Goal: Task Accomplishment & Management: Manage account settings

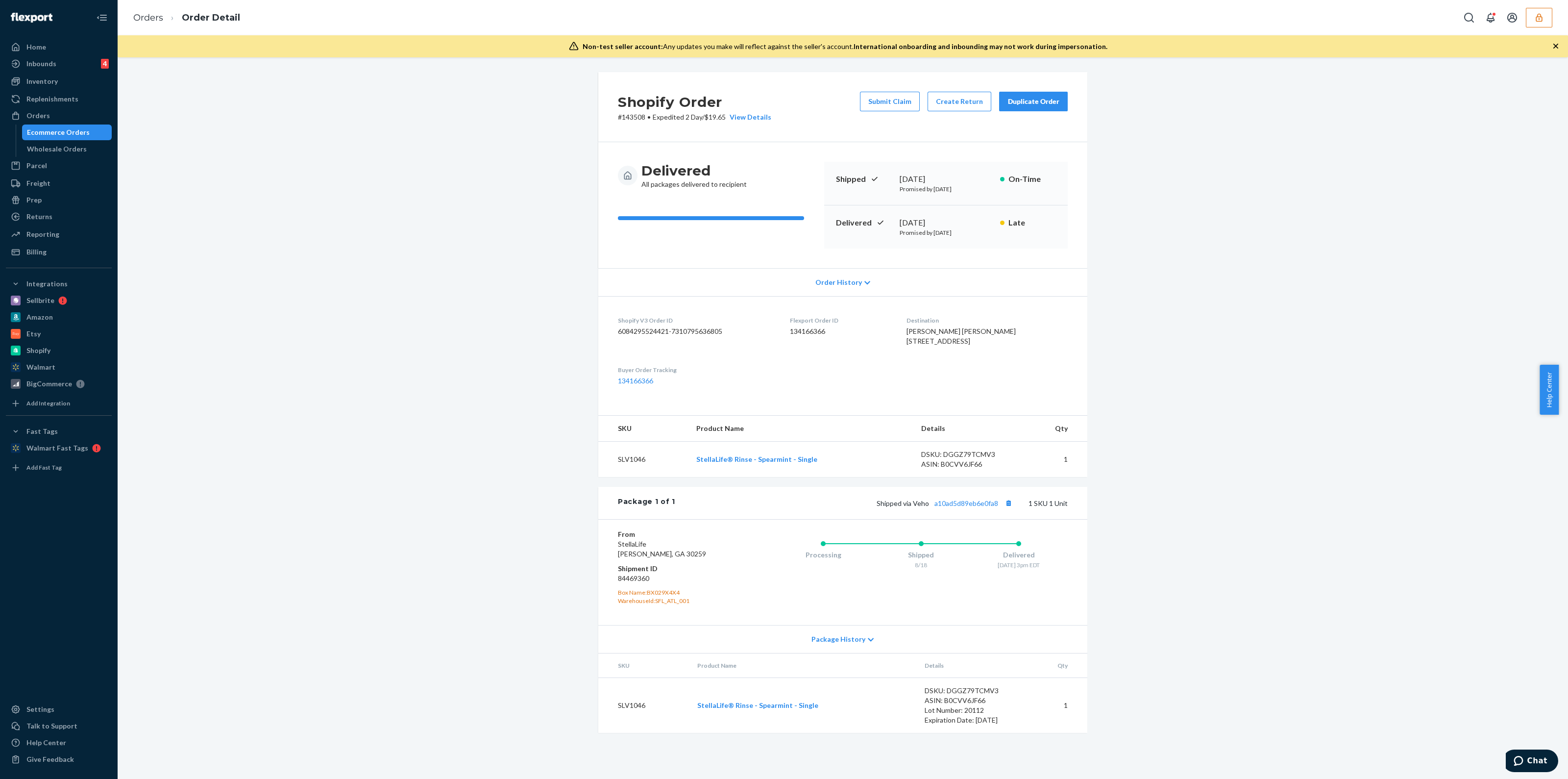
click at [783, 19] on button "button" at bounding box center [1539, 18] width 26 height 19
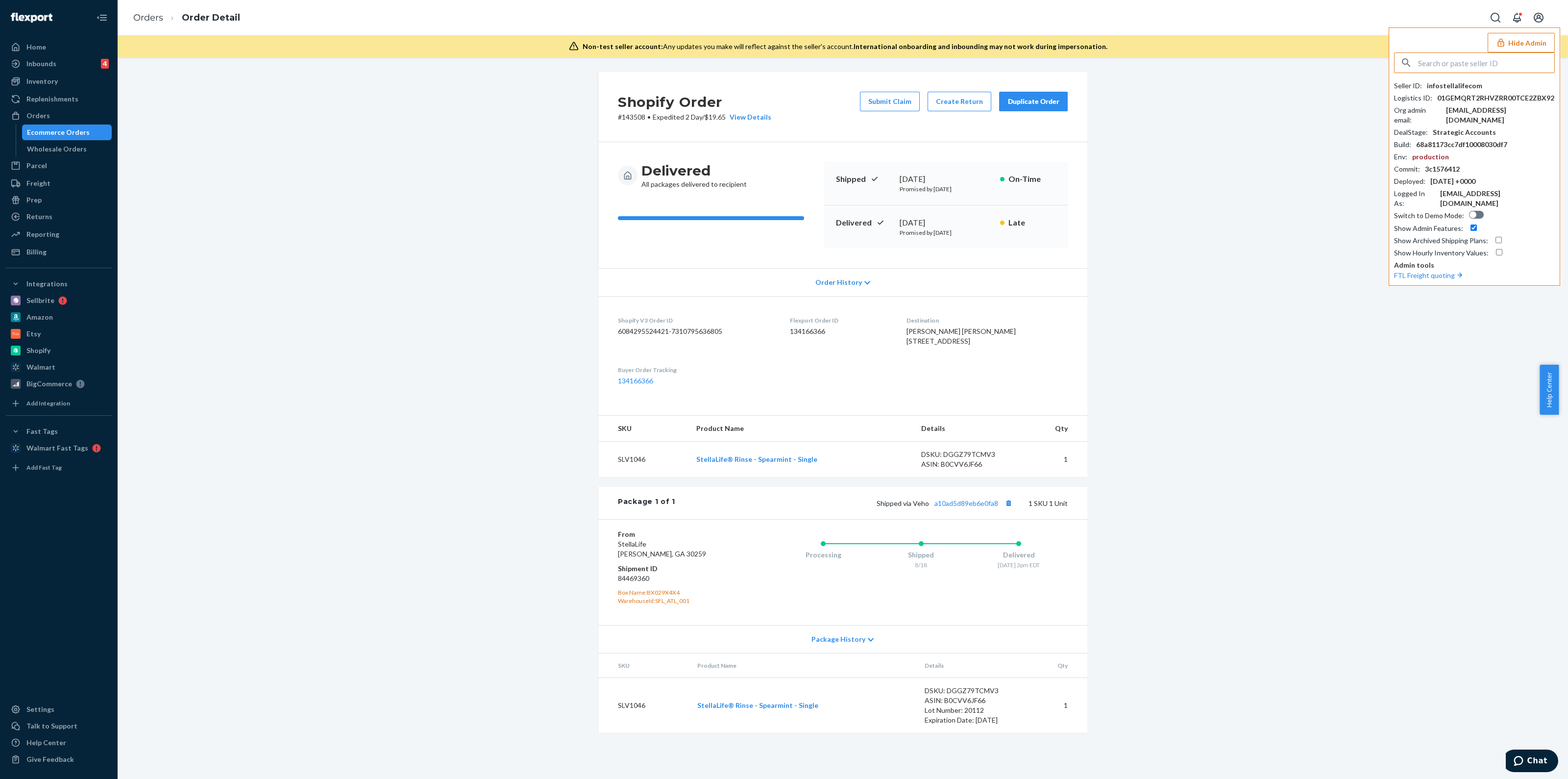
click at [783, 62] on input "text" at bounding box center [1486, 63] width 136 height 19
click at [52, 133] on div "Ecommerce Orders" at bounding box center [58, 132] width 63 height 10
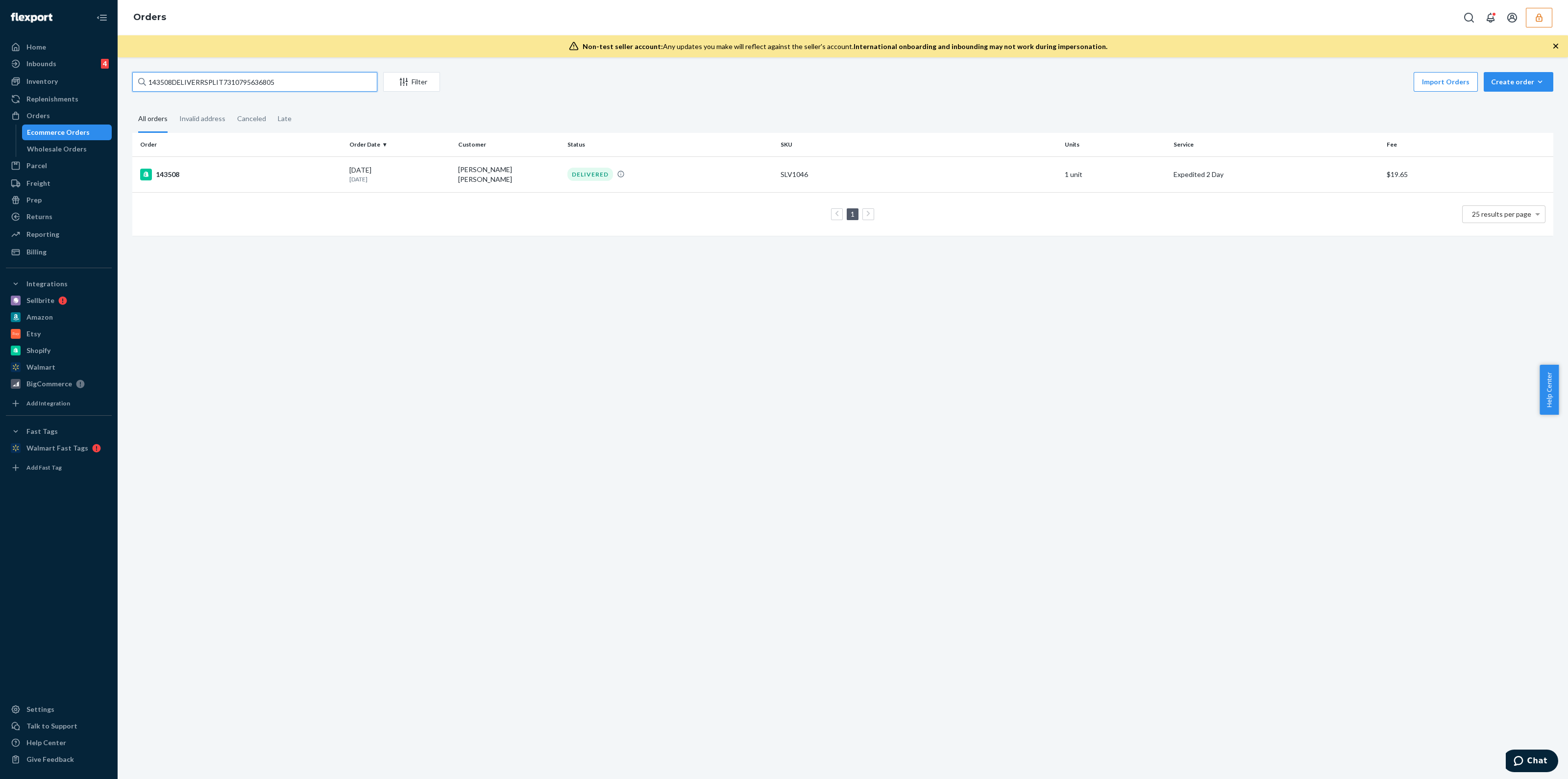
click at [292, 79] on input "143508DELIVERRSPLIT7310795636805" at bounding box center [254, 82] width 245 height 19
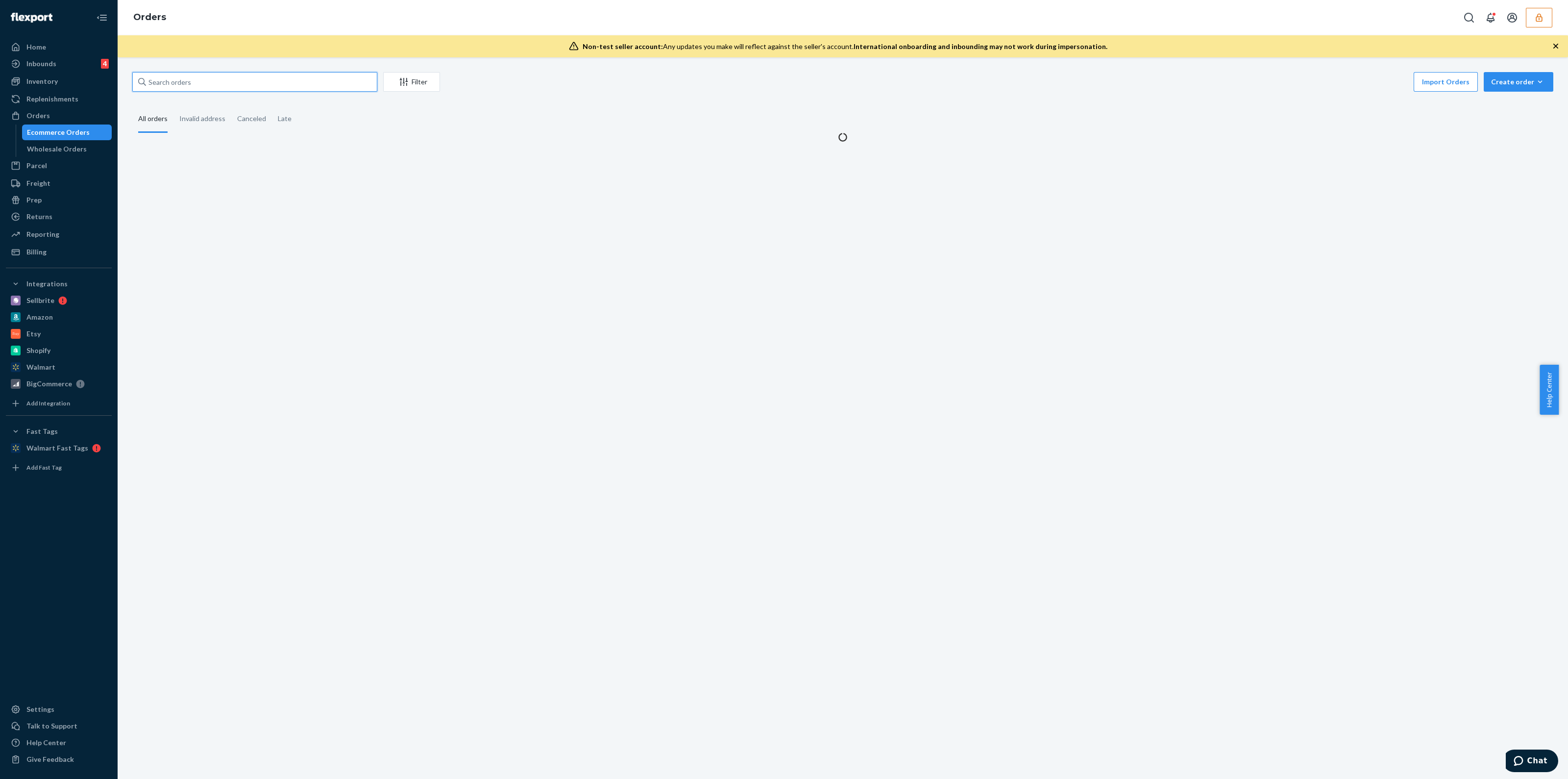
paste input "538823DELIVERRSPLIT12494527988078"
type input "538823DELIVERRSPLIT12494527988078"
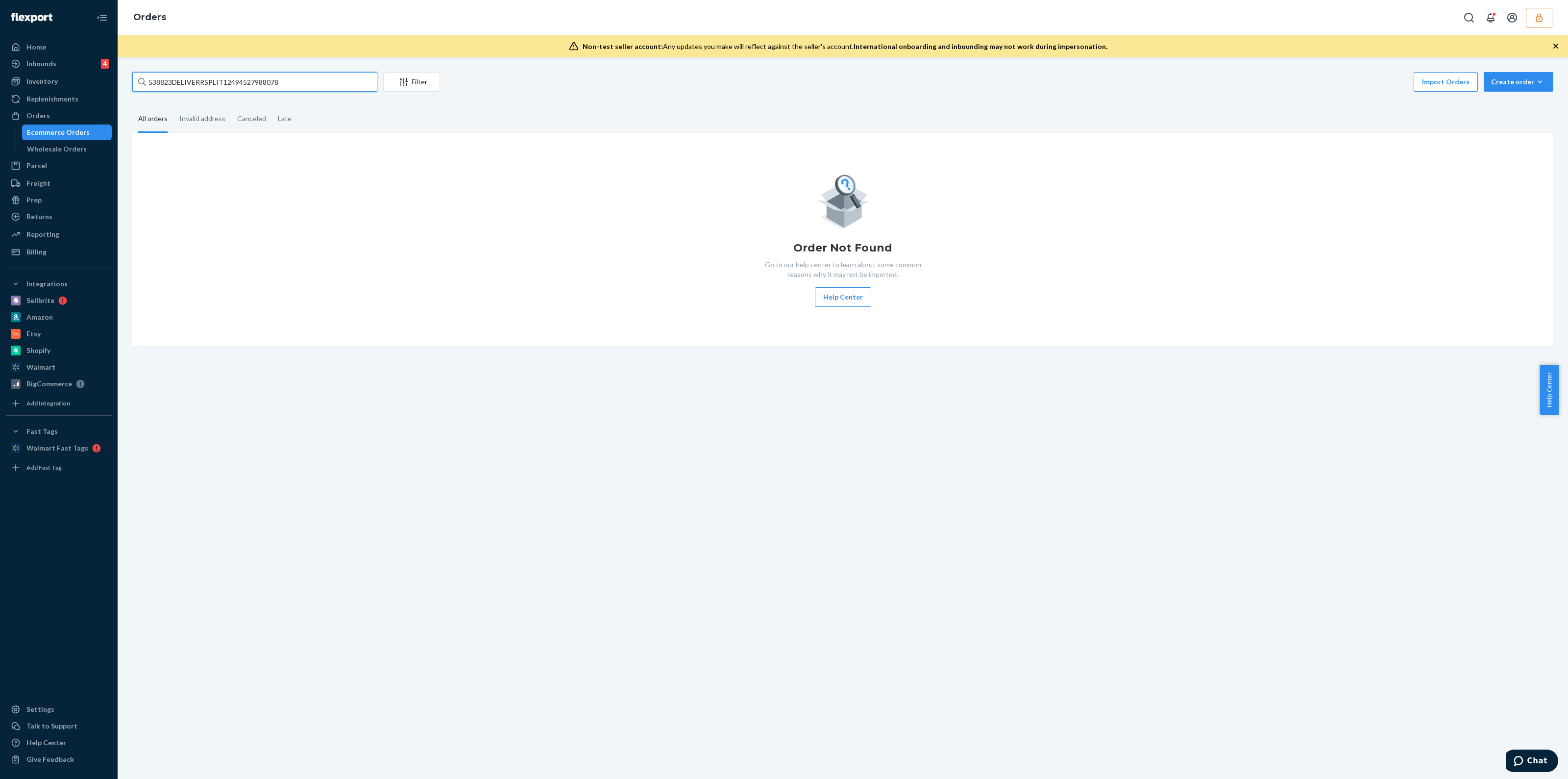
drag, startPoint x: 326, startPoint y: 86, endPoint x: 0, endPoint y: 106, distance: 326.6
click at [0, 105] on div "Home Inbounds 4 Shipping Plans Problems 4 Inventory Products Lot & Expiration R…" at bounding box center [784, 389] width 1568 height 779
click at [783, 27] on button "button" at bounding box center [1539, 18] width 26 height 19
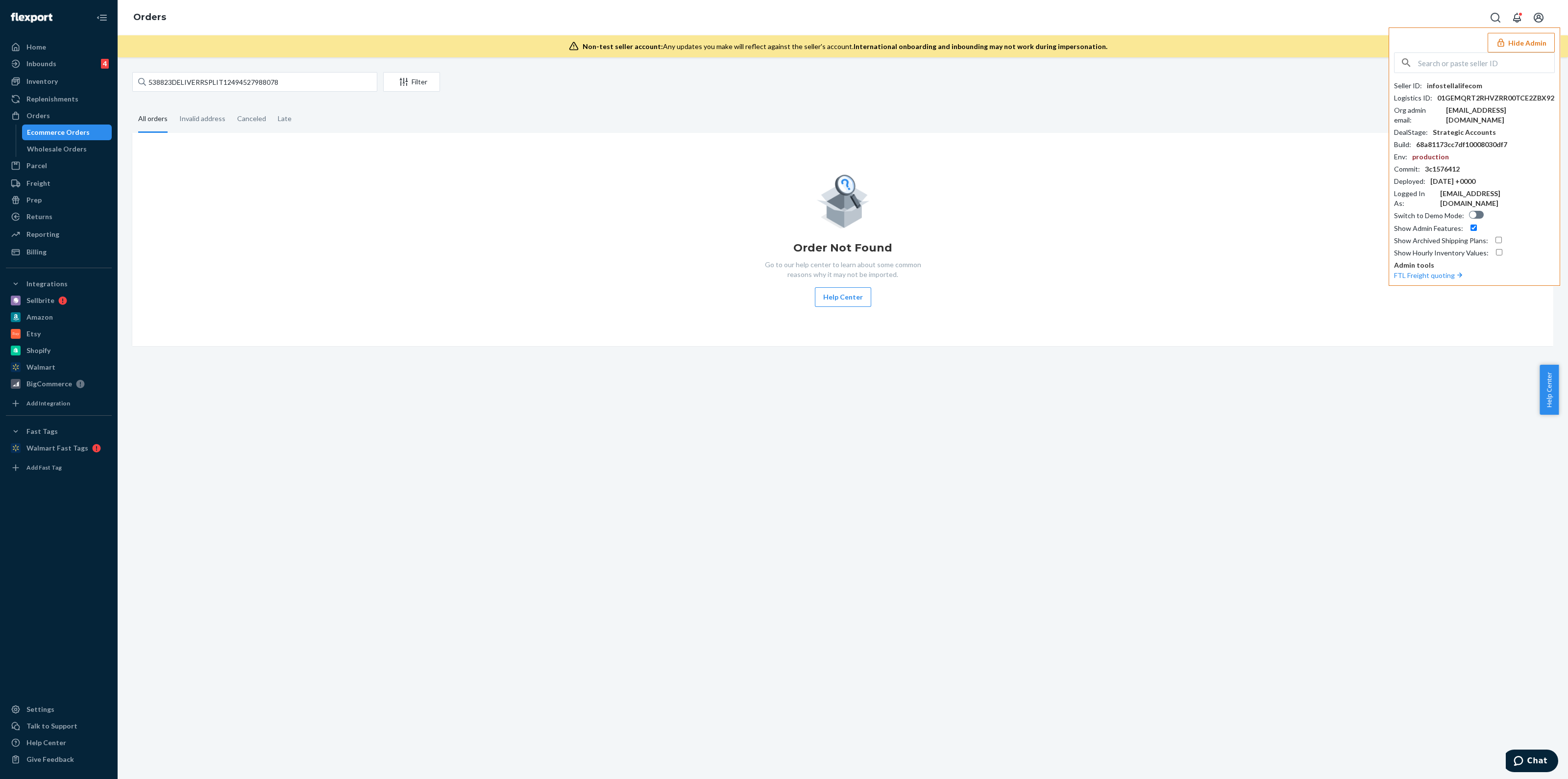
click at [783, 72] on input "text" at bounding box center [1486, 63] width 136 height 19
paste input "flexportghostgolf@gmail.com"
type input "flexportghostgolf@gmail.com"
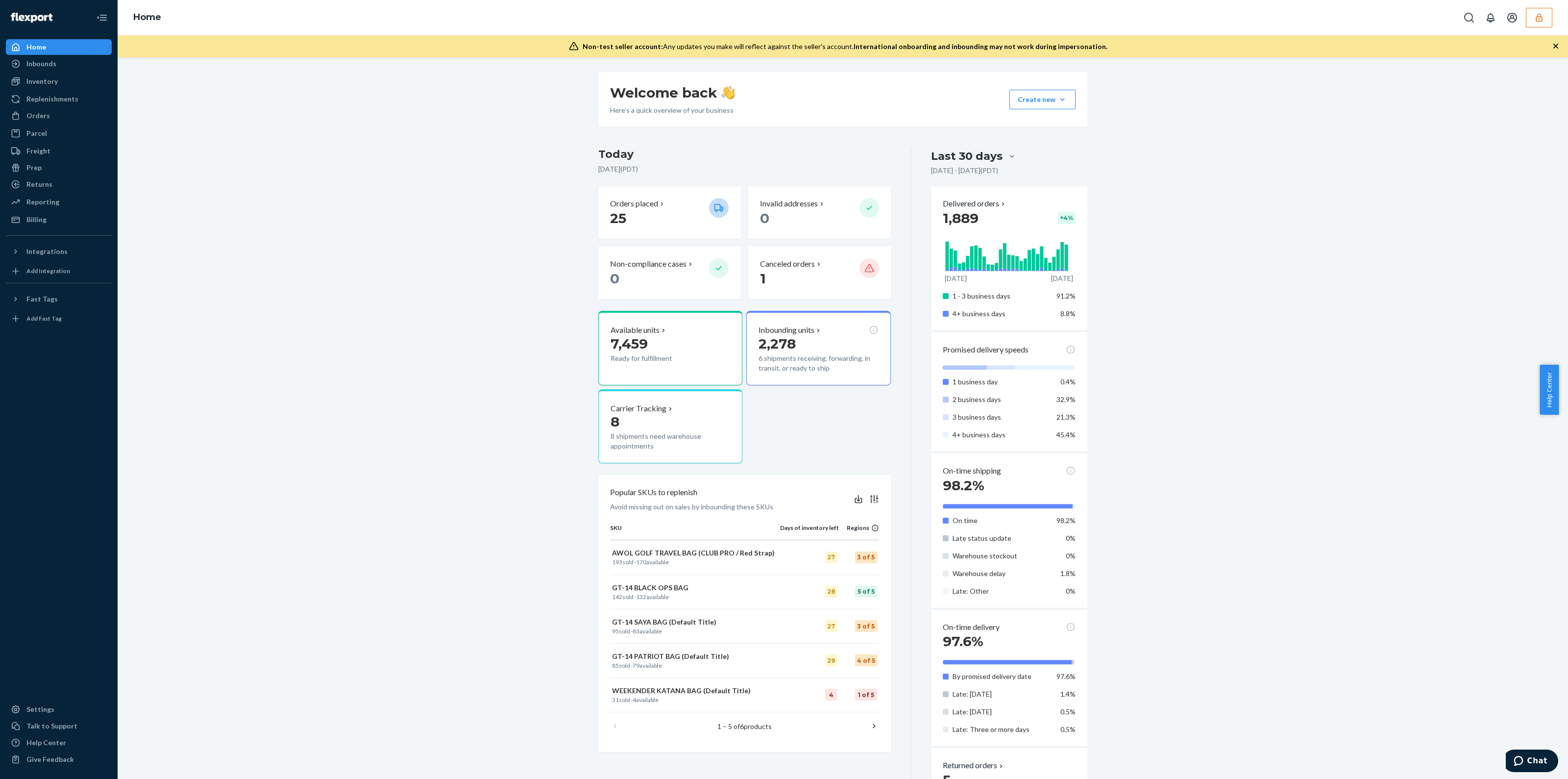
click at [31, 107] on ul "Home Inbounds Shipping Plans Problems Inventory Products Replenishments Orders …" at bounding box center [59, 133] width 106 height 188
click at [34, 111] on div "Orders" at bounding box center [38, 116] width 24 height 10
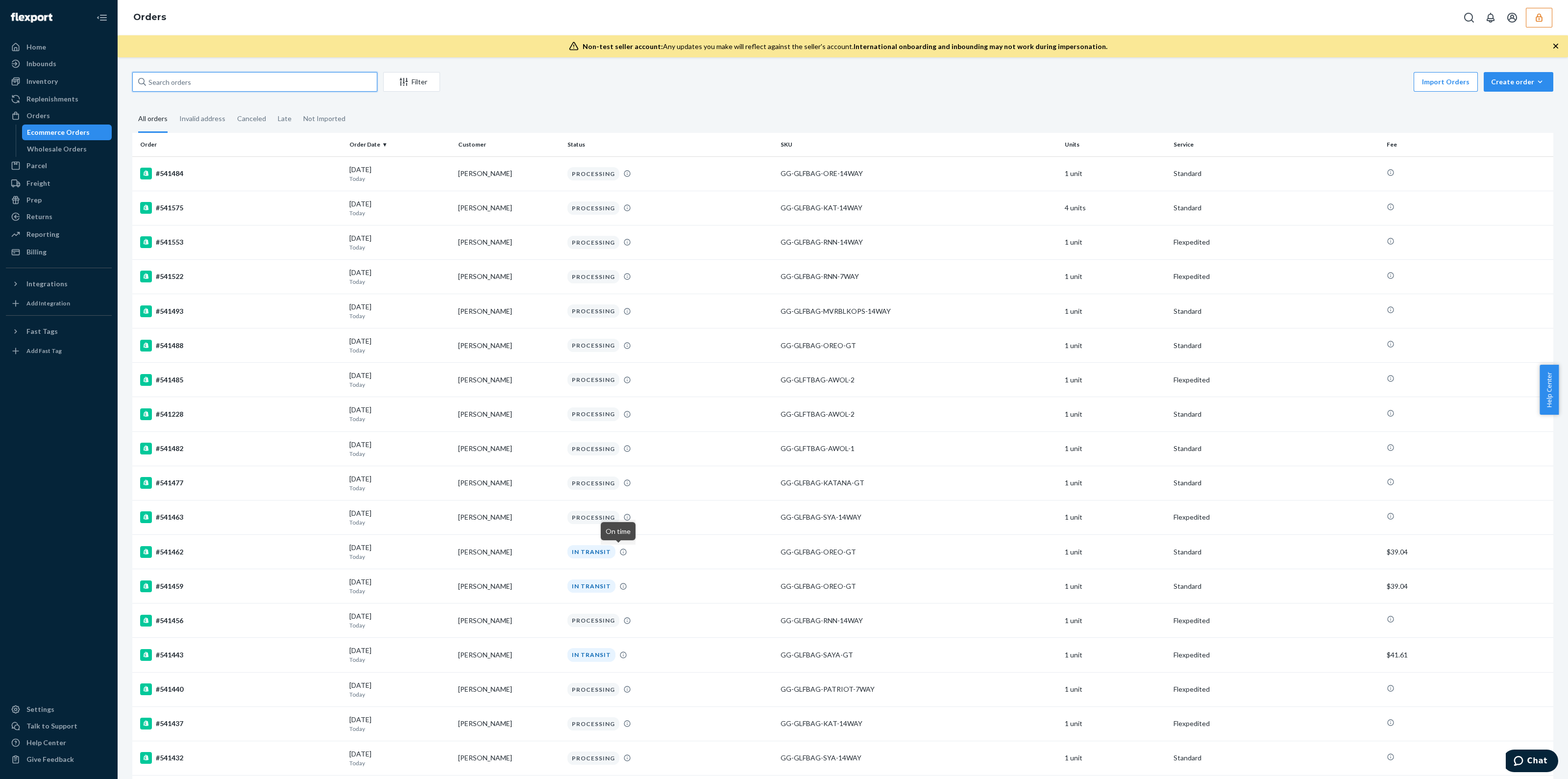
click at [270, 87] on input "text" at bounding box center [254, 82] width 245 height 19
paste input "538823DELIVERRSPLIT12494527988078"
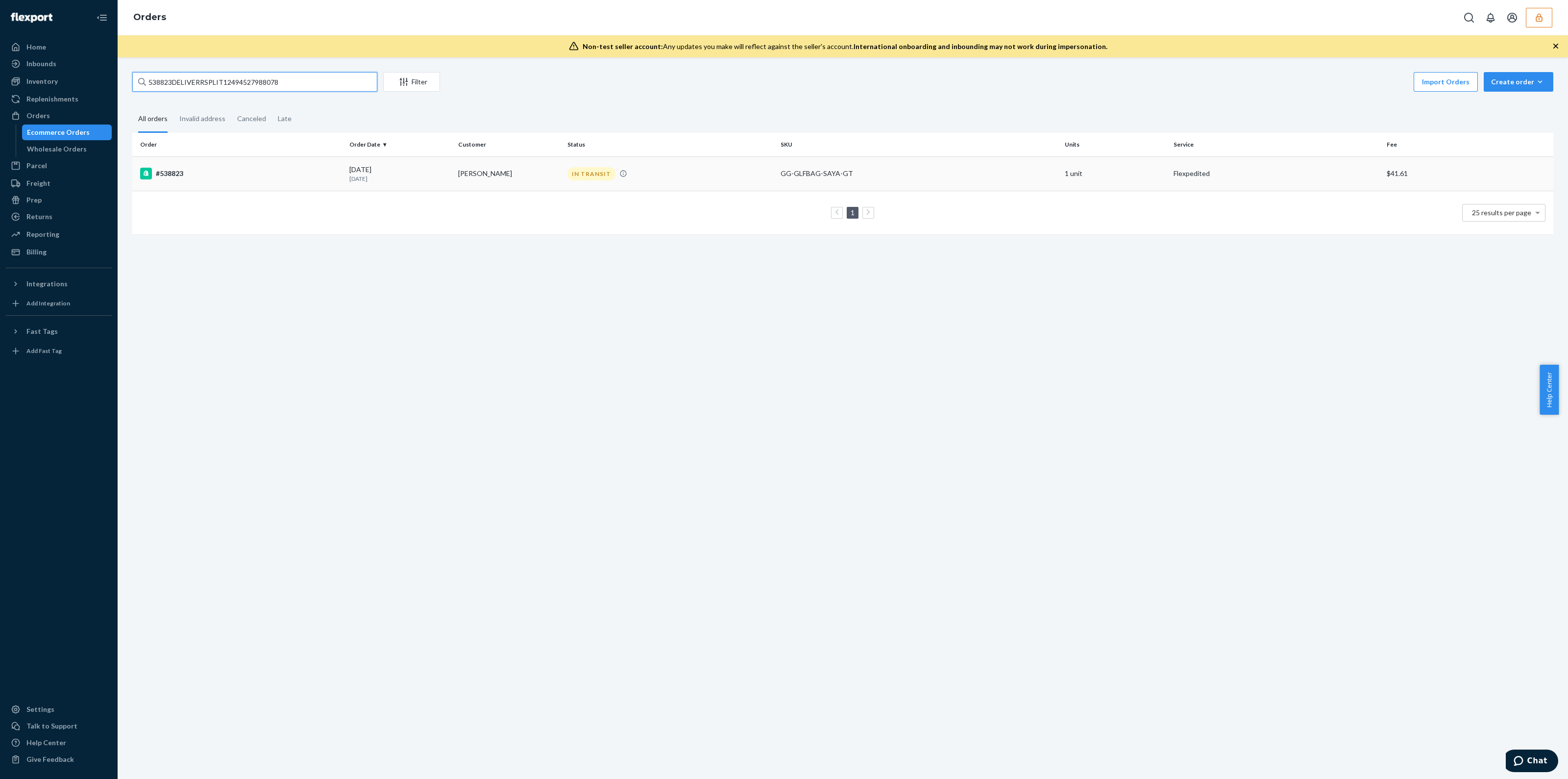
type input "538823DELIVERRSPLIT12494527988078"
click at [696, 157] on td "IN TRANSIT" at bounding box center [670, 174] width 213 height 34
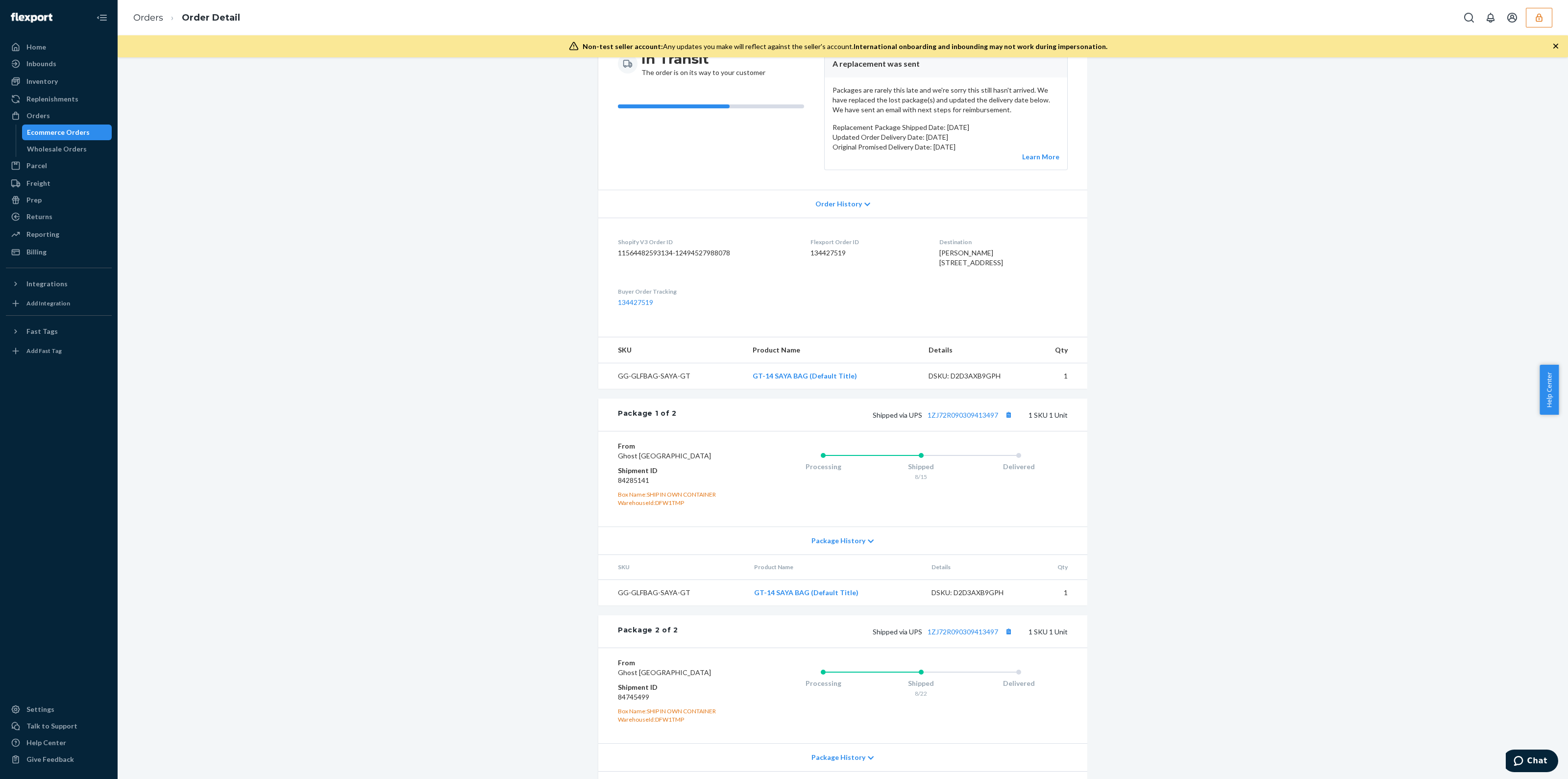
scroll to position [184, 0]
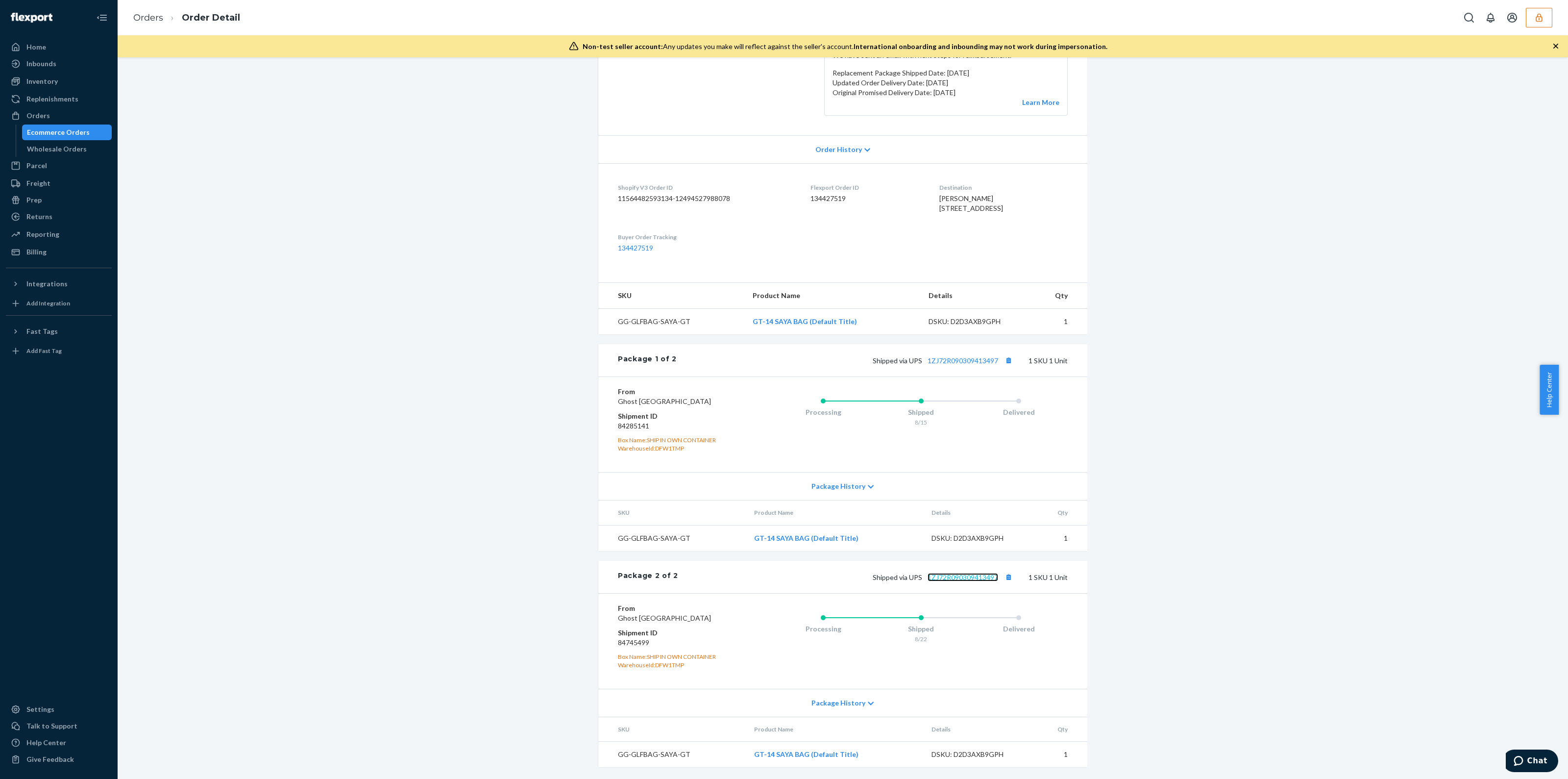
click at [961, 582] on link "1ZJ72R090309413497" at bounding box center [963, 577] width 71 height 9
click at [949, 361] on link "1ZJ72R090309413497" at bounding box center [963, 361] width 71 height 9
click at [967, 573] on link "1ZJ72R090309413497" at bounding box center [963, 577] width 71 height 9
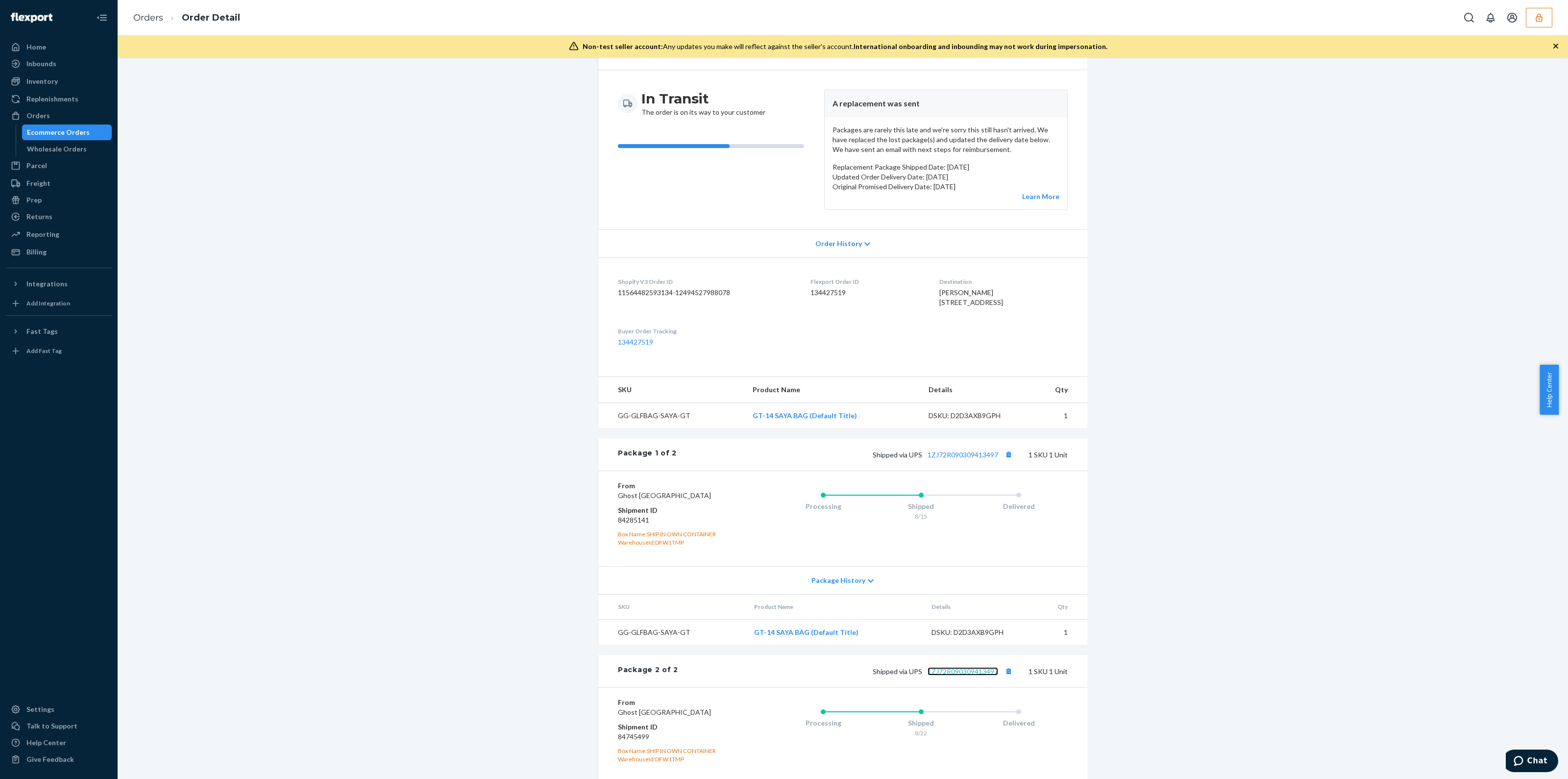
scroll to position [0, 0]
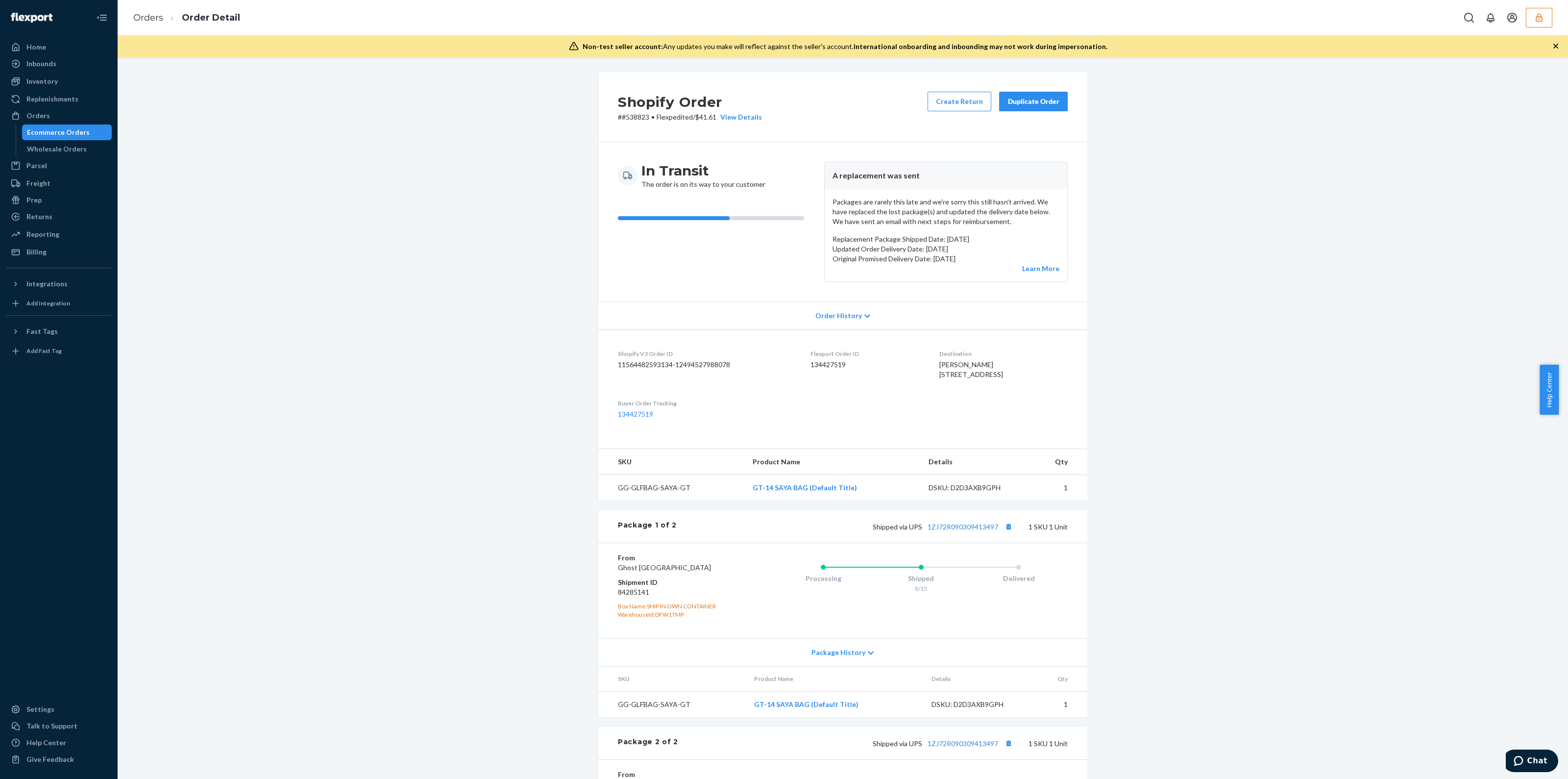
click at [904, 205] on p "Packages are rarely this late and we're sorry this still hasn't arrived. We hav…" at bounding box center [946, 212] width 227 height 29
click at [57, 250] on div "Billing" at bounding box center [58, 252] width 104 height 14
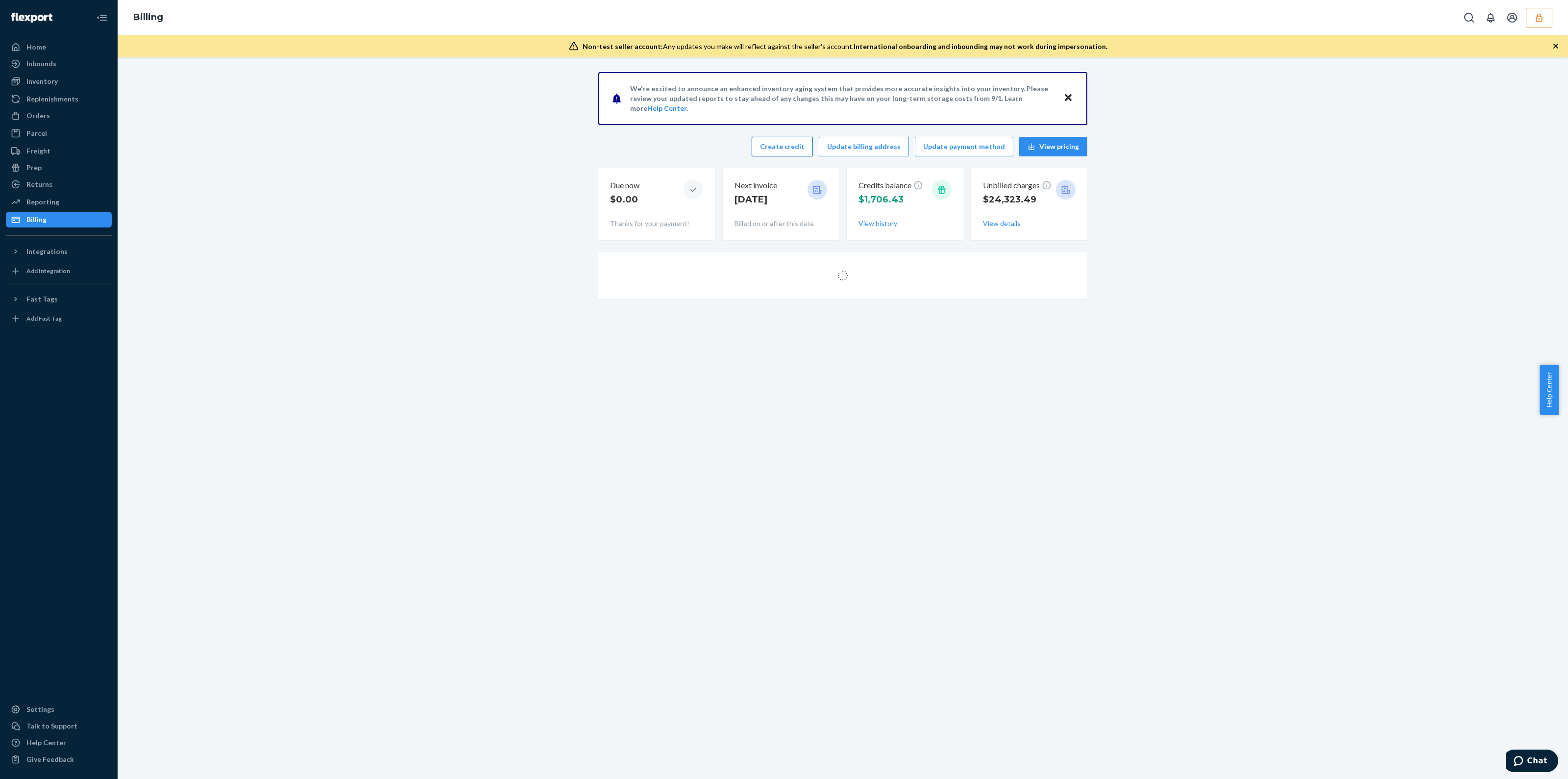
click at [779, 150] on button "Create credit" at bounding box center [782, 147] width 61 height 19
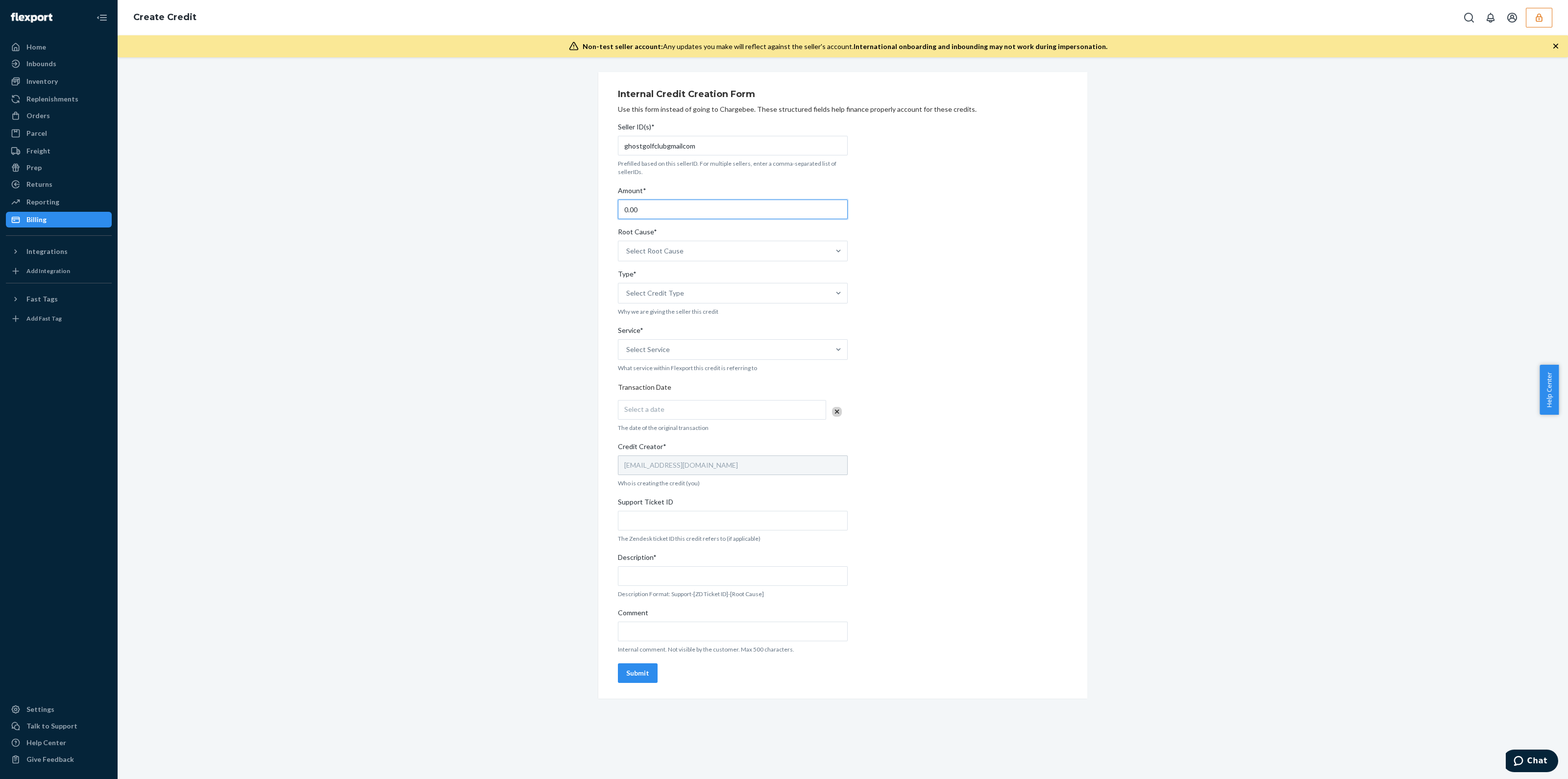
drag, startPoint x: 705, startPoint y: 219, endPoint x: 670, endPoint y: 214, distance: 35.4
click at [670, 215] on input "0.00" at bounding box center [733, 210] width 230 height 19
drag, startPoint x: 502, startPoint y: 255, endPoint x: 368, endPoint y: 252, distance: 134.0
click at [421, 263] on div "Internal Credit Creation Form Use this form instead of going to Chargebee. Thes…" at bounding box center [842, 385] width 1436 height 627
type input "190.00"
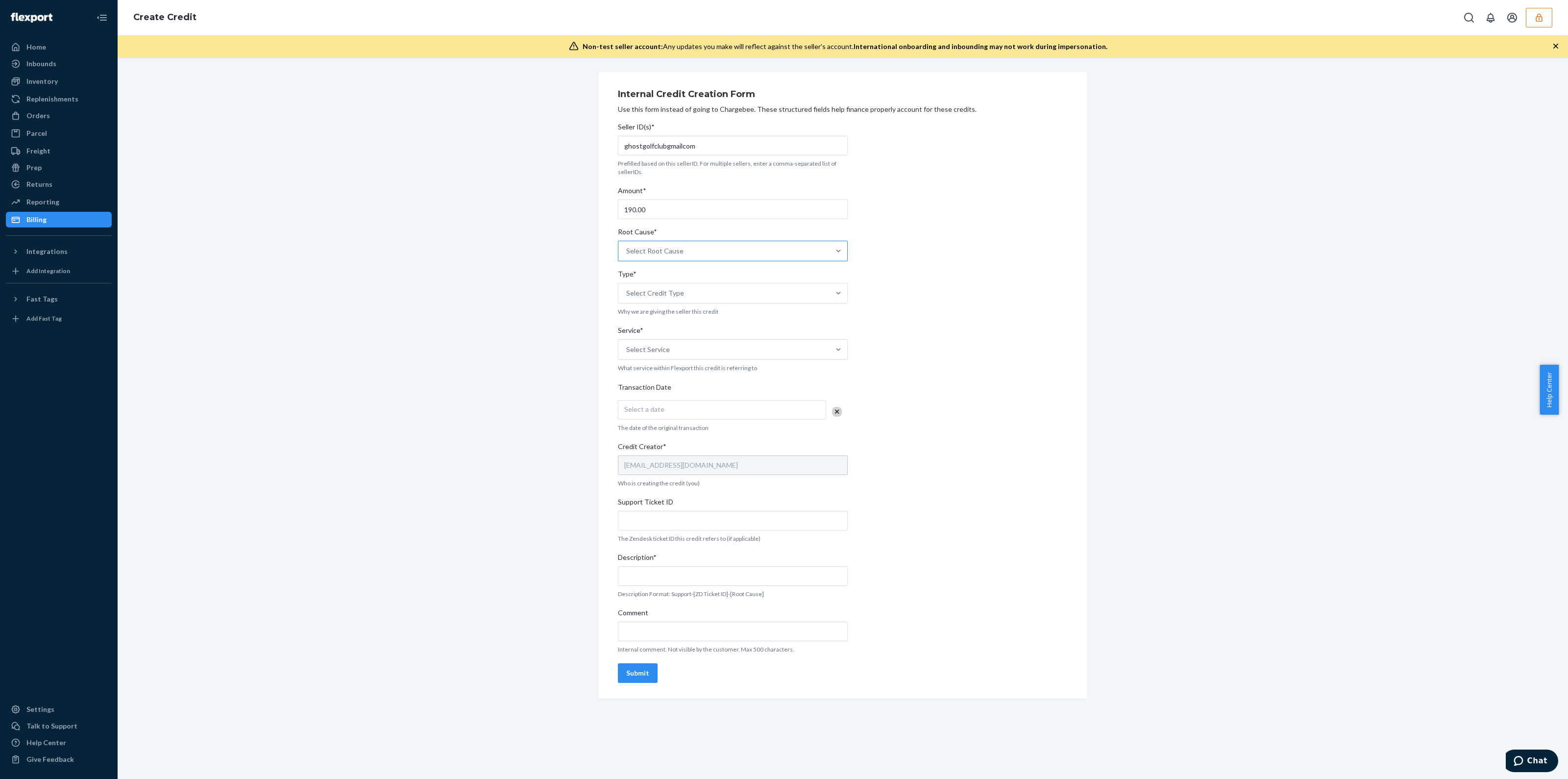
click at [799, 250] on div "Select Root Cause" at bounding box center [724, 251] width 211 height 19
click at [627, 250] on input "Root Cause* Select Root Cause" at bounding box center [627, 251] width 1 height 10
click at [705, 345] on div "OB - No Tracking Movement" at bounding box center [732, 346] width 226 height 19
click at [627, 256] on input "Root Cause* option OB - No Tracking Movement focused, 14 of 29. 29 results avai…" at bounding box center [627, 251] width 1 height 10
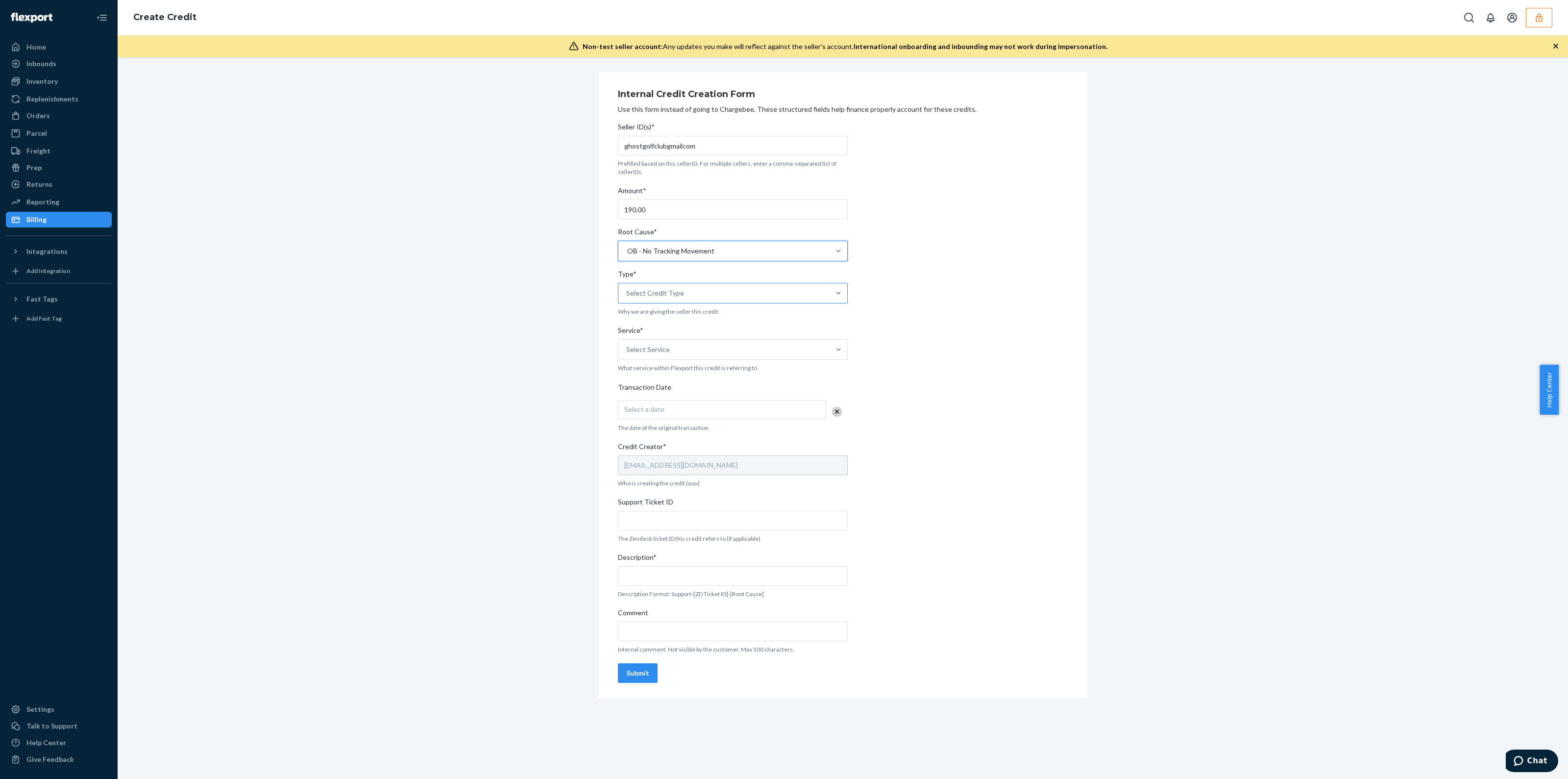
click at [719, 303] on div "Select Credit Type" at bounding box center [733, 293] width 230 height 21
click at [627, 298] on input "Type* Select Credit Type" at bounding box center [627, 293] width 1 height 10
click at [715, 296] on div "Select Credit Type" at bounding box center [724, 293] width 211 height 19
click at [627, 296] on input "Type* option Support focused, 1 of 3. 3 results available. Use Up and Down to c…" at bounding box center [627, 293] width 1 height 10
click at [695, 278] on div "Type*" at bounding box center [733, 276] width 230 height 14
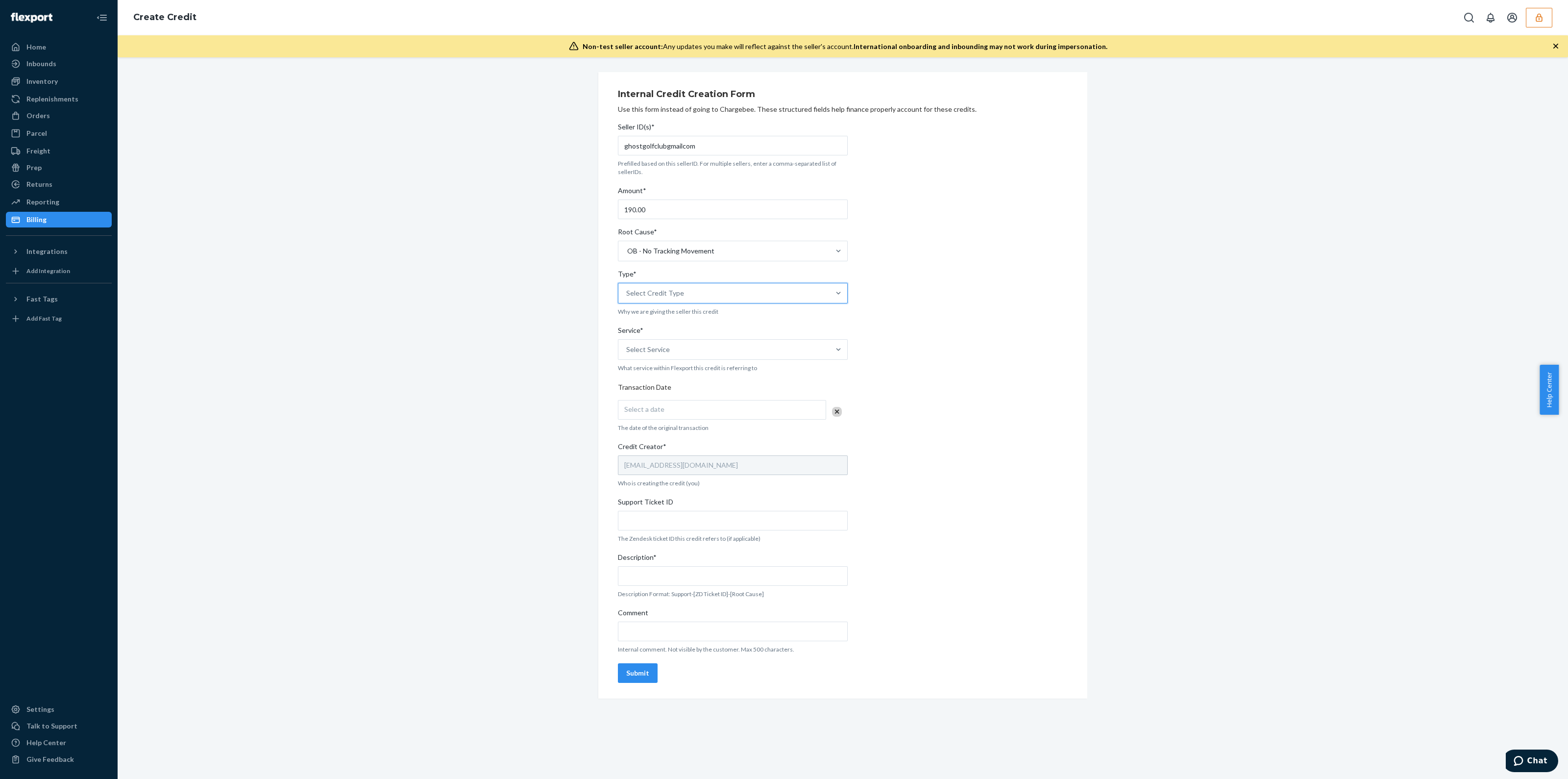
click at [627, 288] on input "Type* 0 results available. Select is focused ,type to refine list, press Down t…" at bounding box center [627, 293] width 1 height 10
drag, startPoint x: 687, startPoint y: 313, endPoint x: 687, endPoint y: 303, distance: 10.0
click at [687, 311] on div "Credit type is required" at bounding box center [733, 312] width 230 height 9
click at [627, 298] on input "Type* Select Credit Type Credit type is required" at bounding box center [627, 293] width 1 height 10
click at [687, 302] on div "Select Credit Type" at bounding box center [724, 293] width 211 height 19
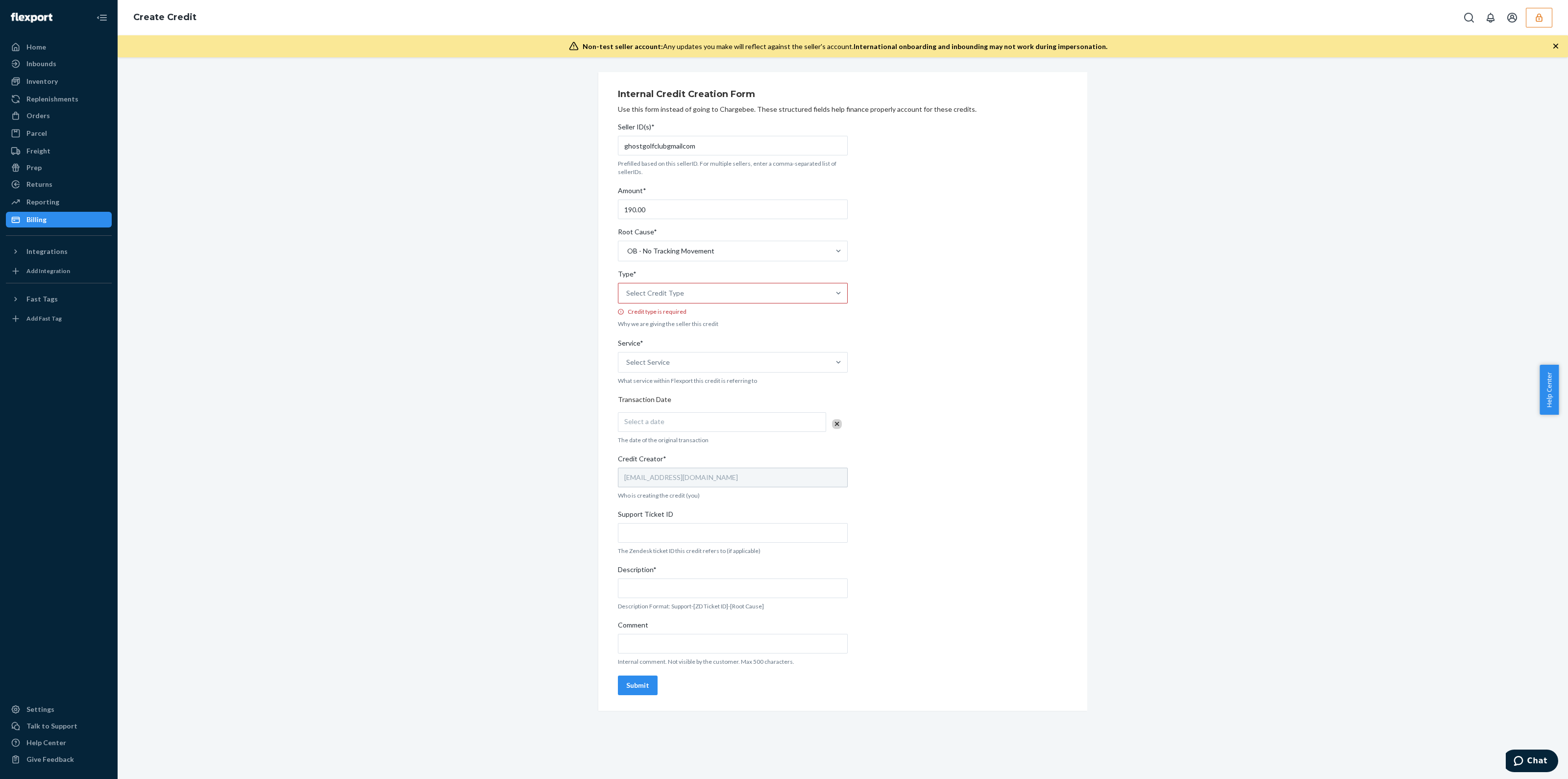
click at [627, 298] on input "Type* Select Credit Type Credit type is required" at bounding box center [627, 293] width 1 height 10
click at [685, 315] on div "Support" at bounding box center [732, 317] width 226 height 19
click at [627, 298] on input "Type* option Support focused, 1 of 3. 3 results available. Use Up and Down to c…" at bounding box center [627, 293] width 1 height 10
click at [693, 360] on div "Seller ID(s)* ghostgolfclubgmailcom Prefilled based on this sellerID. For multi…" at bounding box center [733, 403] width 230 height 569
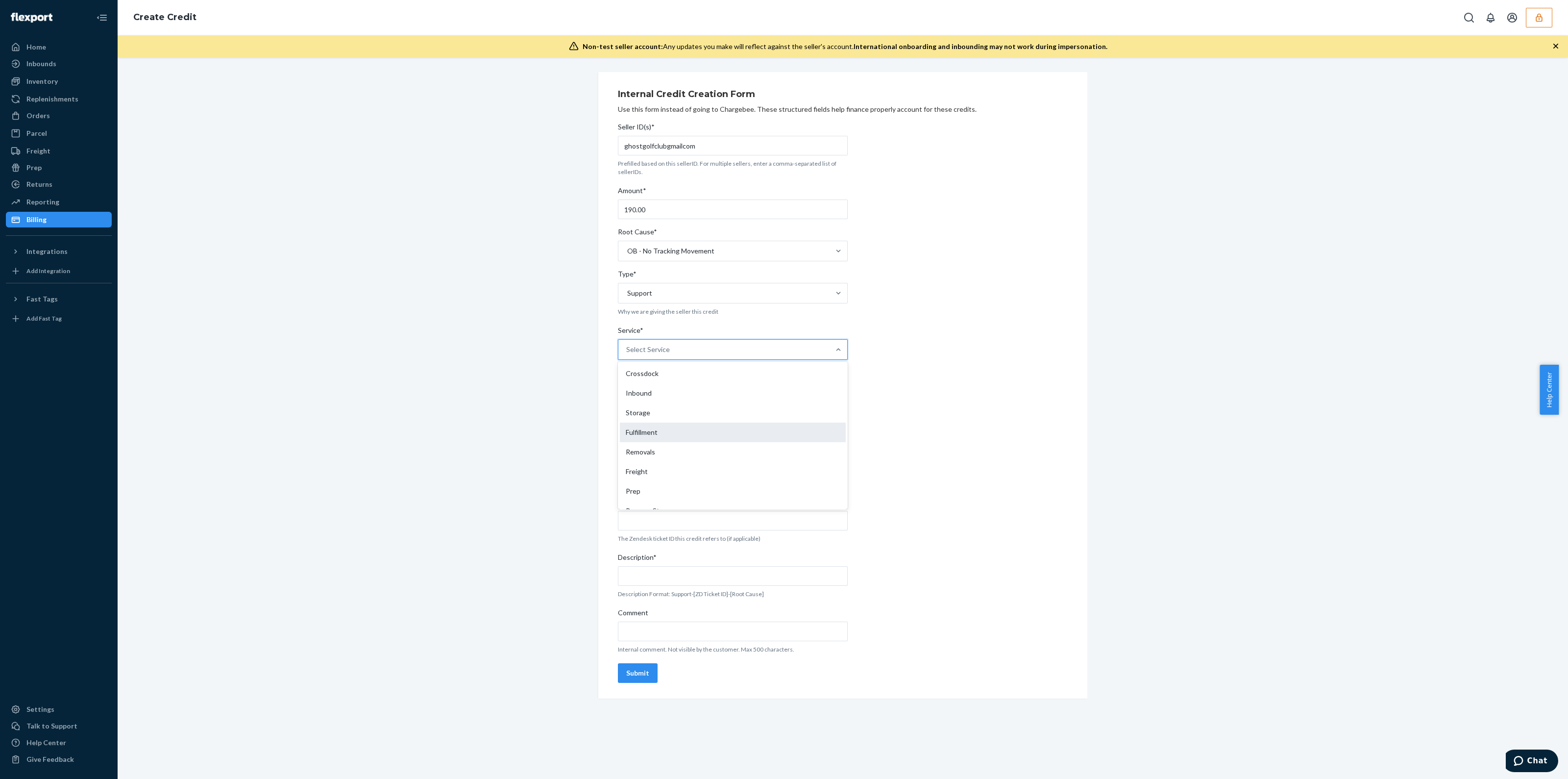
click at [700, 434] on div "Fulfillment" at bounding box center [732, 432] width 226 height 19
click at [627, 354] on input "Service* option Fulfillment focused, 4 of 10. 10 results available. Use Up and …" at bounding box center [627, 350] width 1 height 10
click at [694, 396] on div "Seller ID(s)* ghostgolfclubgmailcom Prefilled based on this sellerID. For multi…" at bounding box center [733, 403] width 230 height 569
click at [696, 417] on div "Select a date" at bounding box center [722, 410] width 208 height 19
click at [760, 525] on abbr "22" at bounding box center [755, 521] width 7 height 7
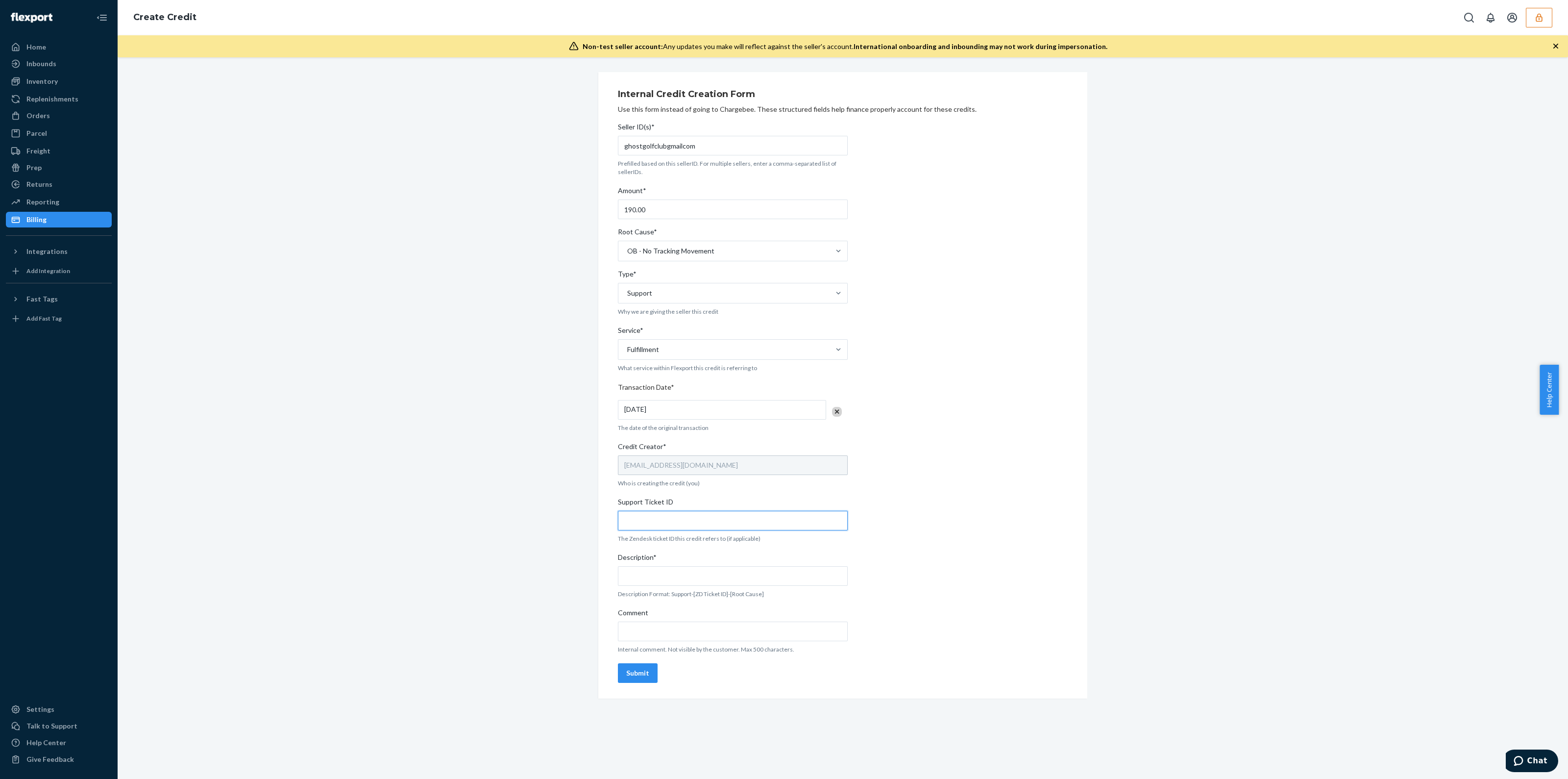
click at [743, 517] on input "Support Ticket ID" at bounding box center [733, 521] width 230 height 19
click at [698, 526] on input "Support Ticket ID" at bounding box center [733, 521] width 230 height 19
paste input "https://flexport-fulfillment.zendesk.com/agent/tickets/804690"
type input "https://flexport-fulfillment.zendesk.com/agent/tickets/804690"
drag, startPoint x: 676, startPoint y: 630, endPoint x: 679, endPoint y: 561, distance: 69.1
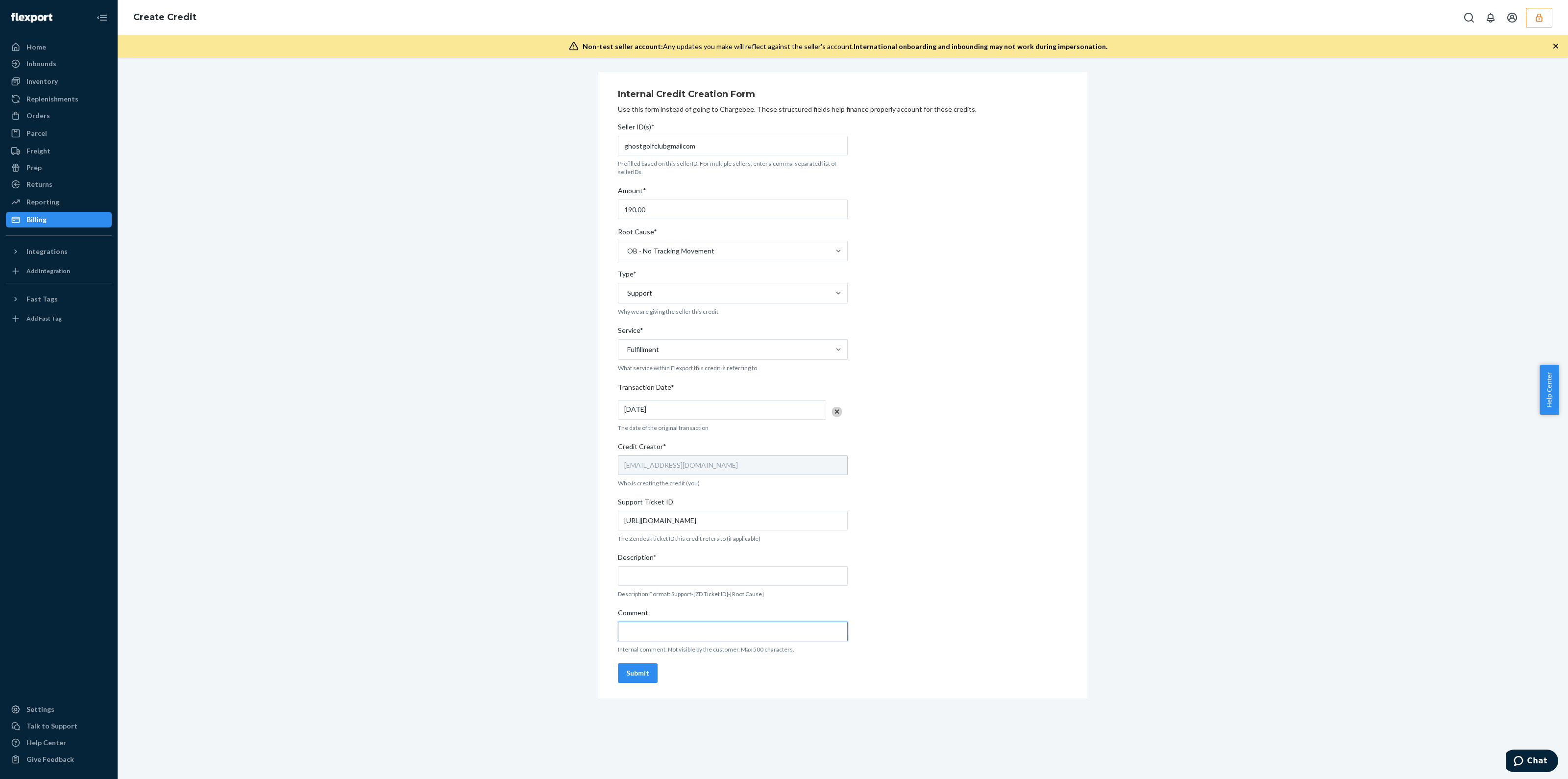
click at [676, 630] on input "Comment" at bounding box center [733, 632] width 230 height 19
paste input "https://flexport-fulfillment.zendesk.com/agent/tickets/804690"
type input "https://flexport-fulfillment.zendesk.com/agent/tickets/804690"
click at [680, 572] on input "Description*" at bounding box center [733, 576] width 230 height 19
type input "s"
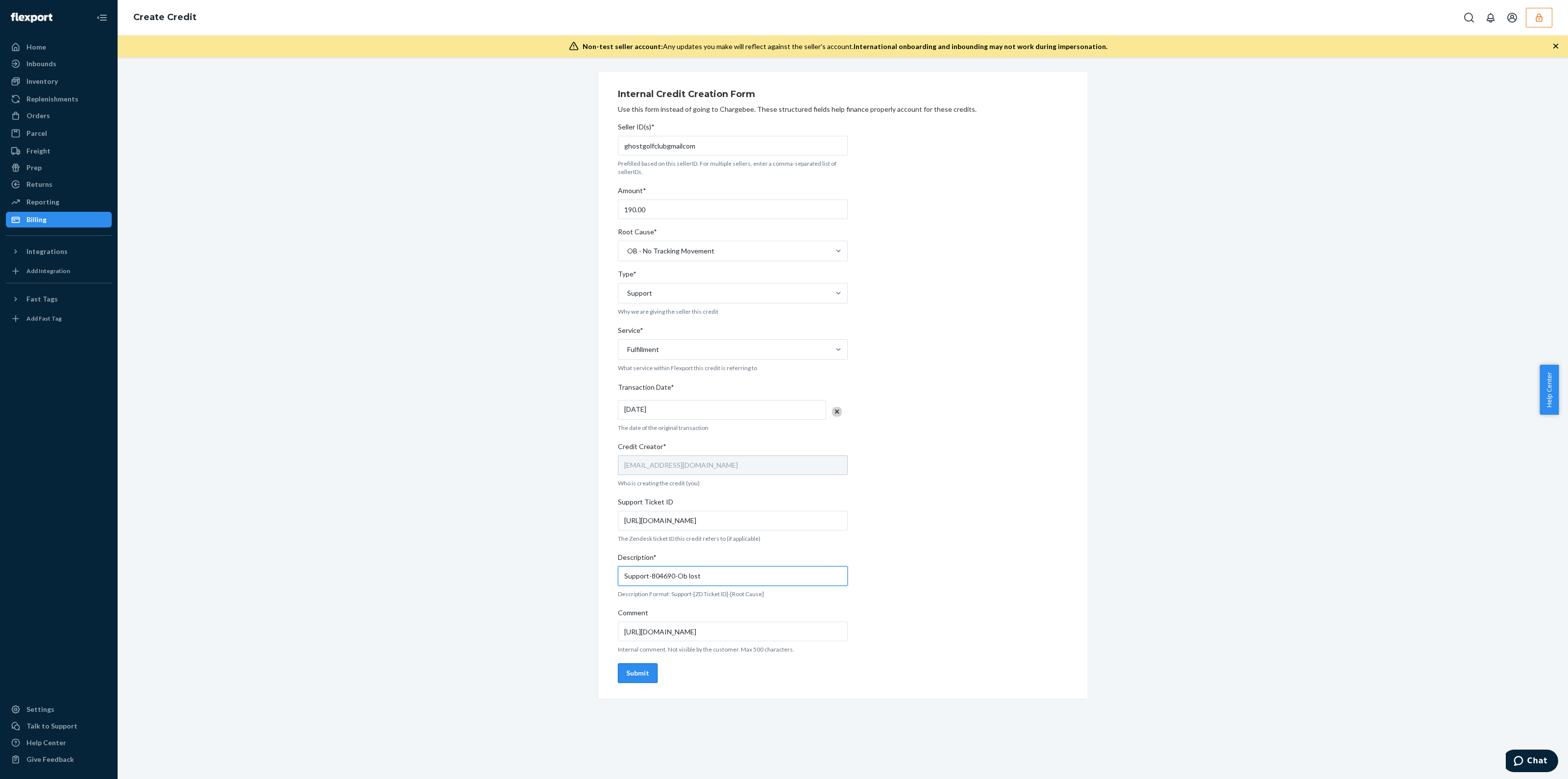
type input "Support-804690-Ob lost"
click at [620, 677] on button "Submit" at bounding box center [637, 673] width 40 height 19
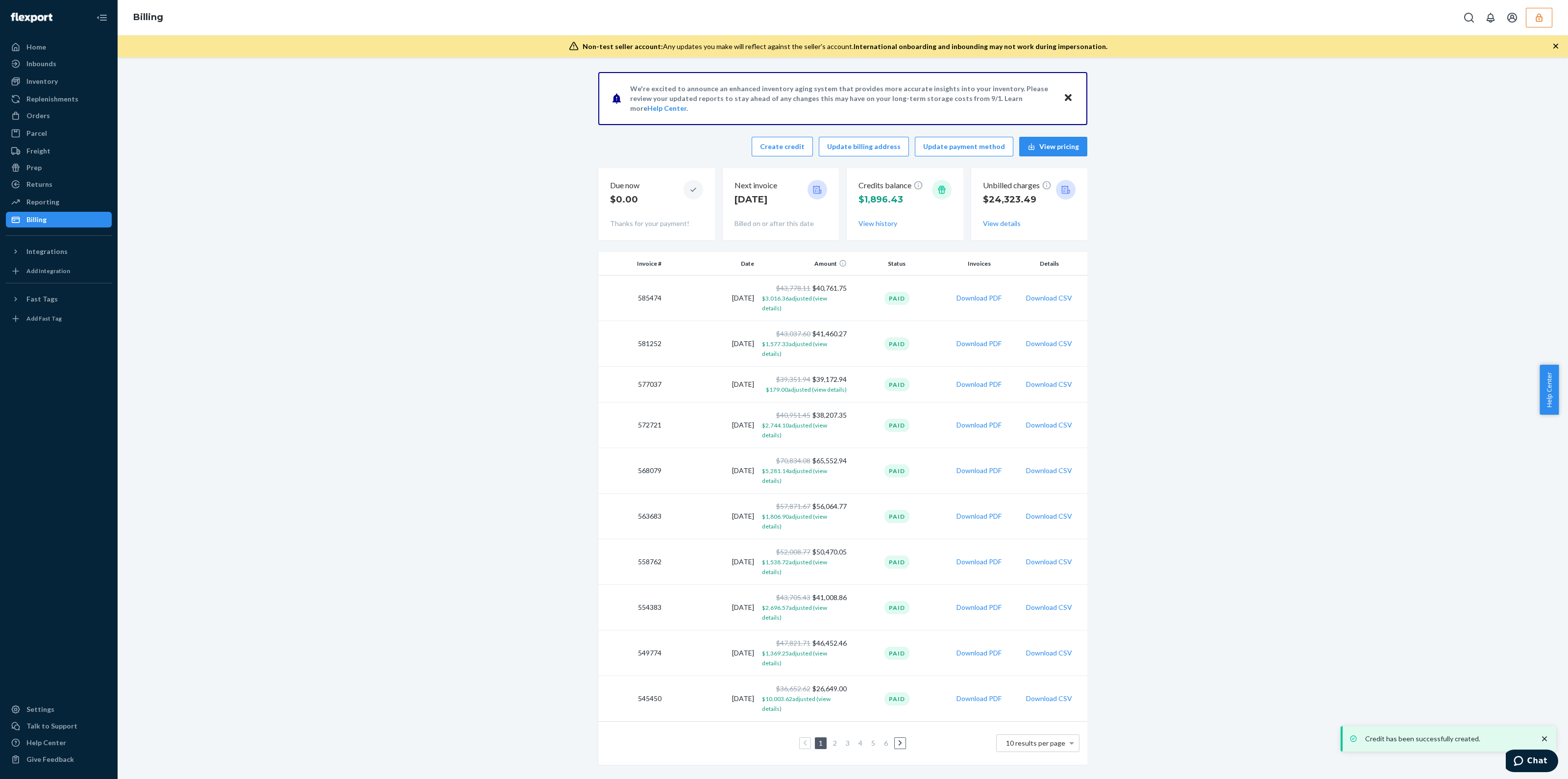
click at [1544, 28] on div "Billing" at bounding box center [842, 18] width 1451 height 35
click at [1541, 24] on button "button" at bounding box center [1539, 18] width 26 height 19
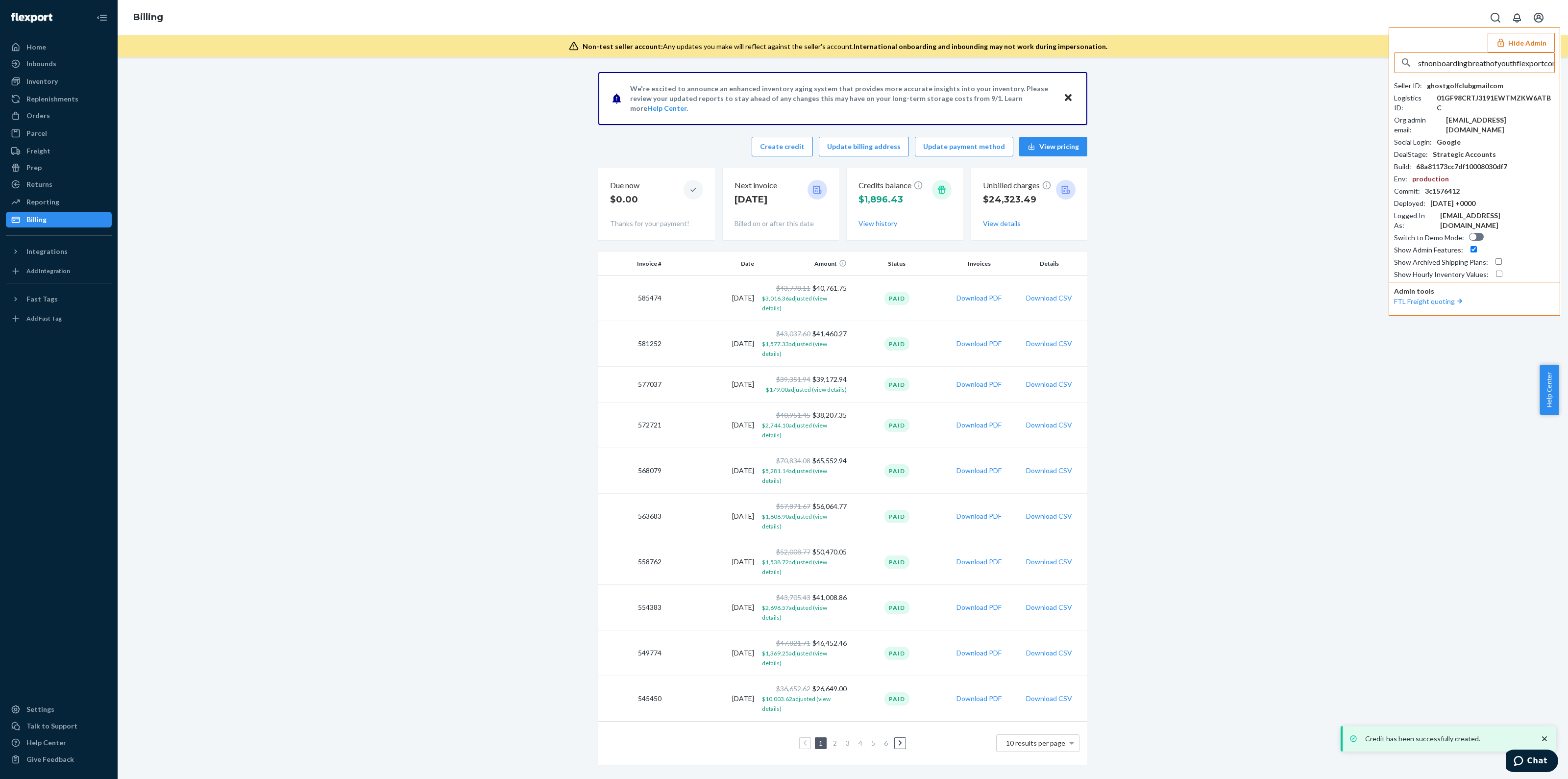
scroll to position [0, 4]
type input "sfnonboardingbreathofyouthflexportcom"
click at [875, 221] on button "View history" at bounding box center [878, 224] width 39 height 10
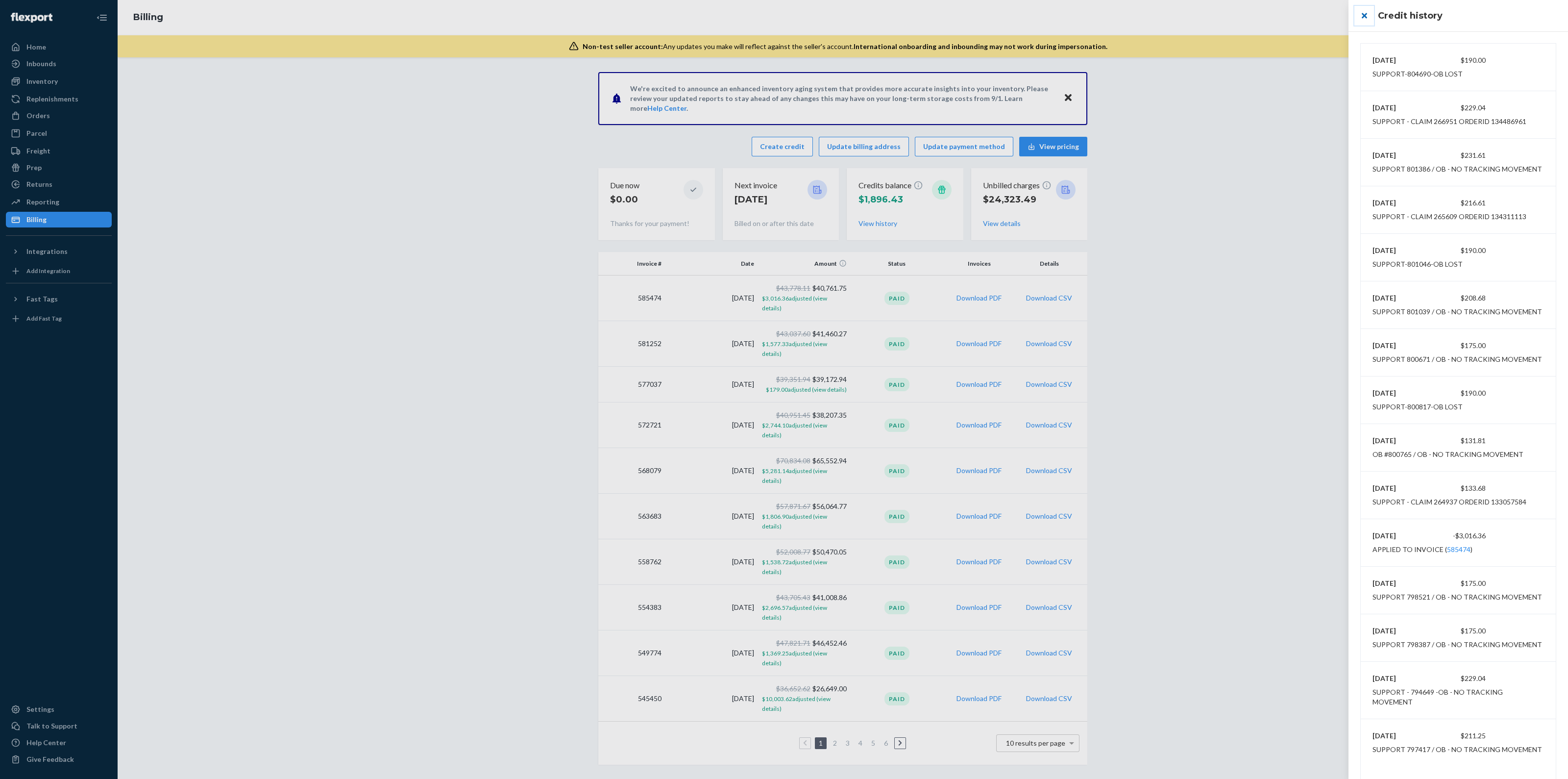
click at [1359, 19] on button "close" at bounding box center [1364, 16] width 19 height 19
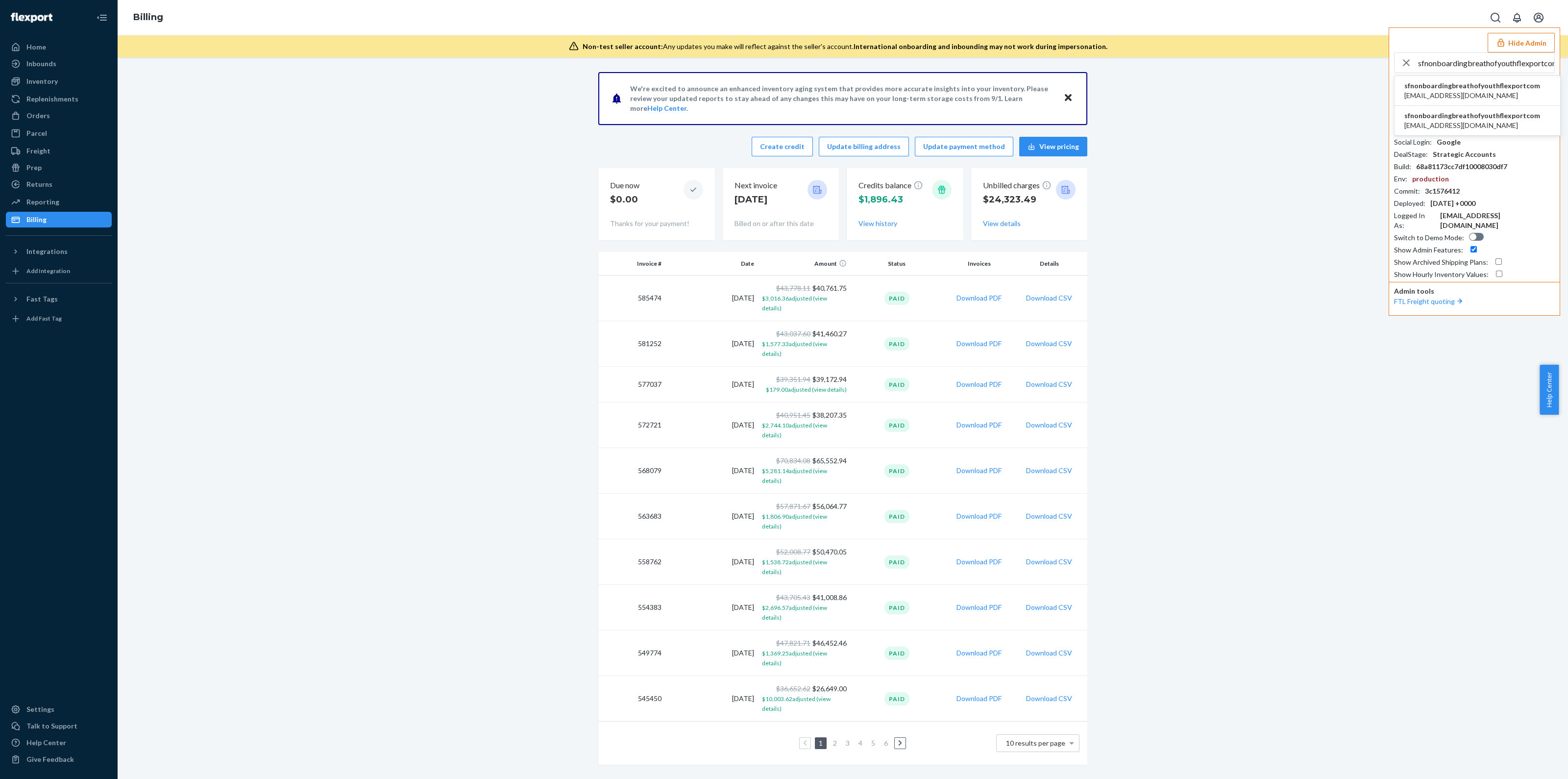
click at [1466, 62] on input "sfnonboardingbreathofyouthflexportcom" at bounding box center [1486, 63] width 136 height 19
drag, startPoint x: 1466, startPoint y: 62, endPoint x: 1463, endPoint y: 69, distance: 7.6
click at [1466, 63] on input "sfnonboardingbreathofyouthflexportcom" at bounding box center [1486, 63] width 136 height 19
paste input "farhadforeverbloomcom"
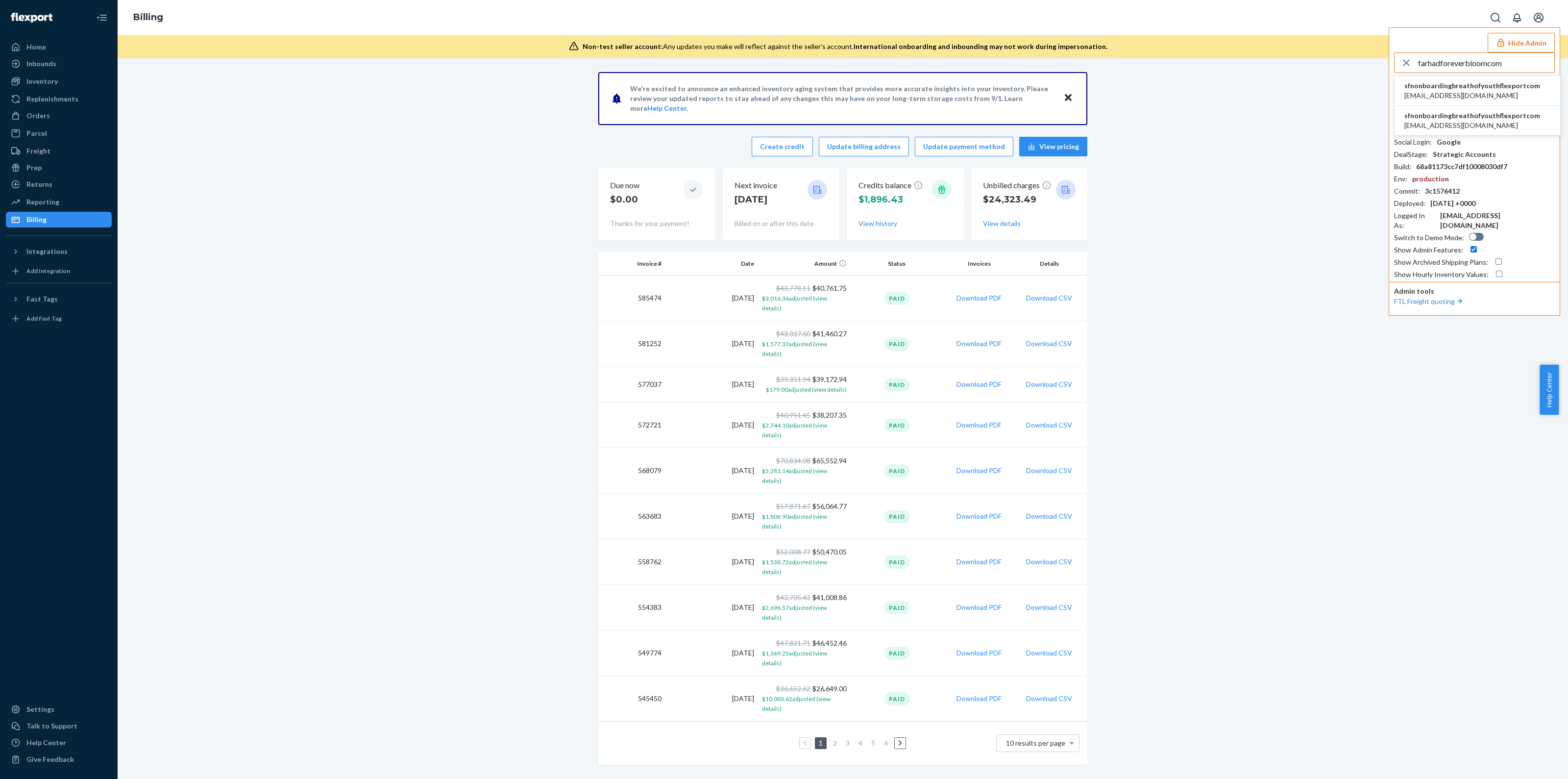
type input "farhadforeverbloomcom"
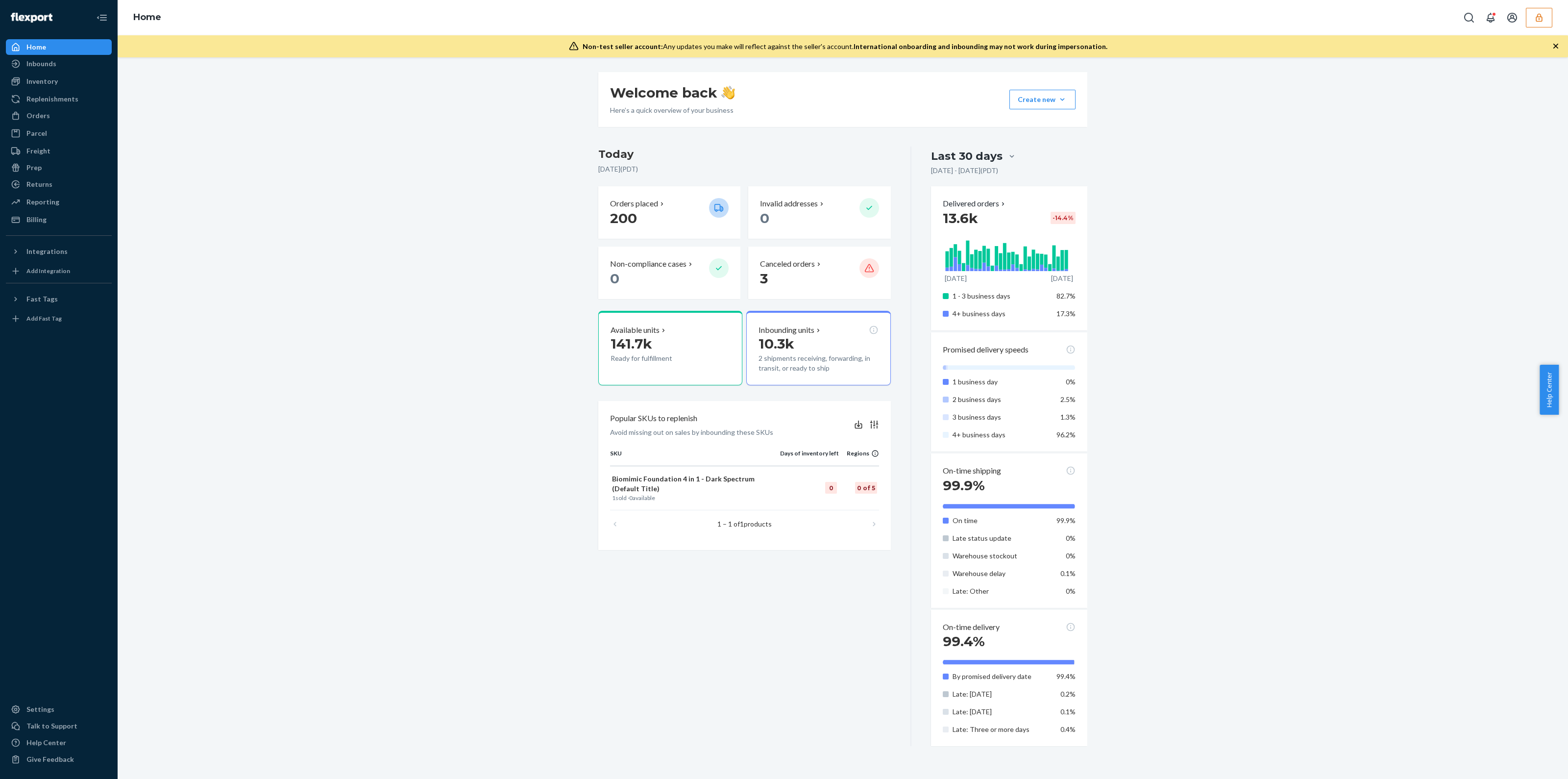
click at [57, 124] on div "Orders Ecommerce Orders Wholesale Orders" at bounding box center [59, 116] width 106 height 16
click at [55, 110] on div "Orders" at bounding box center [58, 116] width 104 height 14
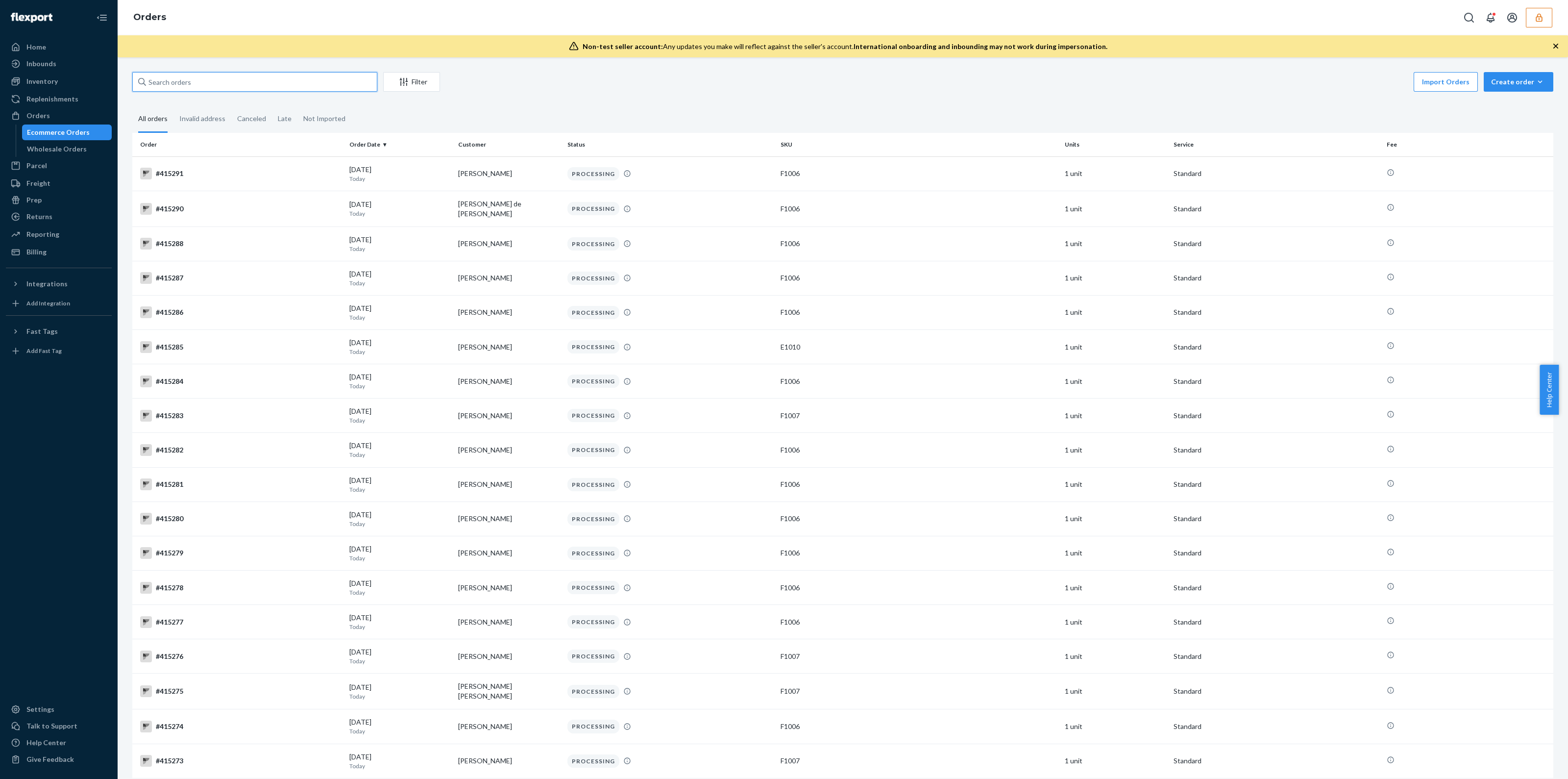
click at [172, 84] on input "text" at bounding box center [254, 82] width 245 height 19
paste input "134429825"
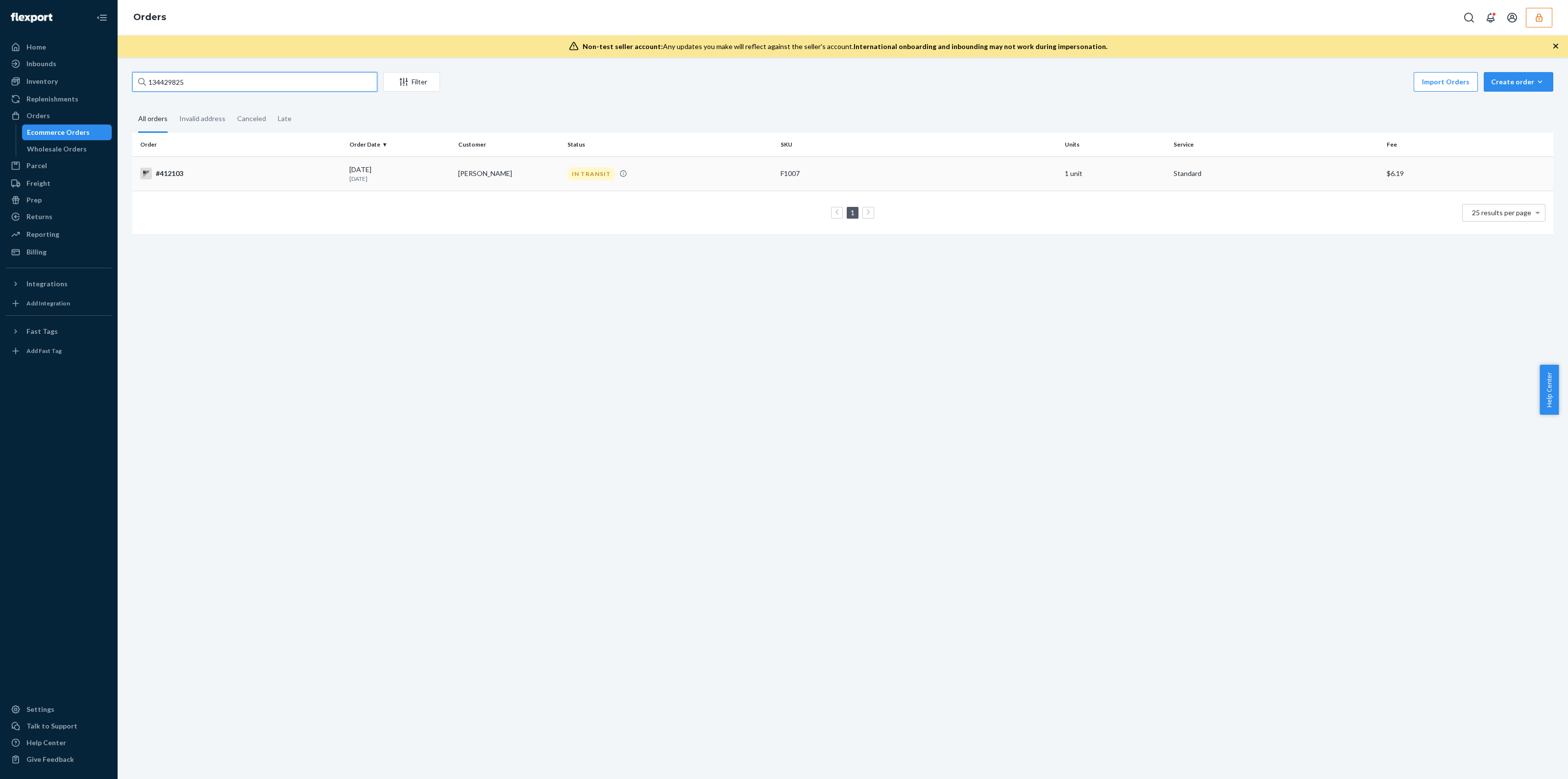
type input "134429825"
click at [524, 182] on td "[PERSON_NAME]" at bounding box center [508, 174] width 109 height 34
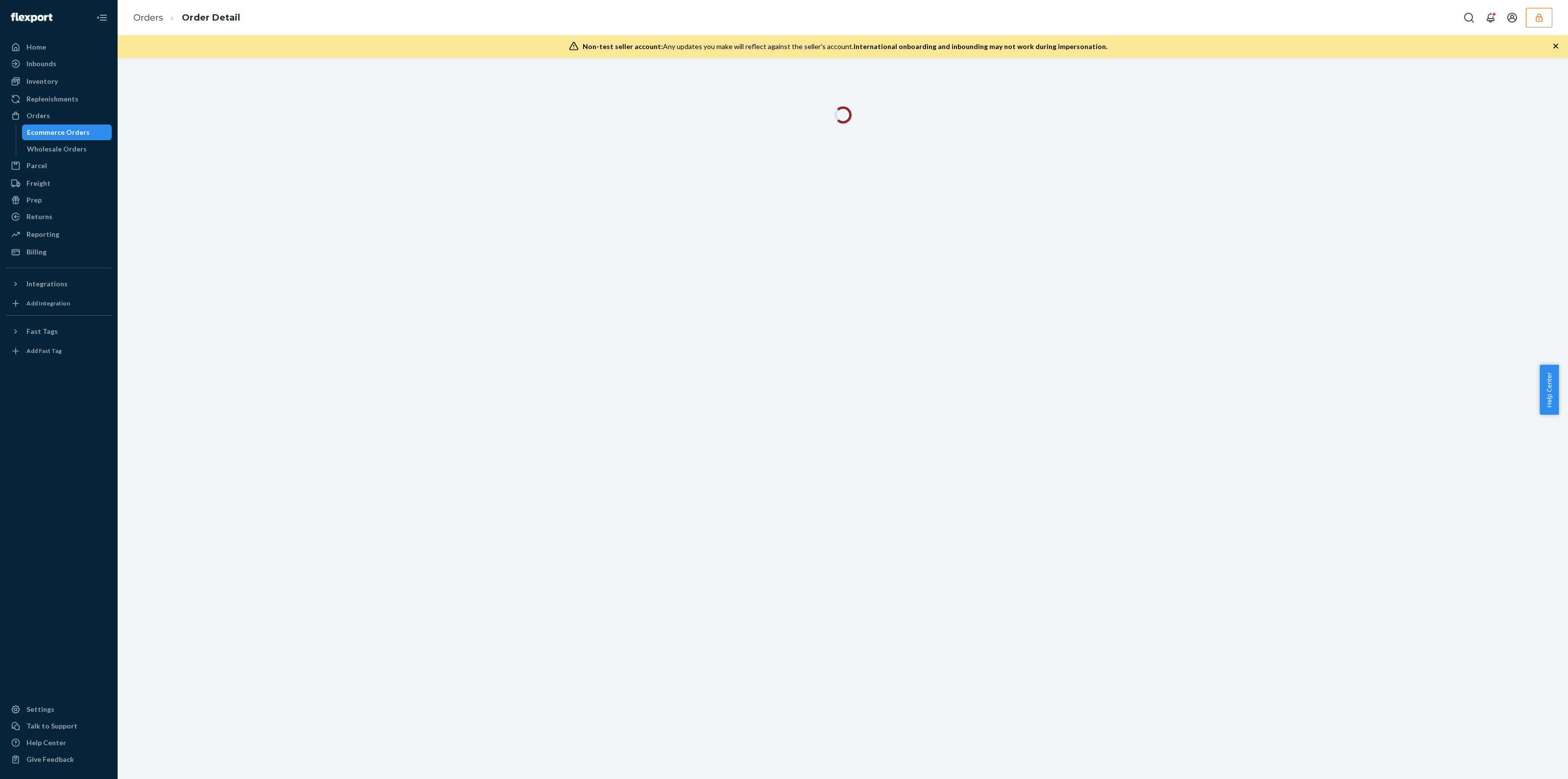
click at [83, 132] on div "Ecommerce Orders" at bounding box center [58, 132] width 63 height 10
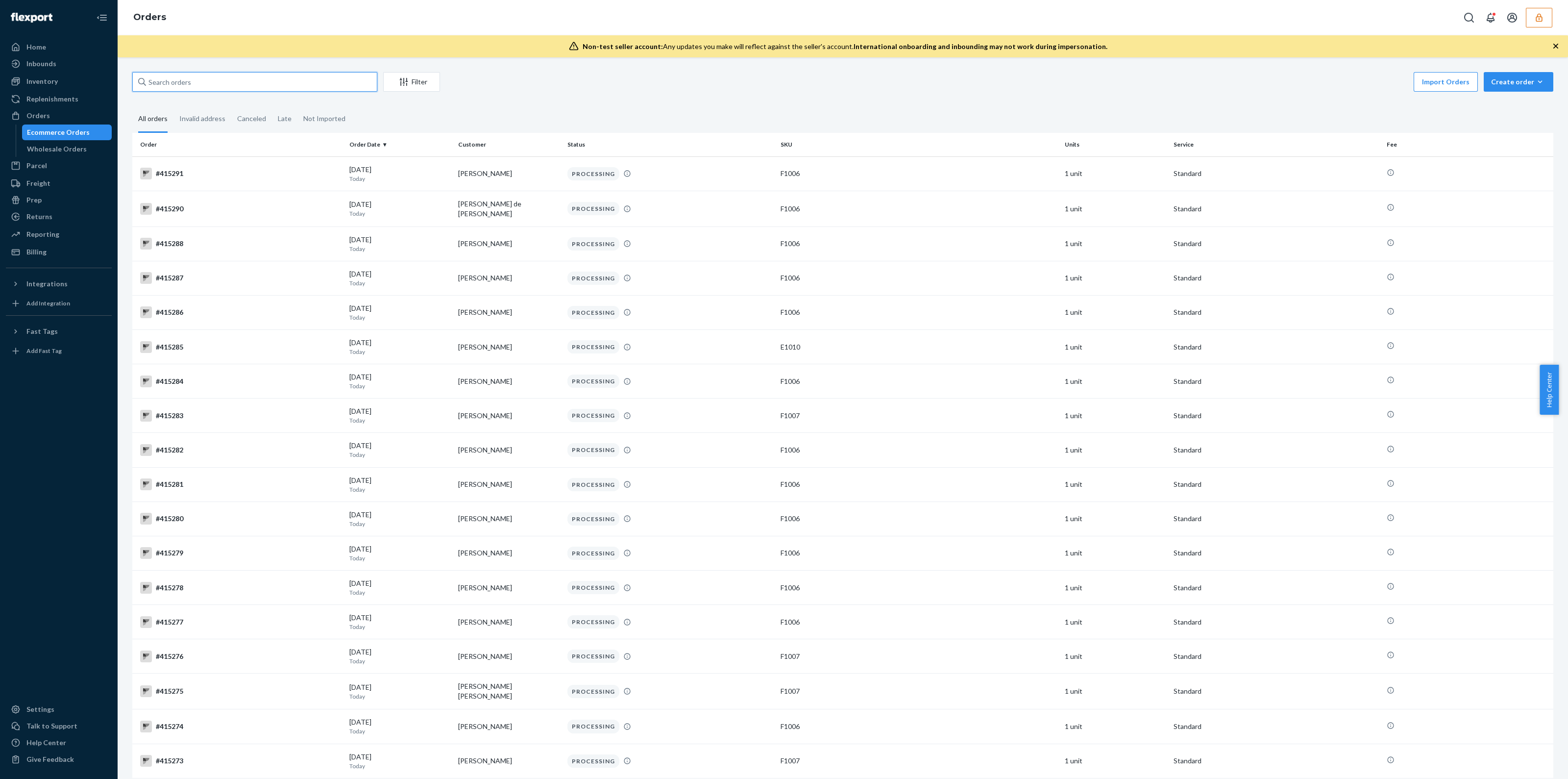
click at [229, 79] on input "text" at bounding box center [254, 82] width 245 height 19
paste input "134429825"
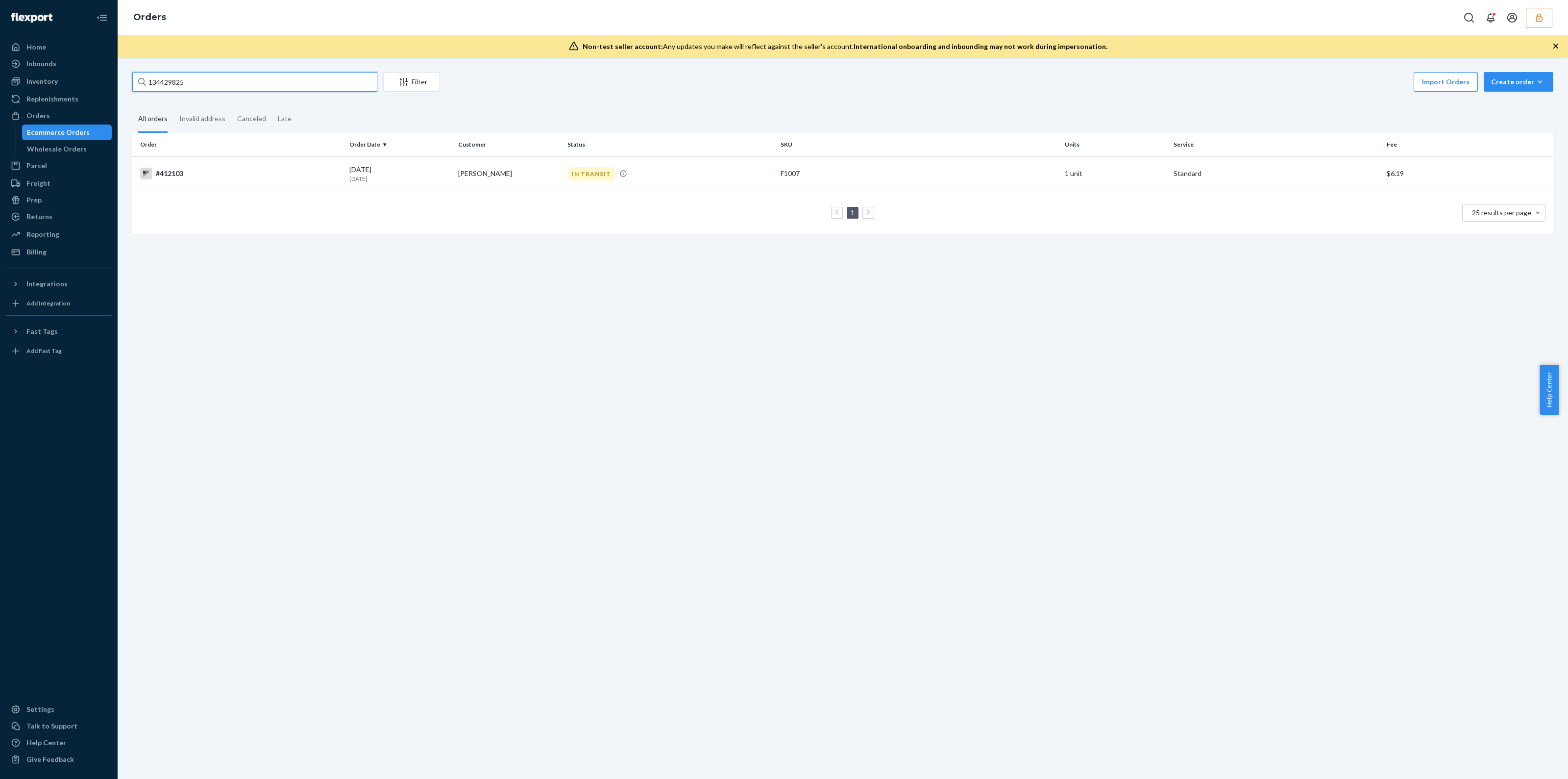
type input "134429825"
click at [327, 90] on input "134429825" at bounding box center [254, 82] width 245 height 19
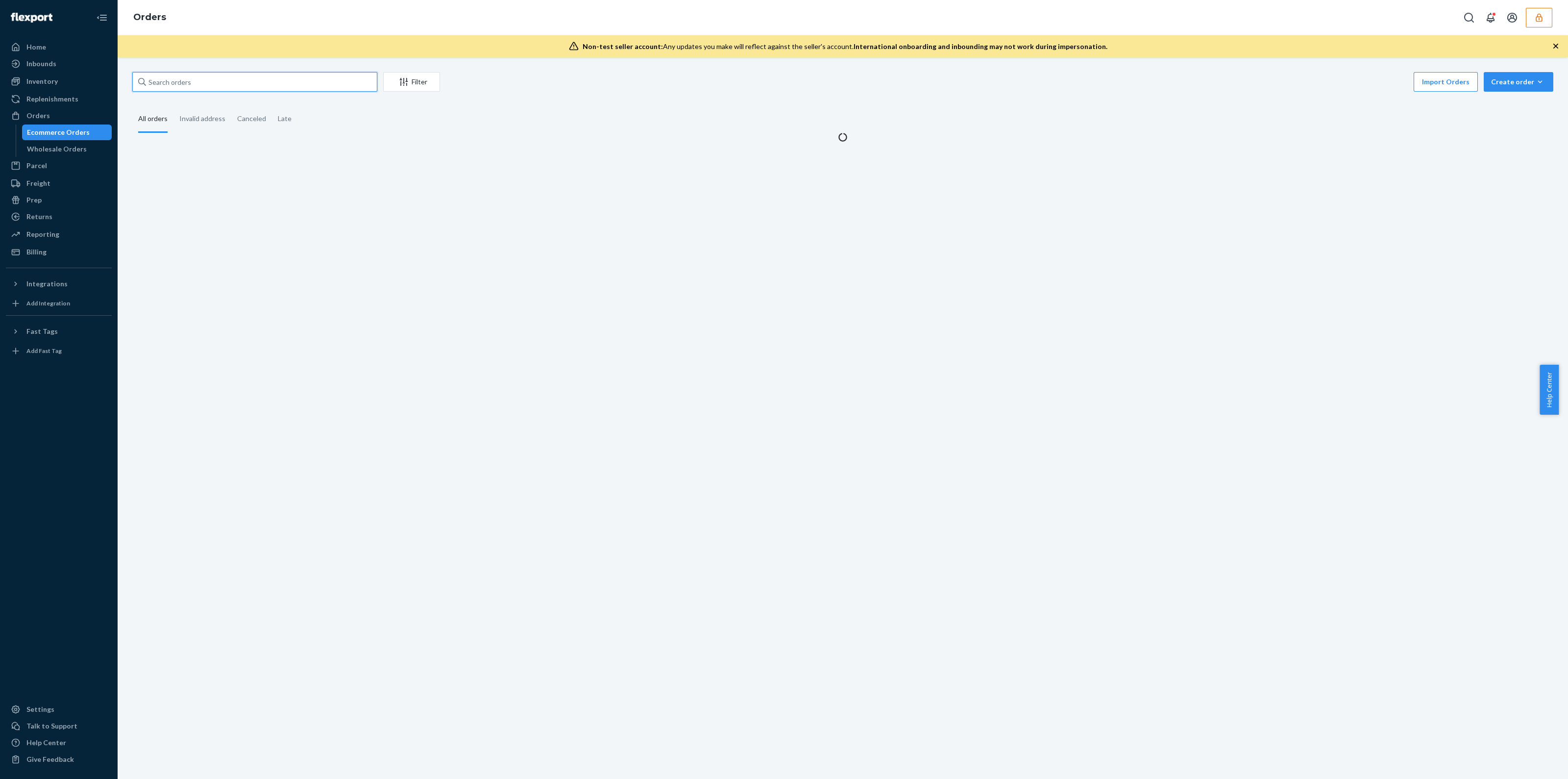
paste input "134578803"
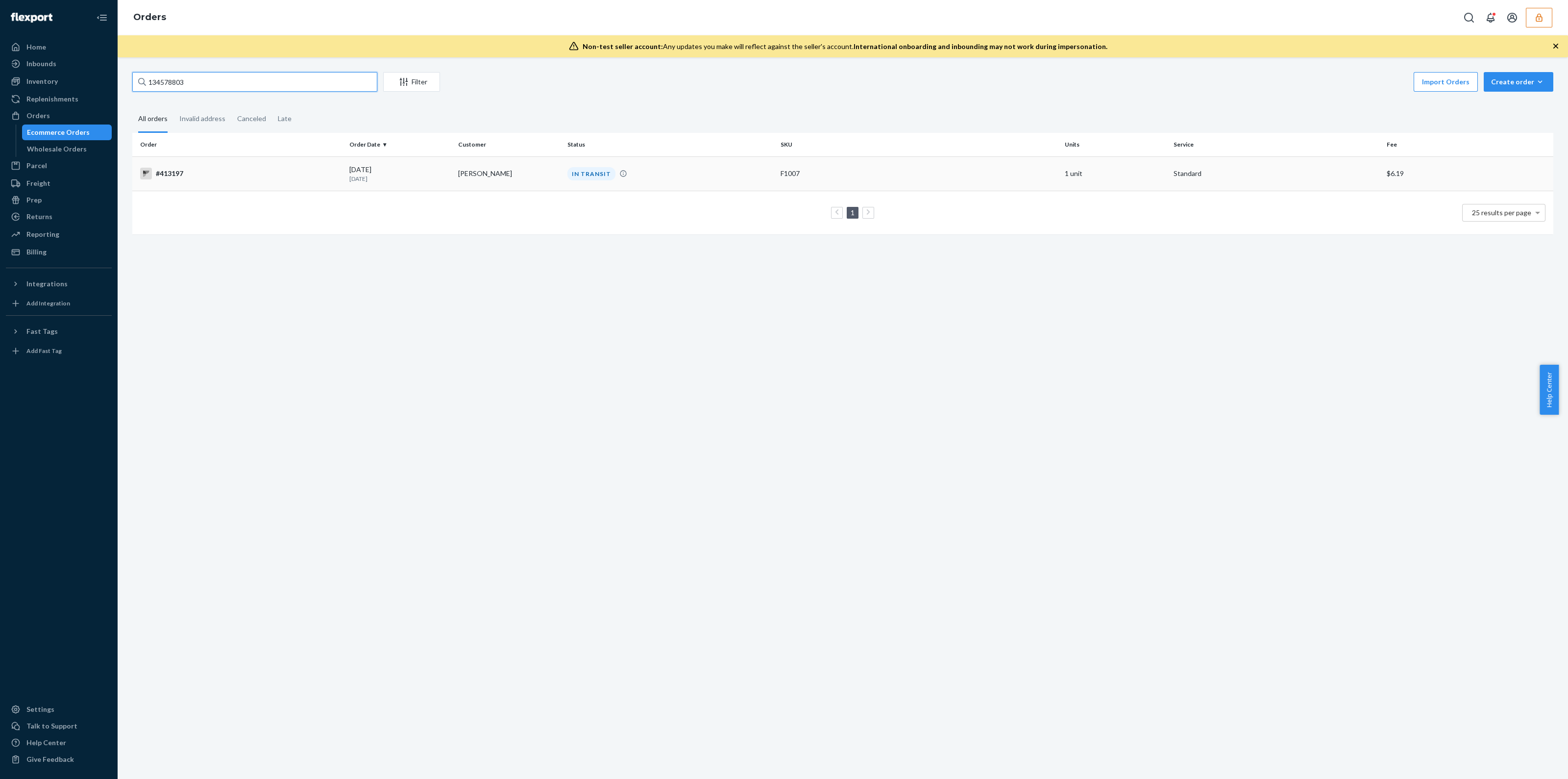
type input "134578803"
click at [700, 167] on div "IN TRANSIT" at bounding box center [670, 174] width 209 height 13
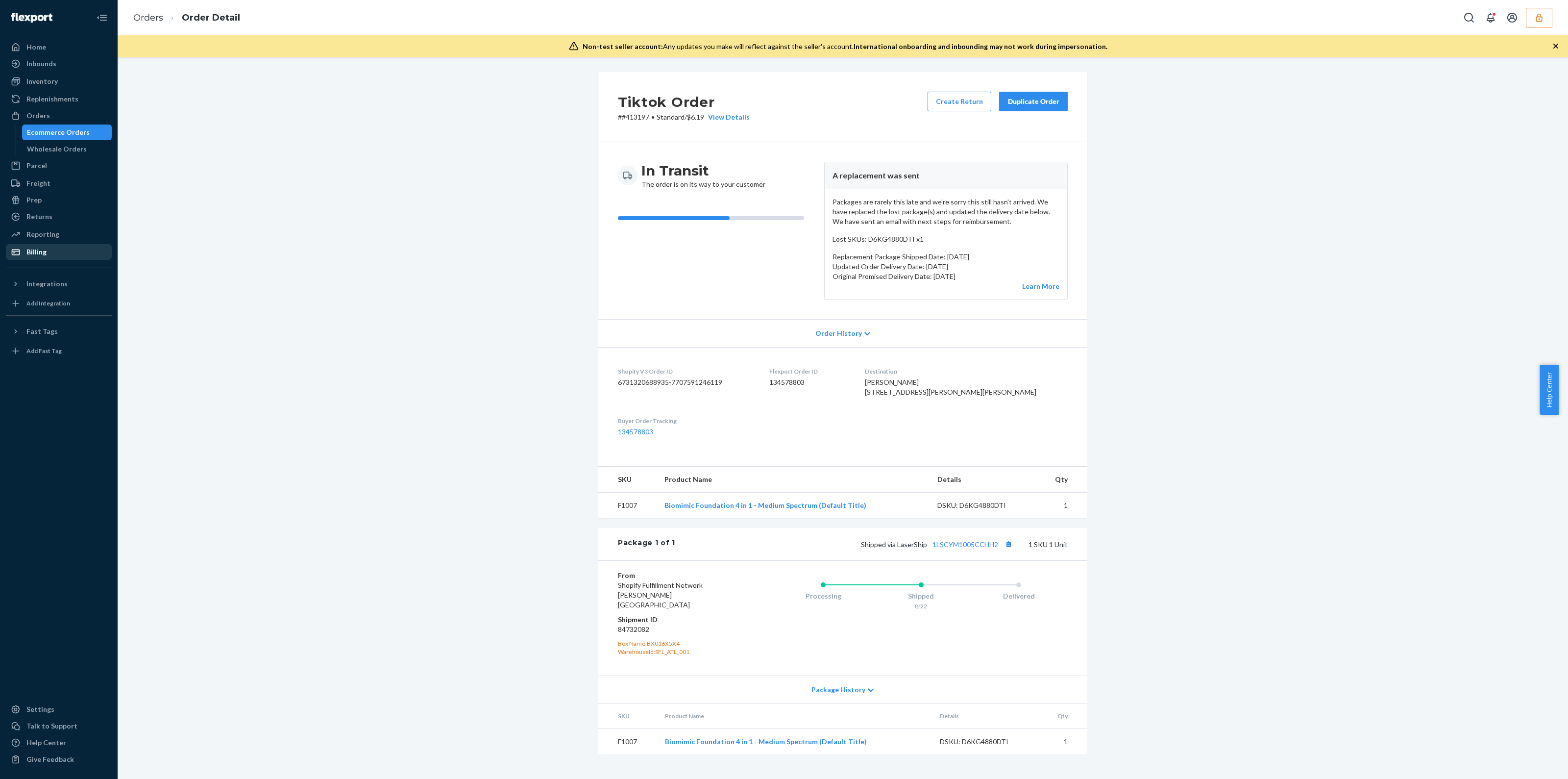
click at [83, 242] on div "Reporting Reports Analytics" at bounding box center [59, 234] width 106 height 16
click at [79, 249] on div "Billing" at bounding box center [58, 252] width 104 height 14
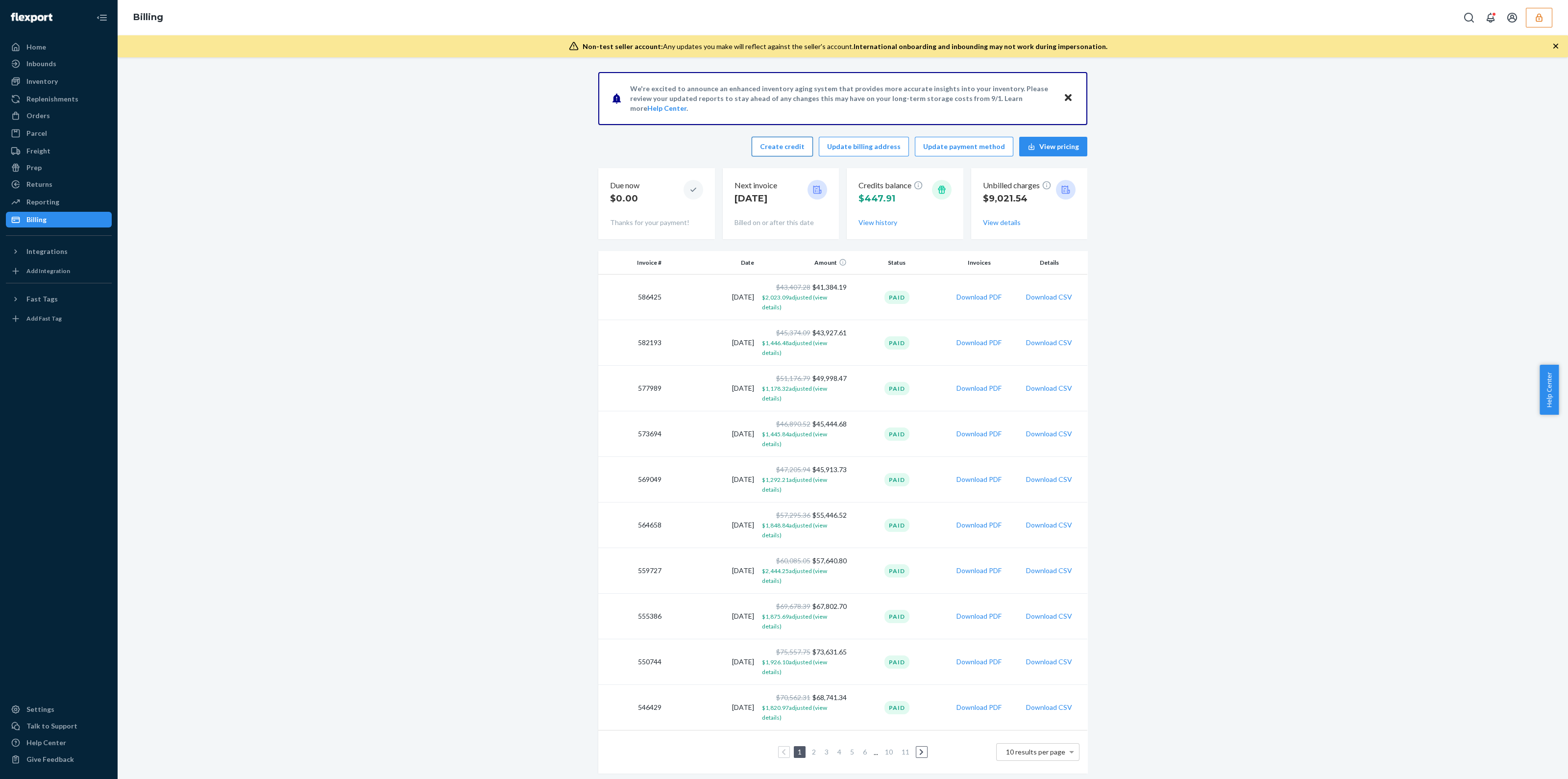
click at [806, 149] on button "Create credit" at bounding box center [782, 147] width 61 height 19
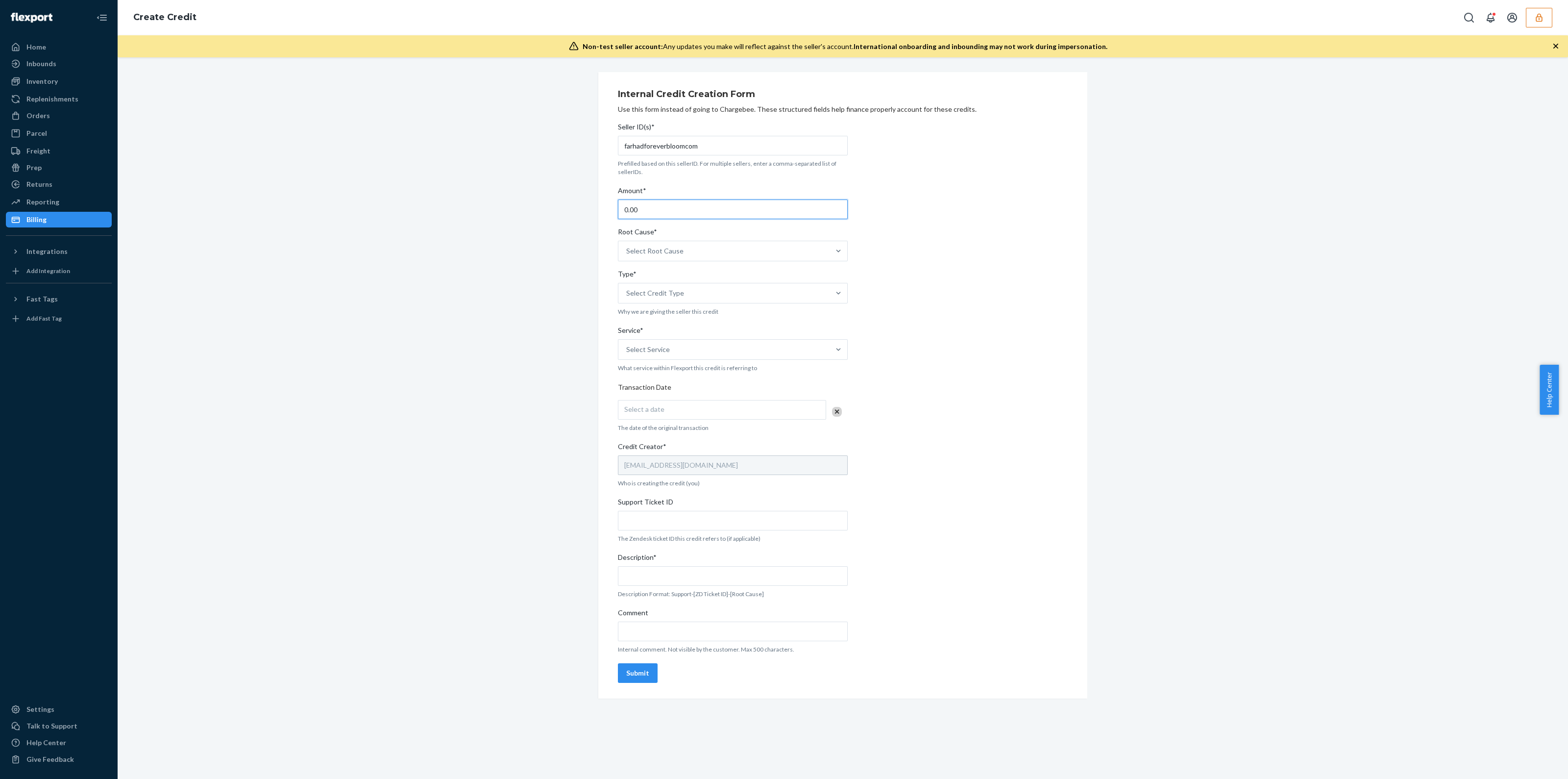
drag, startPoint x: 727, startPoint y: 200, endPoint x: 437, endPoint y: 251, distance: 294.5
click at [446, 251] on div "Internal Credit Creation Form Use this form instead of going to Chargebee. Thes…" at bounding box center [842, 385] width 1436 height 627
type input "40.00"
click at [763, 250] on div "Select Root Cause" at bounding box center [724, 251] width 211 height 19
click at [627, 250] on input "Root Cause* option Channel Integration focused, 1 of 29. 29 results available. …" at bounding box center [627, 251] width 1 height 10
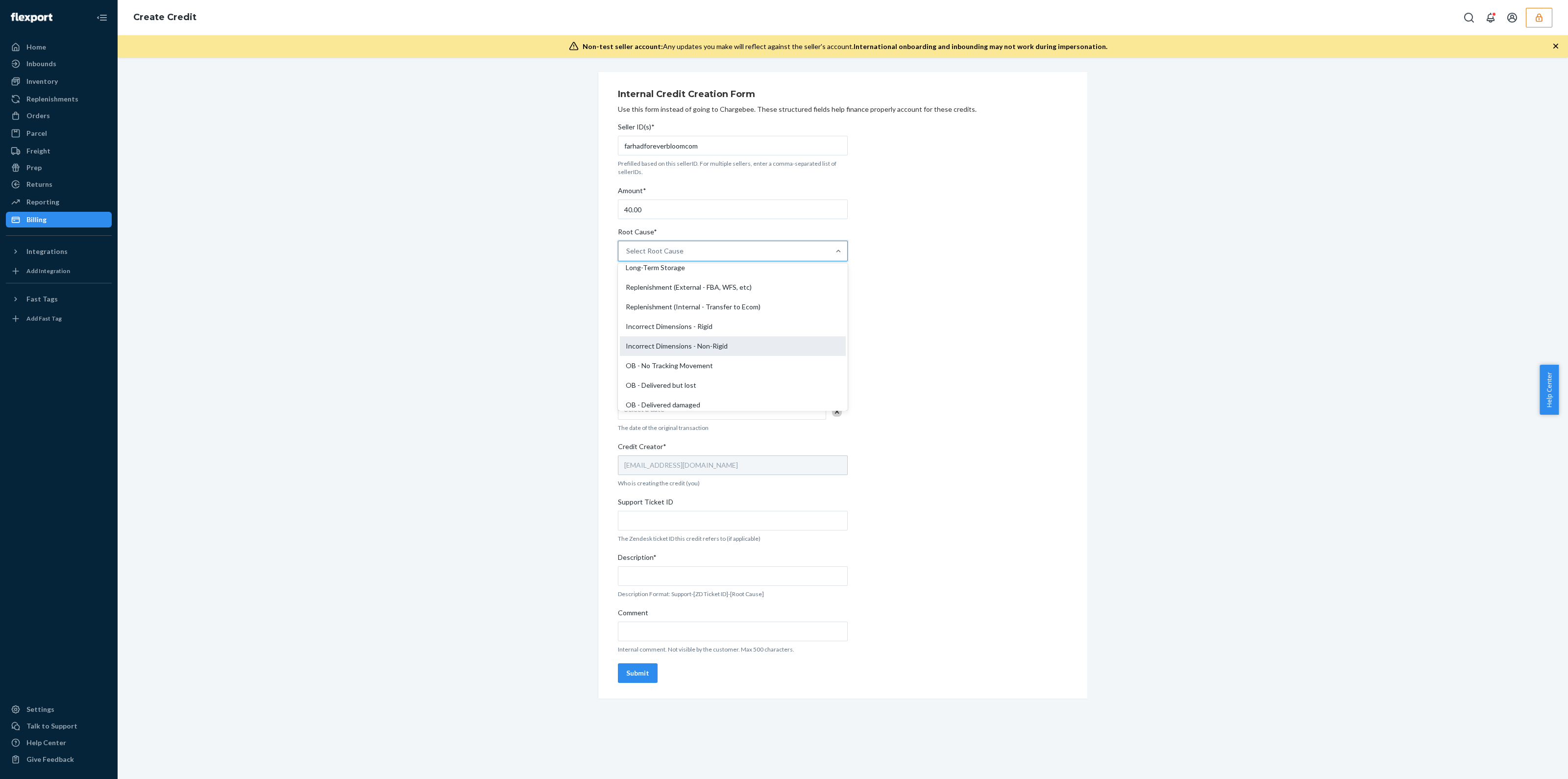
scroll to position [184, 0]
click at [709, 347] on div "OB - No Tracking Movement" at bounding box center [732, 346] width 226 height 19
click at [627, 256] on input "Root Cause* option OB - No Tracking Movement focused, 14 of 29. 29 results avai…" at bounding box center [627, 251] width 1 height 10
click at [702, 303] on div "Seller ID(s)* farhadforeverbloomcom Prefilled based on this sellerID. For multi…" at bounding box center [733, 403] width 230 height 569
click at [703, 301] on div "Select Credit Type" at bounding box center [724, 293] width 211 height 19
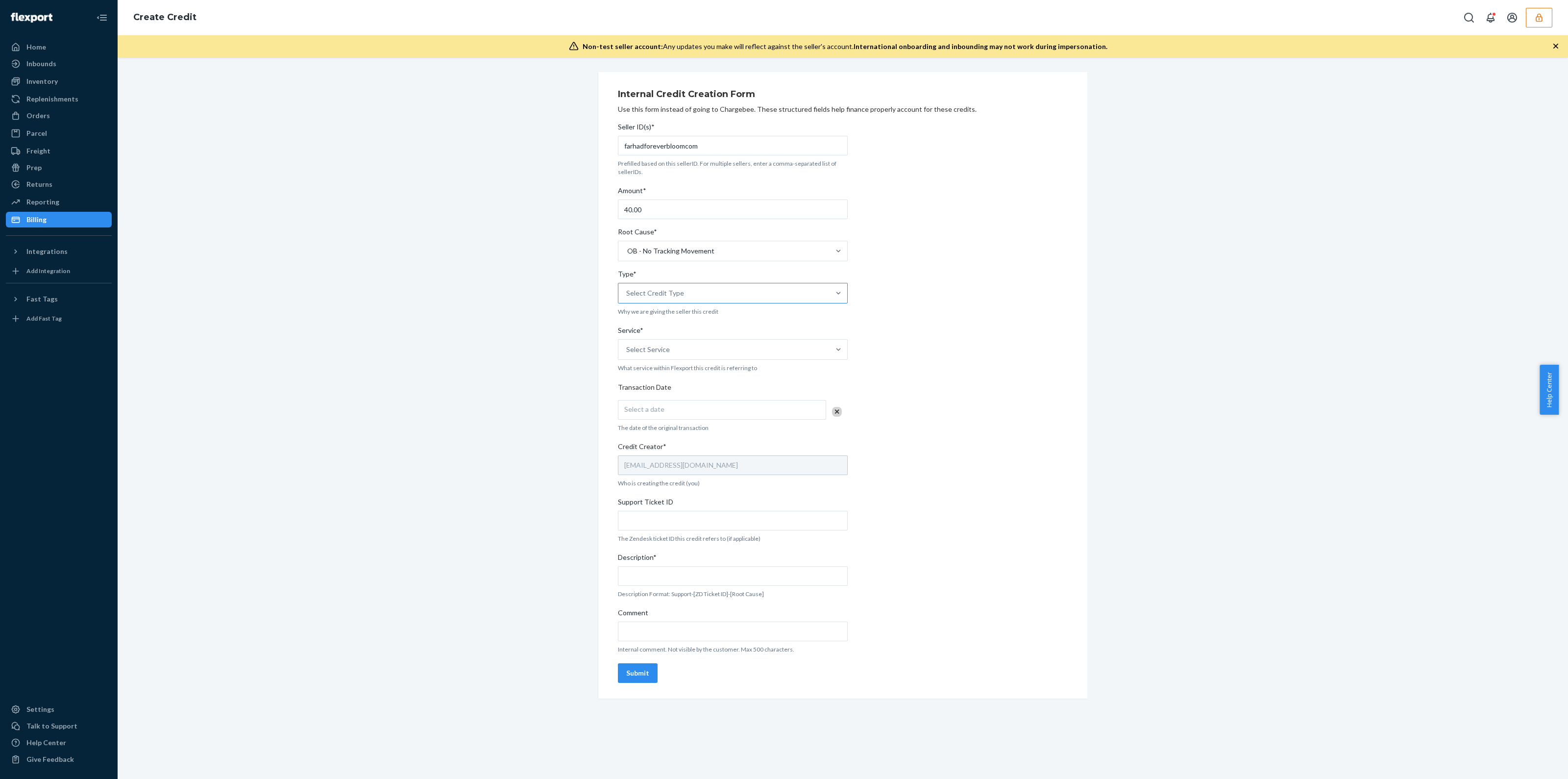
click at [627, 298] on input "Type* Select Credit Type" at bounding box center [627, 293] width 1 height 10
click at [699, 322] on div "Support" at bounding box center [732, 317] width 226 height 19
click at [627, 298] on input "Type* option Support focused, 1 of 3. 3 results available. Use Up and Down to c…" at bounding box center [627, 293] width 1 height 10
click at [702, 344] on div "Select Service" at bounding box center [724, 350] width 211 height 19
click at [627, 345] on input "Service* option Crossdock focused, 1 of 10. 10 results available. Use Up and Do…" at bounding box center [627, 350] width 1 height 10
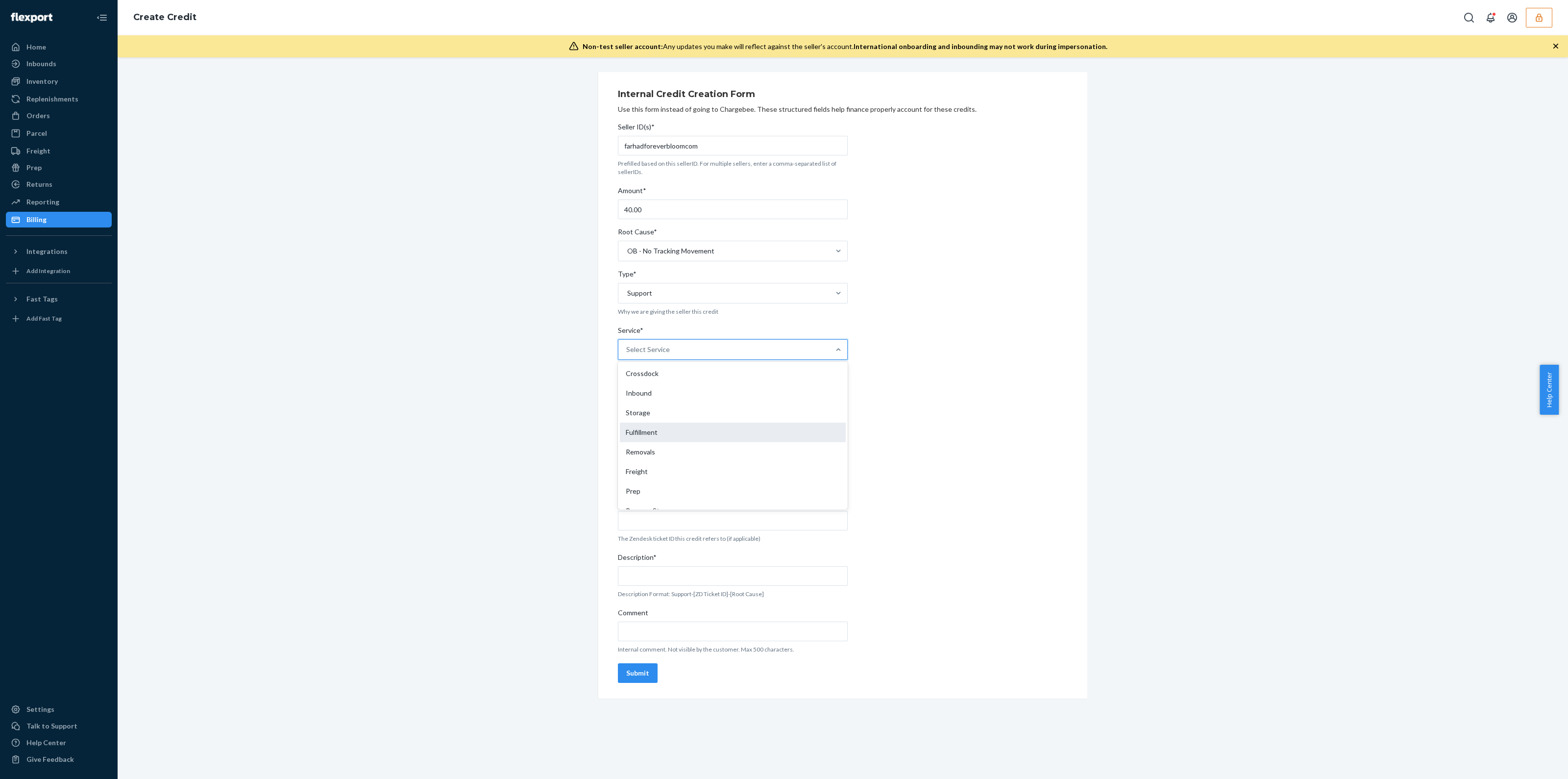
click at [669, 437] on div "Fulfillment" at bounding box center [732, 432] width 226 height 19
click at [627, 354] on input "Service* option Fulfillment focused, 4 of 10. 10 results available. Use Up and …" at bounding box center [627, 350] width 1 height 10
click at [667, 413] on div "Select a date" at bounding box center [722, 410] width 208 height 19
click at [757, 521] on abbr "22" at bounding box center [755, 521] width 7 height 7
click at [699, 509] on div "Support Ticket ID" at bounding box center [733, 504] width 230 height 14
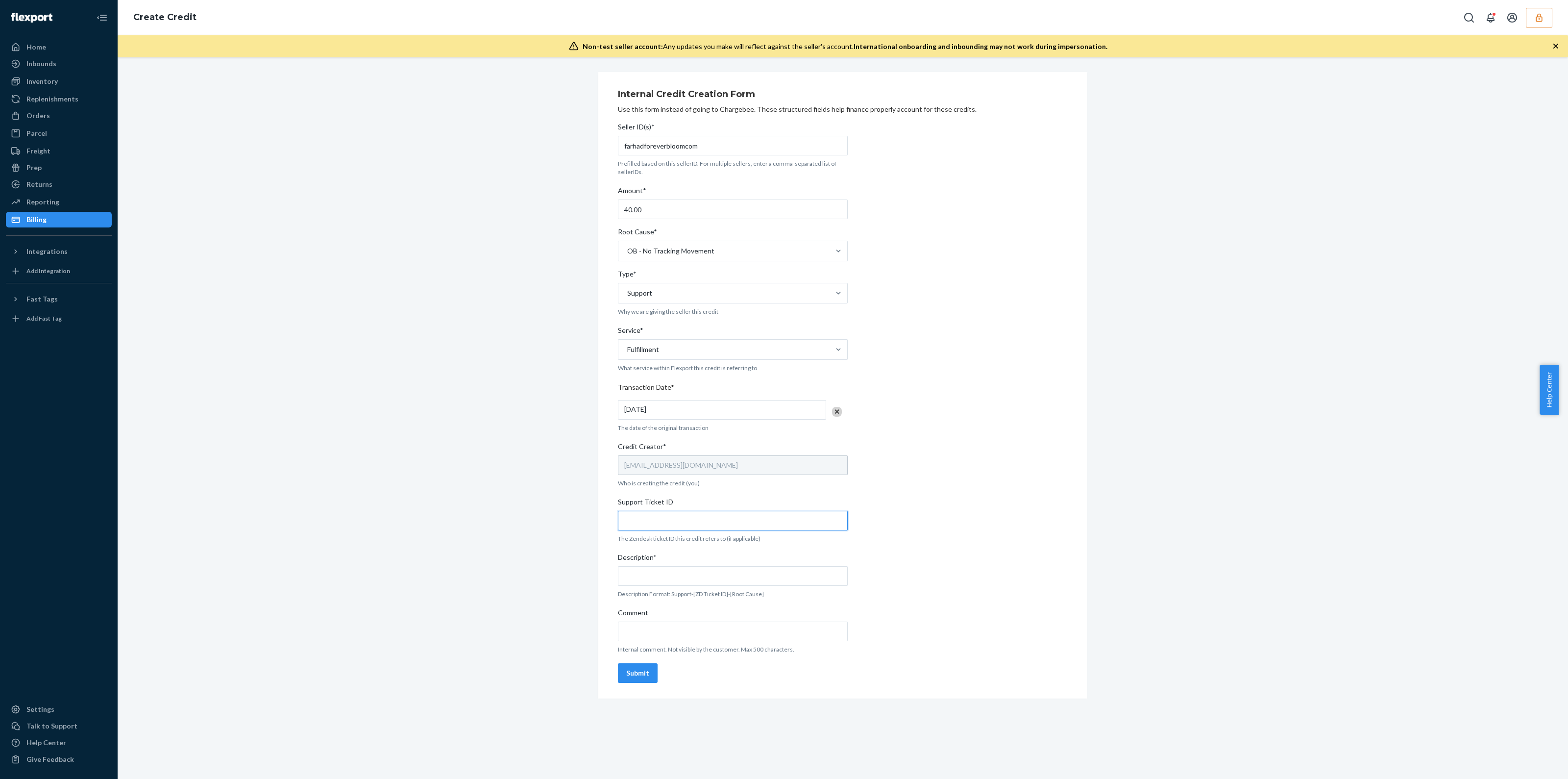
click at [699, 511] on input "Support Ticket ID" at bounding box center [733, 521] width 230 height 19
click at [697, 519] on input "Support Ticket ID" at bounding box center [733, 521] width 230 height 19
click at [693, 519] on input "Support Ticket ID" at bounding box center [733, 521] width 230 height 19
paste input "https://flexport-fulfillment.zendesk.com/agent/tickets/804694"
type input "https://flexport-fulfillment.zendesk.com/agent/tickets/804694"
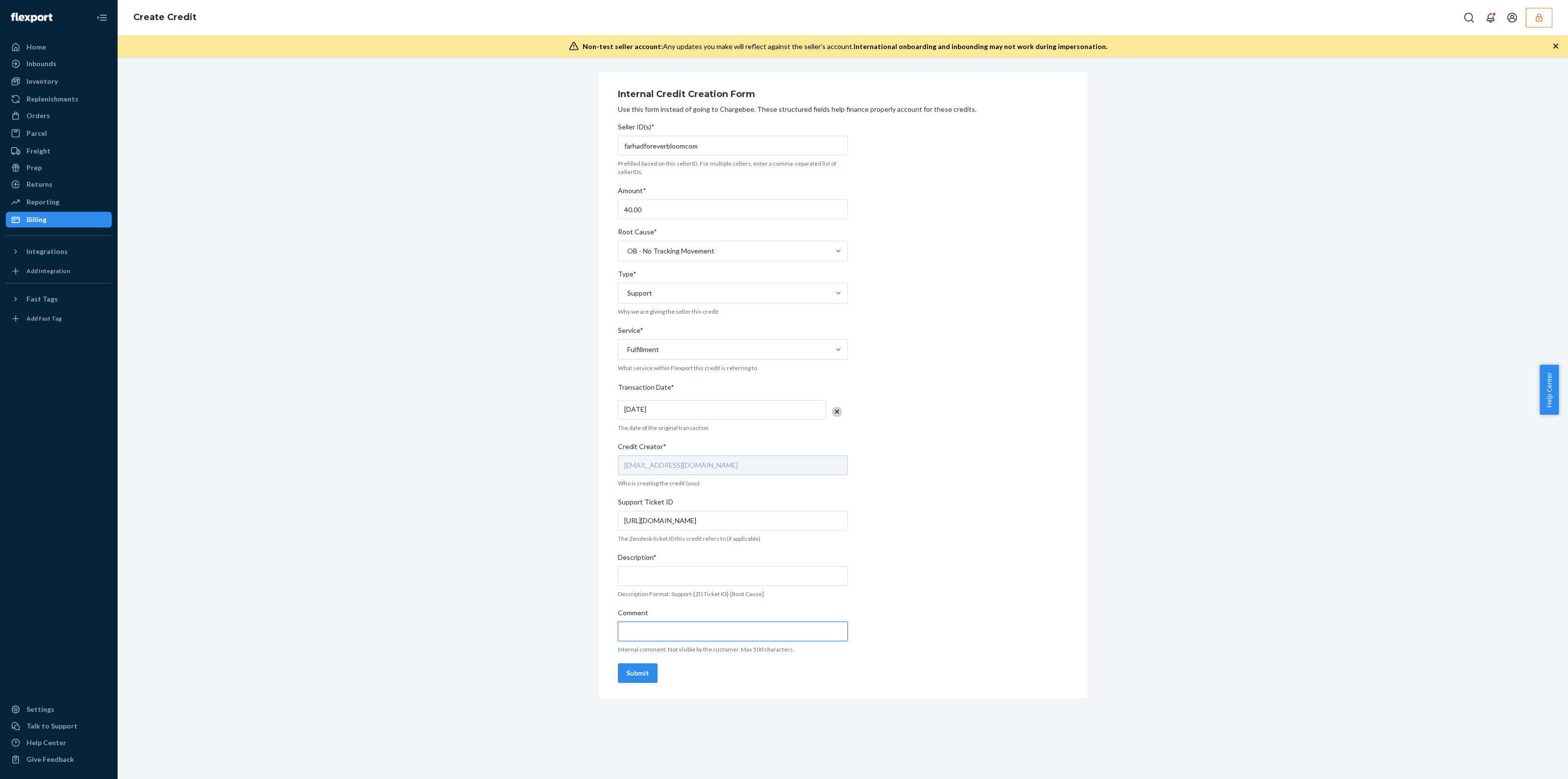
click at [665, 640] on input "Comment" at bounding box center [733, 632] width 230 height 19
paste input "https://flexport-fulfillment.zendesk.com/agent/tickets/804694"
type input "https://flexport-fulfillment.zendesk.com/agent/tickets/804694"
click at [653, 577] on input "Description*" at bounding box center [733, 576] width 230 height 19
click at [754, 565] on div "Description*" at bounding box center [733, 559] width 230 height 14
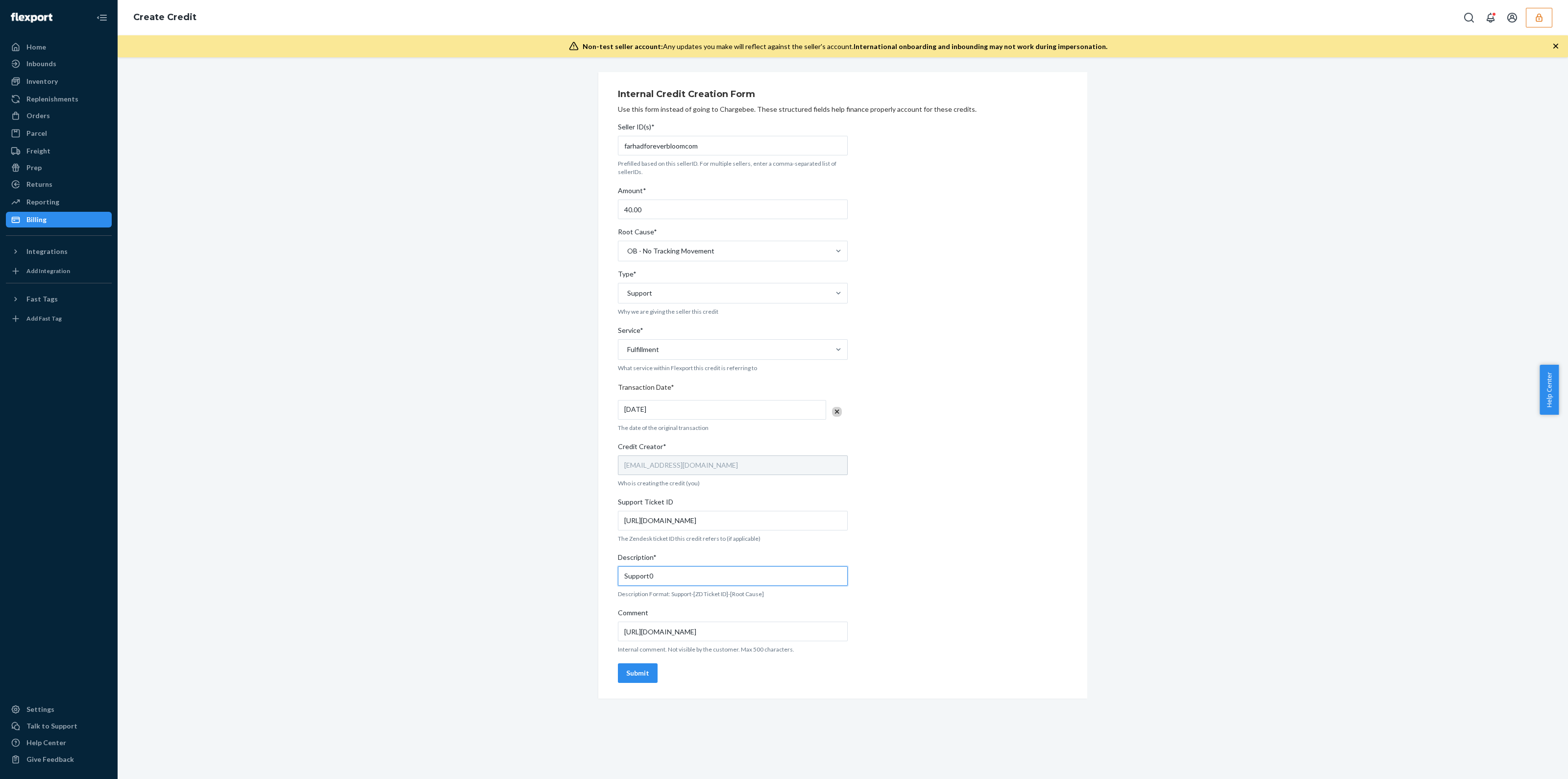
click at [754, 566] on input "Support0" at bounding box center [733, 576] width 230 height 19
click at [753, 568] on input "Support0" at bounding box center [733, 576] width 230 height 19
type input "Support-804694-OB Lost"
click at [634, 675] on div "Submit" at bounding box center [638, 673] width 23 height 10
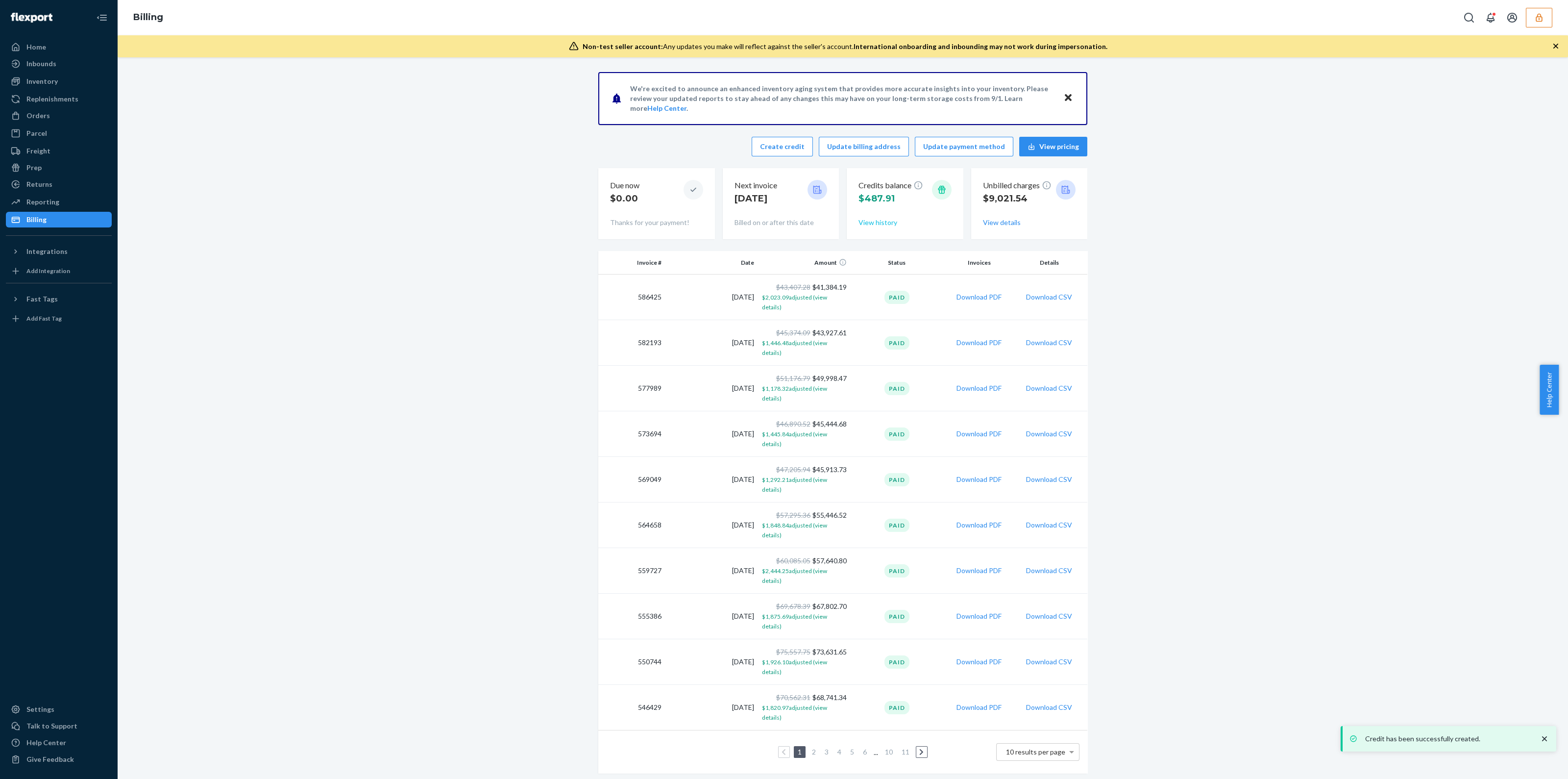
click at [873, 219] on button "View history" at bounding box center [878, 222] width 39 height 10
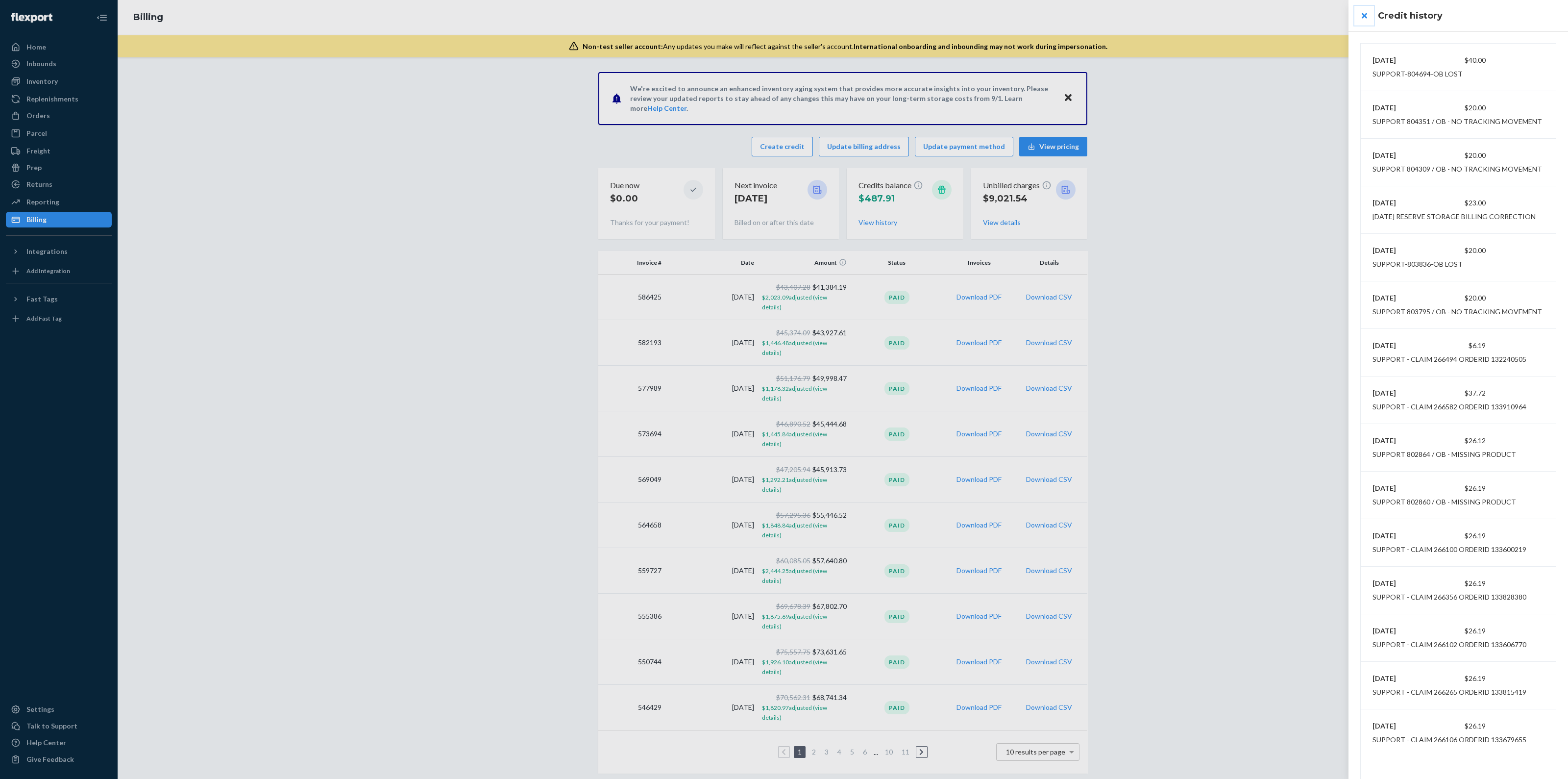
click at [1369, 16] on button "close" at bounding box center [1364, 16] width 19 height 19
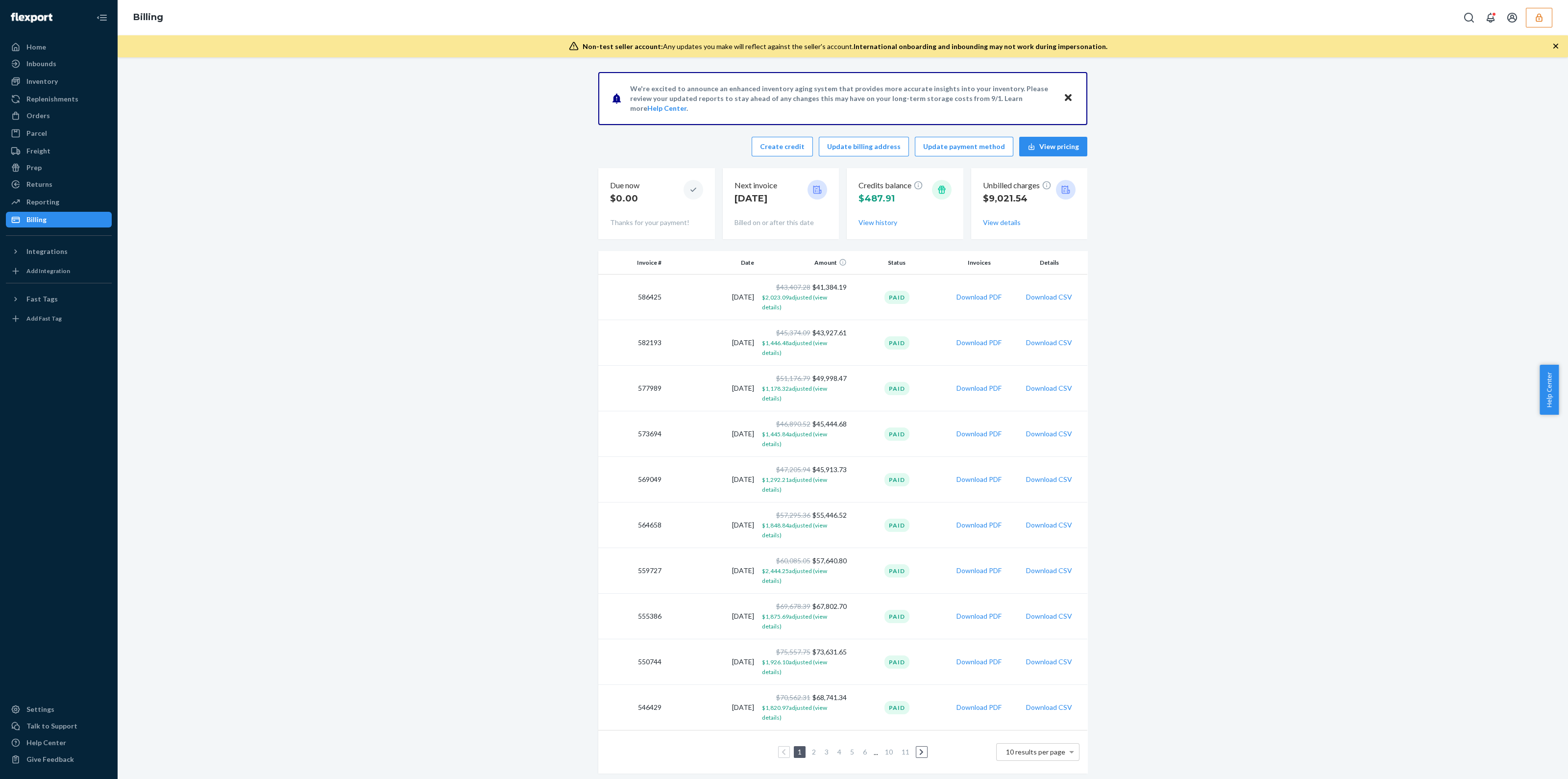
click at [1534, 21] on icon "button" at bounding box center [1539, 18] width 10 height 10
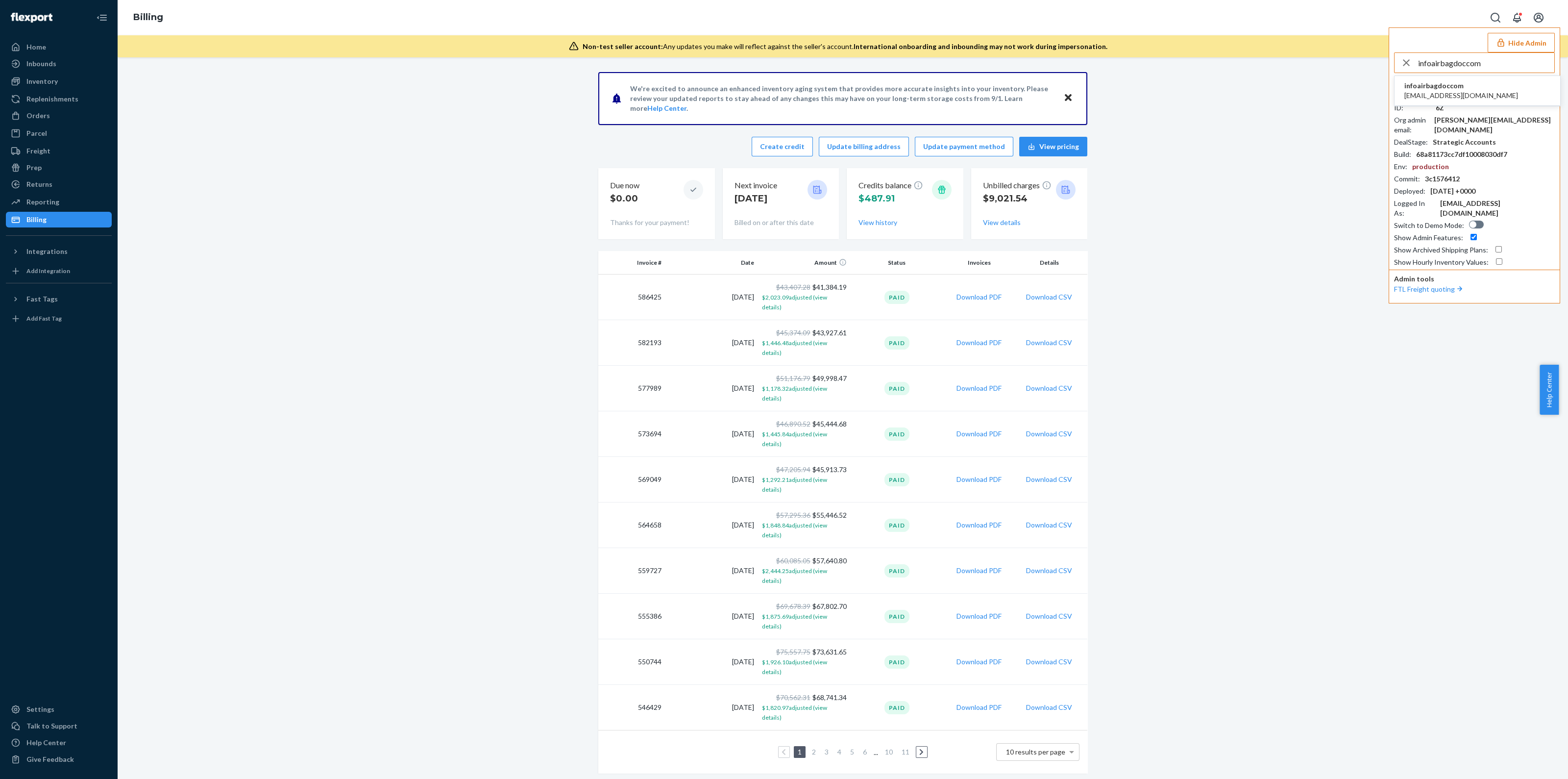
type input "infoairbagdoccom"
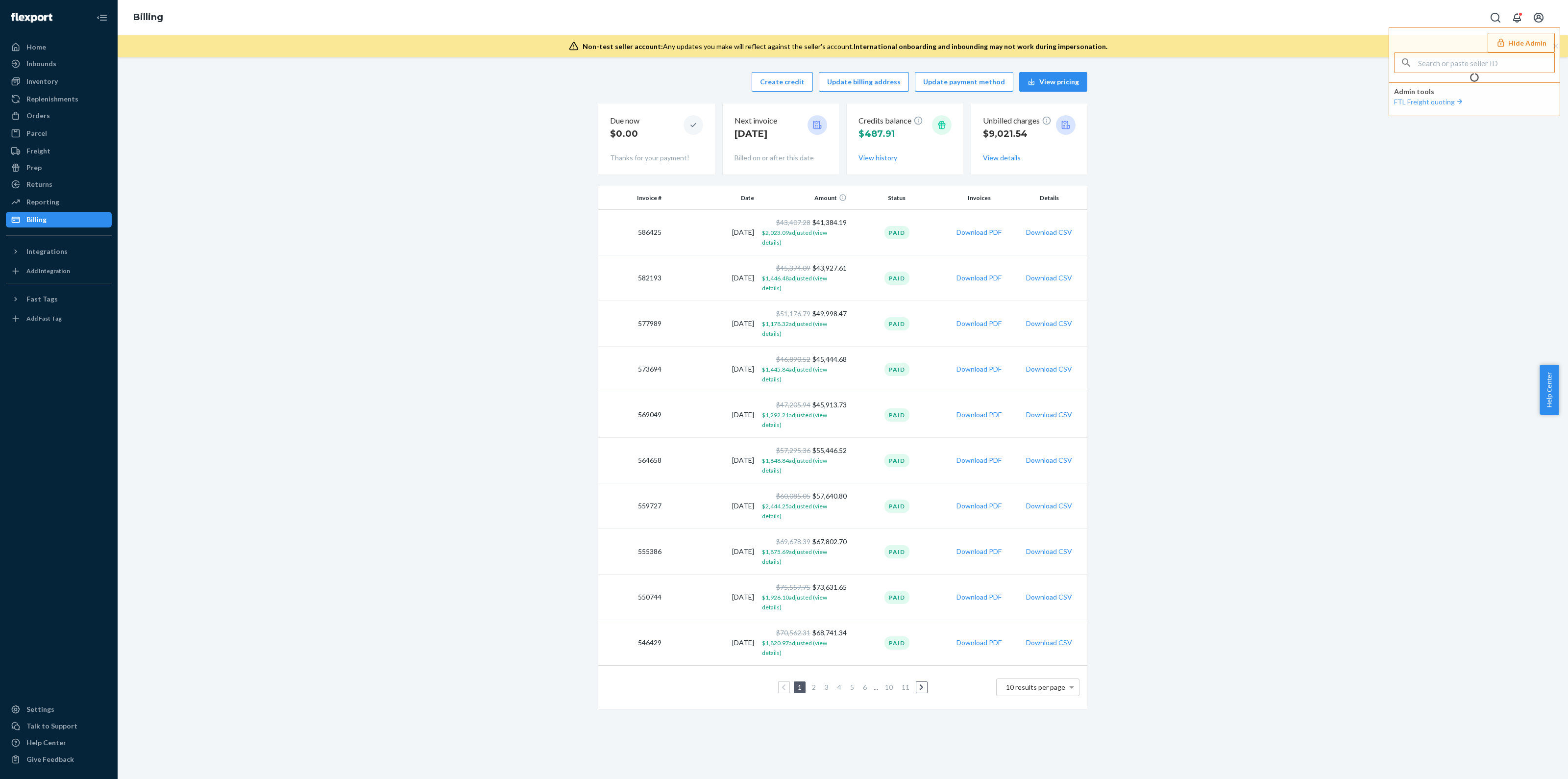
click at [873, 233] on td "Paid" at bounding box center [897, 233] width 93 height 46
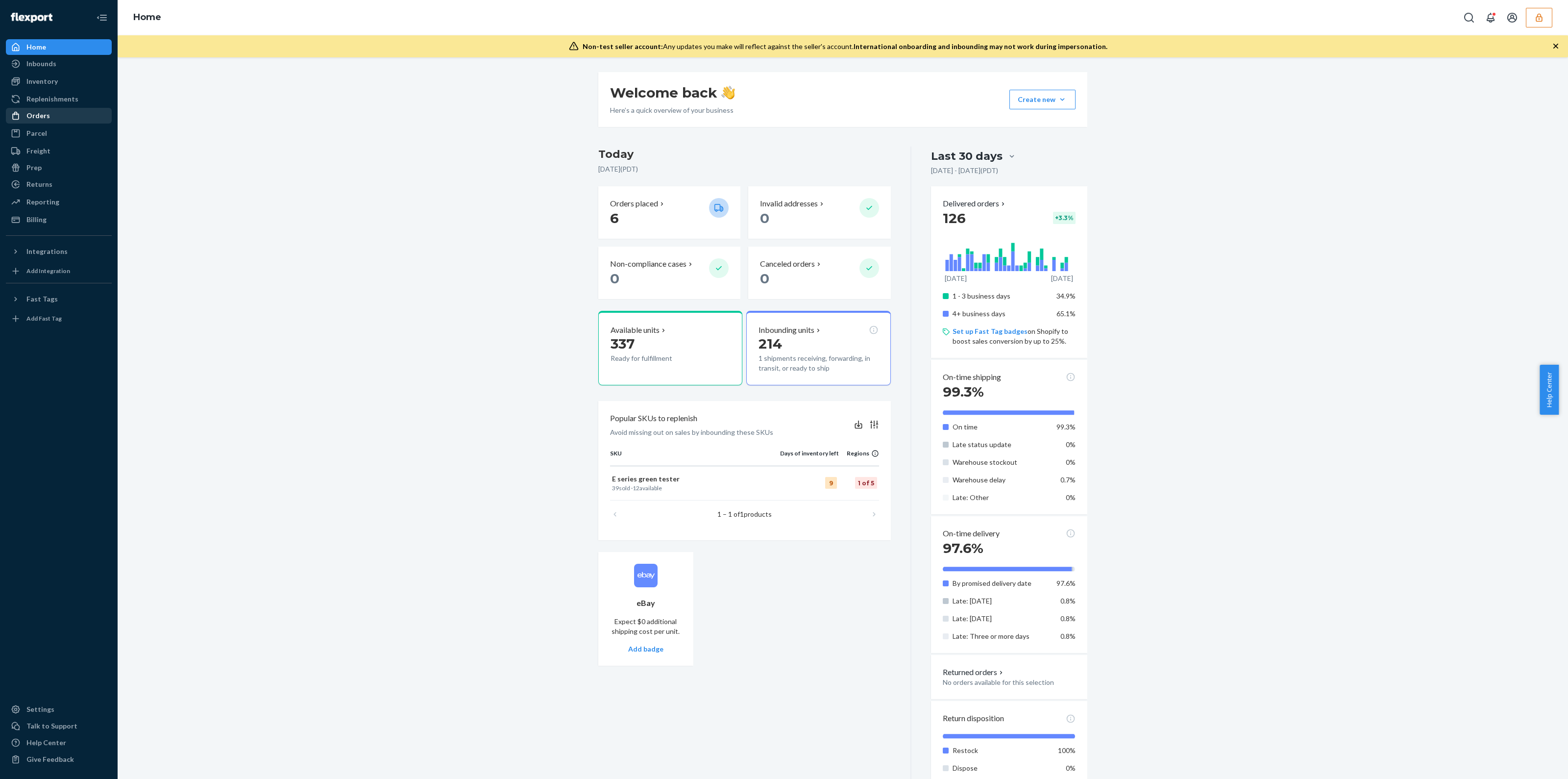
click at [60, 115] on div "Orders" at bounding box center [58, 116] width 104 height 14
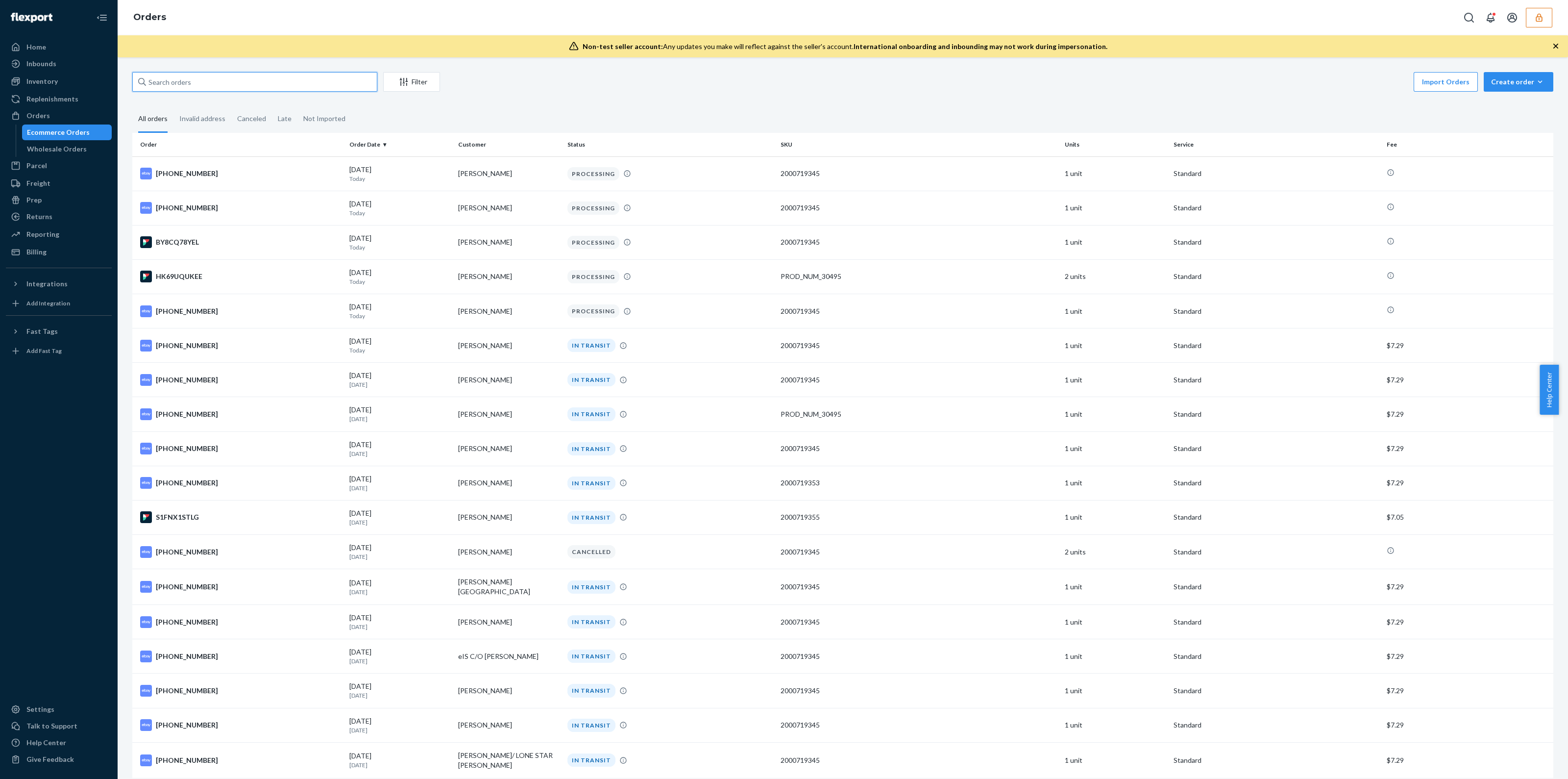
click at [275, 80] on input "text" at bounding box center [254, 82] width 245 height 19
paste input "133461733"
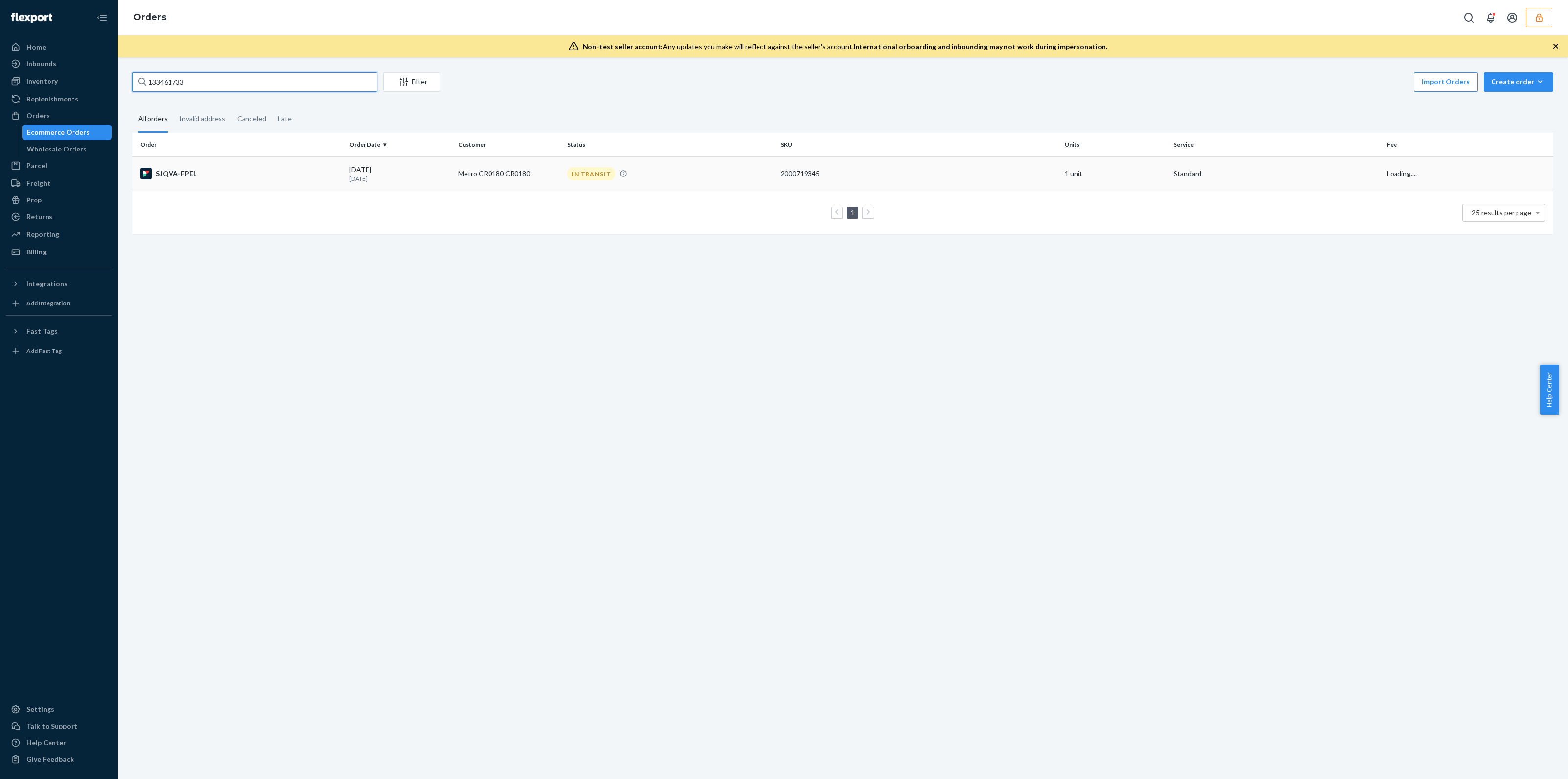
type input "133461733"
drag, startPoint x: 750, startPoint y: 182, endPoint x: 751, endPoint y: 174, distance: 8.1
click at [751, 174] on td "IN TRANSIT" at bounding box center [670, 174] width 213 height 34
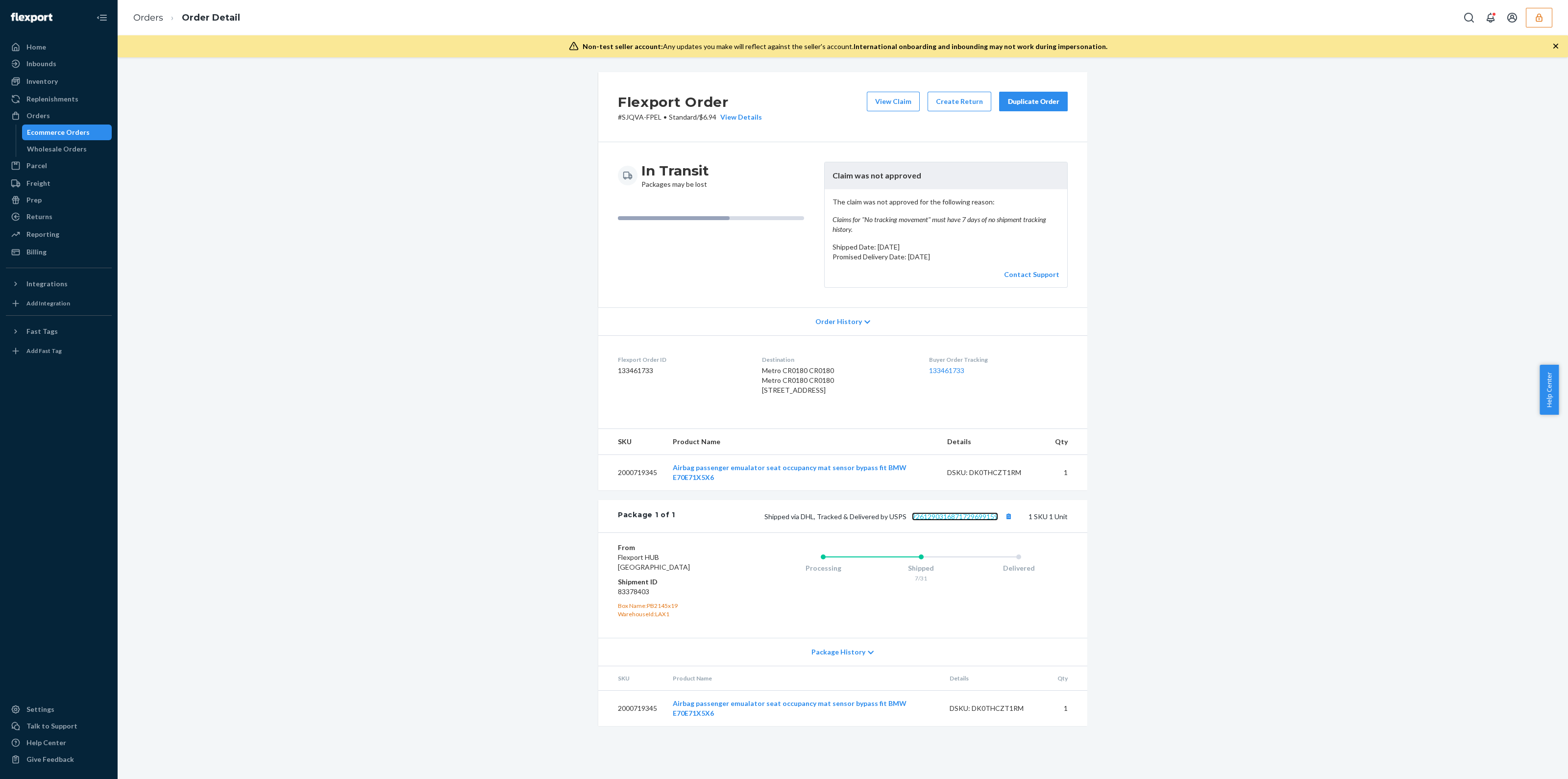
click at [936, 521] on link "9261290316871729699159" at bounding box center [955, 516] width 86 height 9
click at [996, 713] on div "DSKU: DK0THCZT1RM" at bounding box center [995, 708] width 92 height 10
copy div "DK0THCZT1RM"
click at [779, 717] on link "Airbag passenger emualator seat occupancy mat sensor bypass fit BMW E70E71X5X6" at bounding box center [789, 708] width 234 height 18
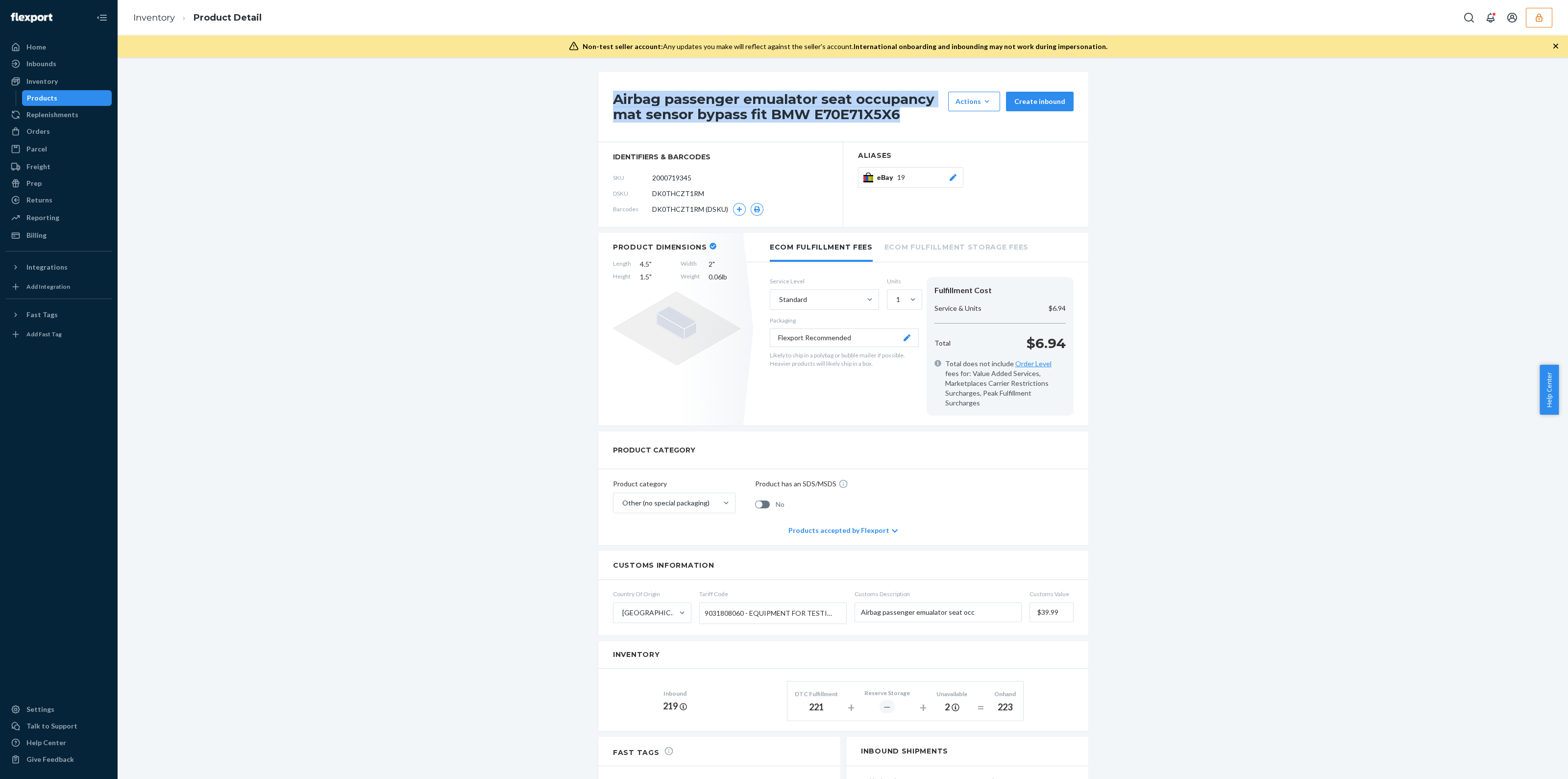
drag, startPoint x: 906, startPoint y: 115, endPoint x: 594, endPoint y: 91, distance: 312.9
click at [598, 91] on div "Airbag passenger emualator seat occupancy mat sensor bypass fit BMW E70E71X5X6 …" at bounding box center [843, 107] width 490 height 70
copy h1 "Airbag passenger emualator seat occupancy mat sensor bypass fit BMW E70E71X5X6"
click at [663, 194] on span "DK0THCZT1RM" at bounding box center [677, 194] width 52 height 10
click at [663, 192] on span "DK0THCZT1RM" at bounding box center [677, 194] width 52 height 10
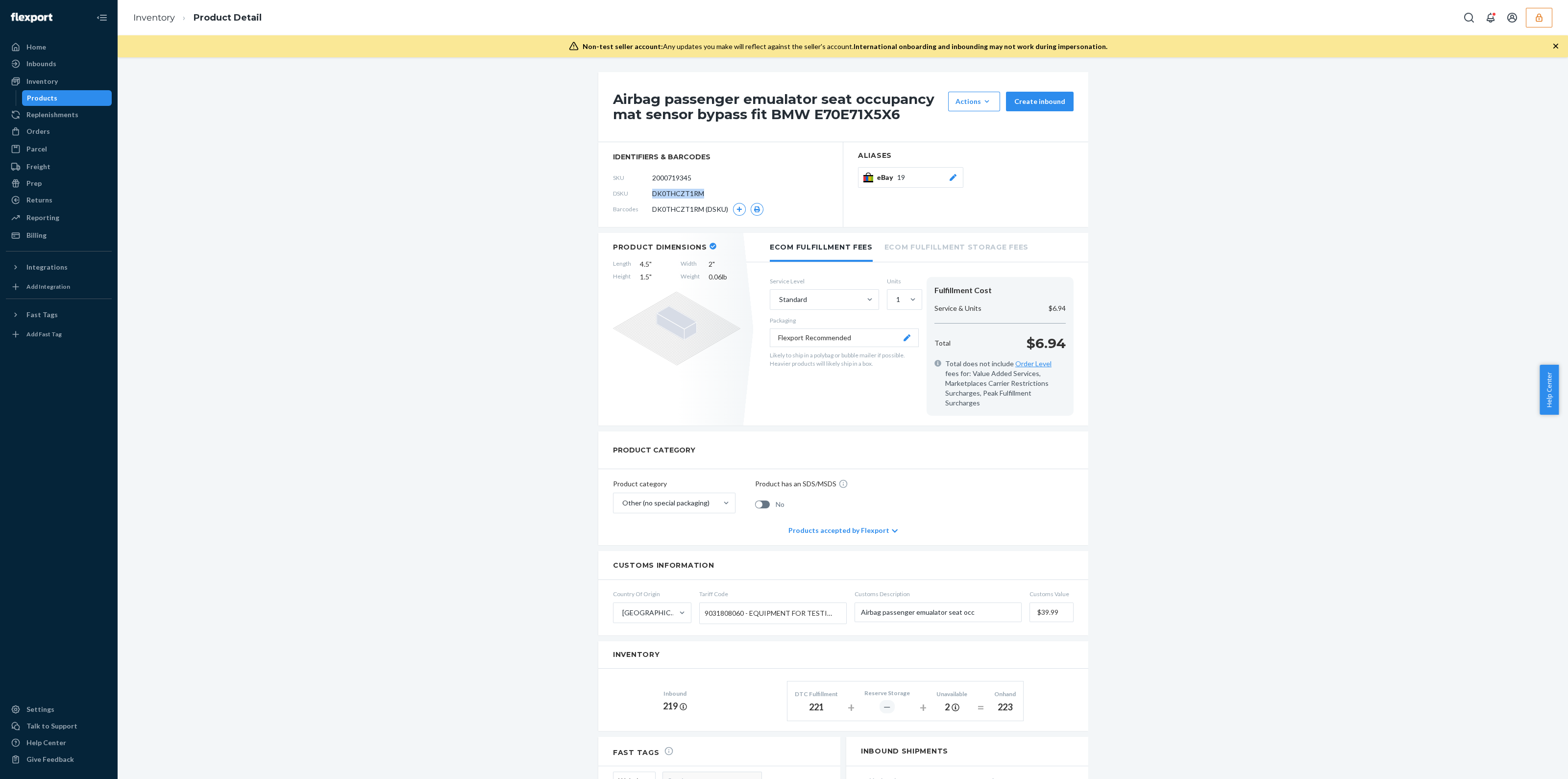
click at [663, 192] on span "DK0THCZT1RM" at bounding box center [677, 194] width 52 height 10
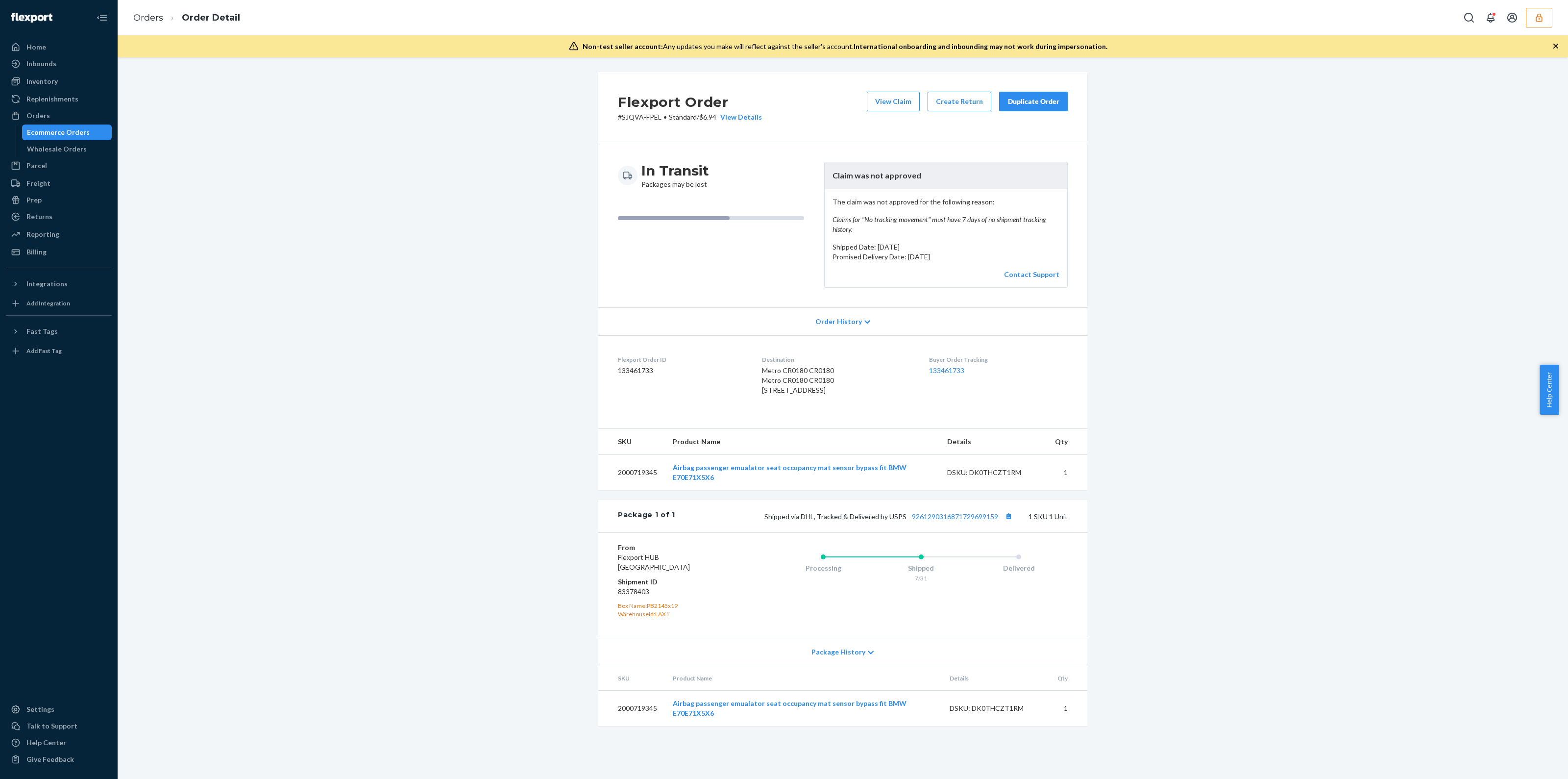
click at [987, 713] on div "DSKU: DK0THCZT1RM" at bounding box center [995, 708] width 92 height 10
copy div "DK0THCZT1RM"
click at [1544, 21] on button "button" at bounding box center [1539, 18] width 26 height 19
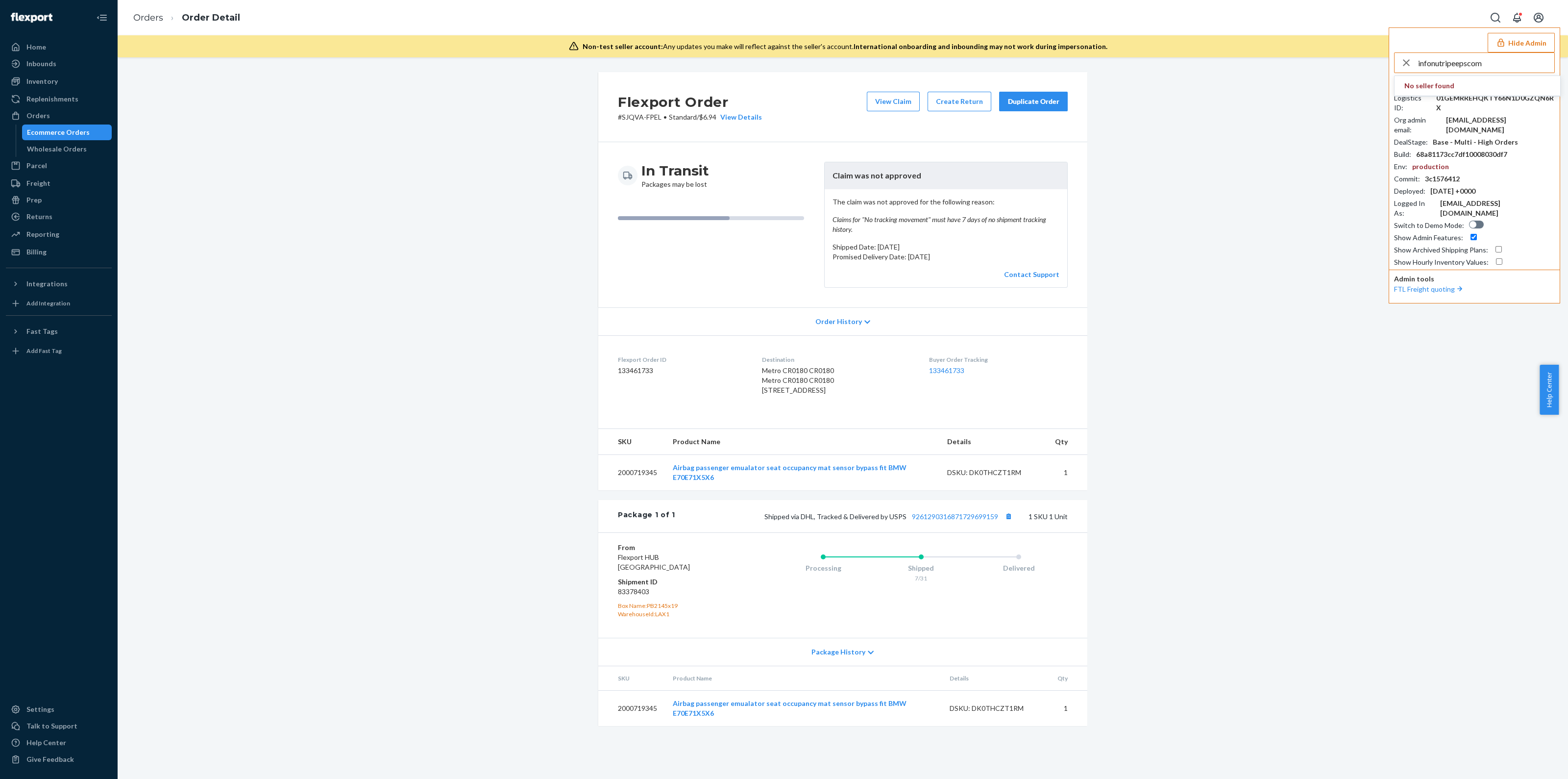
type input "infonutripeepscom"
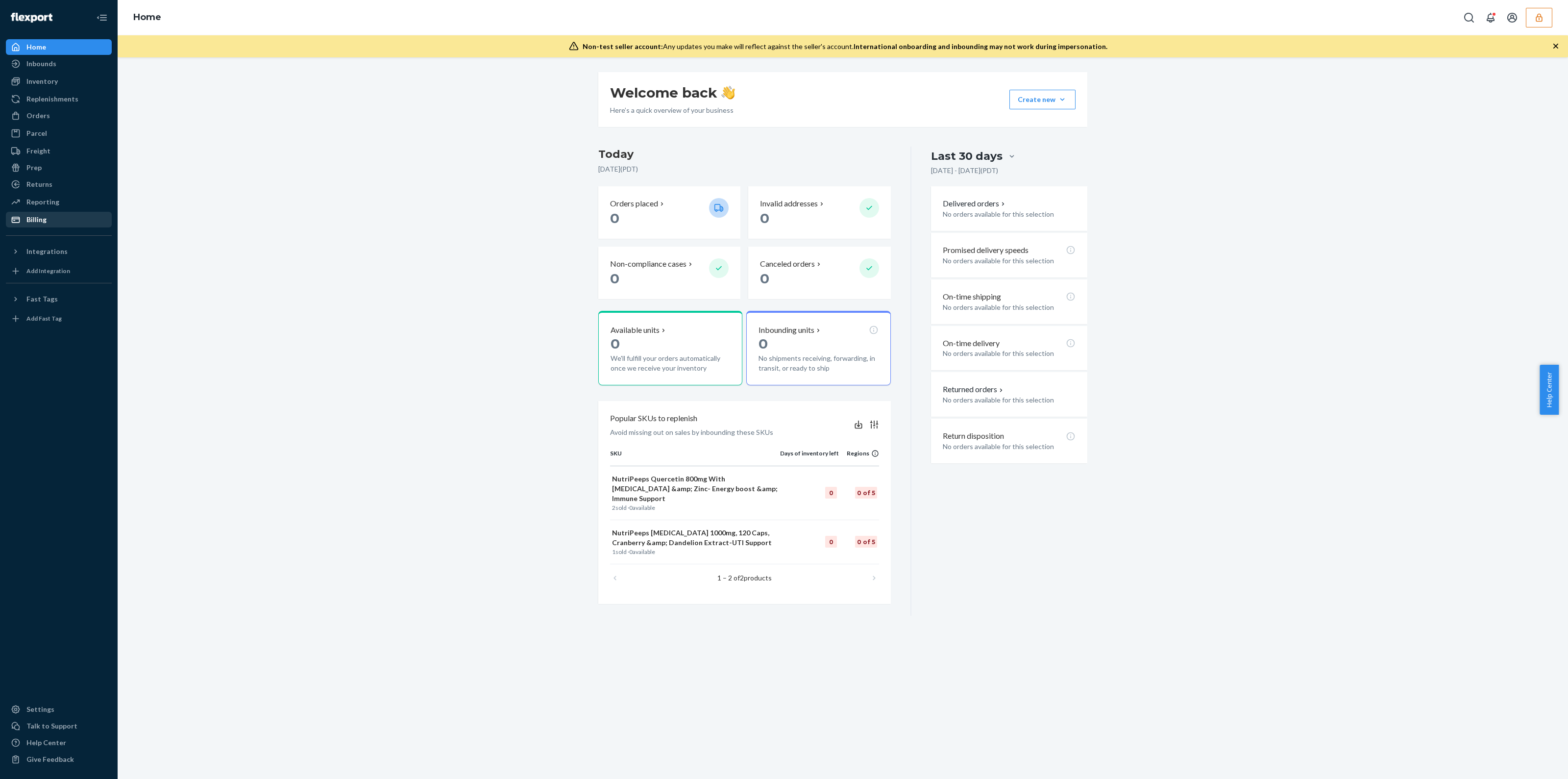
click at [54, 214] on div "Billing" at bounding box center [58, 219] width 104 height 14
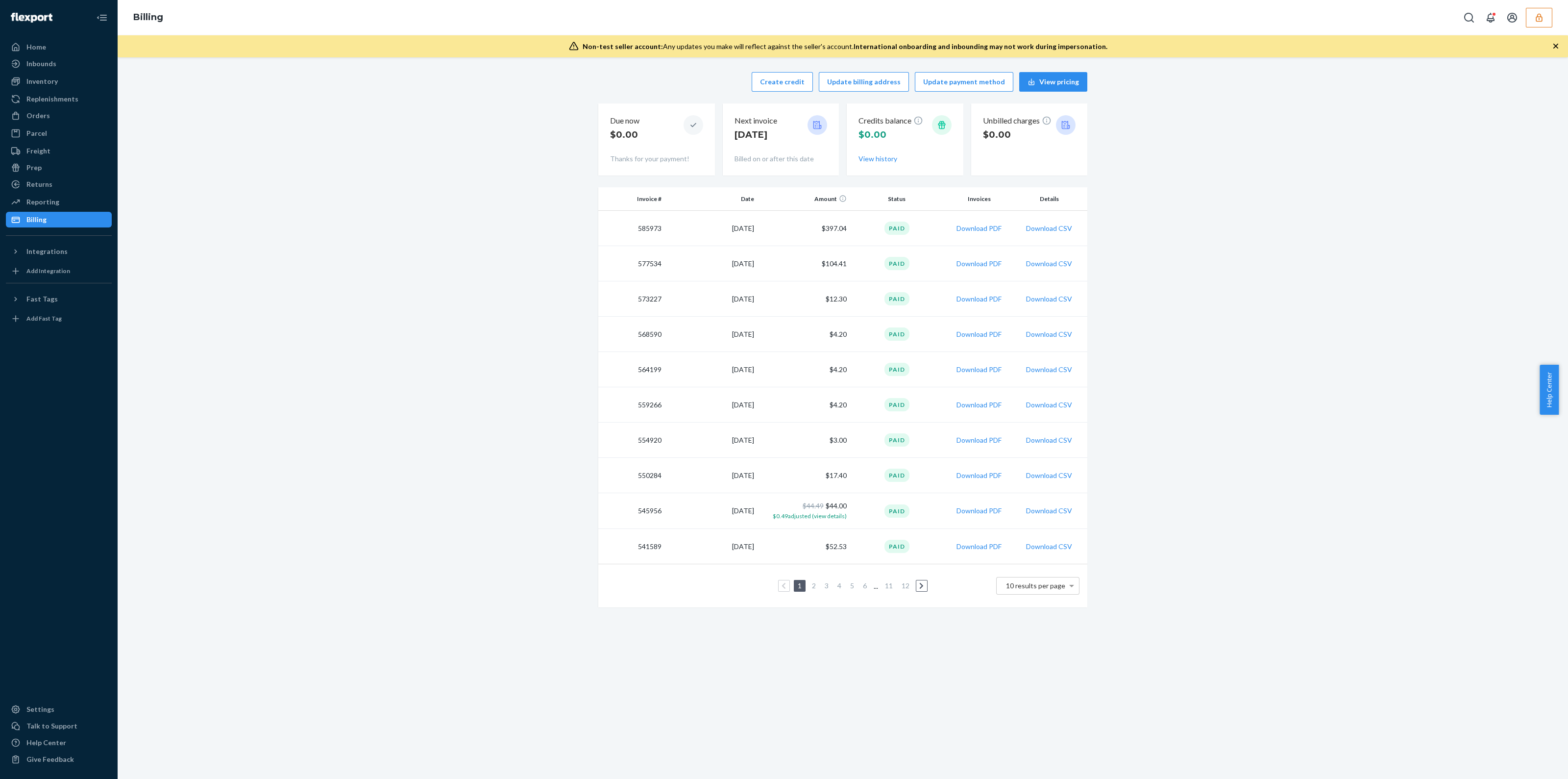
click at [1534, 9] on button "button" at bounding box center [1539, 18] width 26 height 19
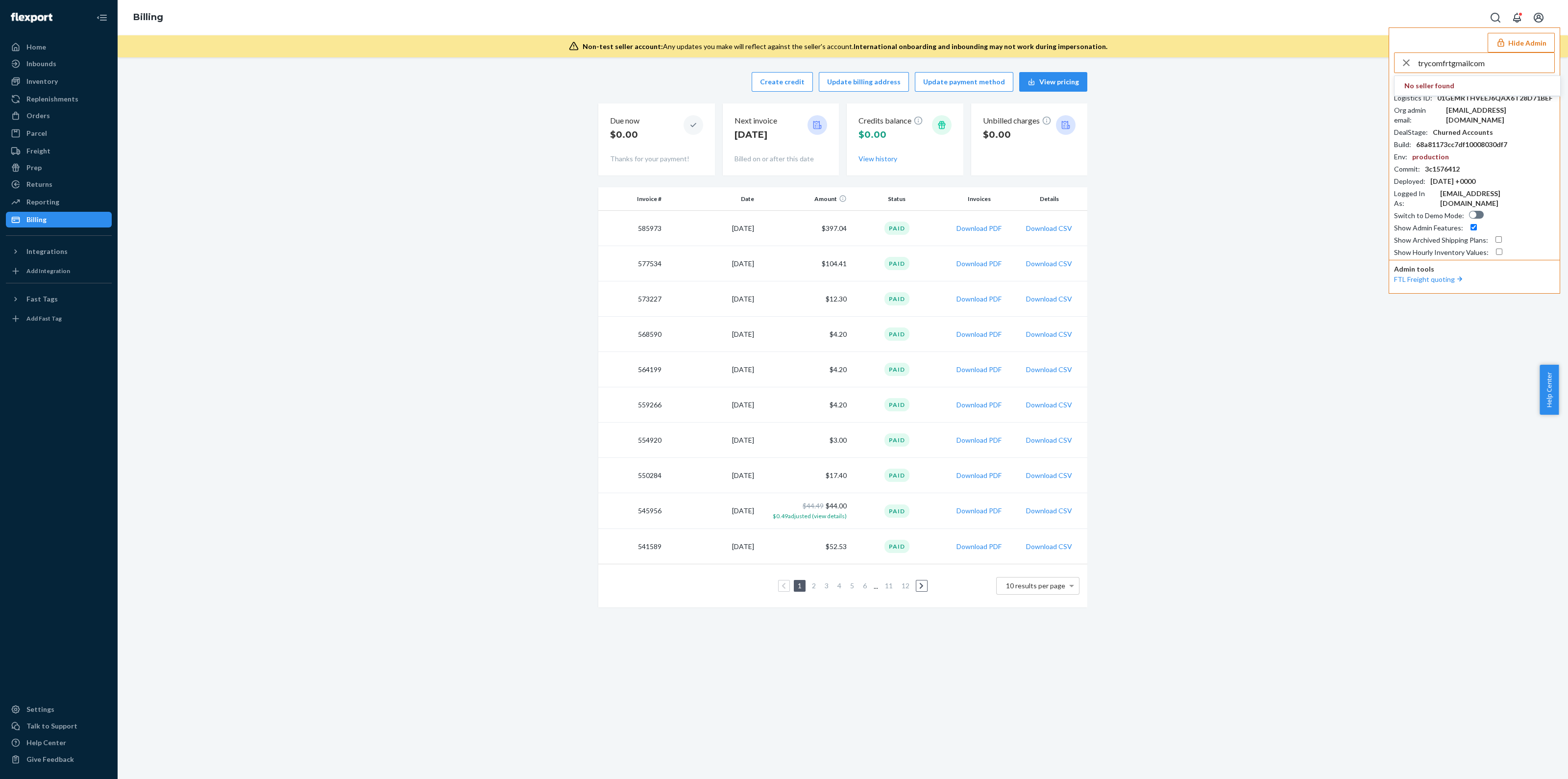
type input "trycomfrtgmailcom"
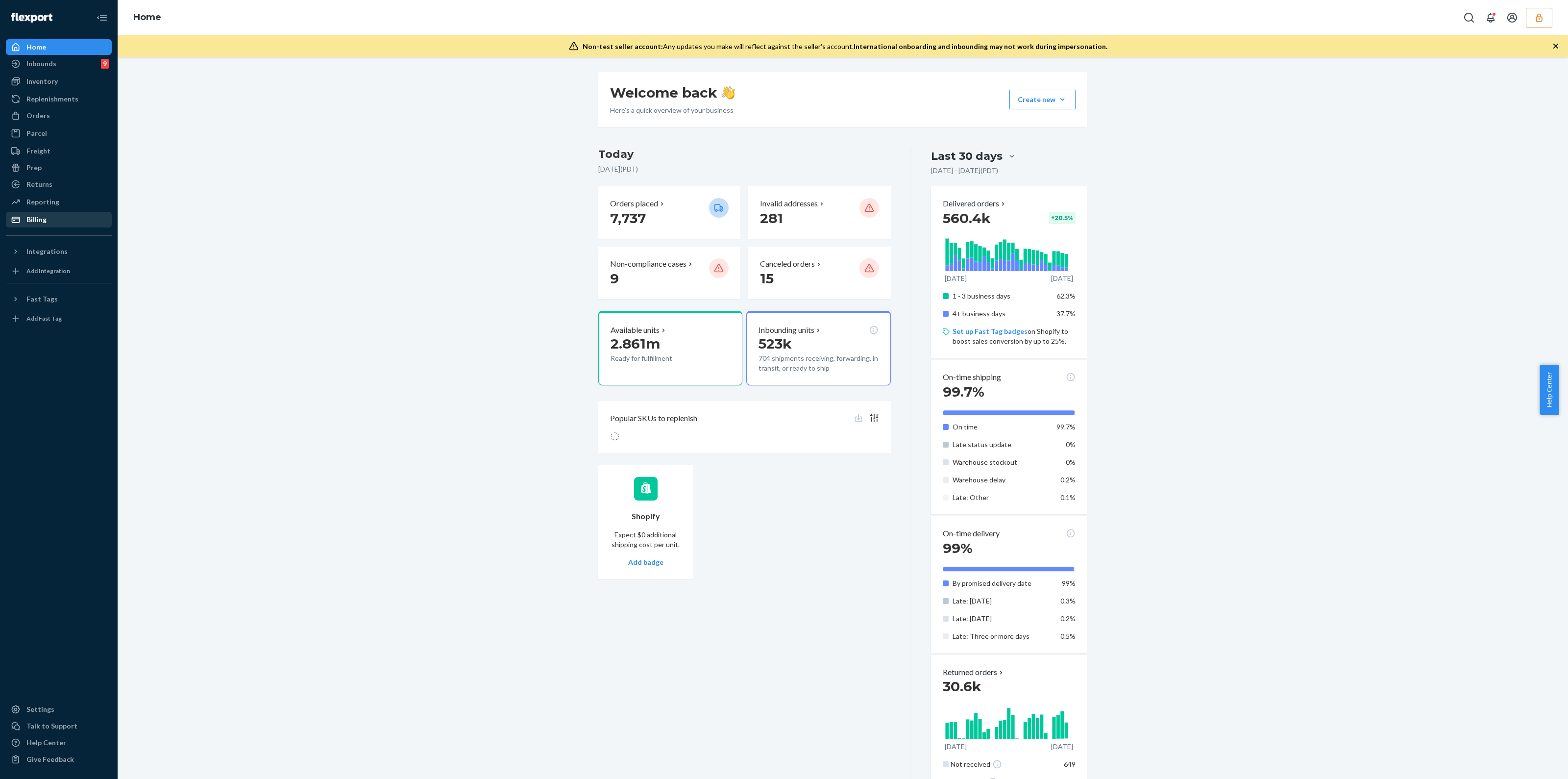
click at [42, 222] on div "Billing" at bounding box center [36, 220] width 20 height 10
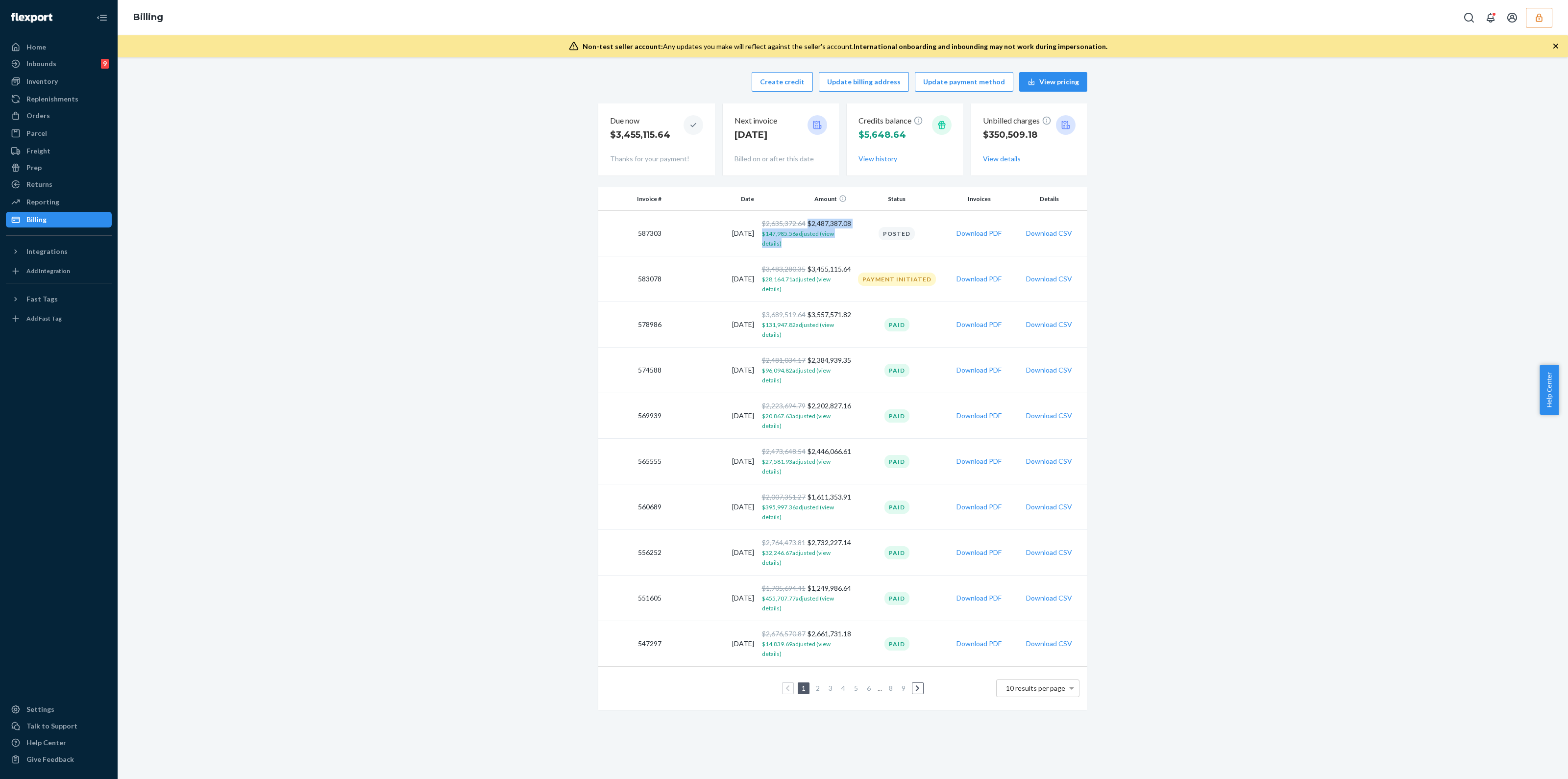
drag, startPoint x: 803, startPoint y: 222, endPoint x: 856, endPoint y: 224, distance: 53.0
click at [856, 224] on tr "587303 [DATE] $2,635,372.64 $2,487,387.08 $147,985.56 adjusted (view details) P…" at bounding box center [842, 233] width 489 height 46
click at [858, 248] on td "Posted" at bounding box center [897, 233] width 93 height 46
drag, startPoint x: 823, startPoint y: 269, endPoint x: 856, endPoint y: 273, distance: 33.2
click at [856, 273] on tr "583078 [DATE] $3,483,280.35 $3,455,115.64 $28,164.71 adjusted (view details) Pa…" at bounding box center [842, 279] width 489 height 46
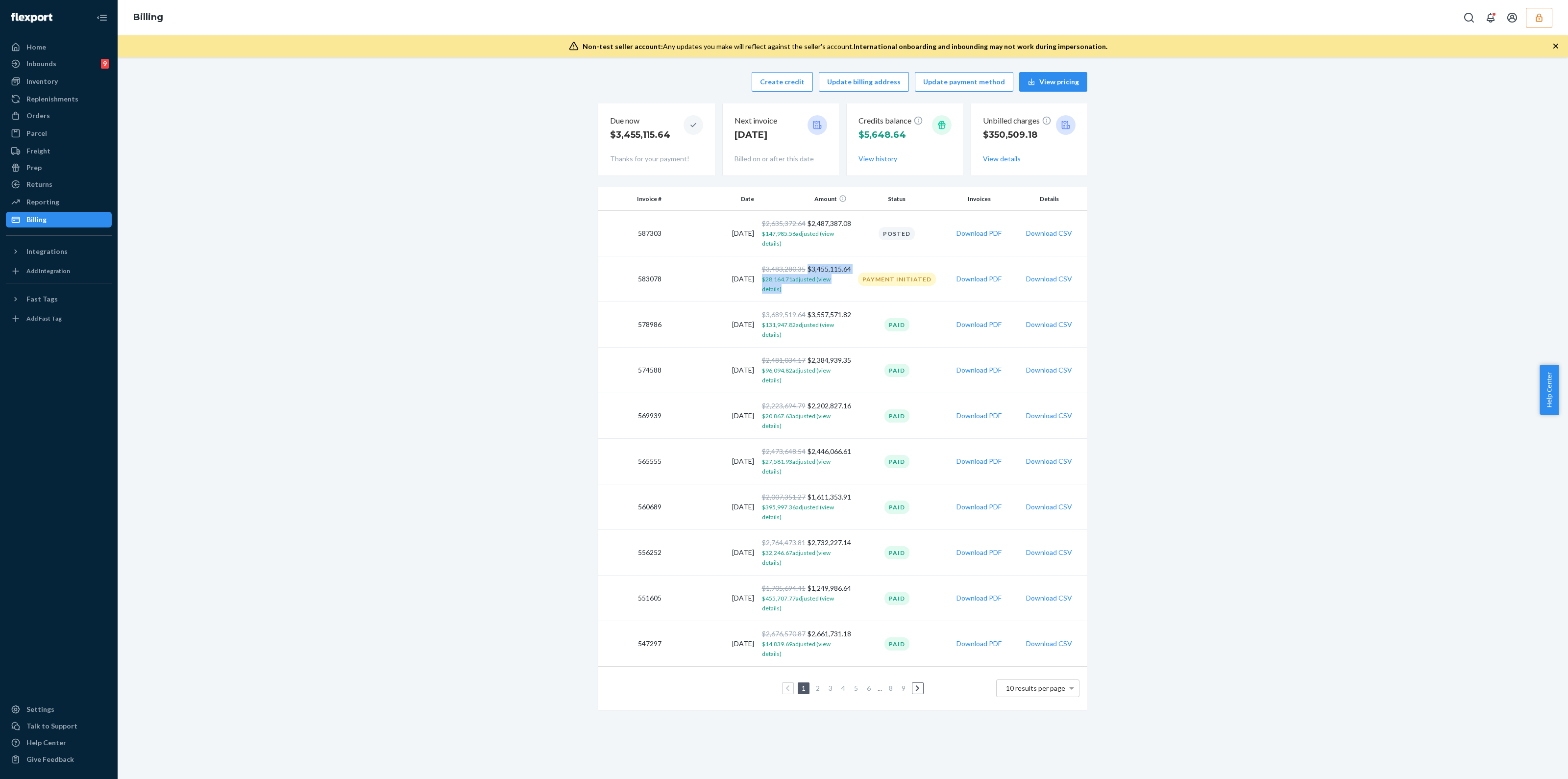
click at [850, 268] on td "Payment Initiated" at bounding box center [897, 279] width 93 height 46
drag, startPoint x: 849, startPoint y: 268, endPoint x: 803, endPoint y: 266, distance: 46.0
click at [803, 266] on tr "583078 [DATE] $3,483,280.35 $3,455,115.64 $28,164.71 adjusted (view details) Pa…" at bounding box center [842, 279] width 489 height 46
click at [295, 218] on div "Create credit Update billing address Update payment method View pricing Due now…" at bounding box center [842, 391] width 1436 height 650
click at [53, 116] on div "Orders" at bounding box center [58, 116] width 104 height 14
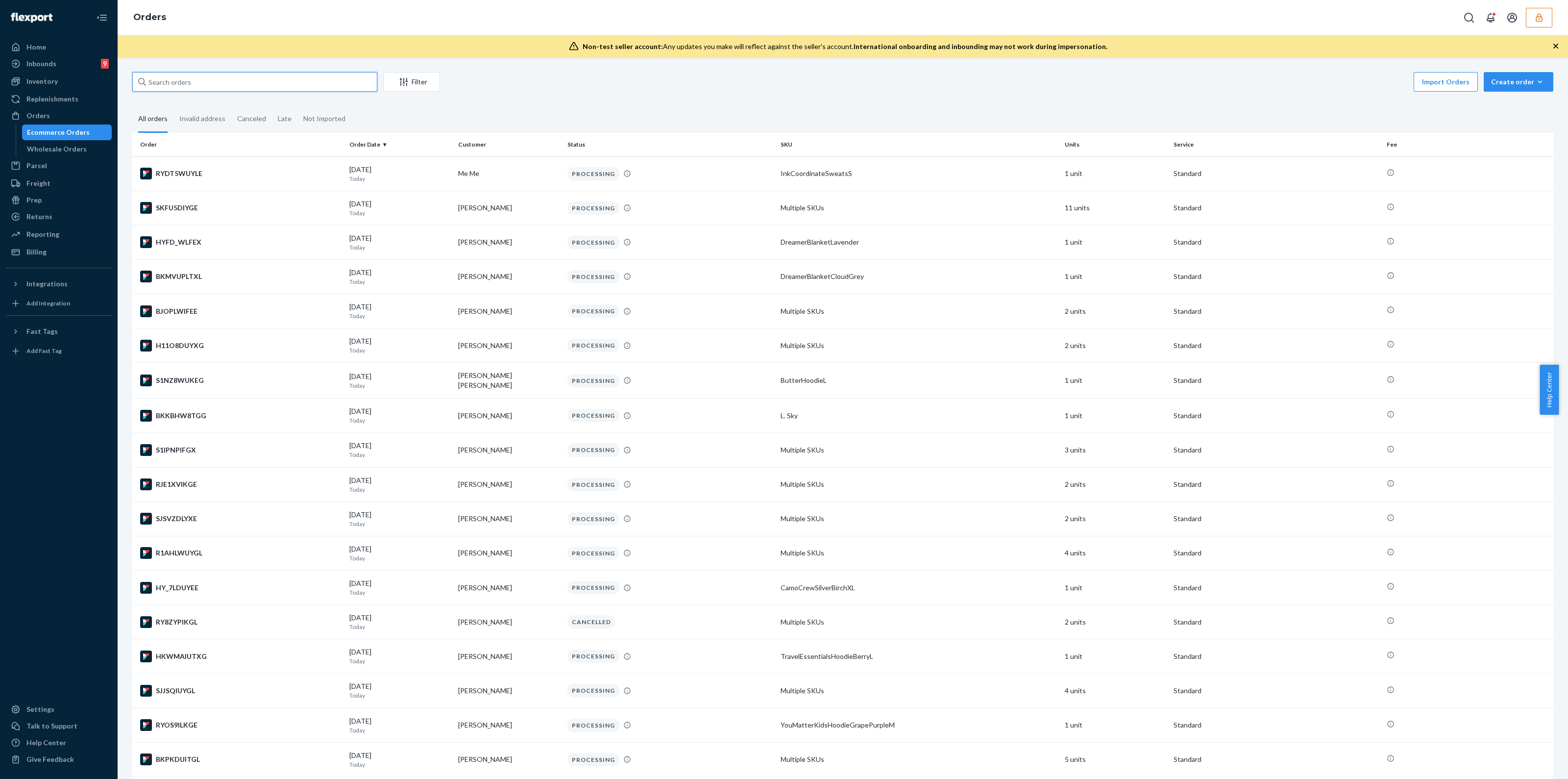
click at [160, 88] on input "text" at bounding box center [254, 82] width 245 height 19
paste input "132003708"
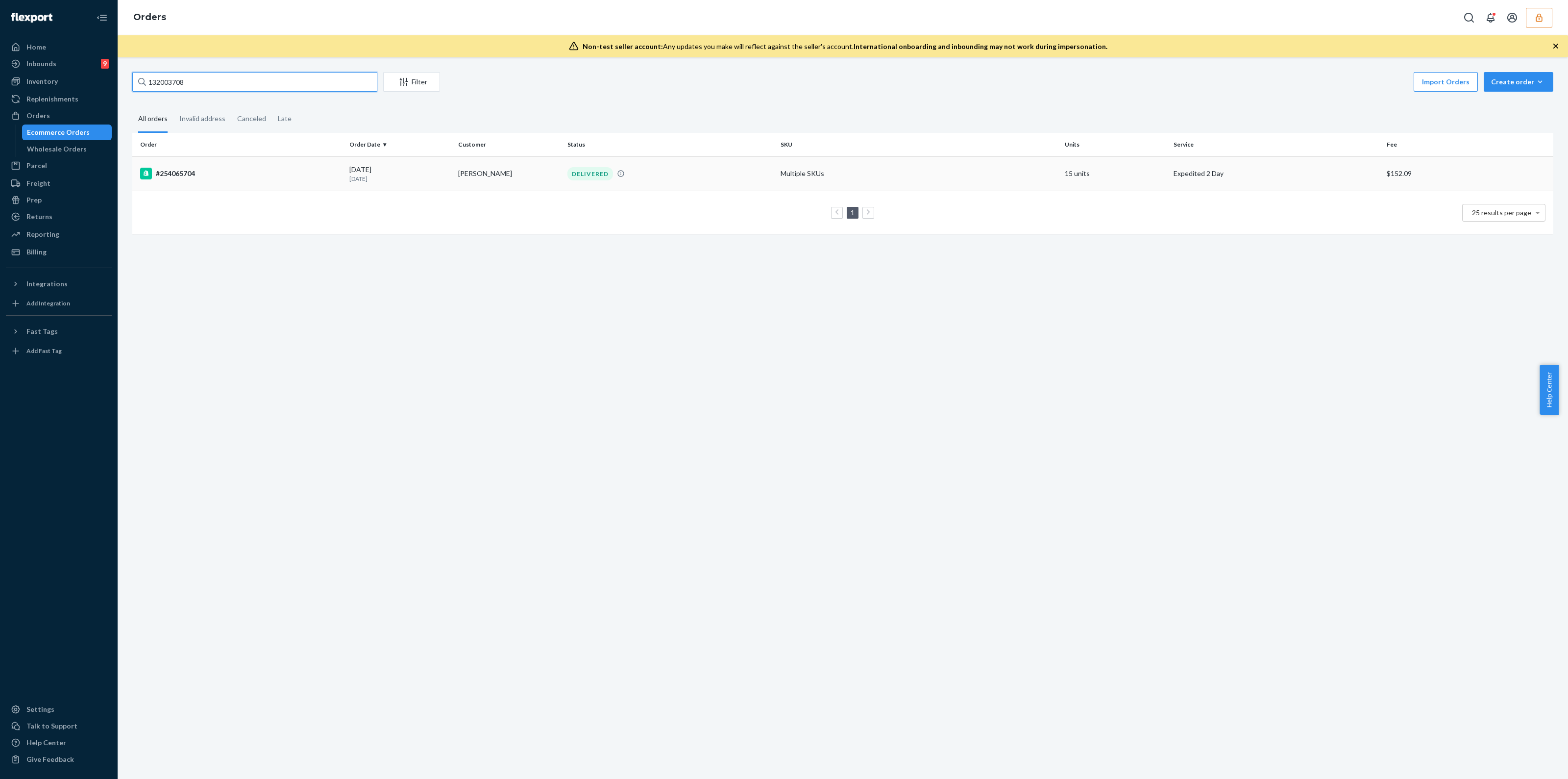
type input "132003708"
click at [785, 182] on td "Multiple SKUs" at bounding box center [919, 174] width 284 height 34
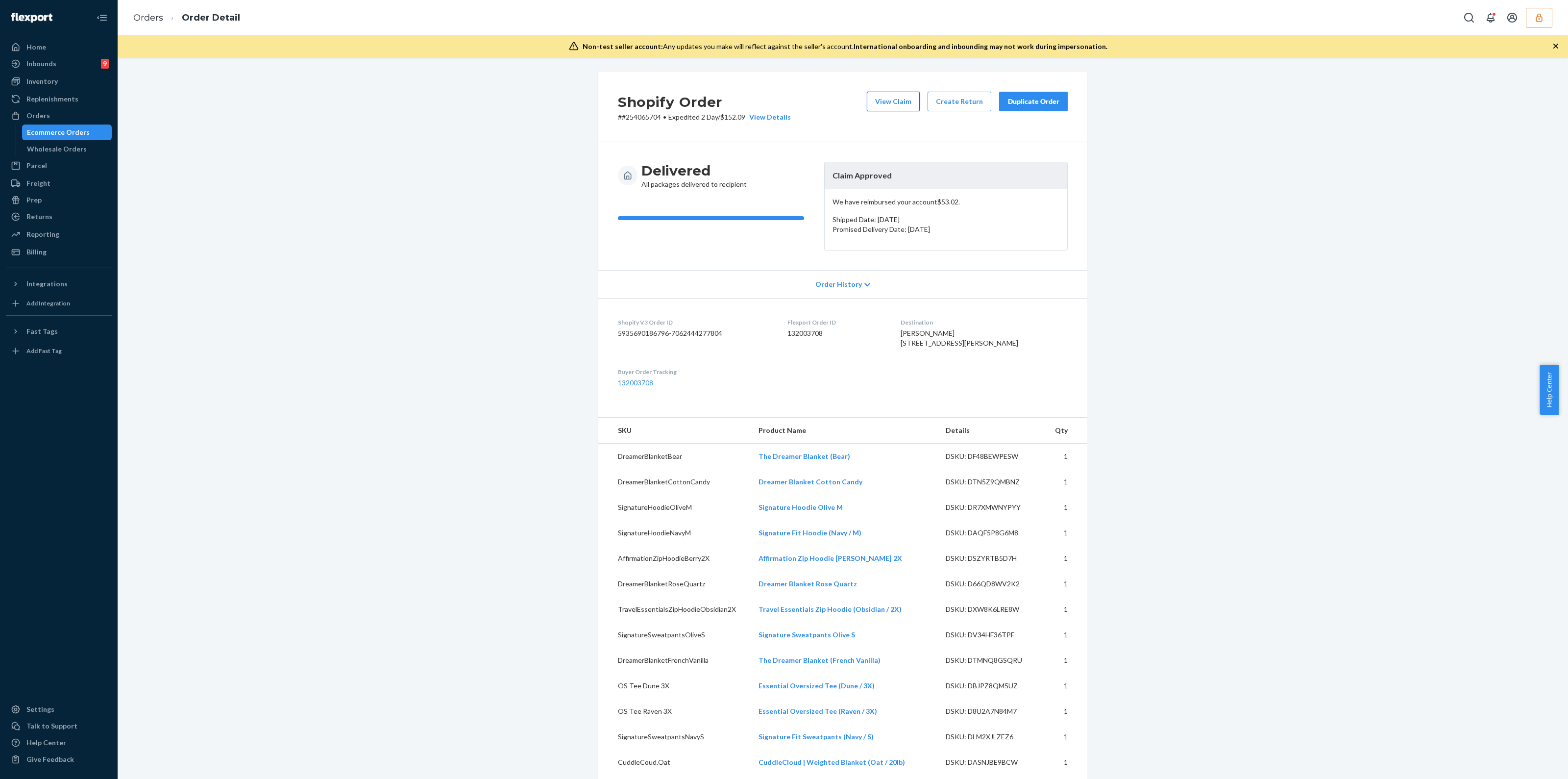
click at [892, 100] on button "View Claim" at bounding box center [893, 102] width 53 height 19
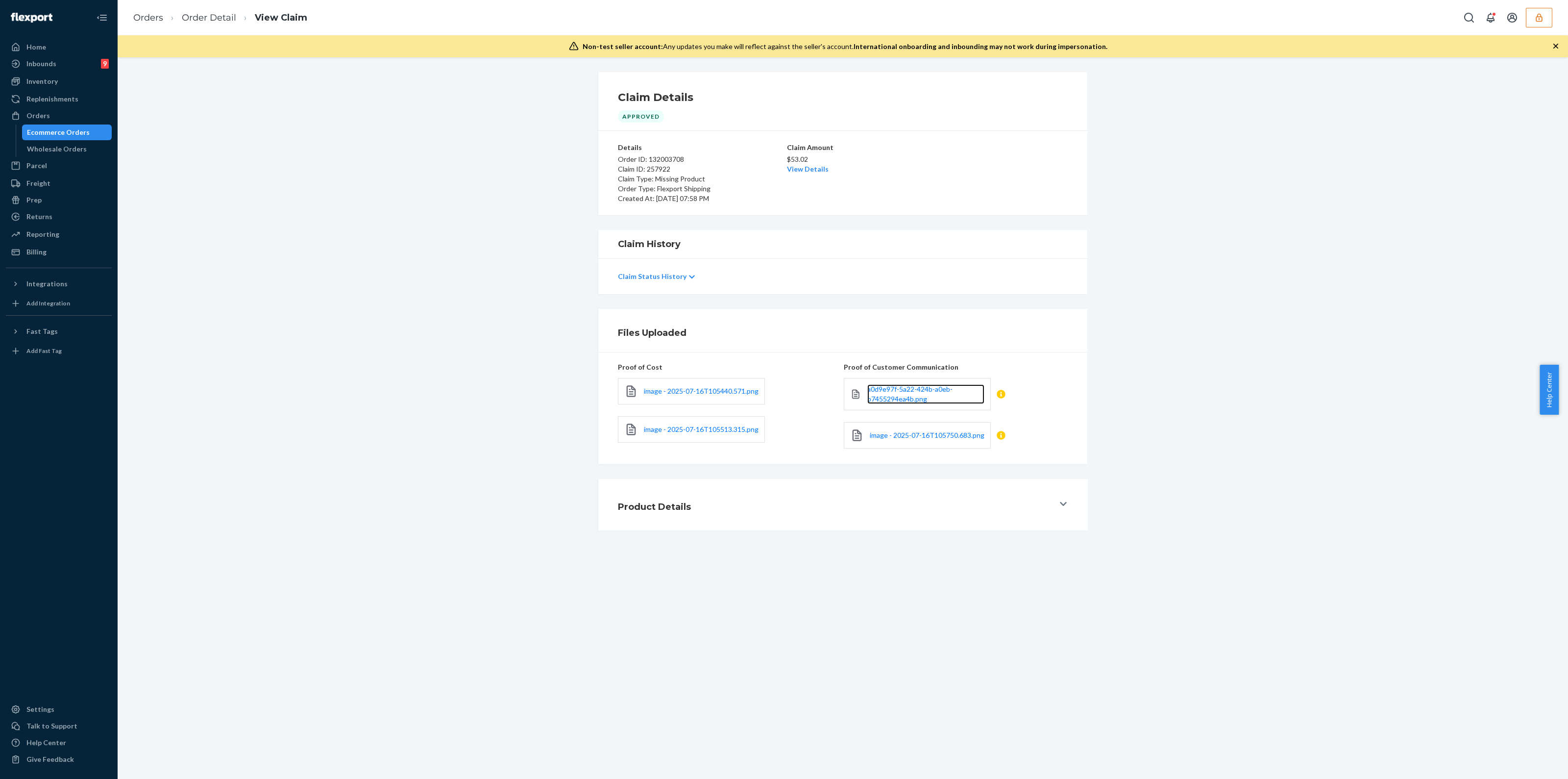
click at [883, 393] on link "a0d9e97f-5a22-424b-a0eb-b7455294ea4b.png" at bounding box center [926, 394] width 117 height 19
click at [880, 433] on span "image - 2025-07-16T105750.683.png" at bounding box center [927, 435] width 114 height 9
click at [676, 275] on p "Claim Status History" at bounding box center [652, 277] width 69 height 10
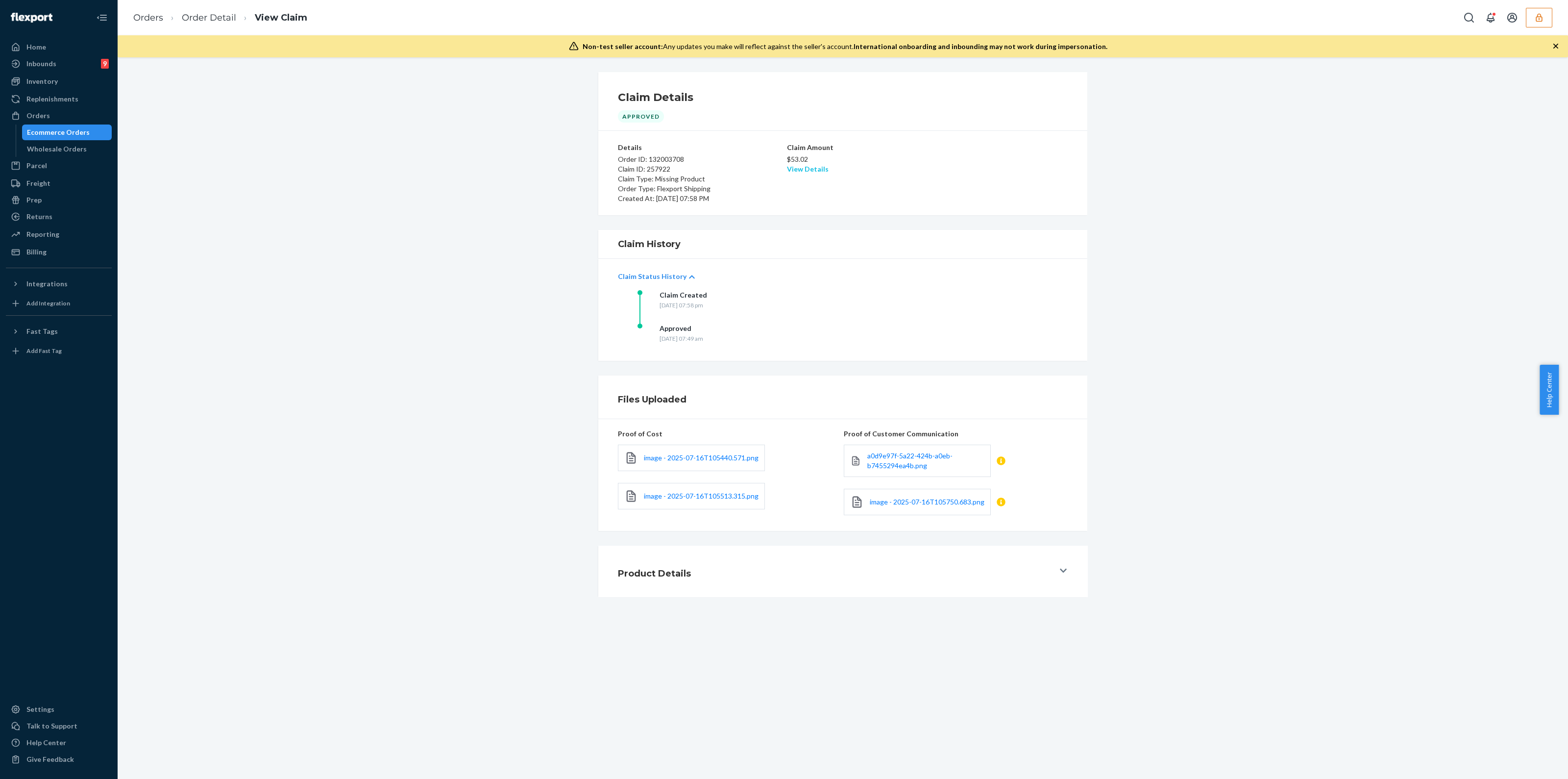
click at [800, 172] on link "View Details" at bounding box center [808, 169] width 41 height 9
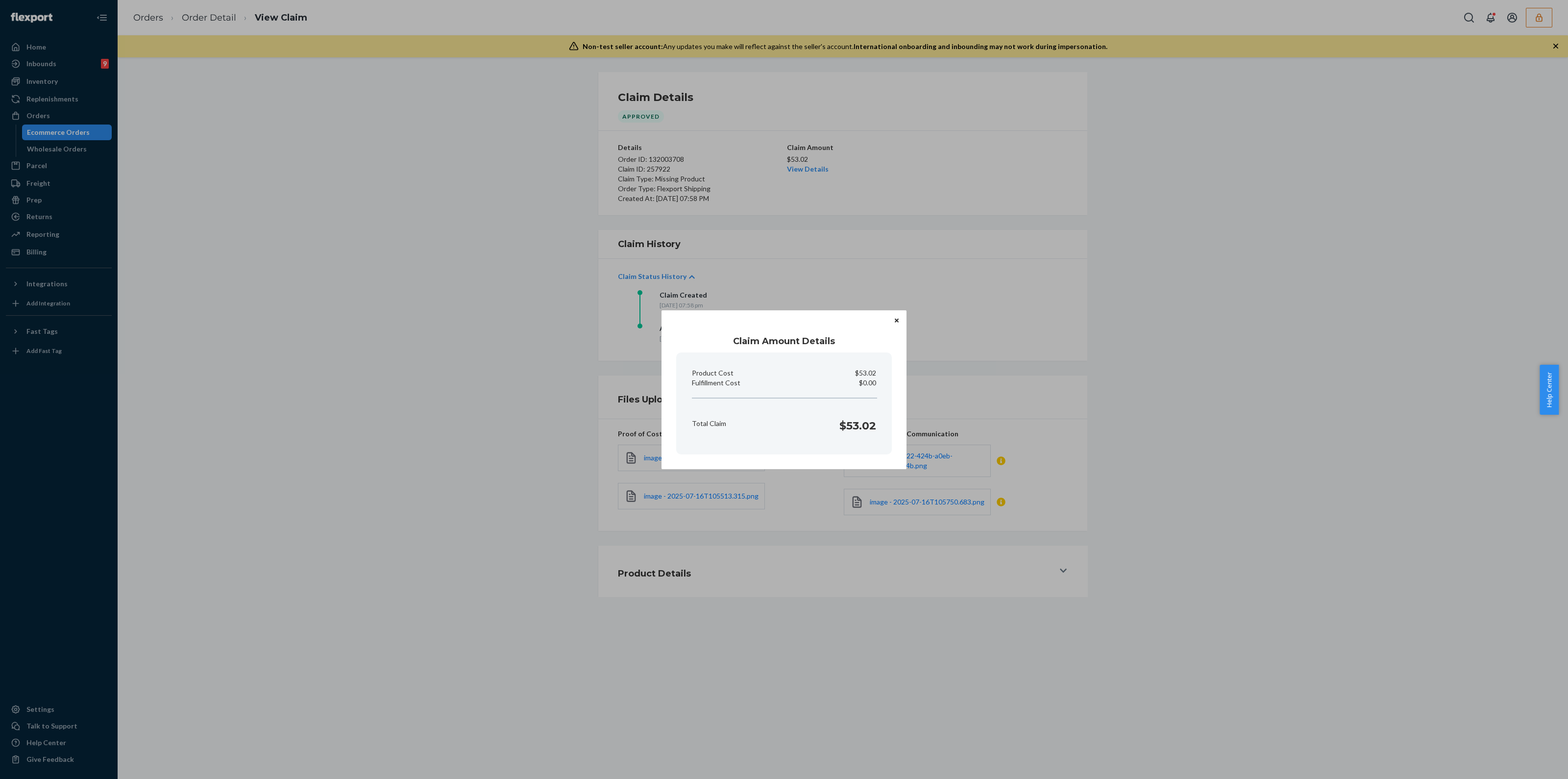
click at [896, 317] on button "Close" at bounding box center [897, 321] width 10 height 11
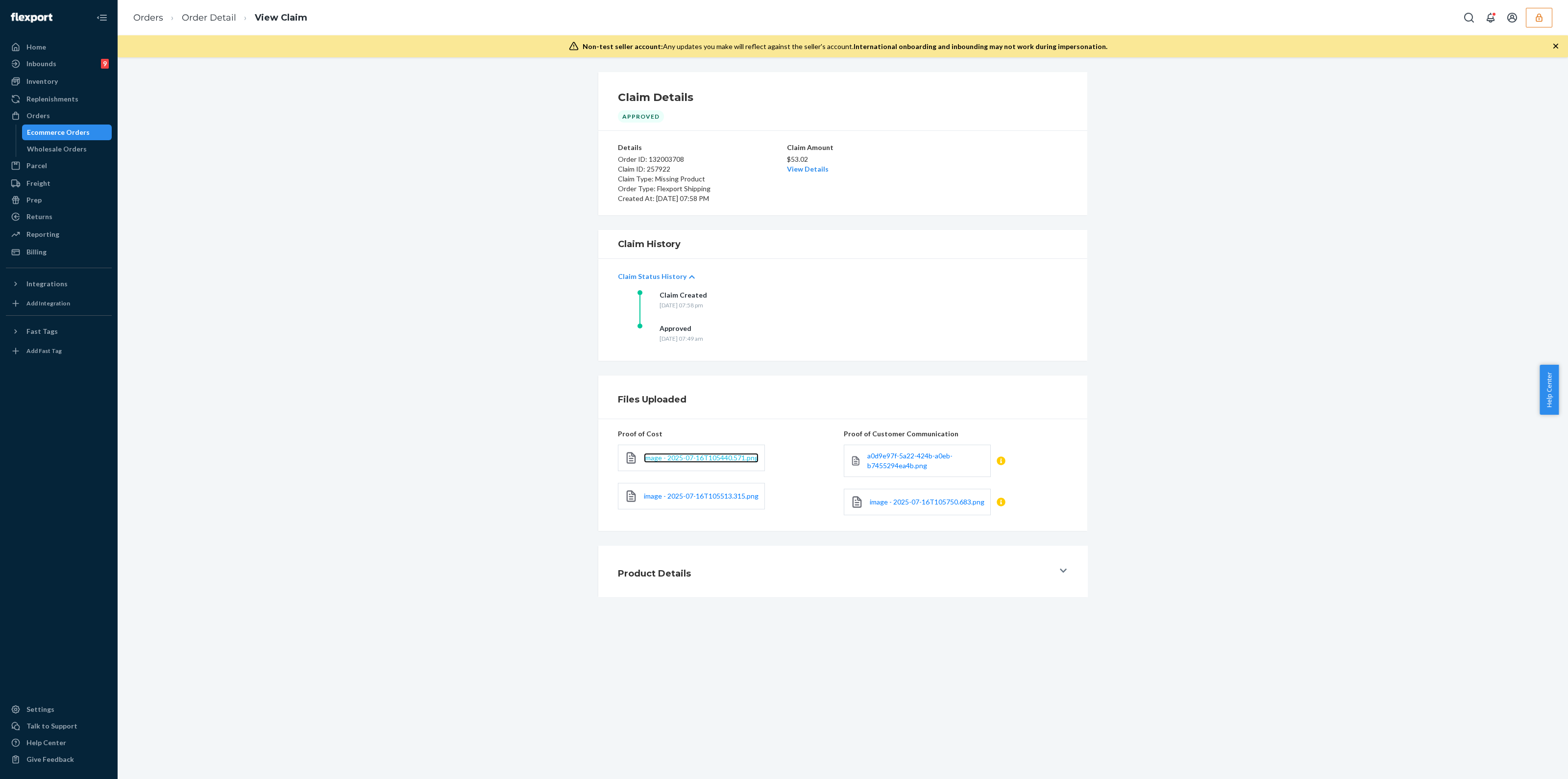
click at [713, 457] on span "image - 2025-07-16T105440.571.png" at bounding box center [701, 458] width 114 height 9
click at [708, 489] on div "image - 2025-07-16T105513.315.png" at bounding box center [691, 496] width 147 height 26
drag, startPoint x: 704, startPoint y: 499, endPoint x: 693, endPoint y: 492, distance: 13.0
click at [704, 498] on span "image - 2025-07-16T105513.315.png" at bounding box center [701, 496] width 114 height 9
click at [205, 16] on link "Order Detail" at bounding box center [209, 18] width 54 height 11
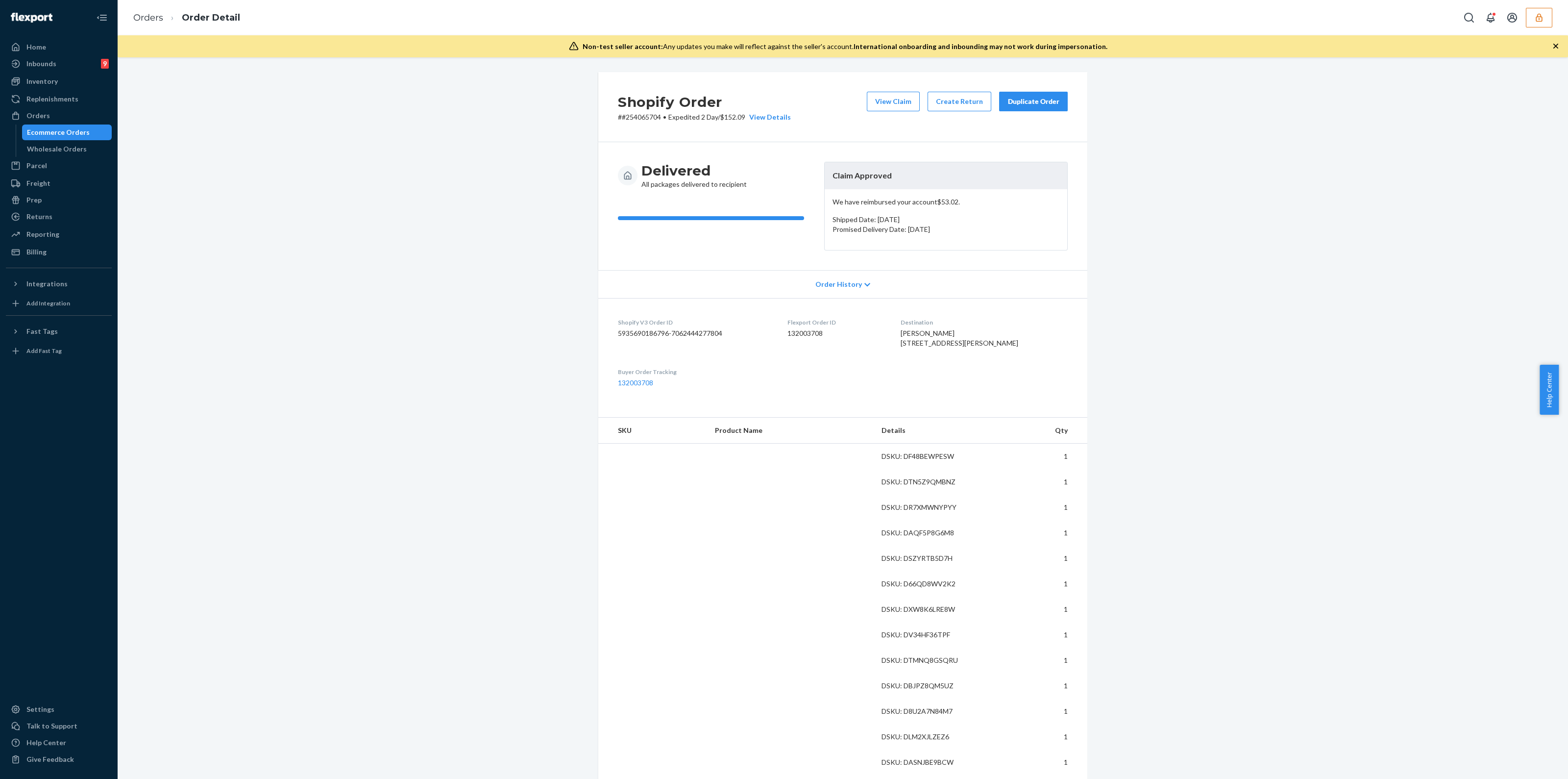
click at [1551, 49] on div "Non-test seller account: Any updates you make will reflect against the seller's…" at bounding box center [842, 46] width 1451 height 22
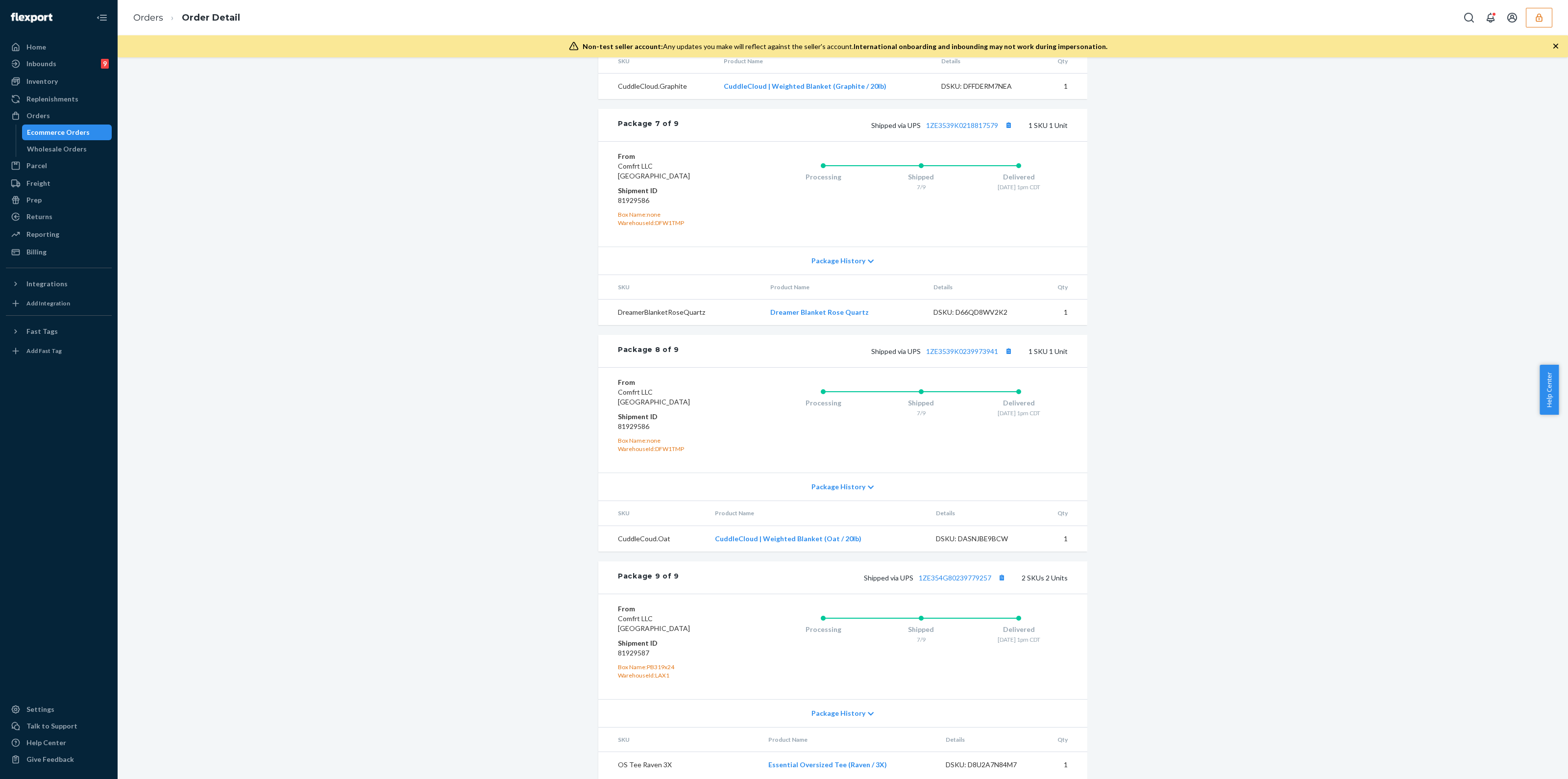
scroll to position [2282, 0]
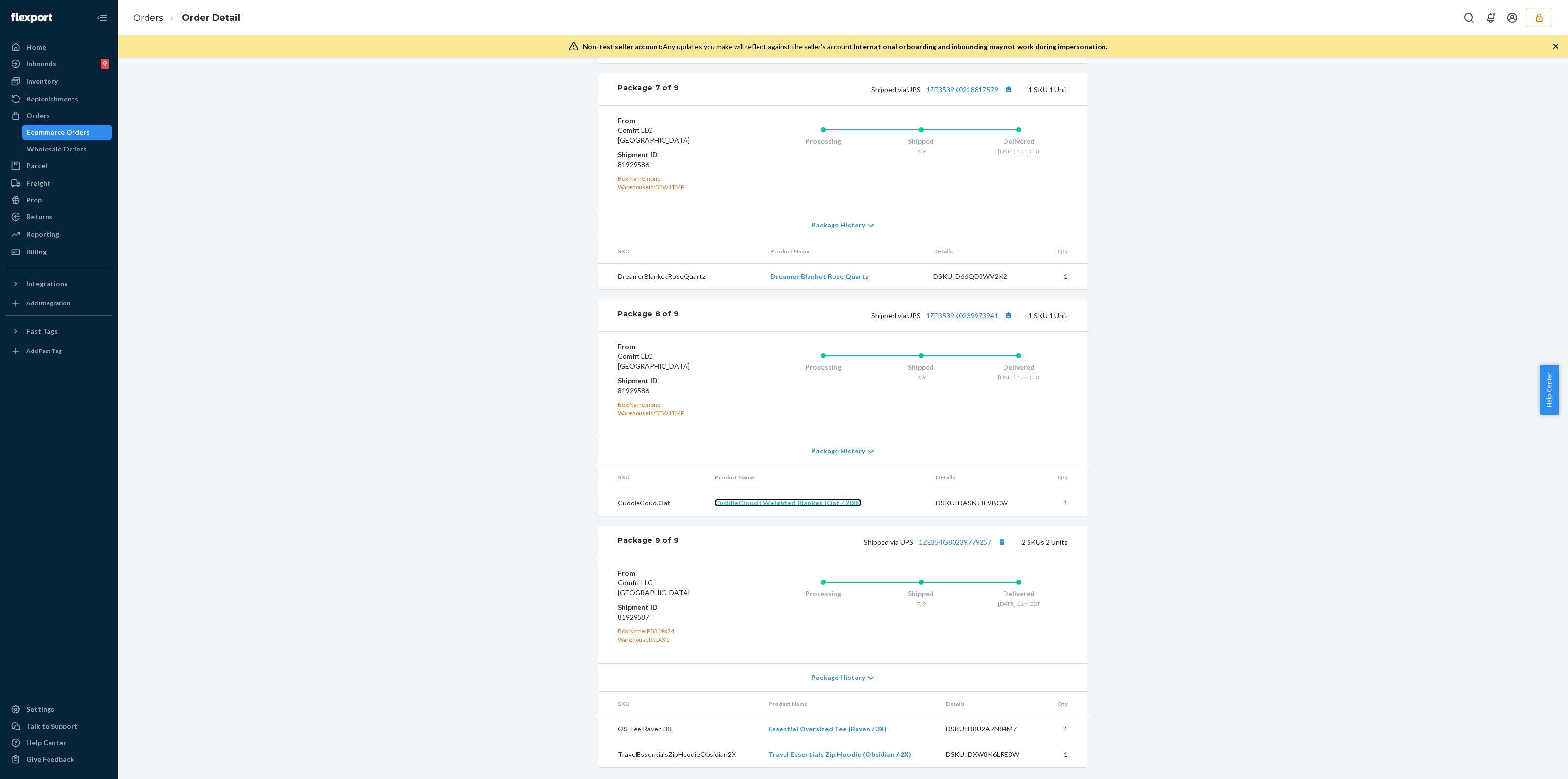
click at [803, 506] on link "CuddleCloud | Weighted Blanket (Oat / 20lb)" at bounding box center [788, 503] width 147 height 9
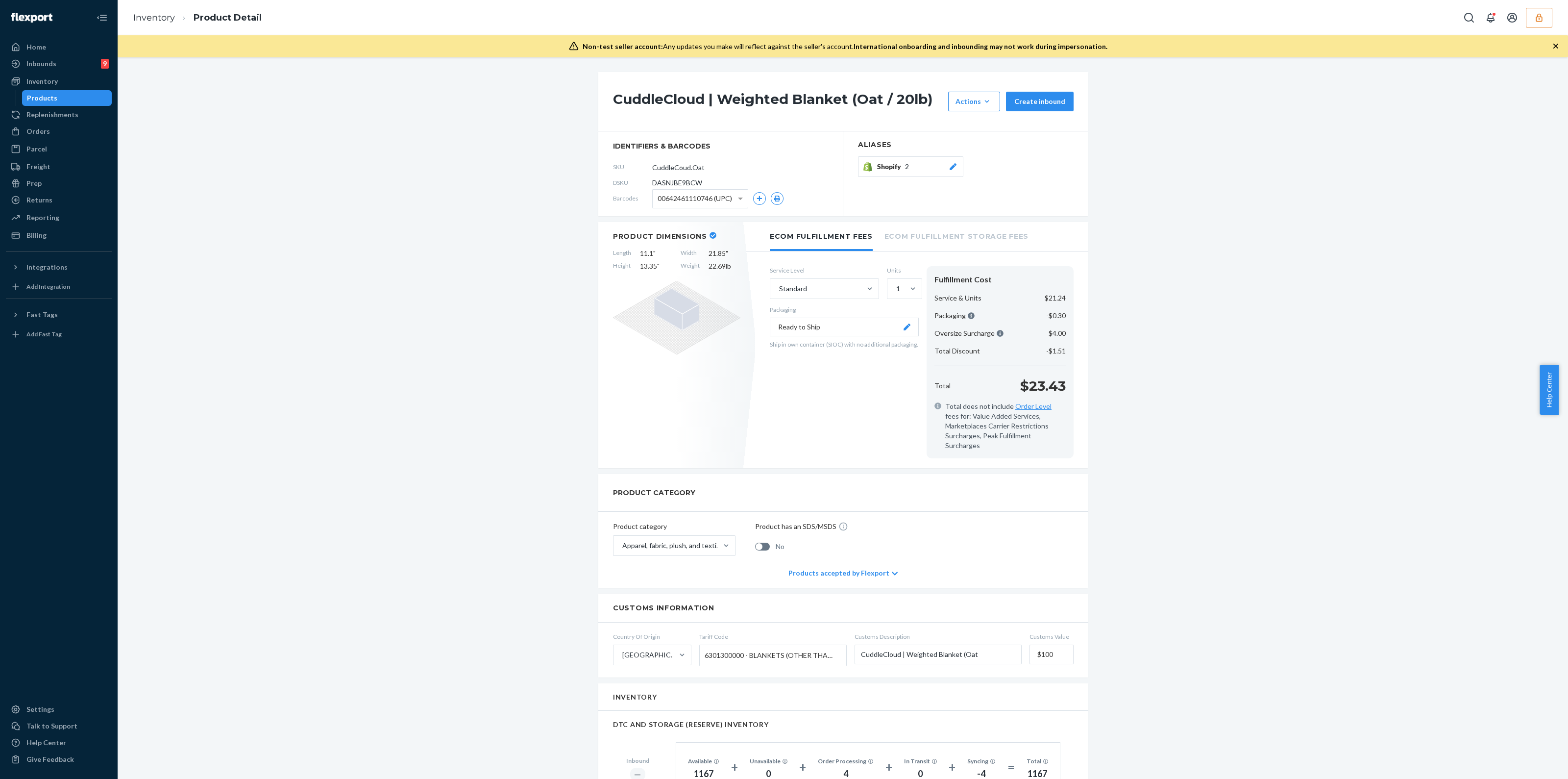
click at [1534, 15] on icon "button" at bounding box center [1539, 18] width 10 height 10
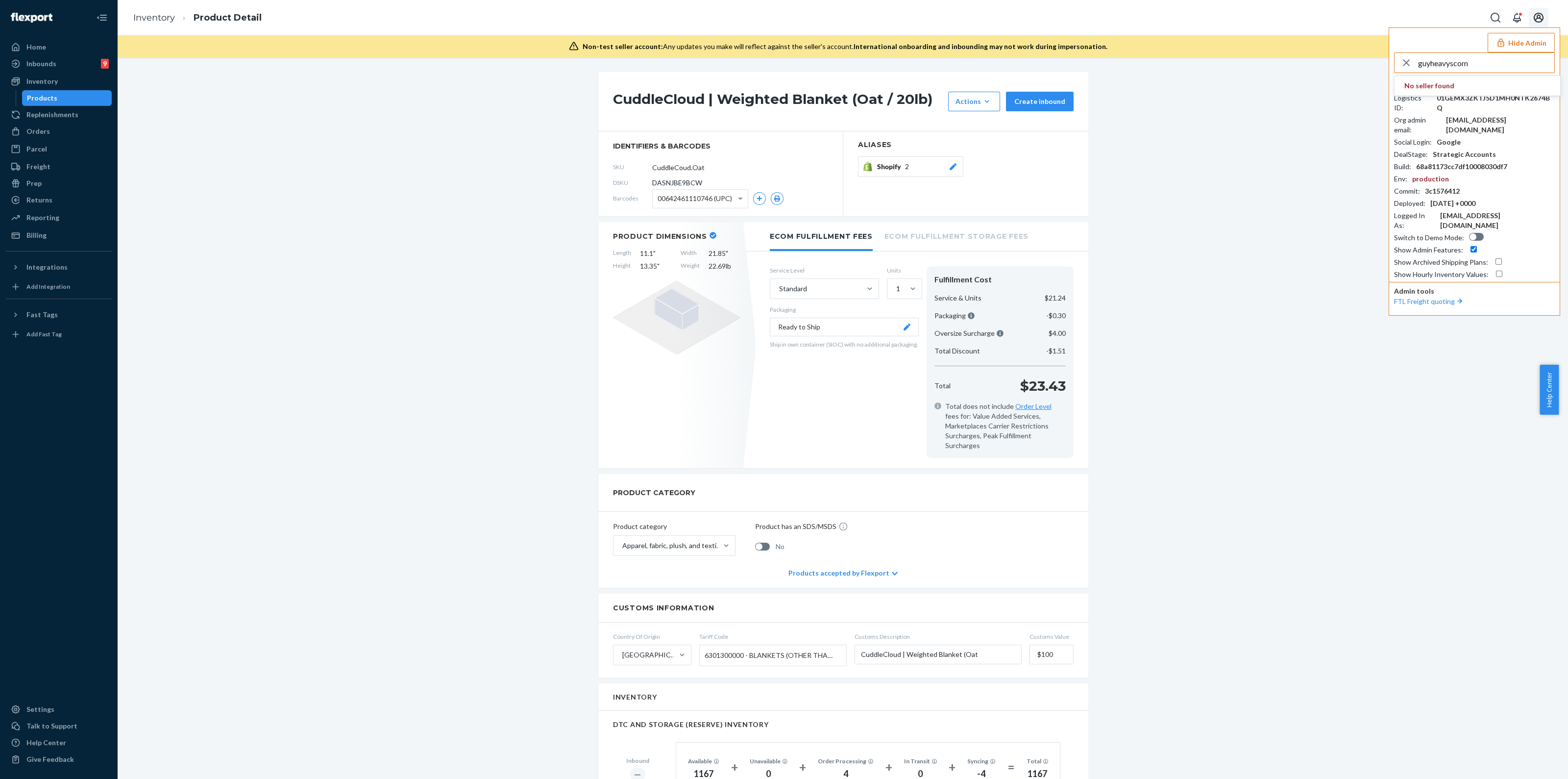
type input "guyheavyscom"
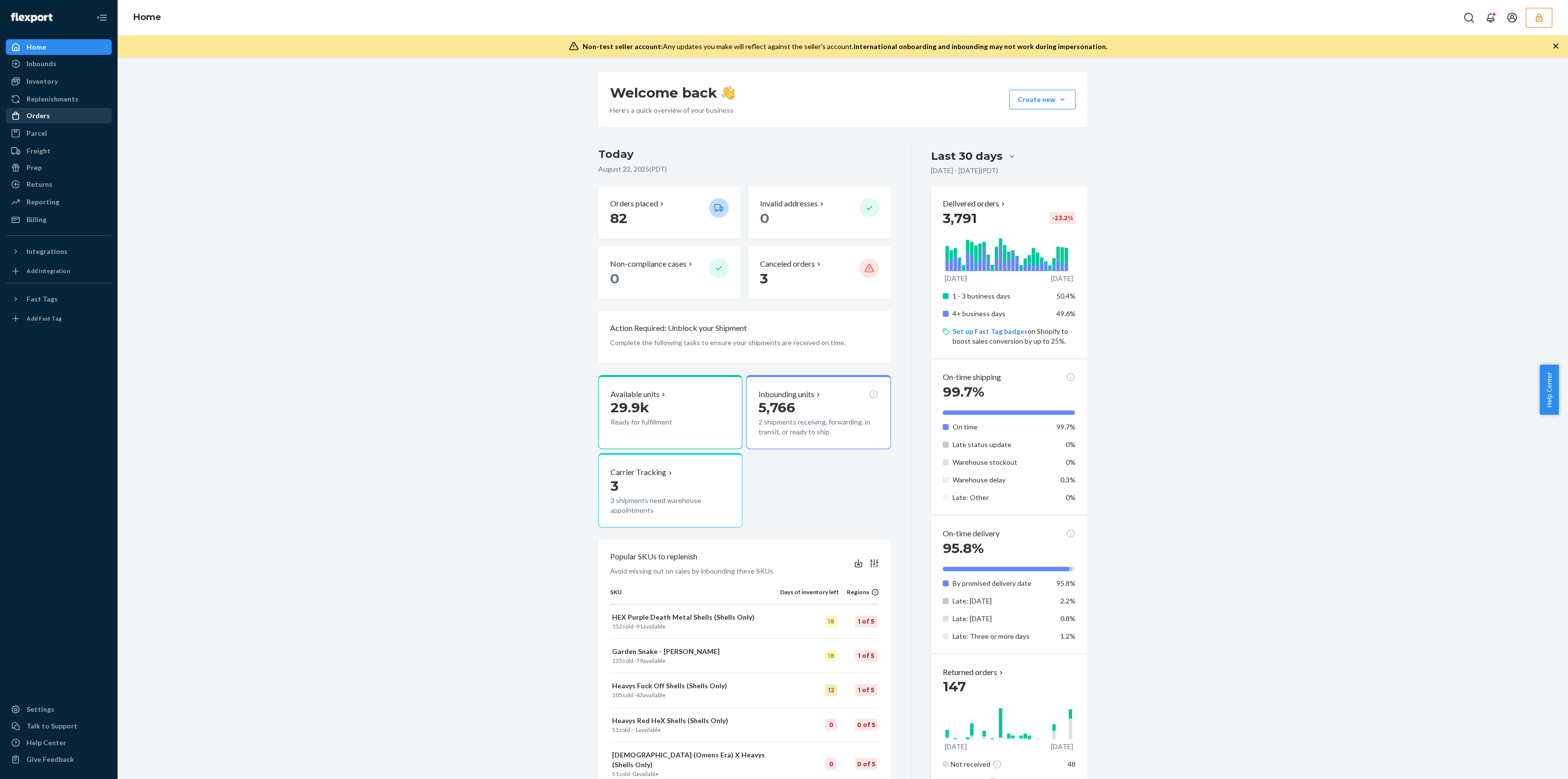
click at [47, 119] on div "Orders" at bounding box center [38, 116] width 24 height 10
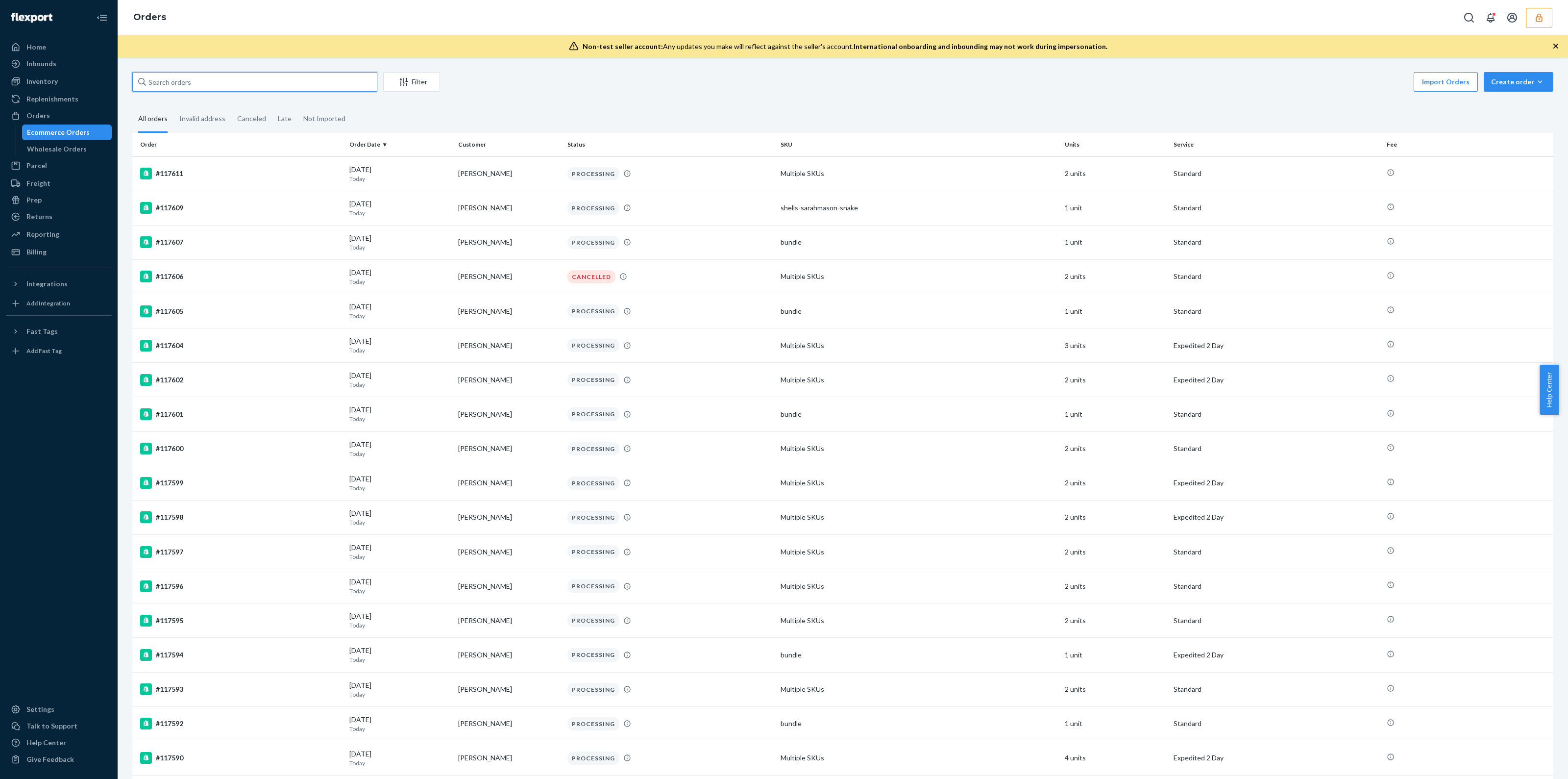
click at [301, 72] on input "text" at bounding box center [254, 82] width 245 height 19
paste input "114982"
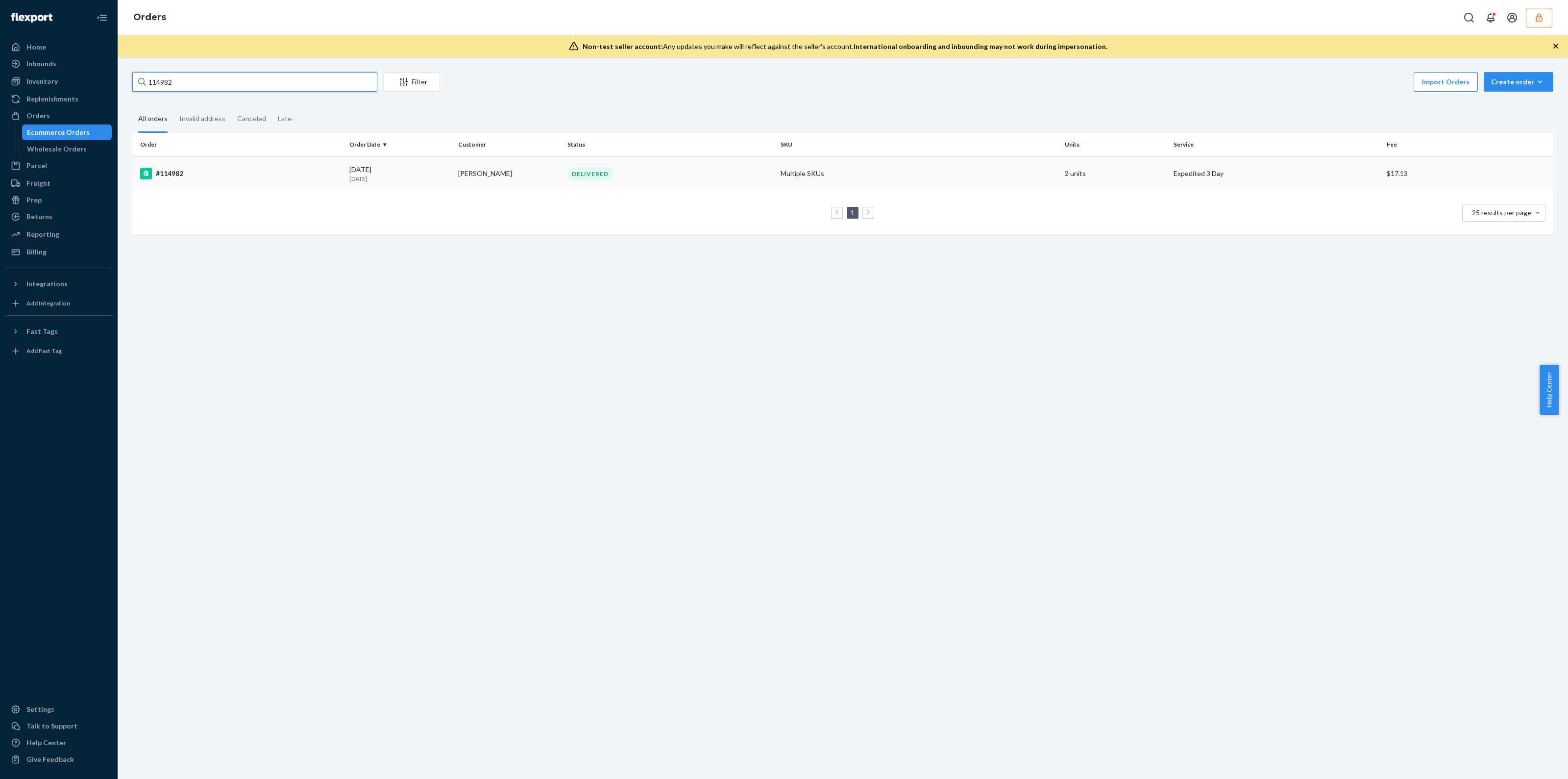
type input "114982"
click at [818, 170] on td "Multiple SKUs" at bounding box center [919, 174] width 284 height 34
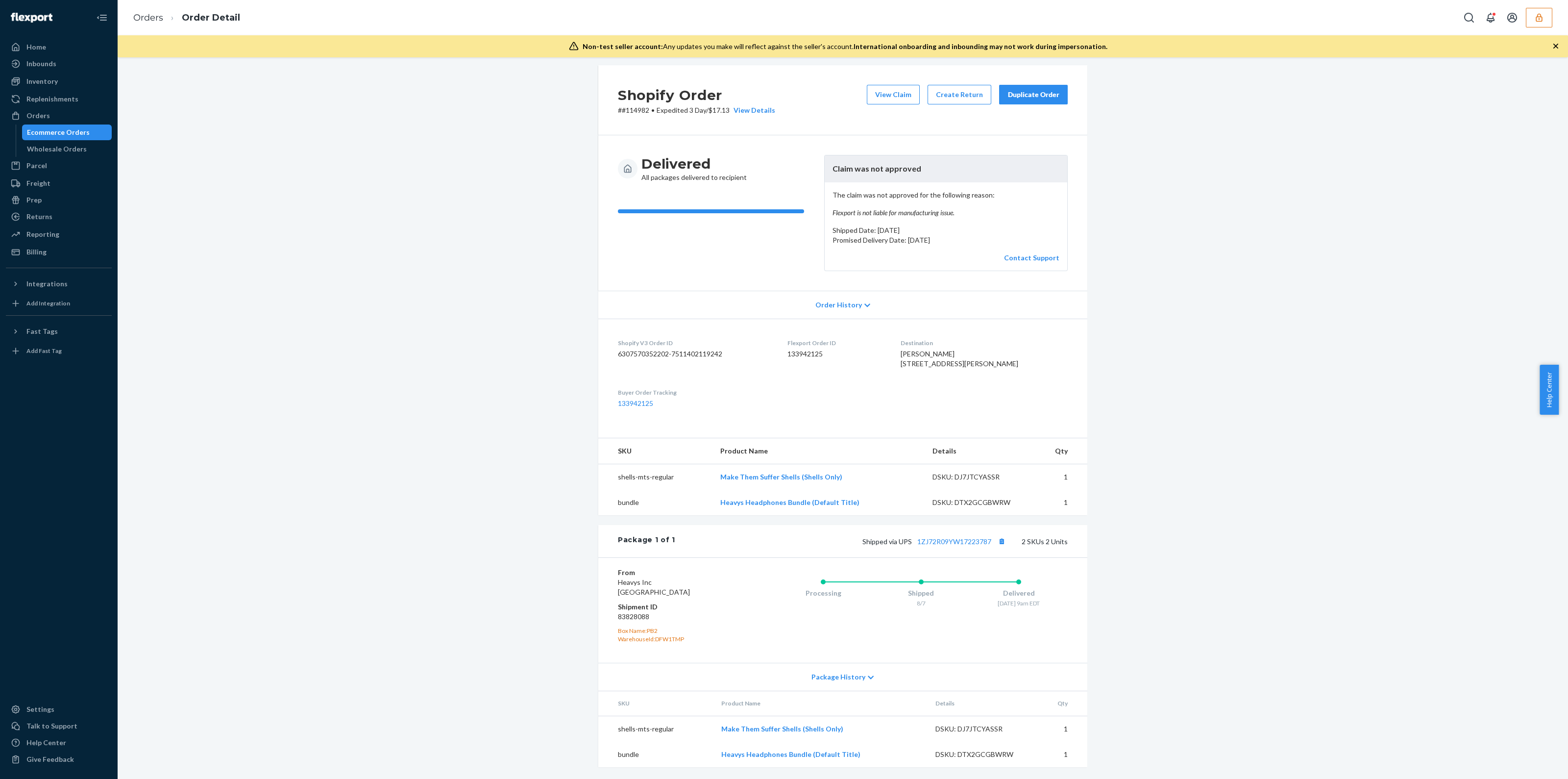
scroll to position [24, 0]
click at [29, 250] on div "Billing" at bounding box center [36, 252] width 20 height 10
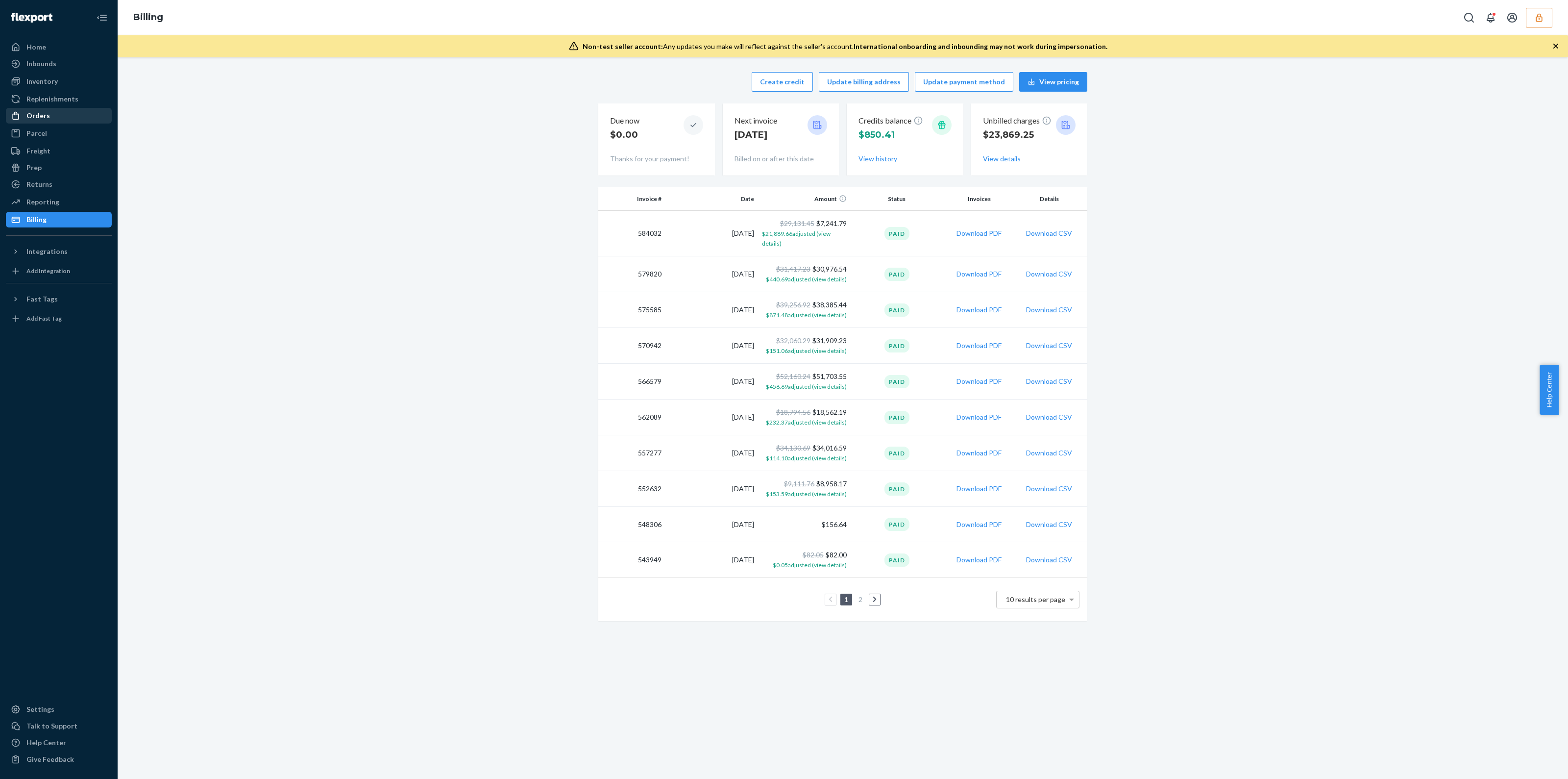
click at [44, 111] on div "Orders" at bounding box center [38, 116] width 24 height 10
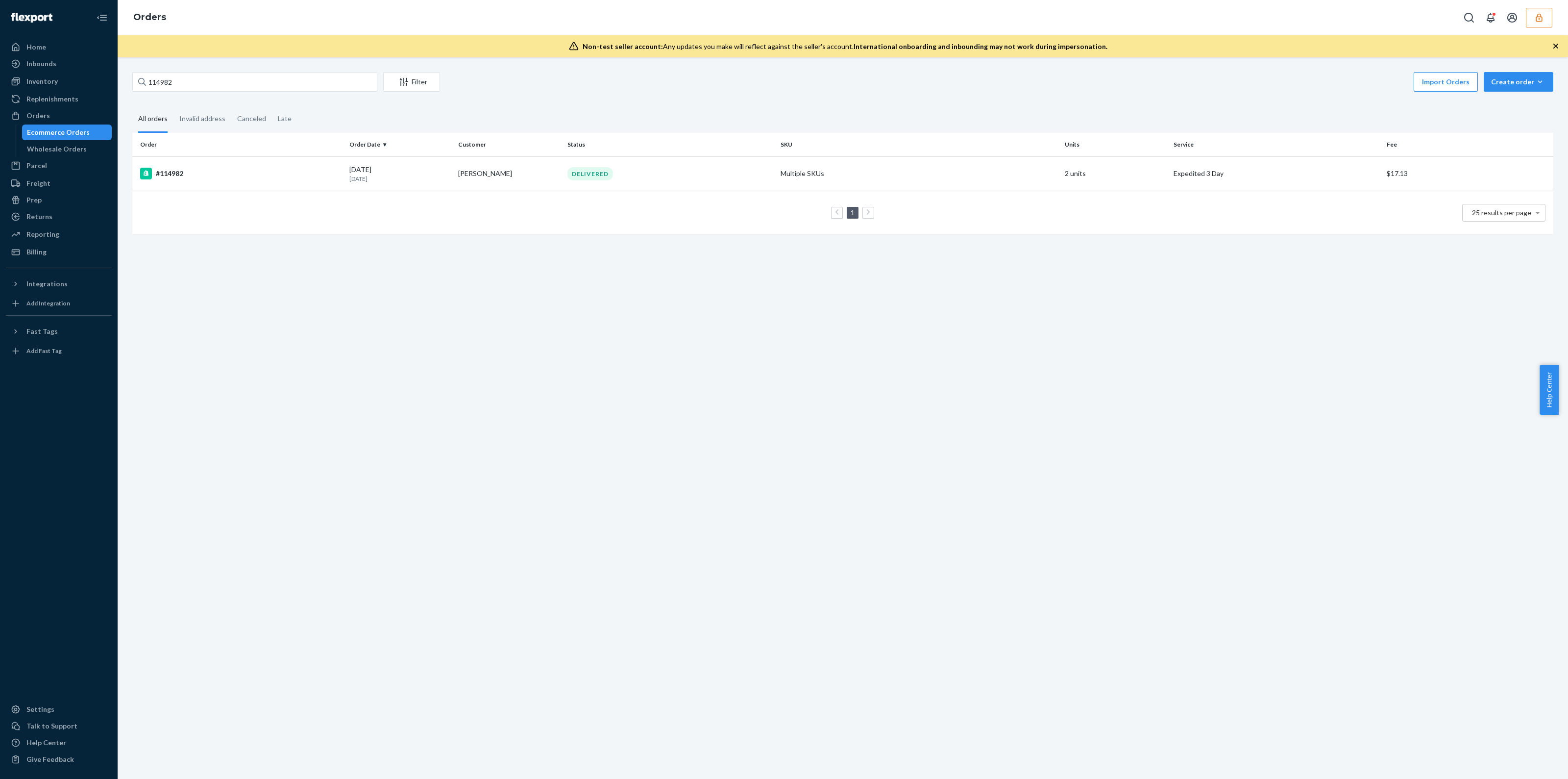
click at [722, 195] on td "1 25 results per page" at bounding box center [842, 213] width 1421 height 44
click at [721, 168] on div "DELIVERED" at bounding box center [670, 174] width 209 height 13
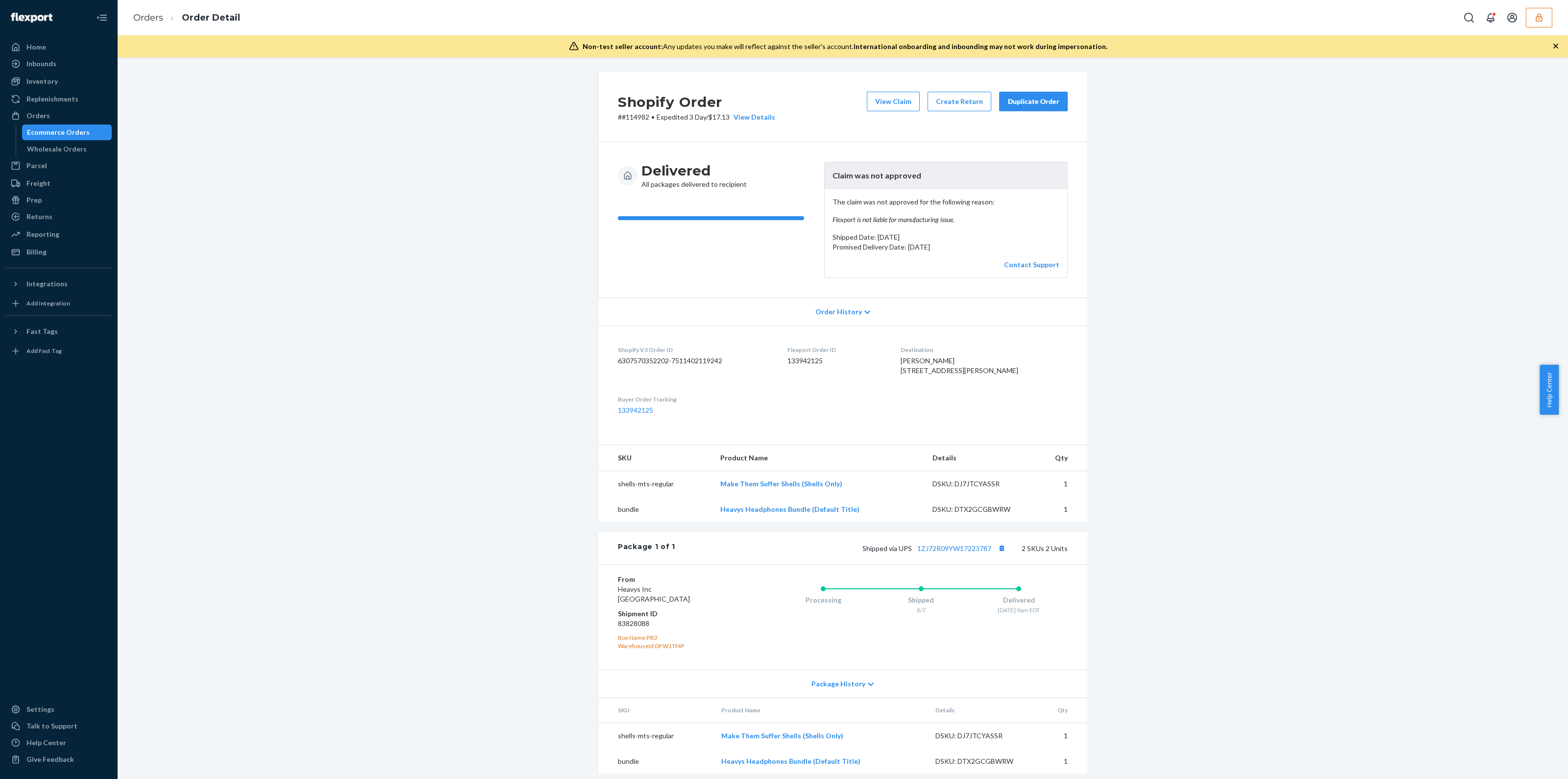
click at [1558, 40] on div "Non-test seller account: Any updates you make will reflect against the seller's…" at bounding box center [842, 46] width 1451 height 22
click at [1558, 47] on icon "button" at bounding box center [1556, 46] width 10 height 10
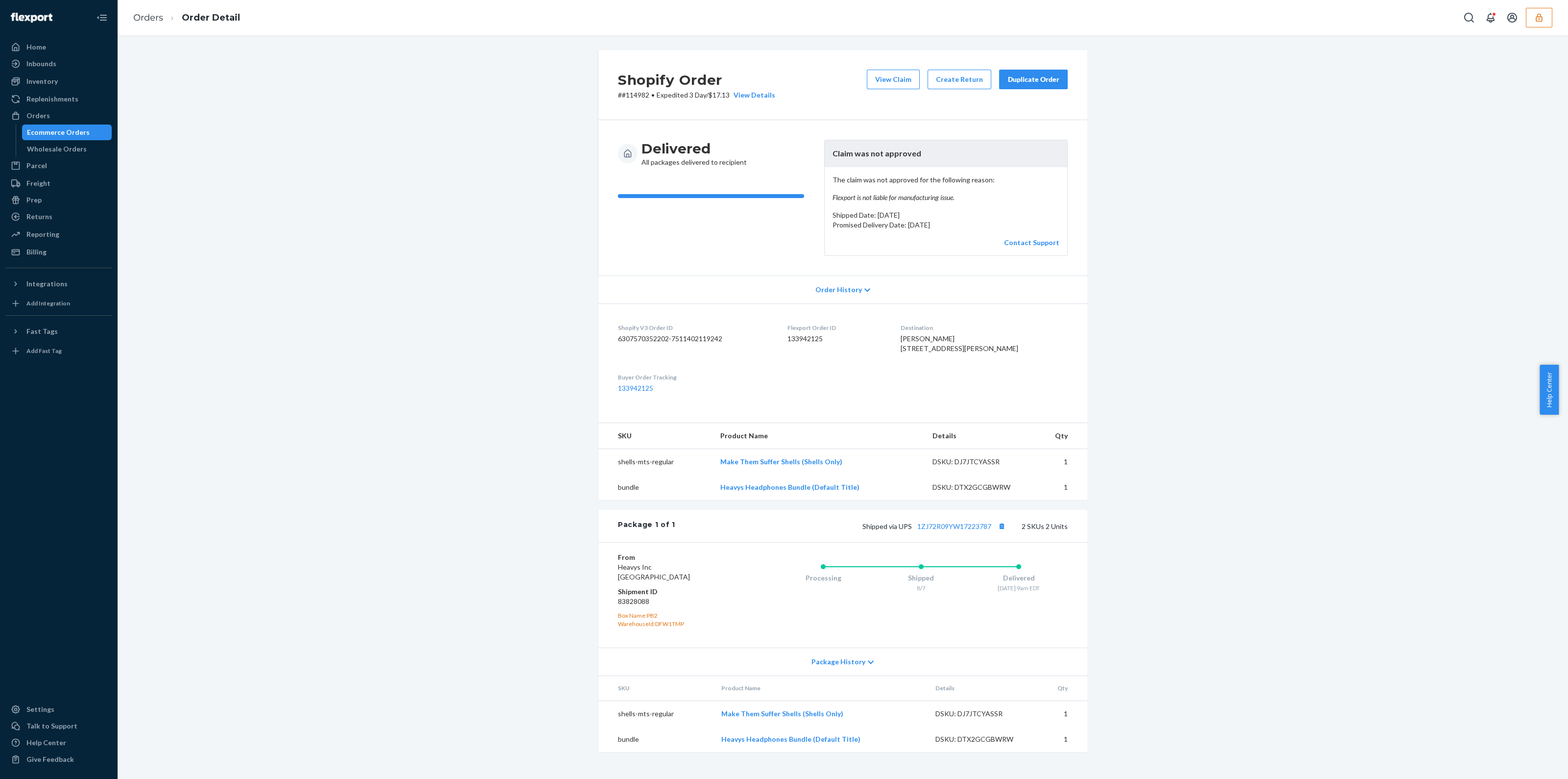
click at [1547, 21] on button "button" at bounding box center [1539, 18] width 26 height 19
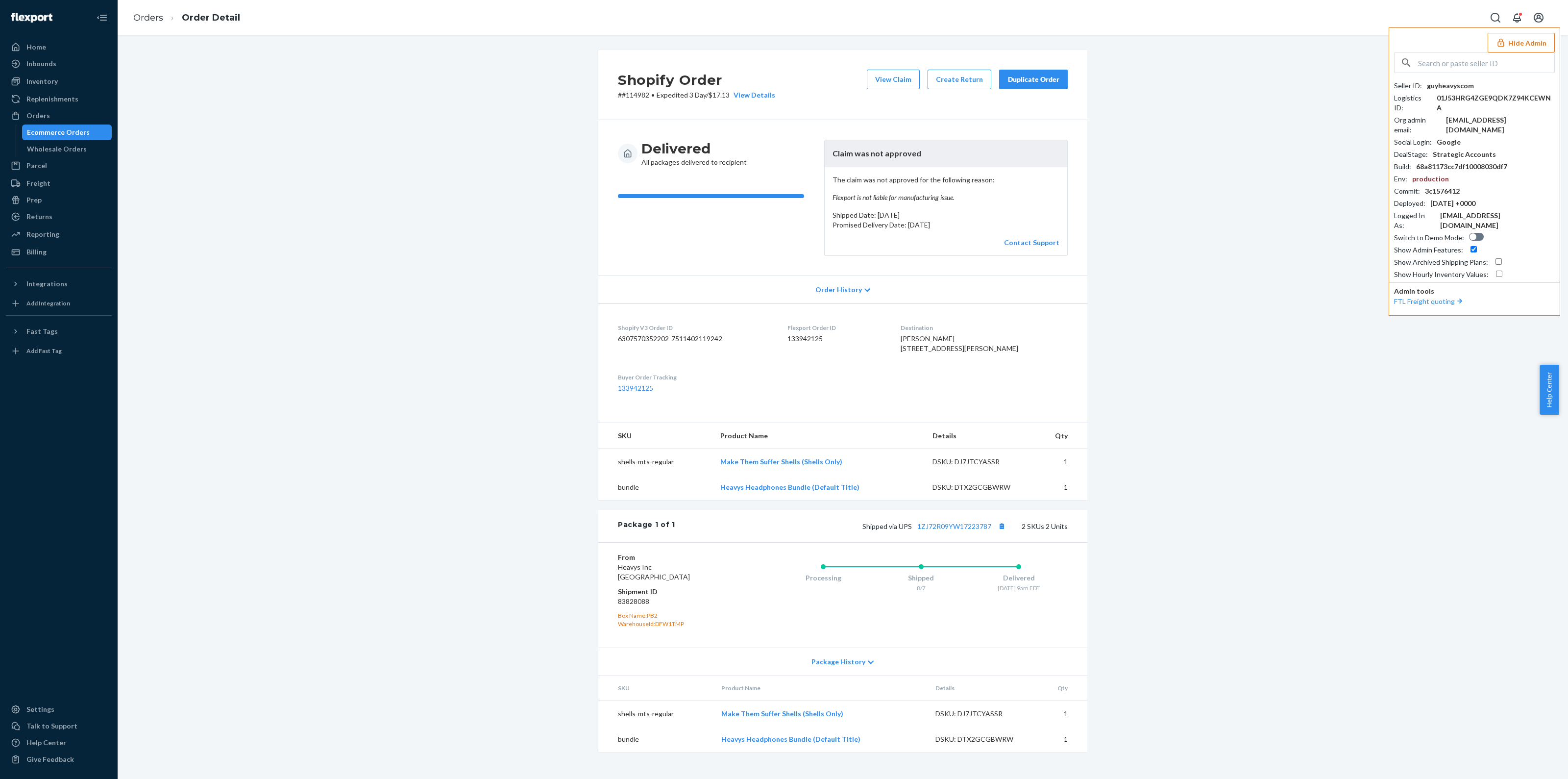
click at [1533, 40] on button "Hide Admin" at bounding box center [1521, 43] width 67 height 19
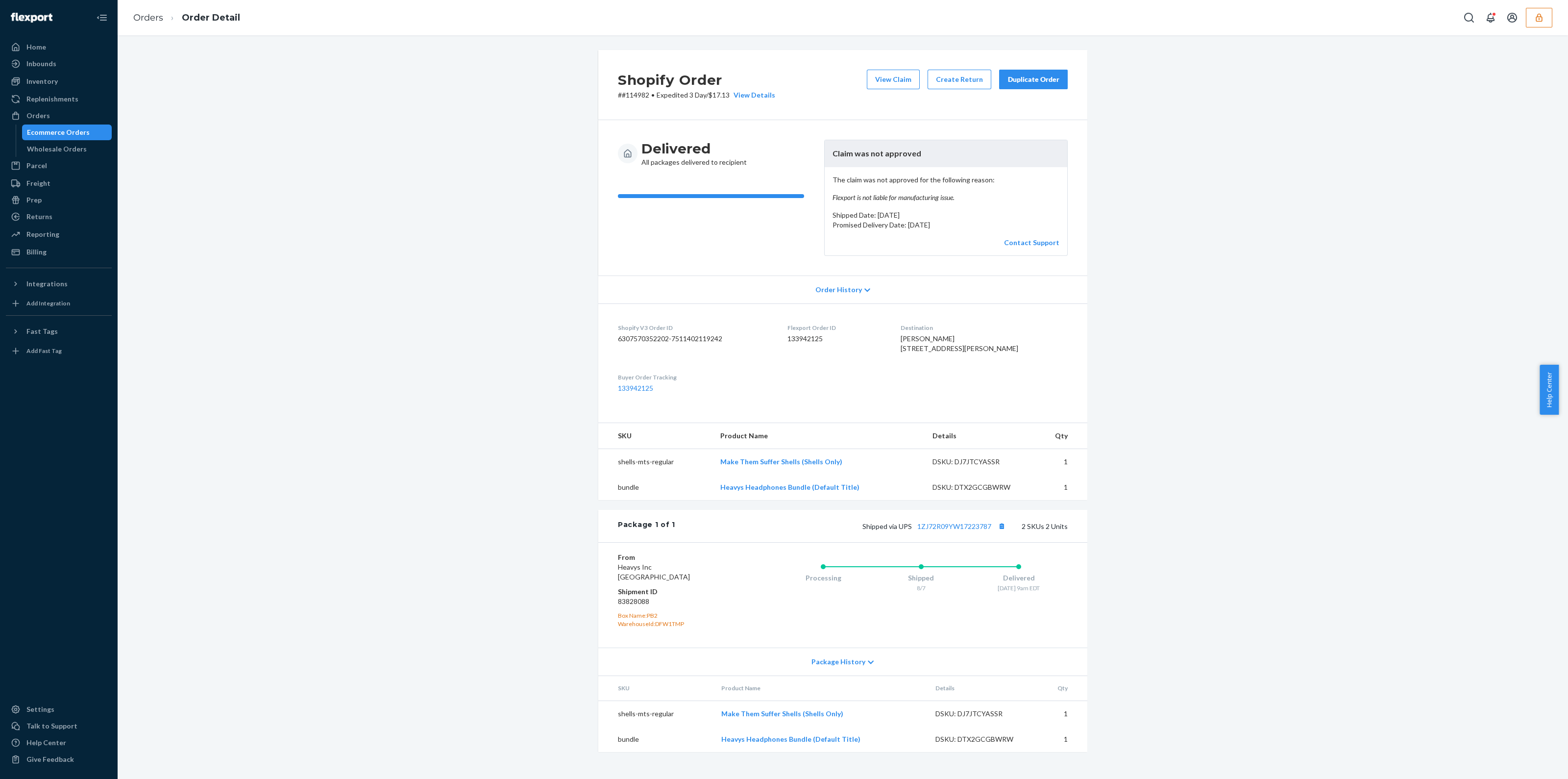
scroll to position [2, 0]
click at [640, 607] on dd "83828088" at bounding box center [676, 602] width 117 height 10
click at [639, 607] on dd "83828088" at bounding box center [676, 602] width 117 height 10
click at [640, 607] on dd "83828088" at bounding box center [676, 602] width 117 height 10
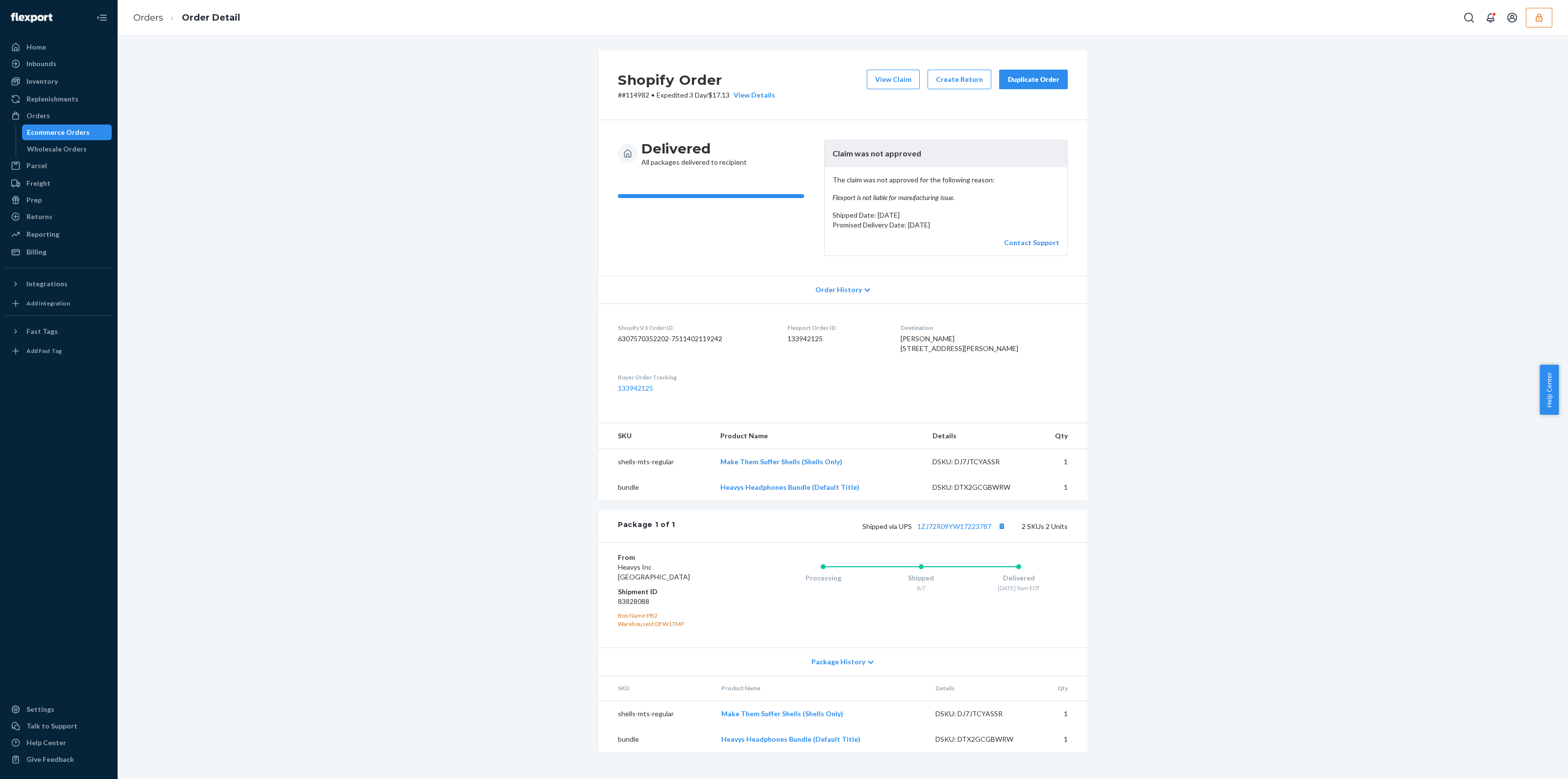
click at [798, 233] on div "Delivered All packages delivered to recipient" at bounding box center [717, 197] width 198 height 116
click at [755, 94] on div "View Details" at bounding box center [752, 95] width 46 height 10
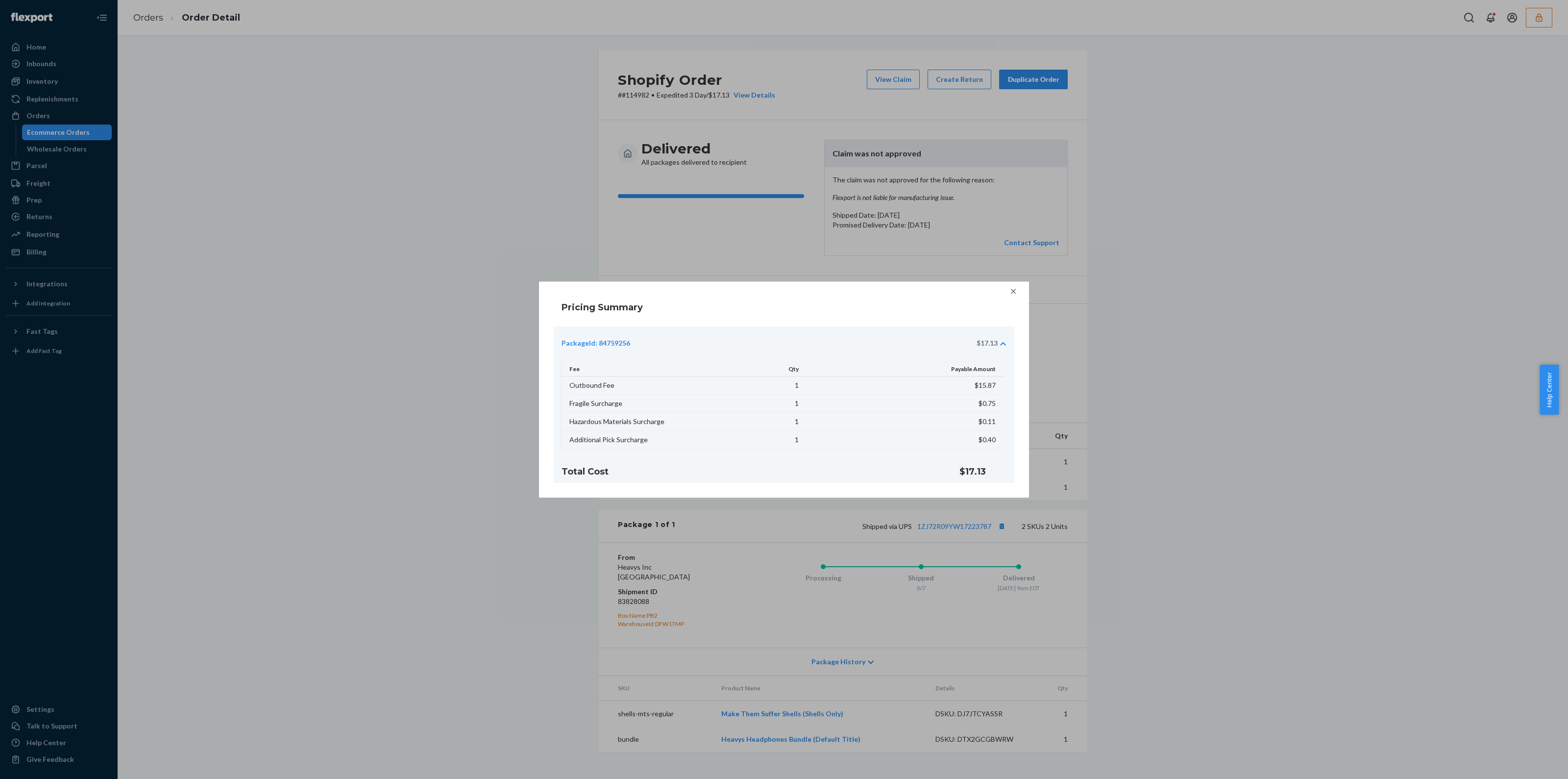
click at [1014, 291] on icon at bounding box center [1013, 291] width 5 height 5
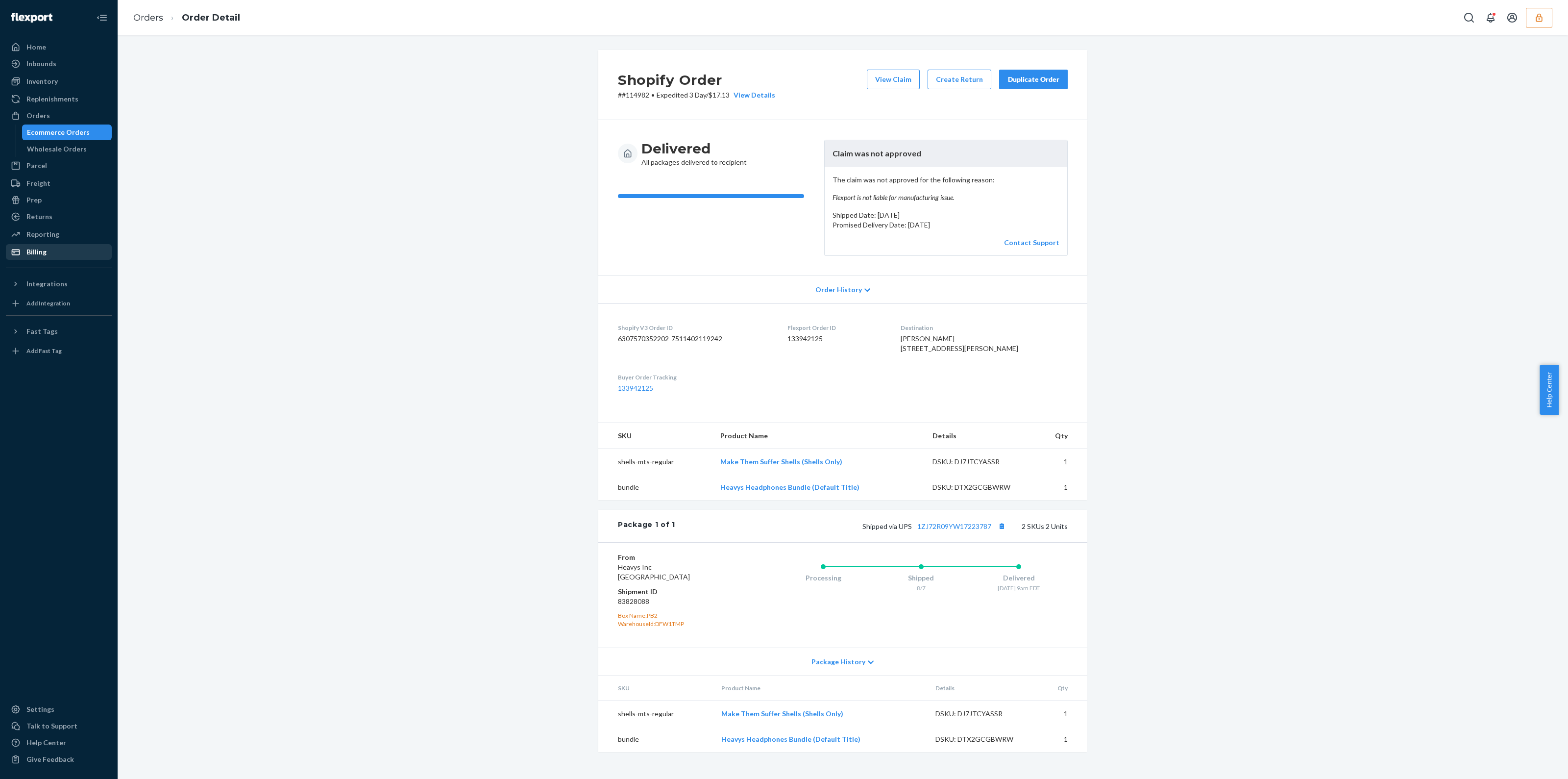
click at [55, 251] on div "Billing" at bounding box center [58, 252] width 104 height 14
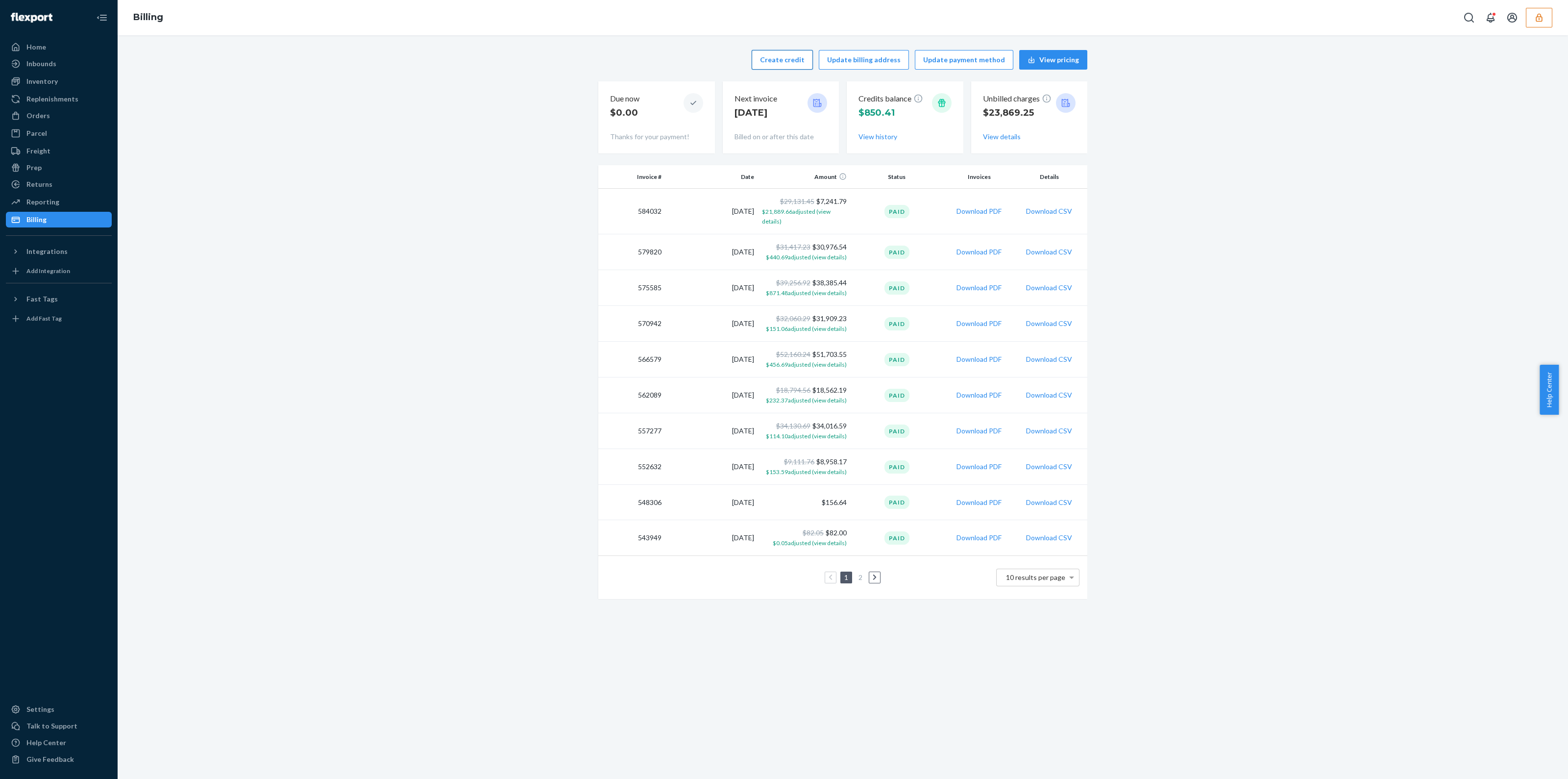
click at [792, 66] on button "Create credit" at bounding box center [782, 60] width 61 height 19
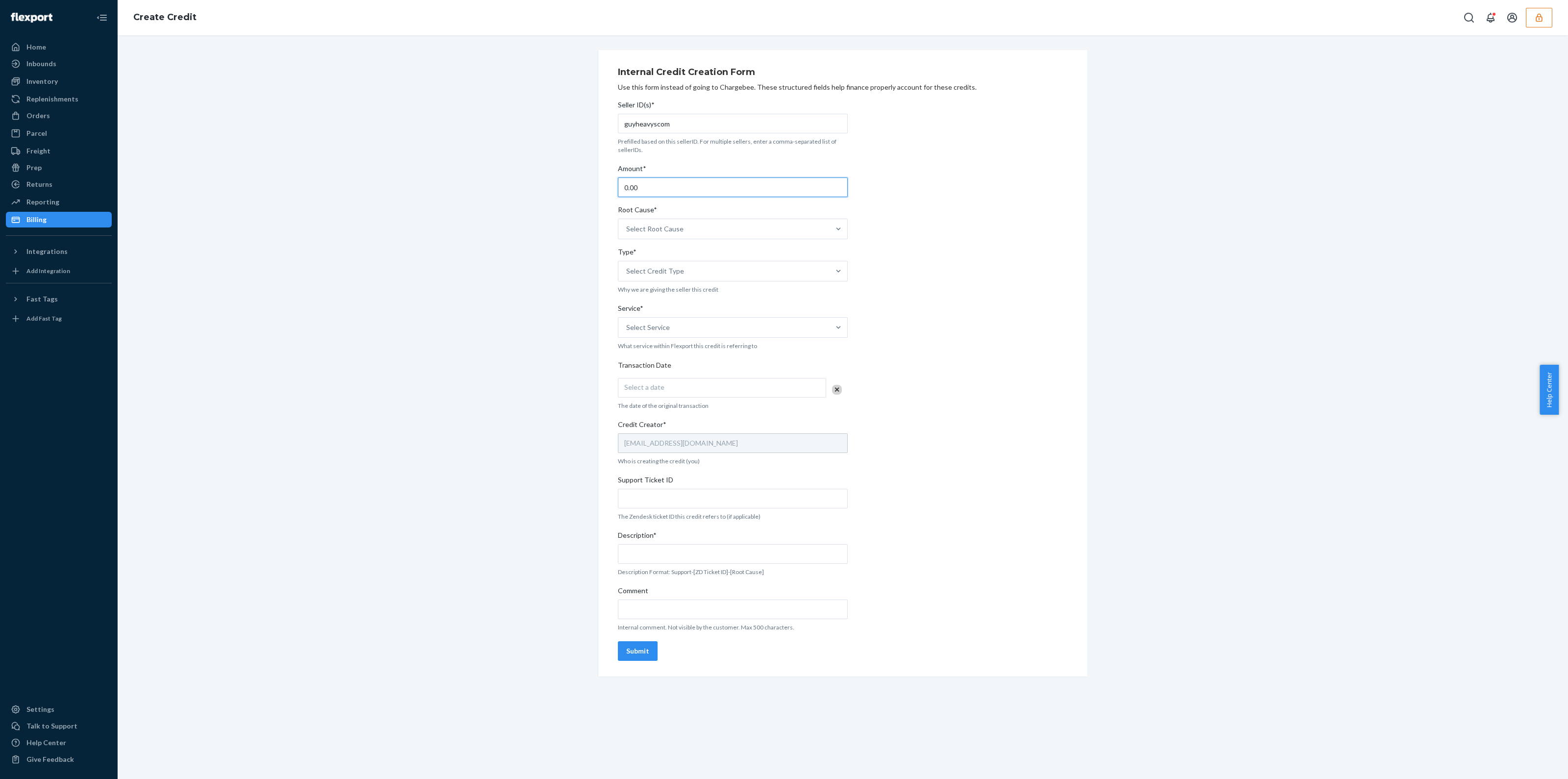
drag, startPoint x: 718, startPoint y: 178, endPoint x: 338, endPoint y: 226, distance: 383.0
click at [489, 170] on div "Internal Credit Creation Form Use this form instead of going to Chargebee. Thes…" at bounding box center [842, 363] width 1436 height 627
type input "152.33"
click at [691, 227] on div "Select Root Cause" at bounding box center [724, 229] width 211 height 19
click at [627, 227] on input "Root Cause* Select Root Cause" at bounding box center [627, 229] width 1 height 10
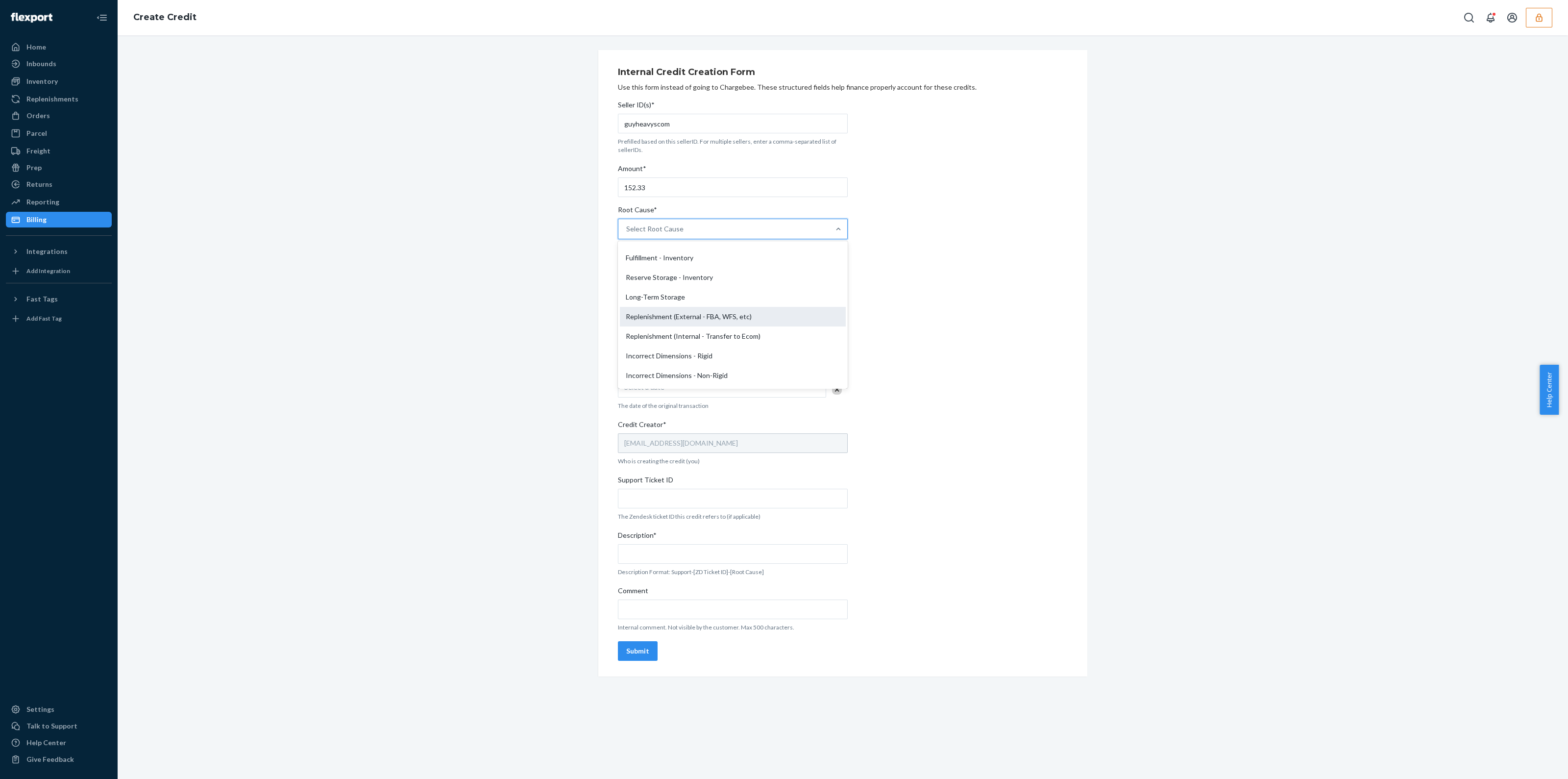
scroll to position [184, 0]
click at [692, 325] on div "OB - No Tracking Movement" at bounding box center [732, 324] width 226 height 19
click at [627, 234] on input "Root Cause* option OB - No Tracking Movement focused, 14 of 29. 29 results avai…" at bounding box center [627, 229] width 1 height 10
click at [665, 280] on div "Select Credit Type" at bounding box center [724, 271] width 211 height 19
click at [627, 276] on input "Type* option Support focused, 1 of 3. 3 results available. Use Up and Down to c…" at bounding box center [627, 271] width 1 height 10
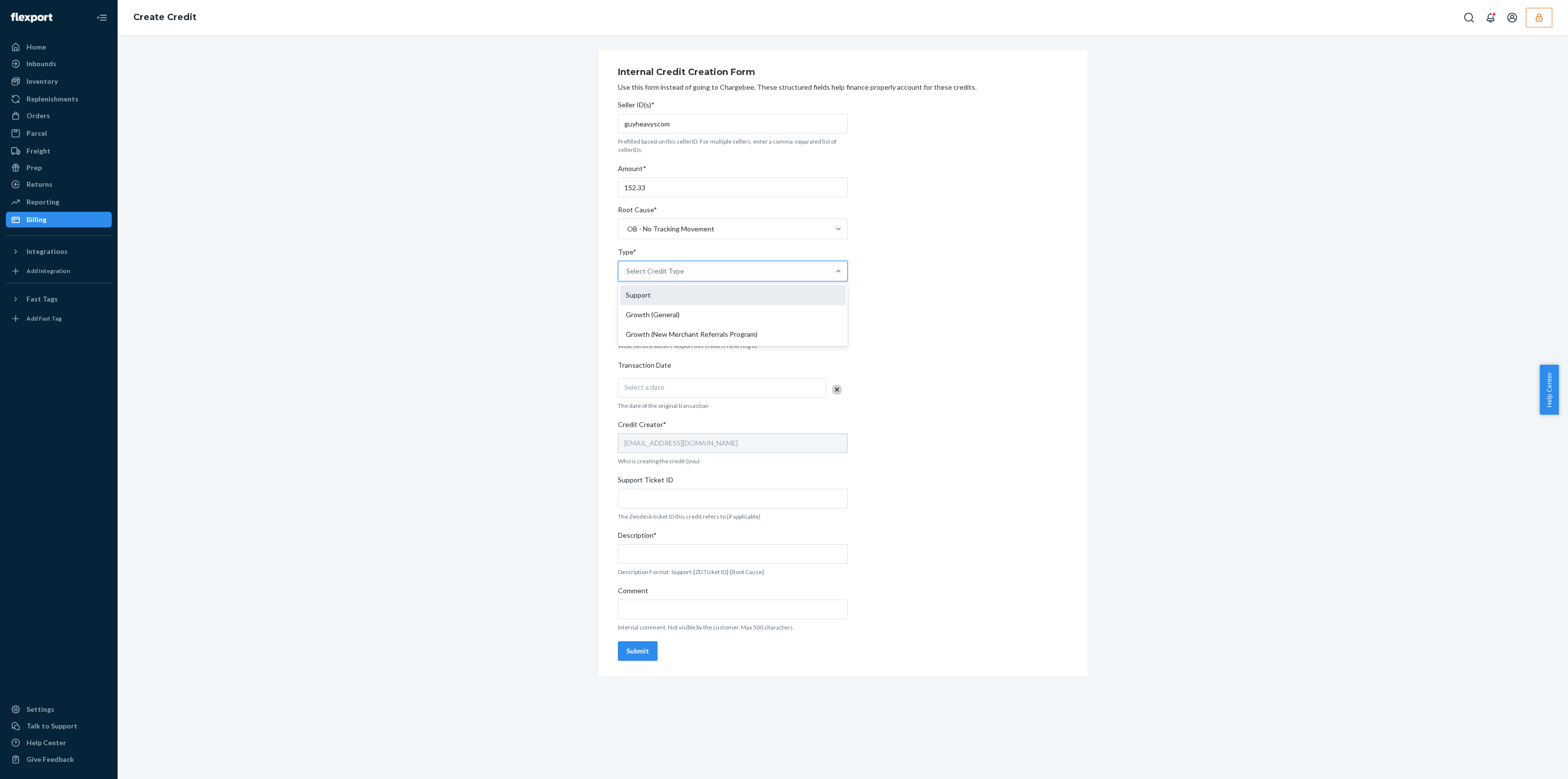
click at [662, 300] on div "Support" at bounding box center [732, 295] width 226 height 19
click at [627, 276] on input "Type* option Support focused, 1 of 3. 3 results available. Use Up and Down to c…" at bounding box center [627, 271] width 1 height 10
click at [672, 326] on div "Select Service" at bounding box center [724, 328] width 211 height 19
click at [627, 326] on input "Service* Select Service" at bounding box center [627, 328] width 1 height 10
click at [660, 414] on div "Fulfillment" at bounding box center [732, 411] width 226 height 19
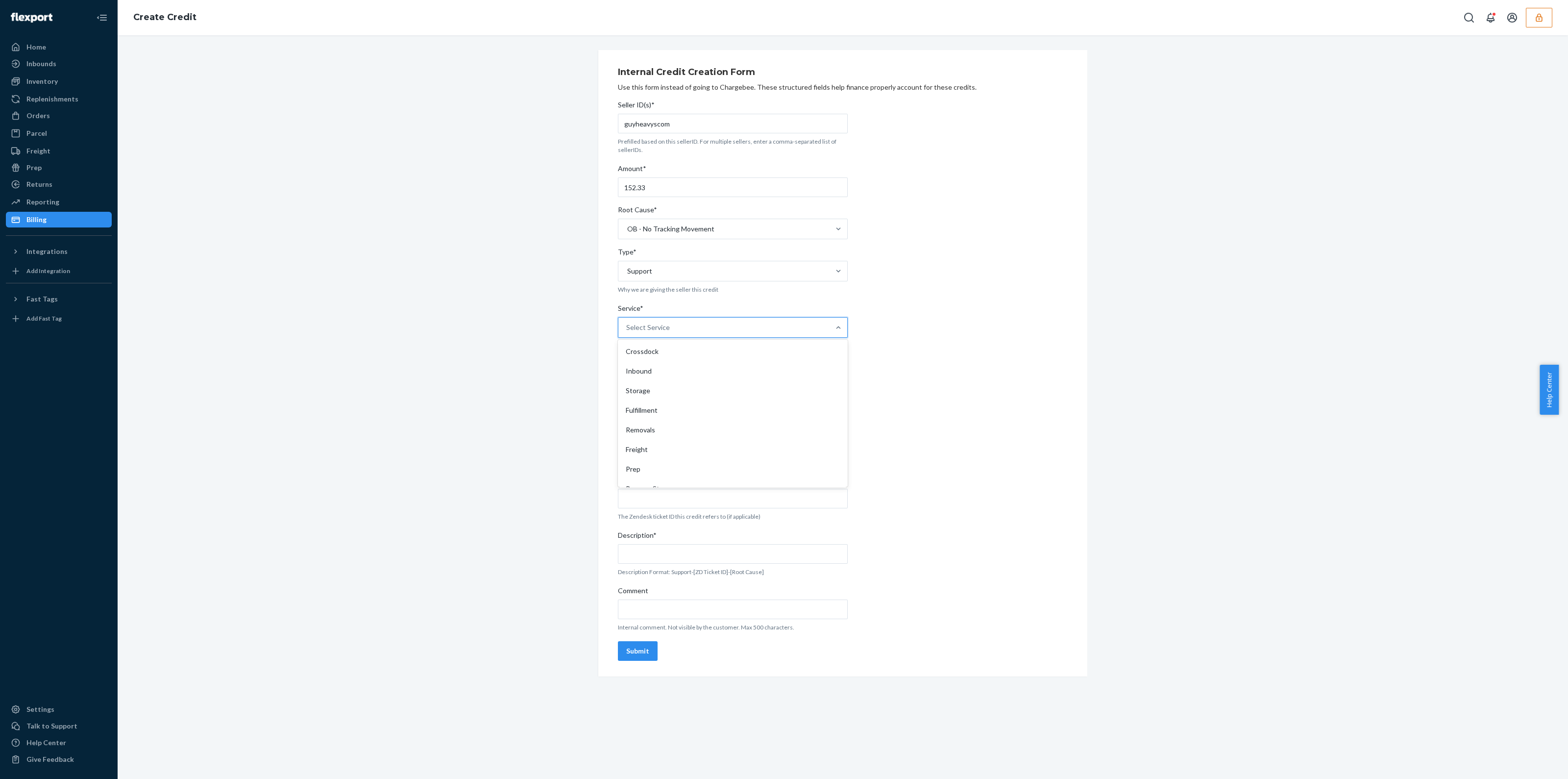
click at [627, 333] on input "Service* option Fulfillment focused, 4 of 10. 10 results available. Use Up and …" at bounding box center [627, 328] width 1 height 10
click at [654, 378] on div "Select a date" at bounding box center [722, 388] width 208 height 19
click at [755, 501] on abbr "22" at bounding box center [755, 499] width 7 height 7
click at [698, 506] on input "Support Ticket ID" at bounding box center [733, 499] width 230 height 19
click at [698, 501] on input "Support Ticket ID" at bounding box center [733, 499] width 230 height 19
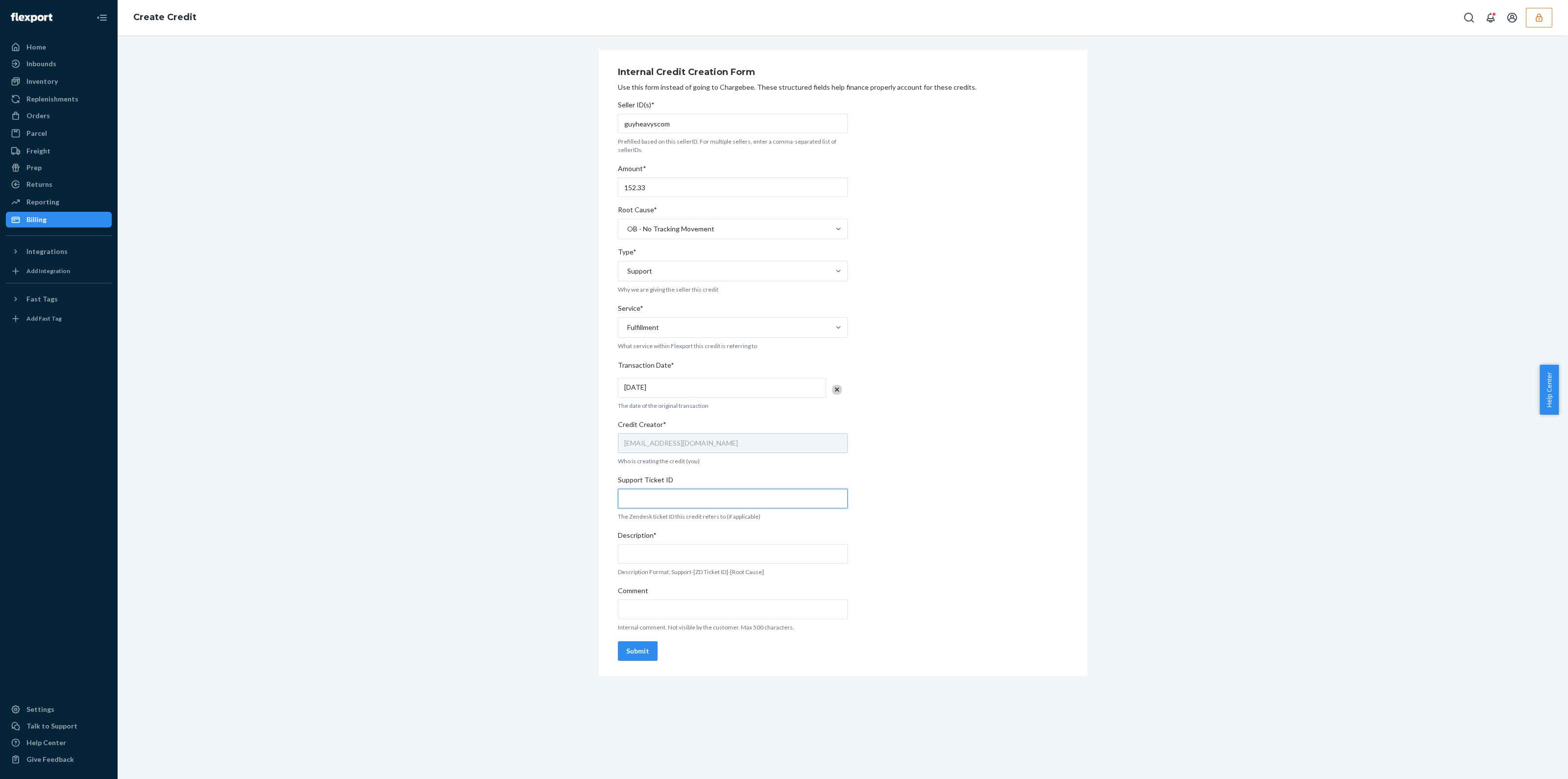
paste input "https://flexport-fulfillment.zendesk.com/agent/tickets/796484"
type input "https://flexport-fulfillment.zendesk.com/agent/tickets/796484"
click at [651, 619] on div "Seller ID(s)* guyheavyscom Prefilled based on this sellerID. For multiple selle…" at bounding box center [733, 381] width 230 height 569
click at [654, 612] on input "Comment" at bounding box center [733, 610] width 230 height 19
paste input "https://flexport-fulfillment.zendesk.com/agent/tickets/796484"
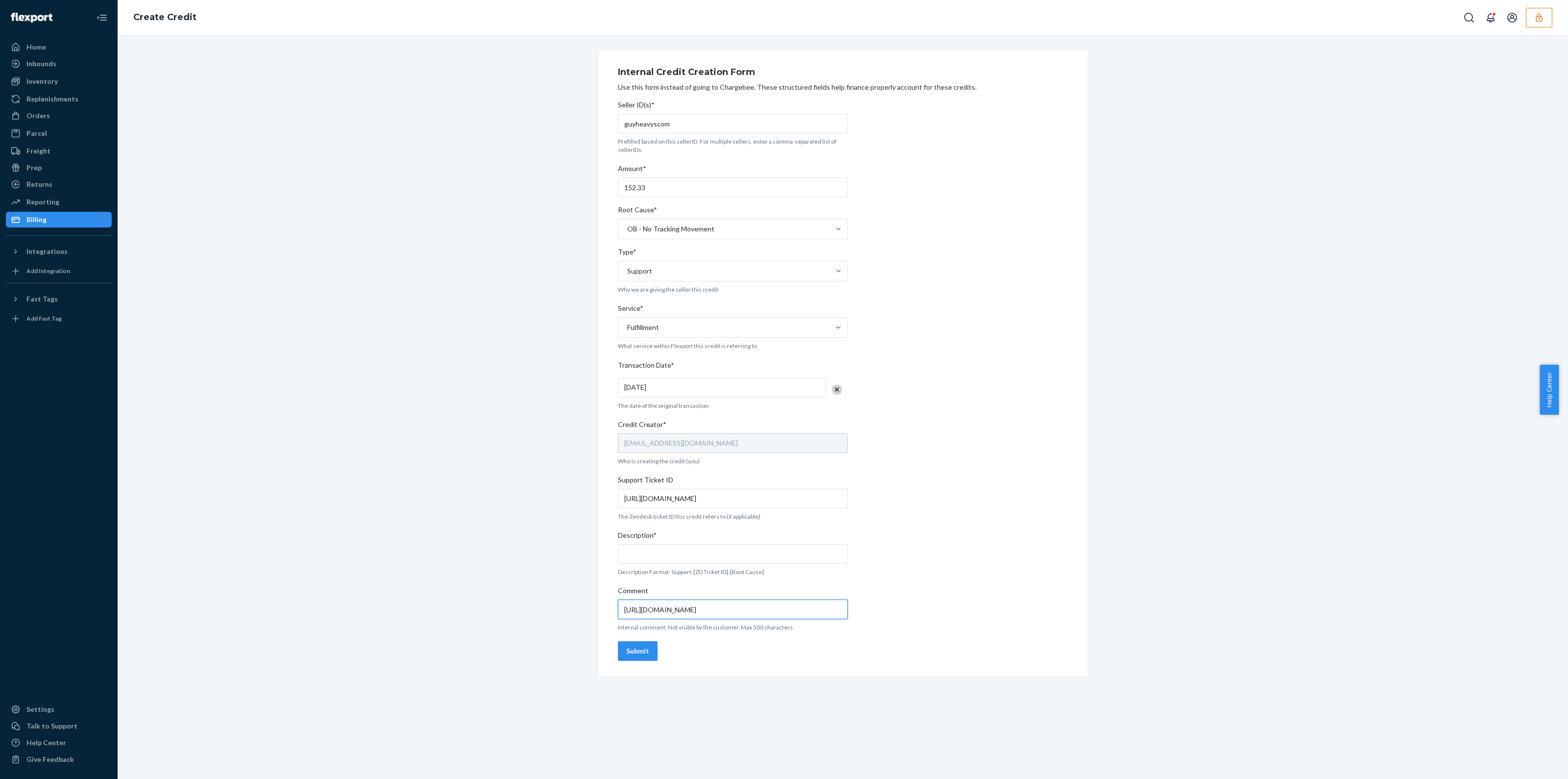
type input "https://flexport-fulfillment.zendesk.com/agent/tickets/796484"
click at [702, 562] on input "Description*" at bounding box center [733, 554] width 230 height 19
click at [763, 552] on input "Support-796484-OB" at bounding box center [733, 554] width 230 height 19
type input "Support-796484-OB approved"
click at [643, 649] on button "Submit" at bounding box center [637, 651] width 40 height 19
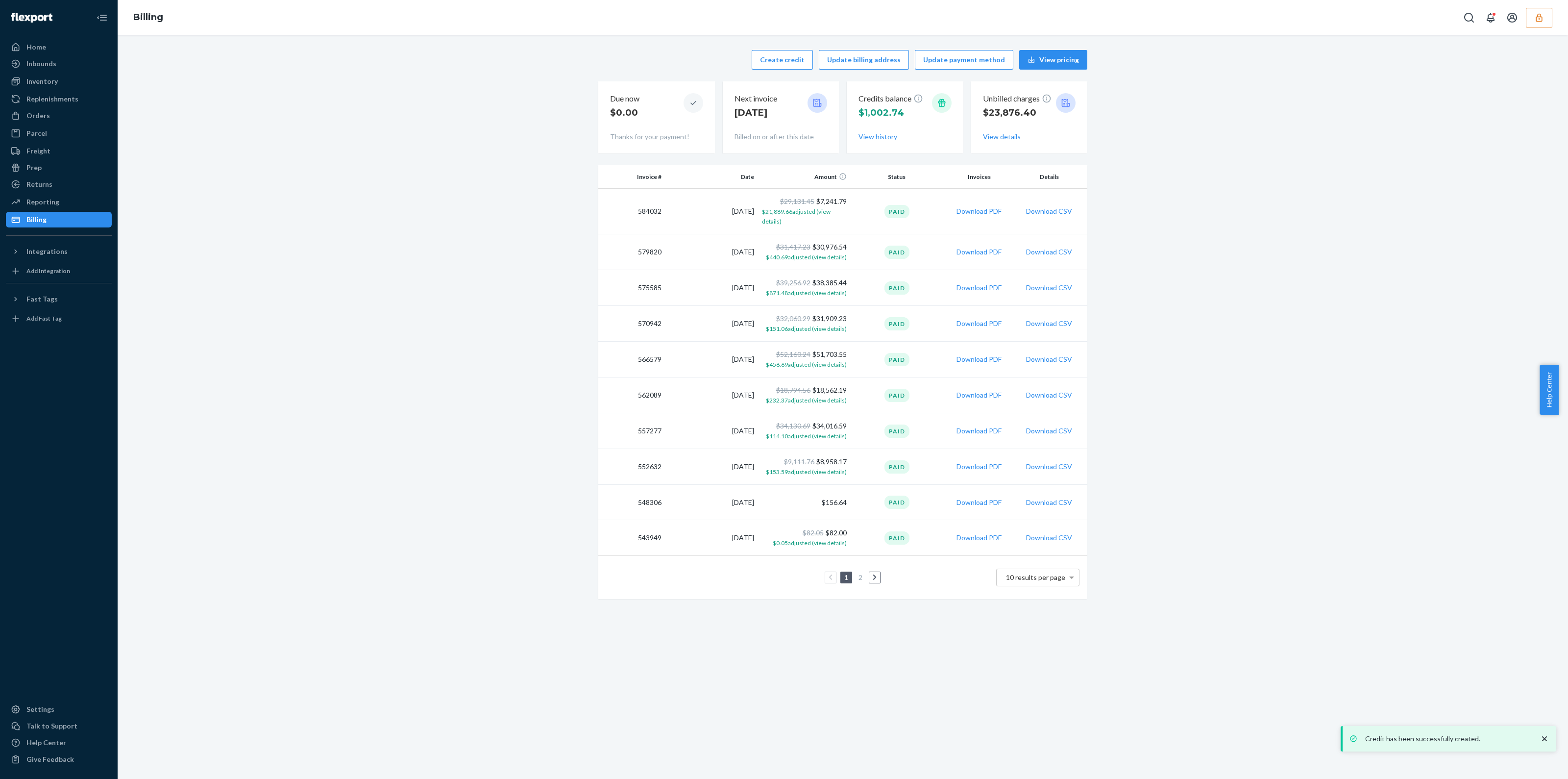
click at [866, 143] on div "Credits balance $1,002.74 View history" at bounding box center [905, 118] width 93 height 57
click at [867, 138] on button "View history" at bounding box center [878, 137] width 39 height 10
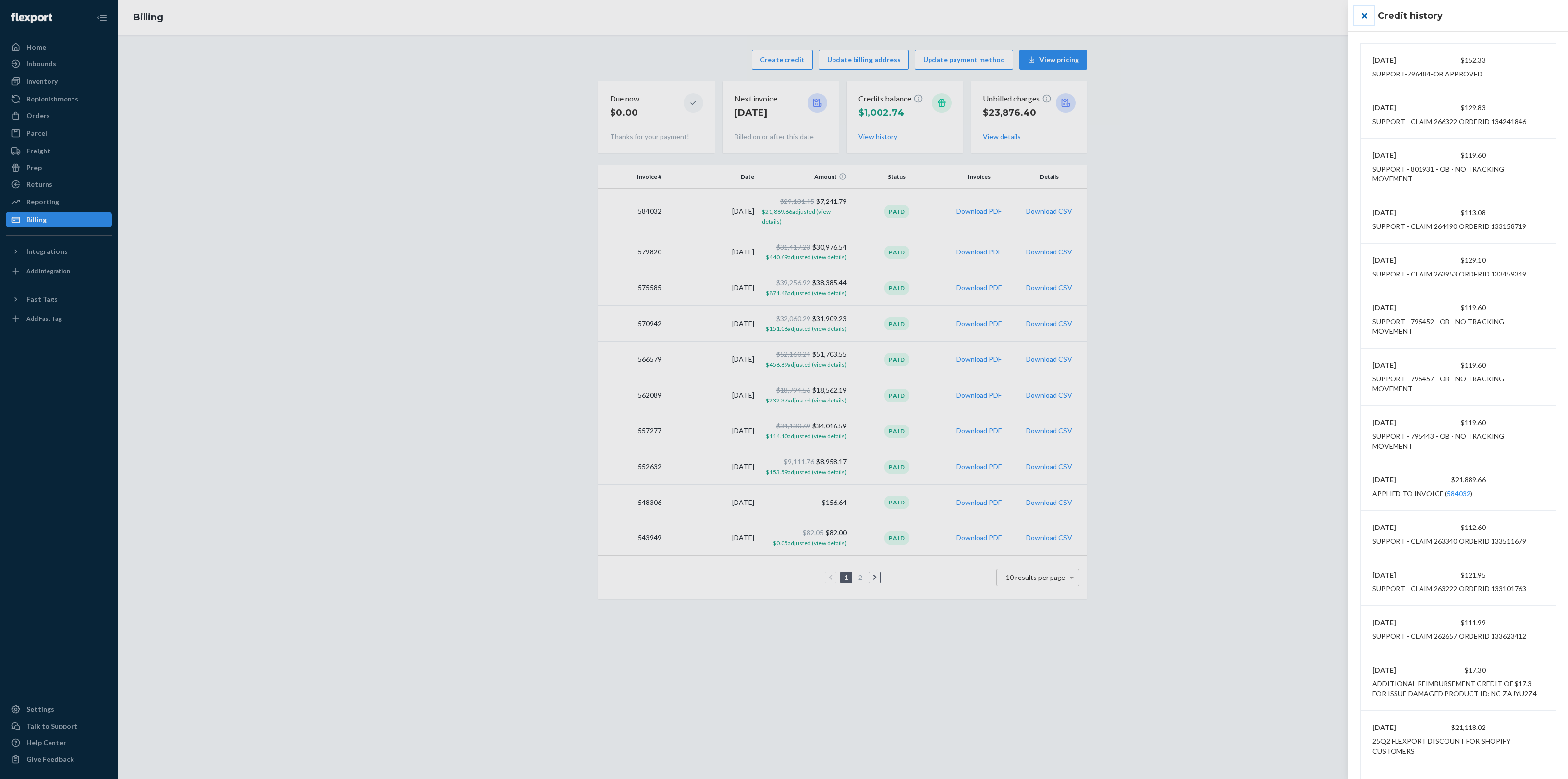
click at [1360, 16] on button "close" at bounding box center [1364, 16] width 19 height 19
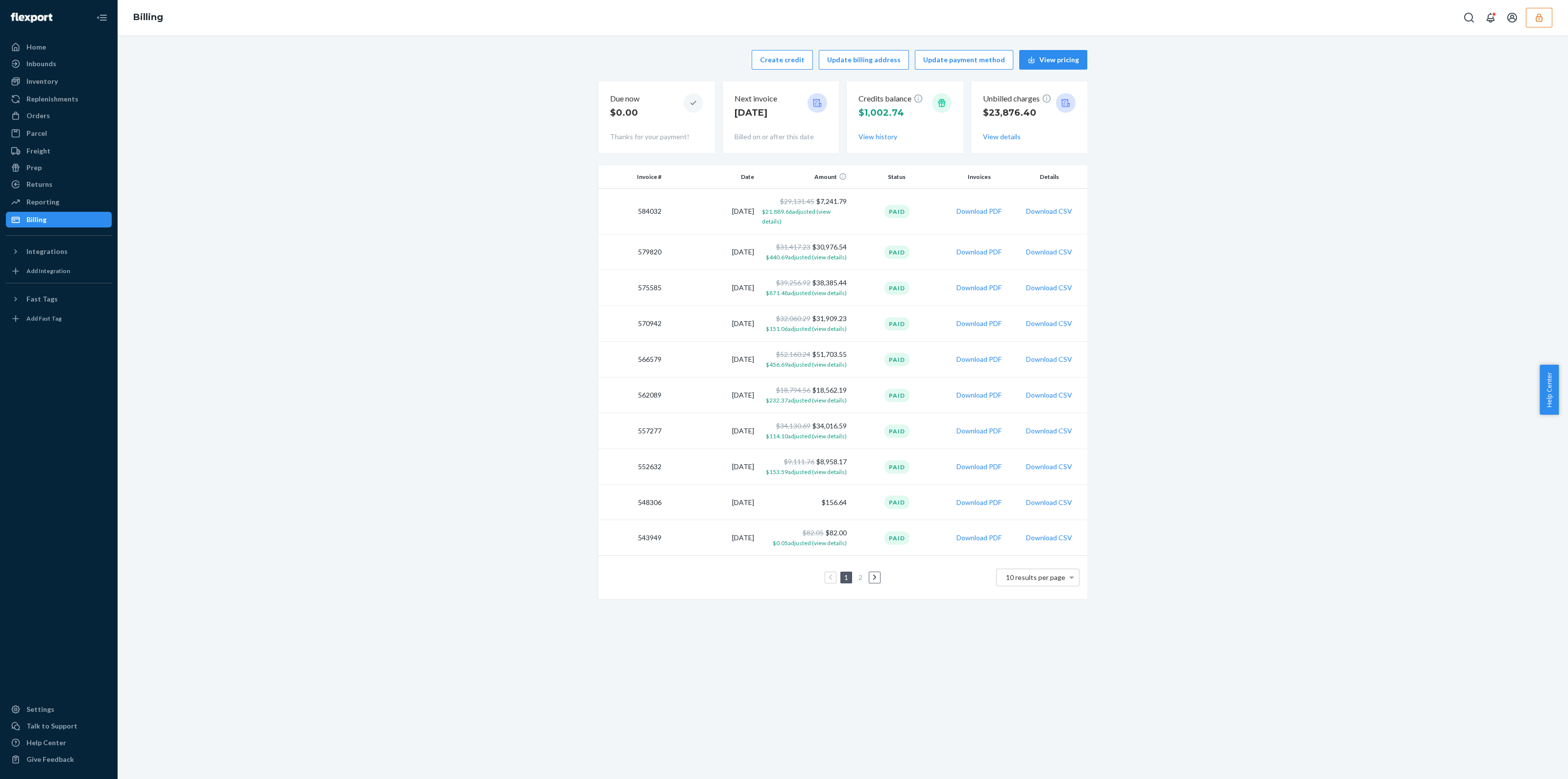
click at [1530, 22] on button "button" at bounding box center [1539, 18] width 26 height 19
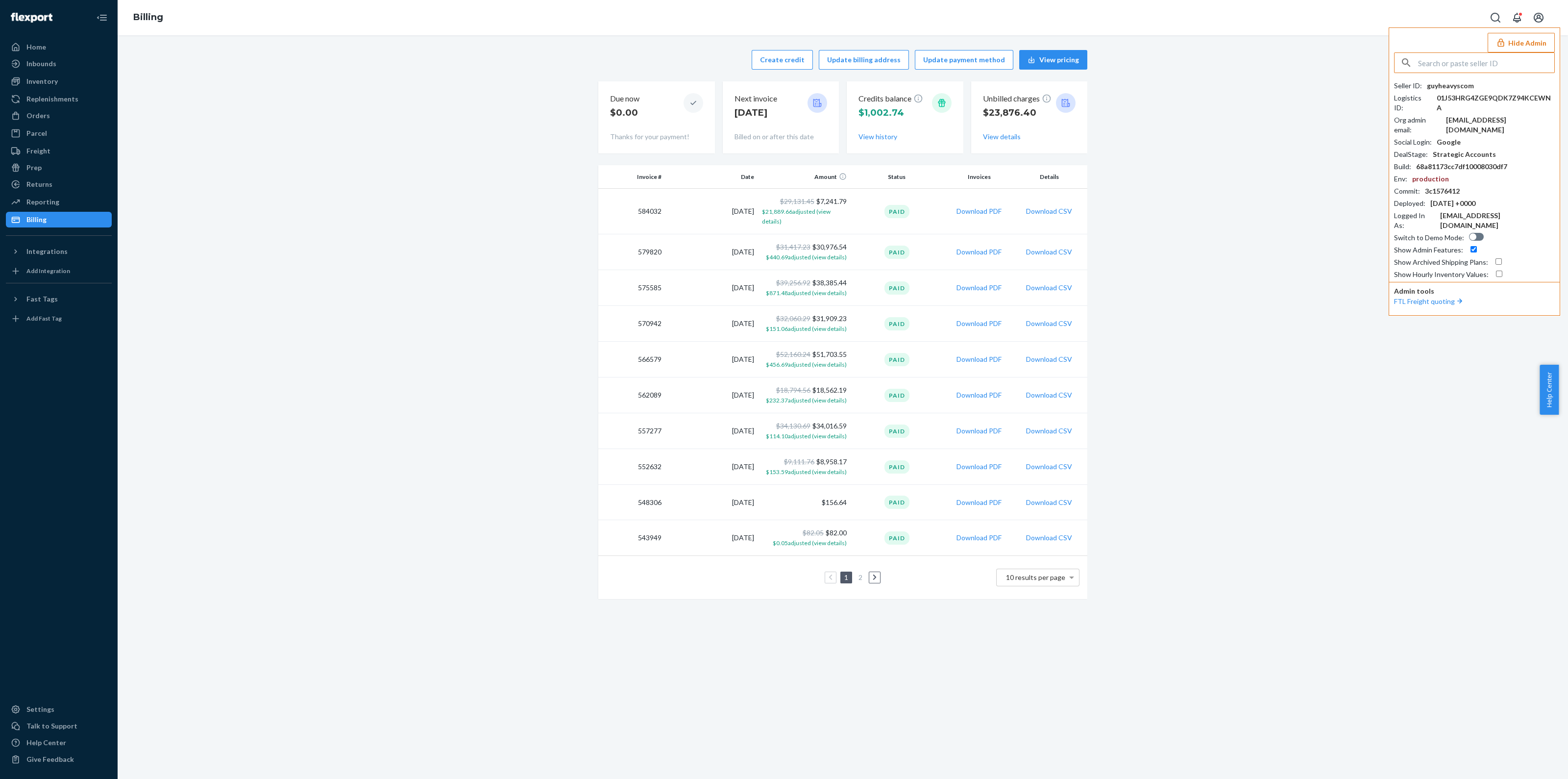
click at [1466, 62] on input "text" at bounding box center [1486, 63] width 136 height 19
type input "sfnonboardingbreathofyouthflexportcom"
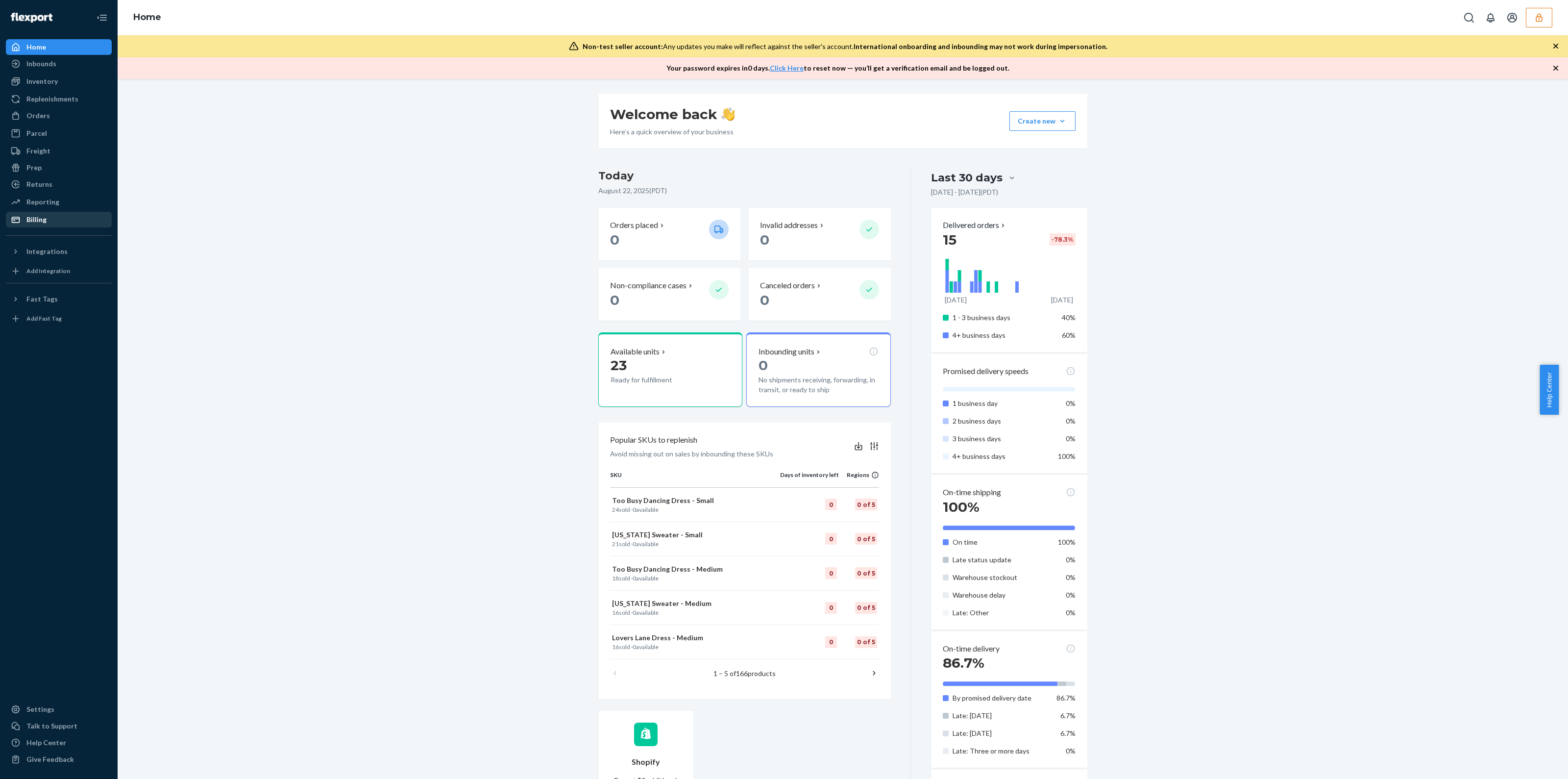
click at [87, 223] on div "Billing" at bounding box center [58, 219] width 104 height 14
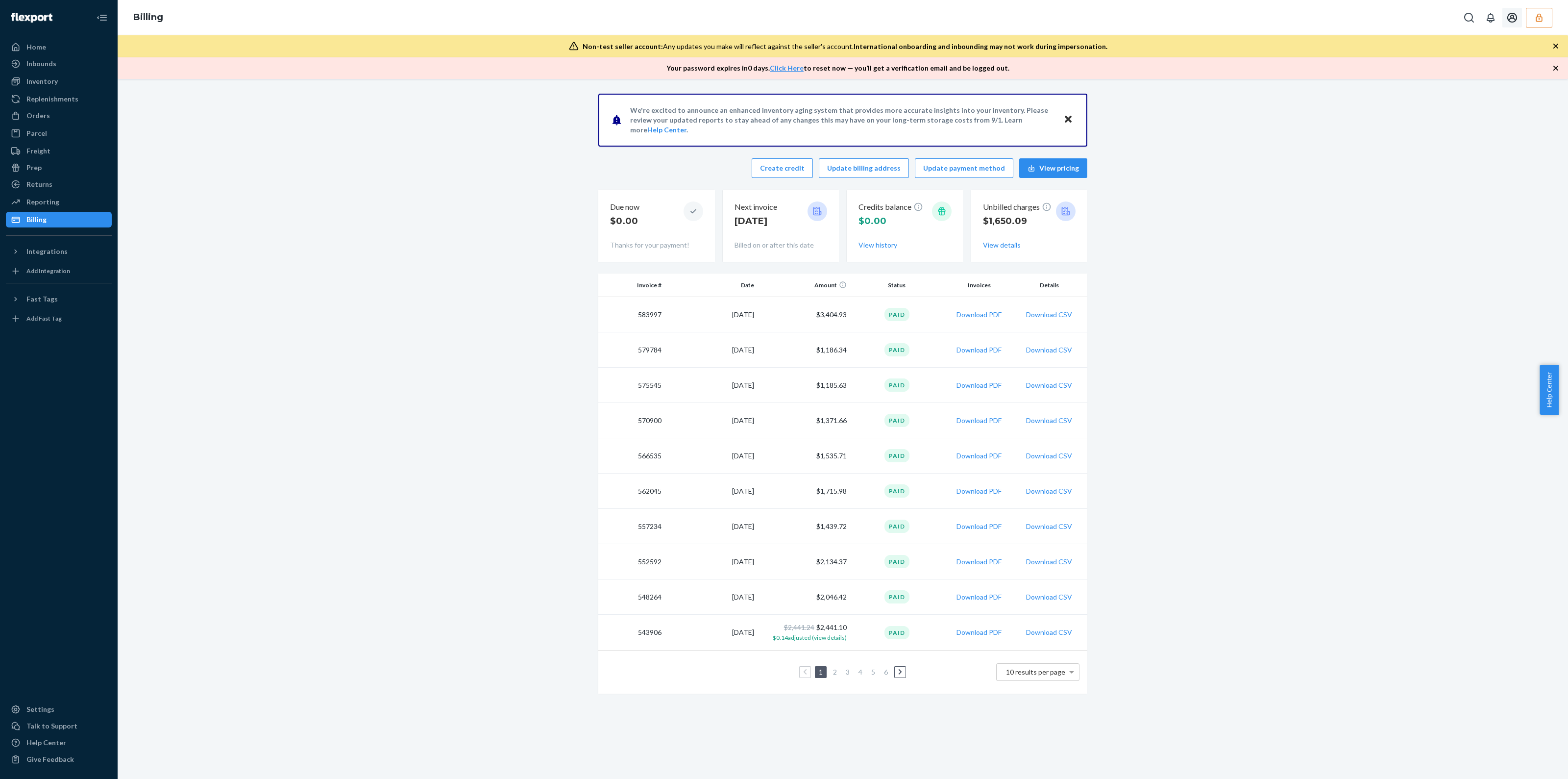
click at [1533, 22] on button "button" at bounding box center [1539, 18] width 26 height 19
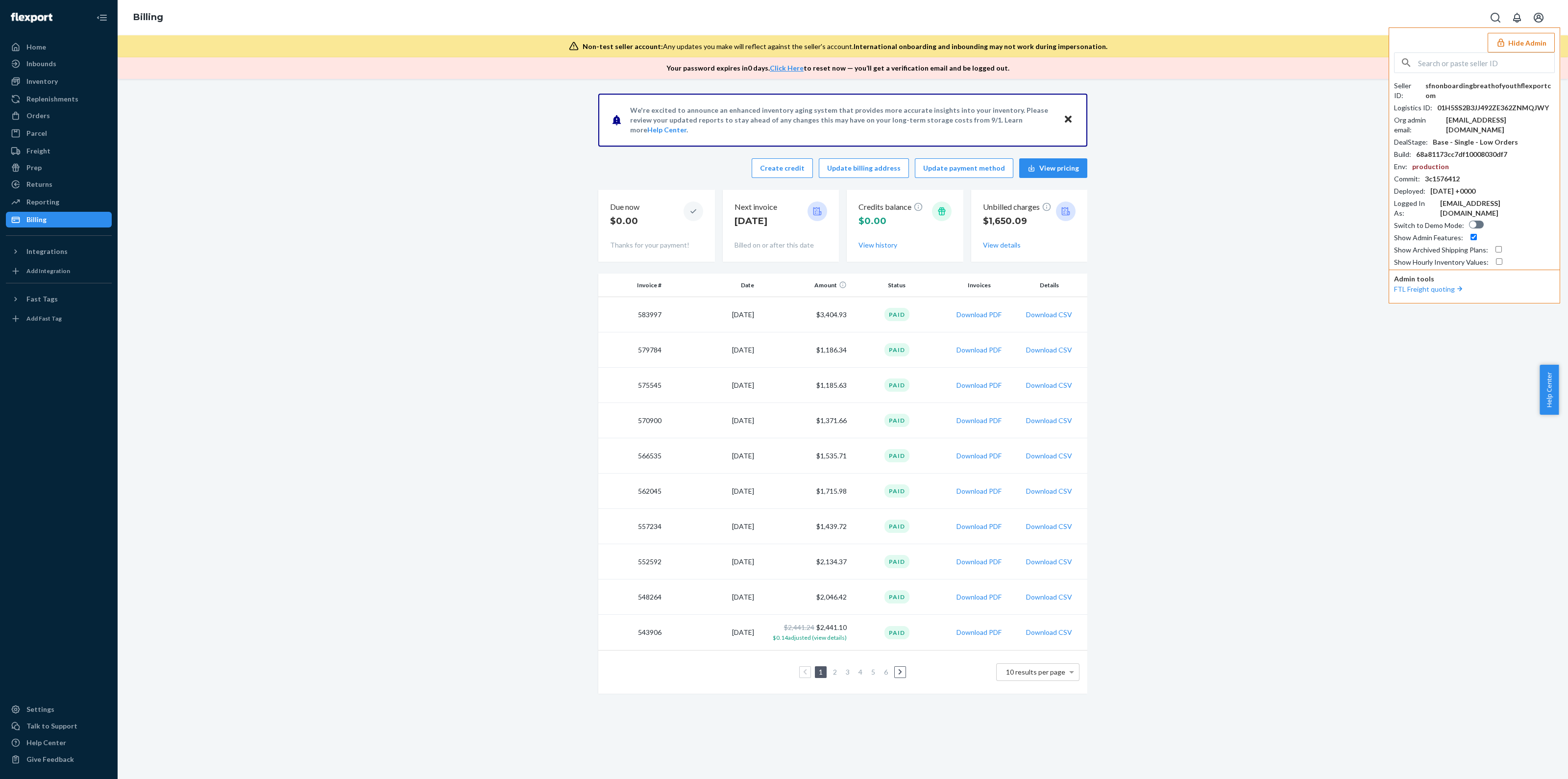
click at [1536, 48] on button "Hide Admin" at bounding box center [1521, 43] width 67 height 19
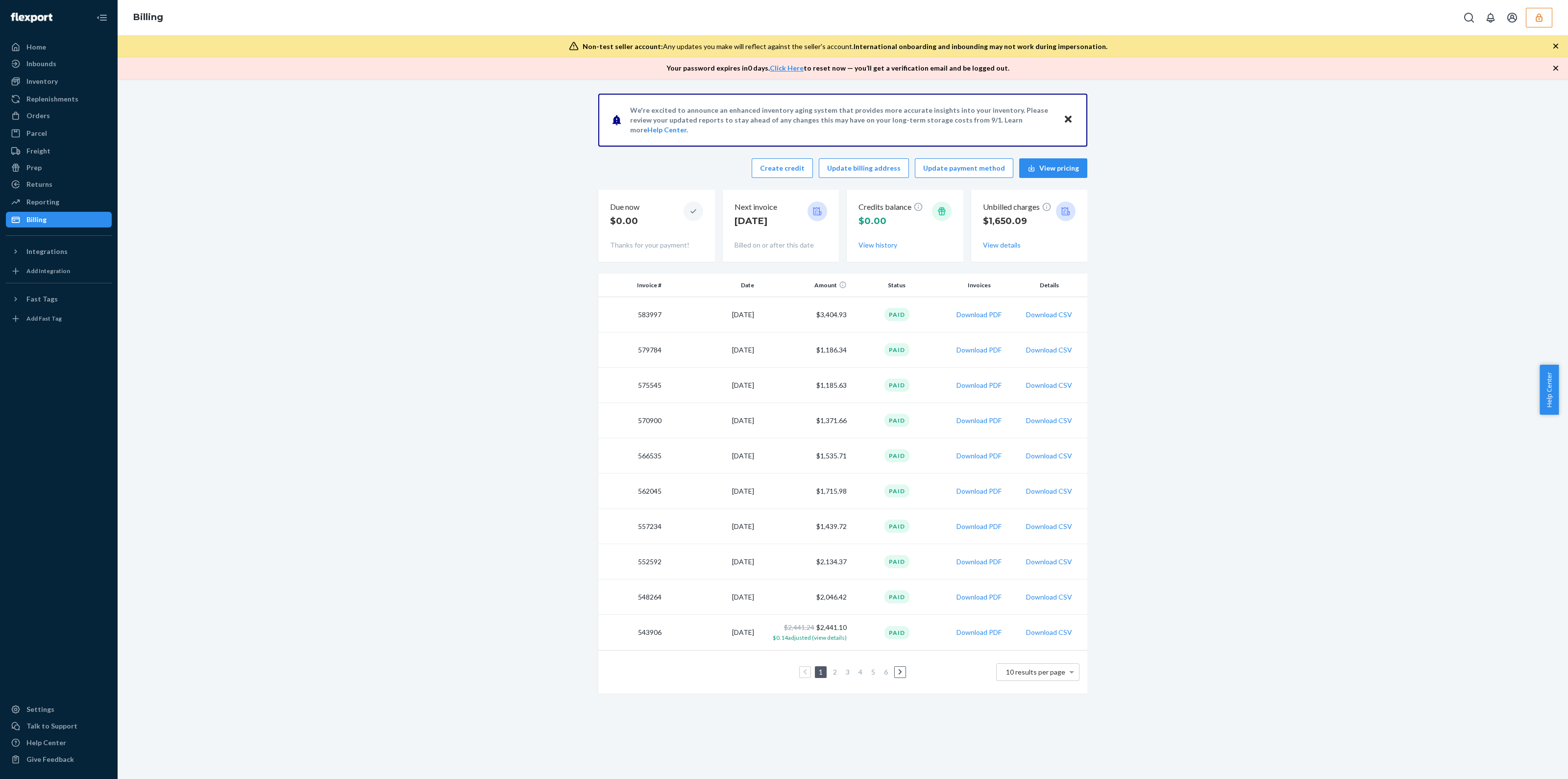
click at [1558, 44] on icon "button" at bounding box center [1556, 46] width 5 height 5
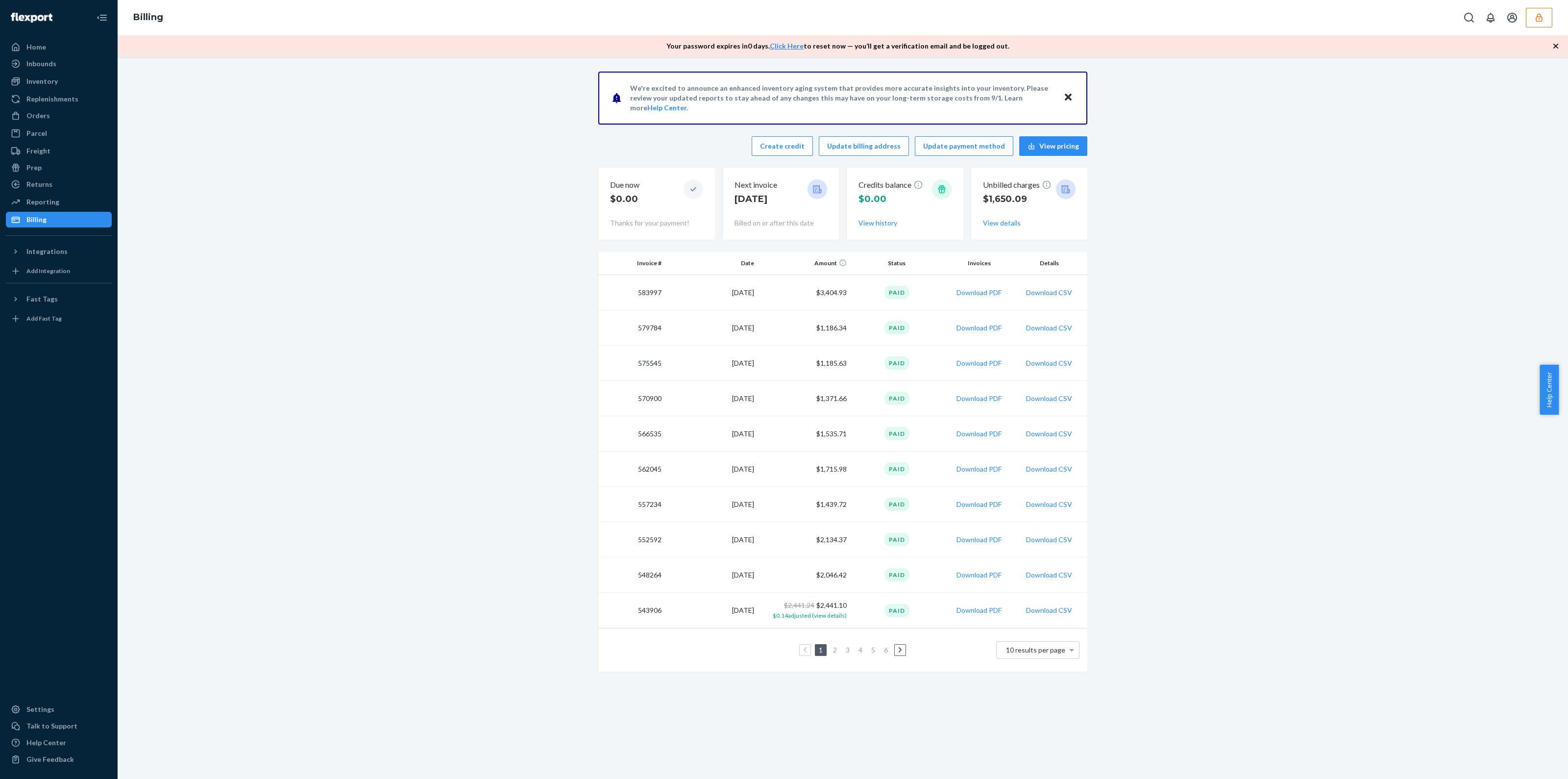
click at [1558, 43] on icon "button" at bounding box center [1556, 46] width 10 height 10
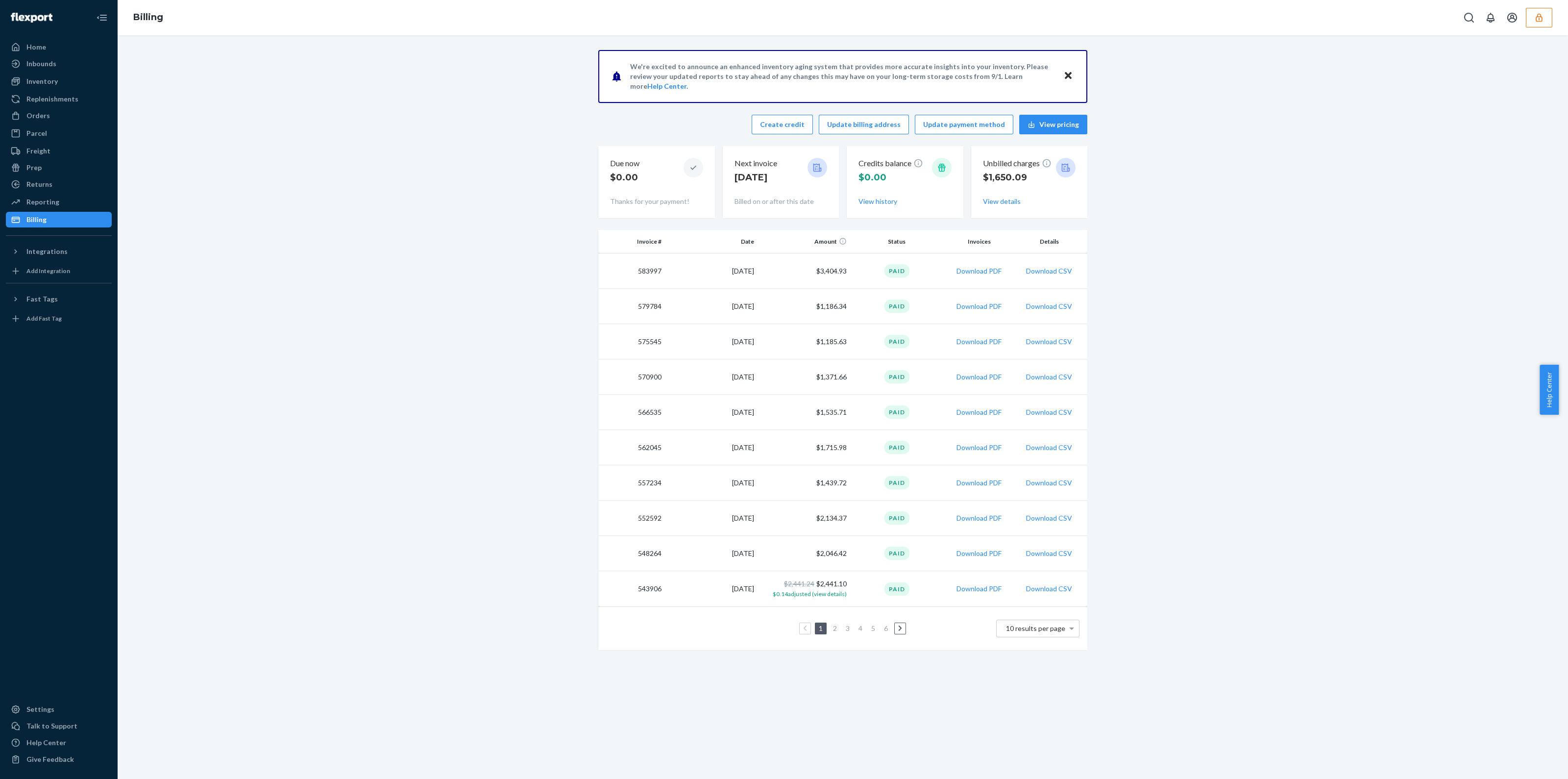
click at [1558, 43] on div "We're excited to announce an enhanced inventory aging system that provides more…" at bounding box center [842, 407] width 1451 height 744
click at [40, 117] on div "Orders" at bounding box center [38, 116] width 24 height 10
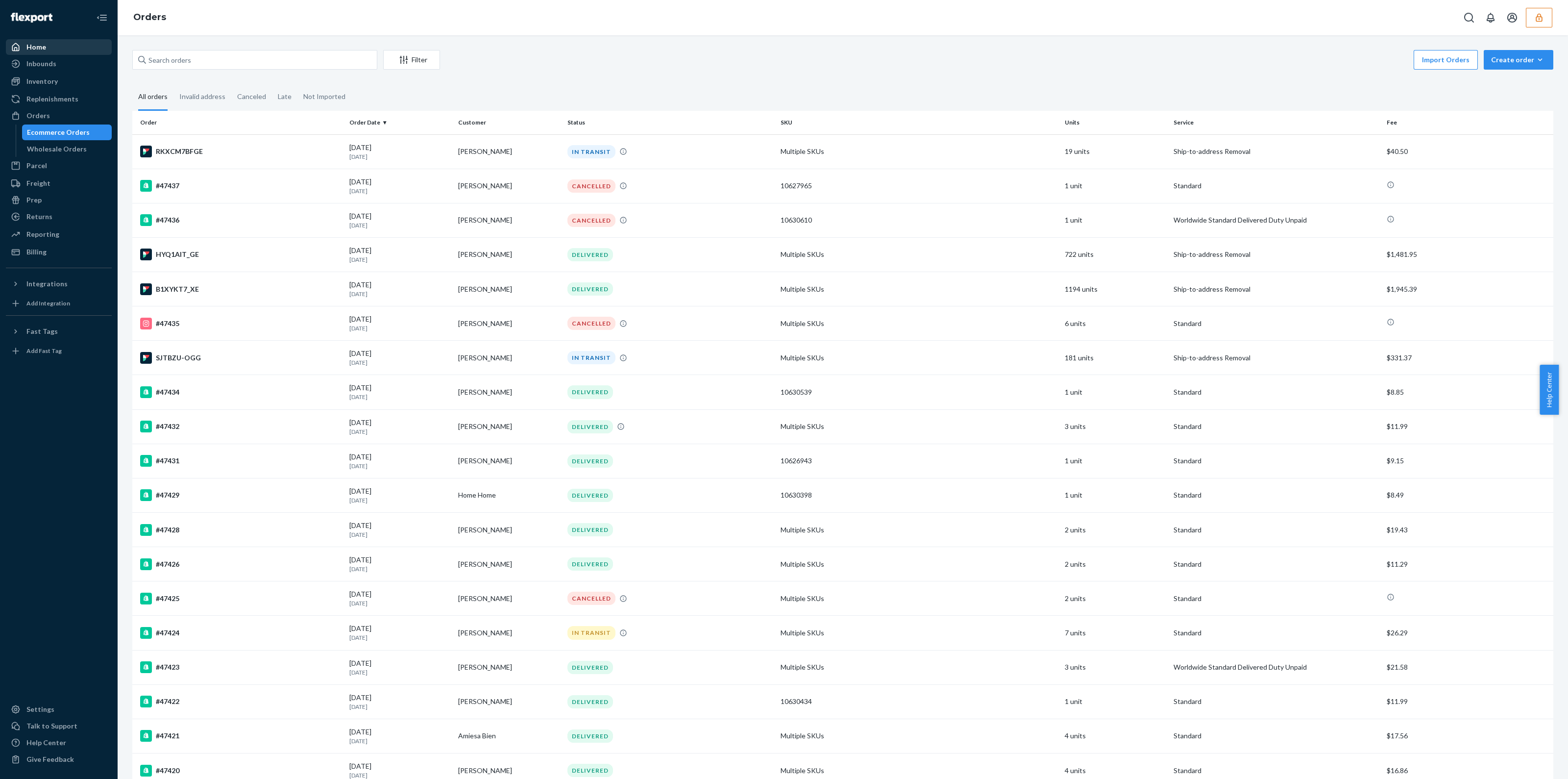
click at [48, 52] on div "Home" at bounding box center [58, 47] width 104 height 14
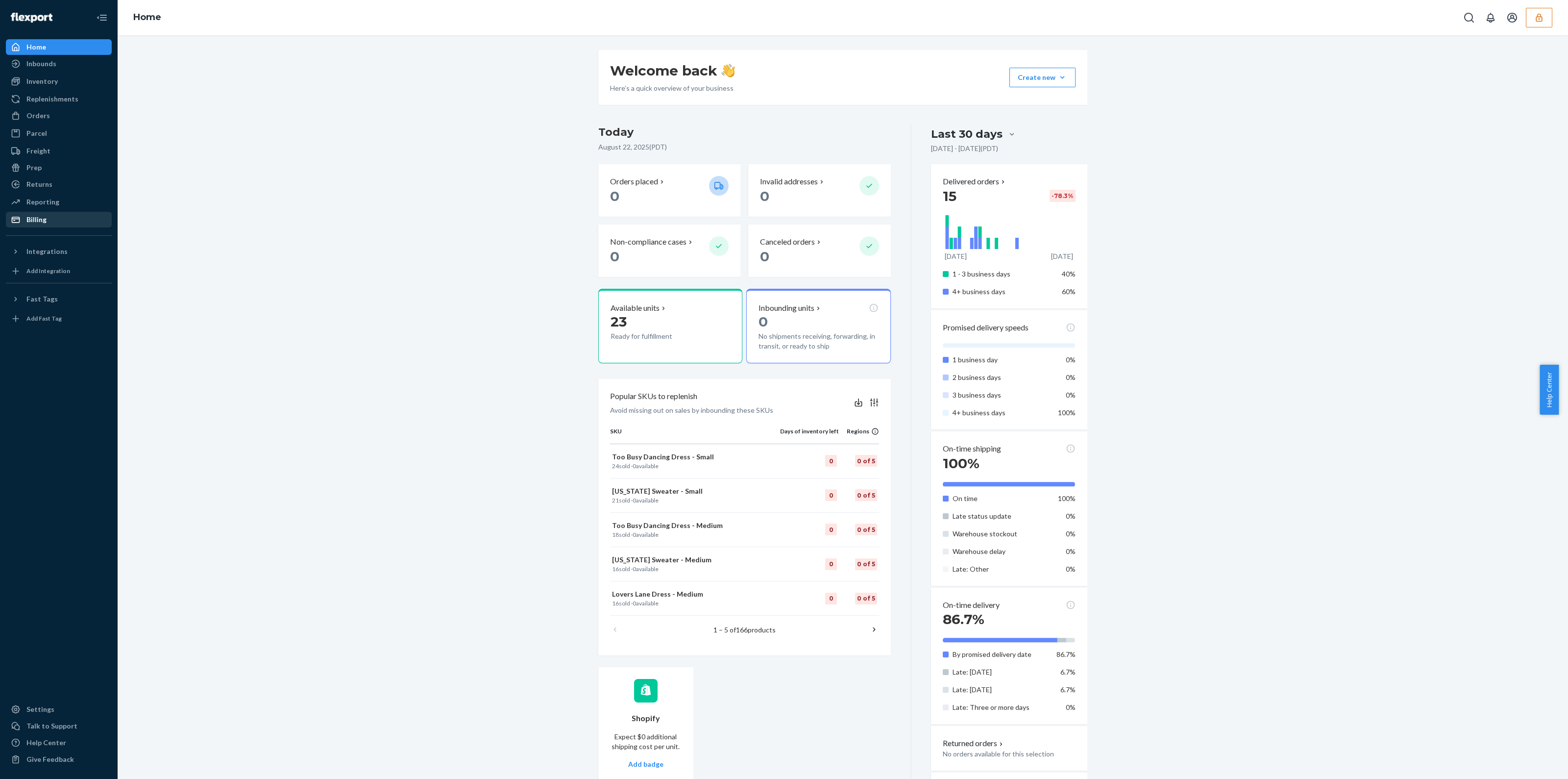
click at [19, 217] on icon at bounding box center [16, 220] width 10 height 10
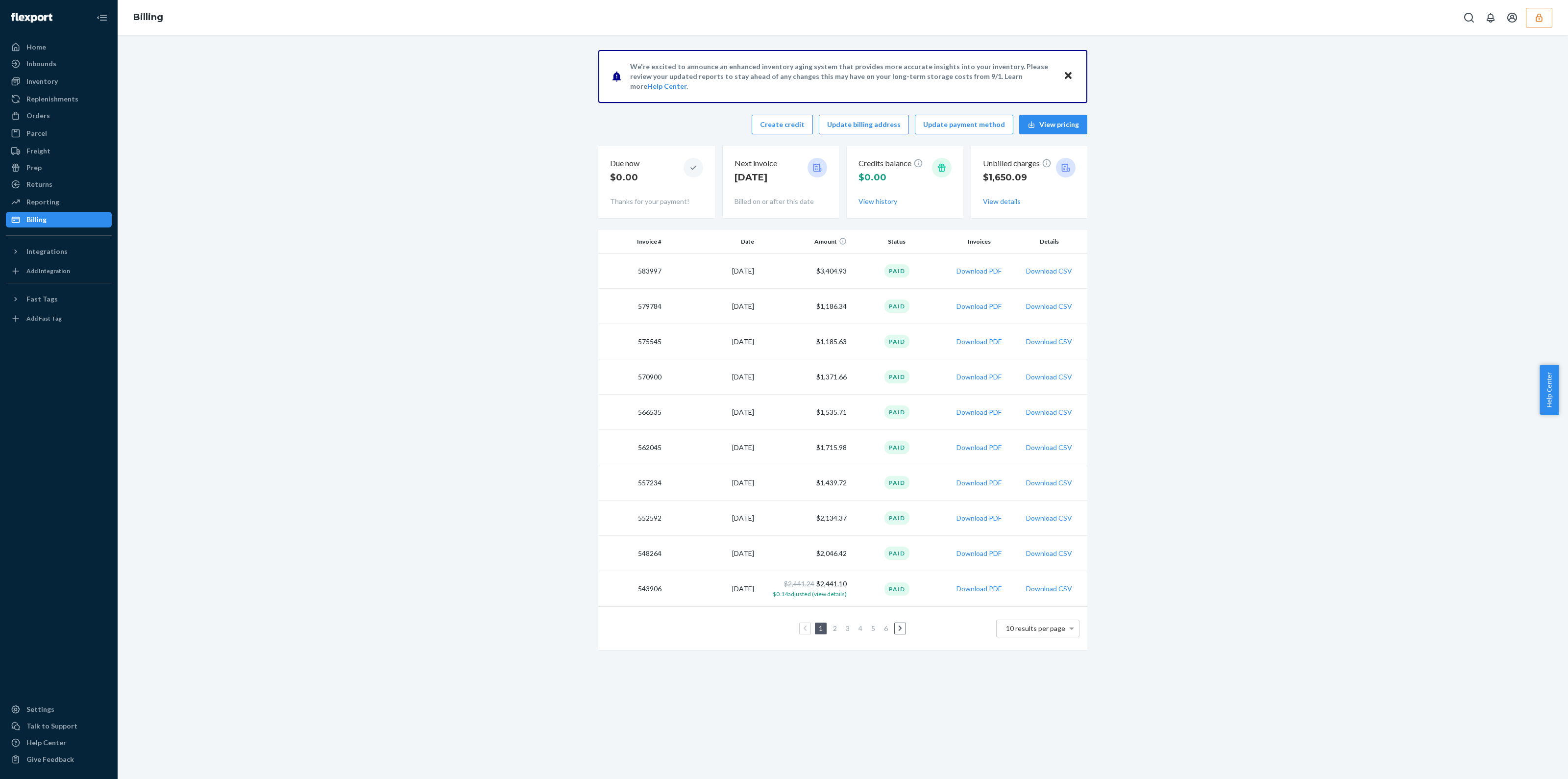
click at [1012, 202] on button "View details" at bounding box center [1002, 202] width 38 height 10
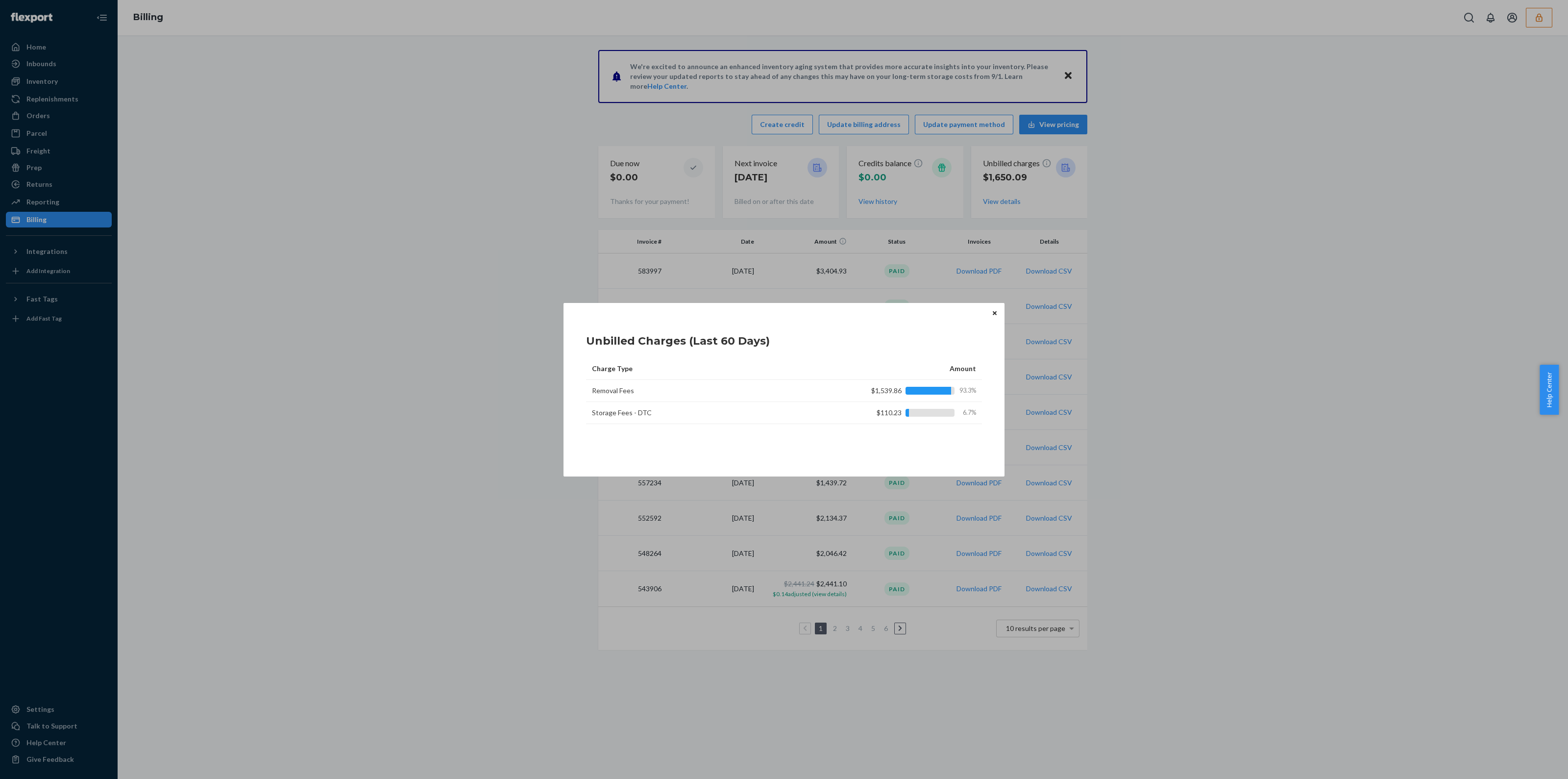
click at [892, 398] on td "$1,539.86 93.3%" at bounding box center [906, 391] width 151 height 22
click at [892, 392] on div "$1,539.86 93.3%" at bounding box center [911, 391] width 130 height 10
click at [994, 310] on button "Close" at bounding box center [995, 314] width 10 height 11
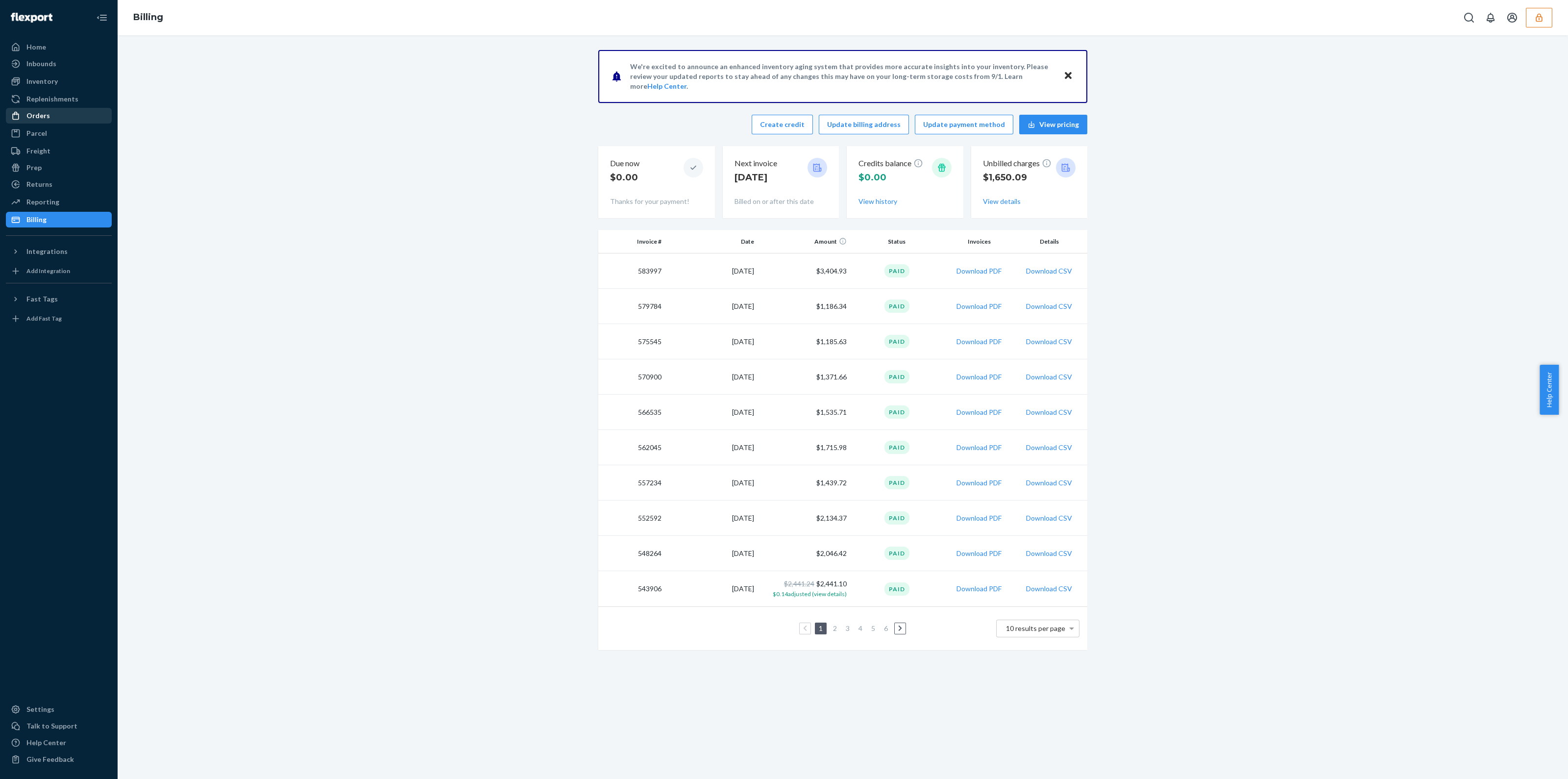
click at [37, 121] on div "Orders" at bounding box center [58, 116] width 104 height 14
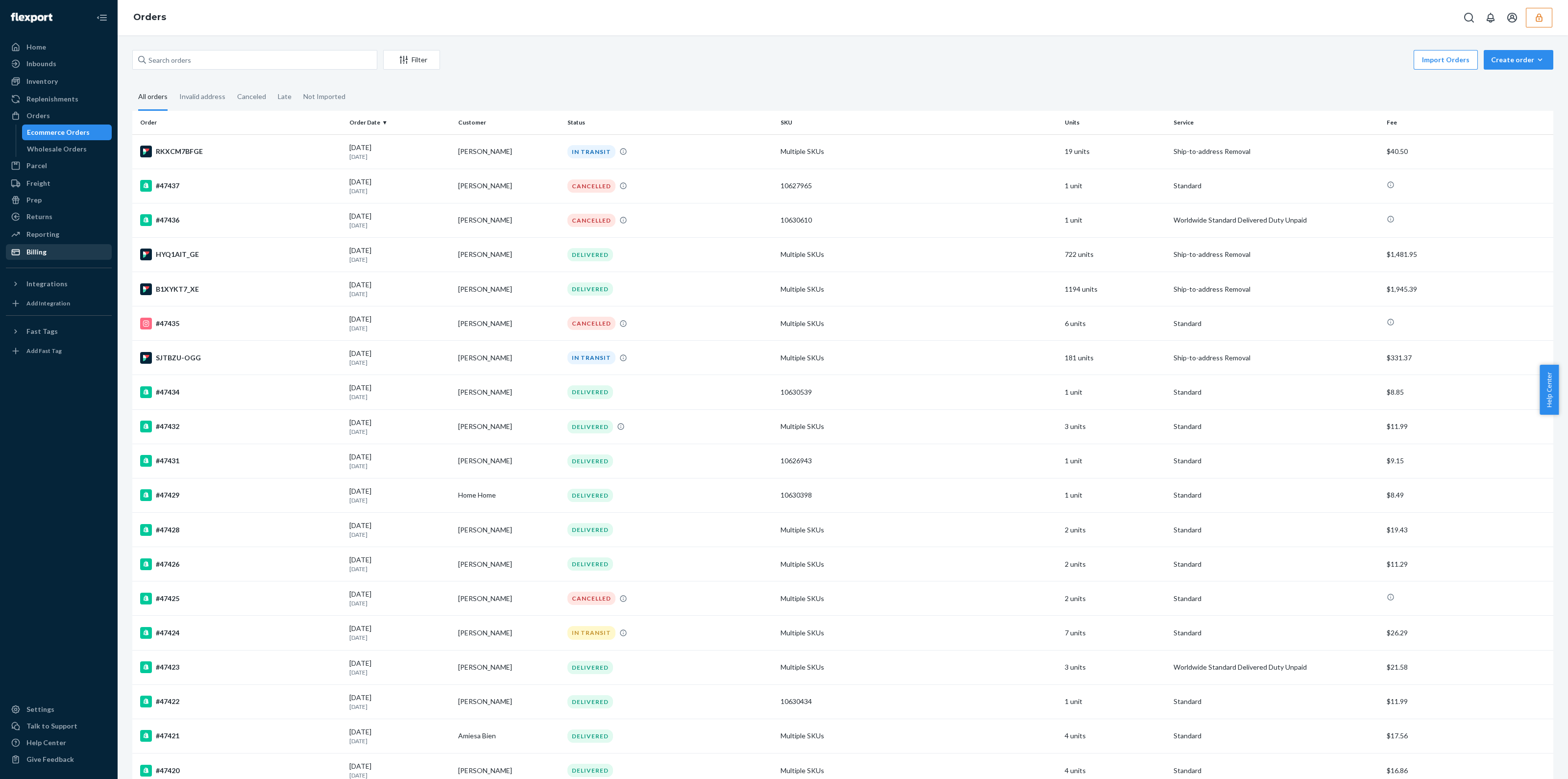
click at [400, 71] on div "Filter Import Orders Create order Ecommerce order Removal order" at bounding box center [842, 61] width 1421 height 22
click at [400, 68] on button "Filter" at bounding box center [411, 60] width 57 height 19
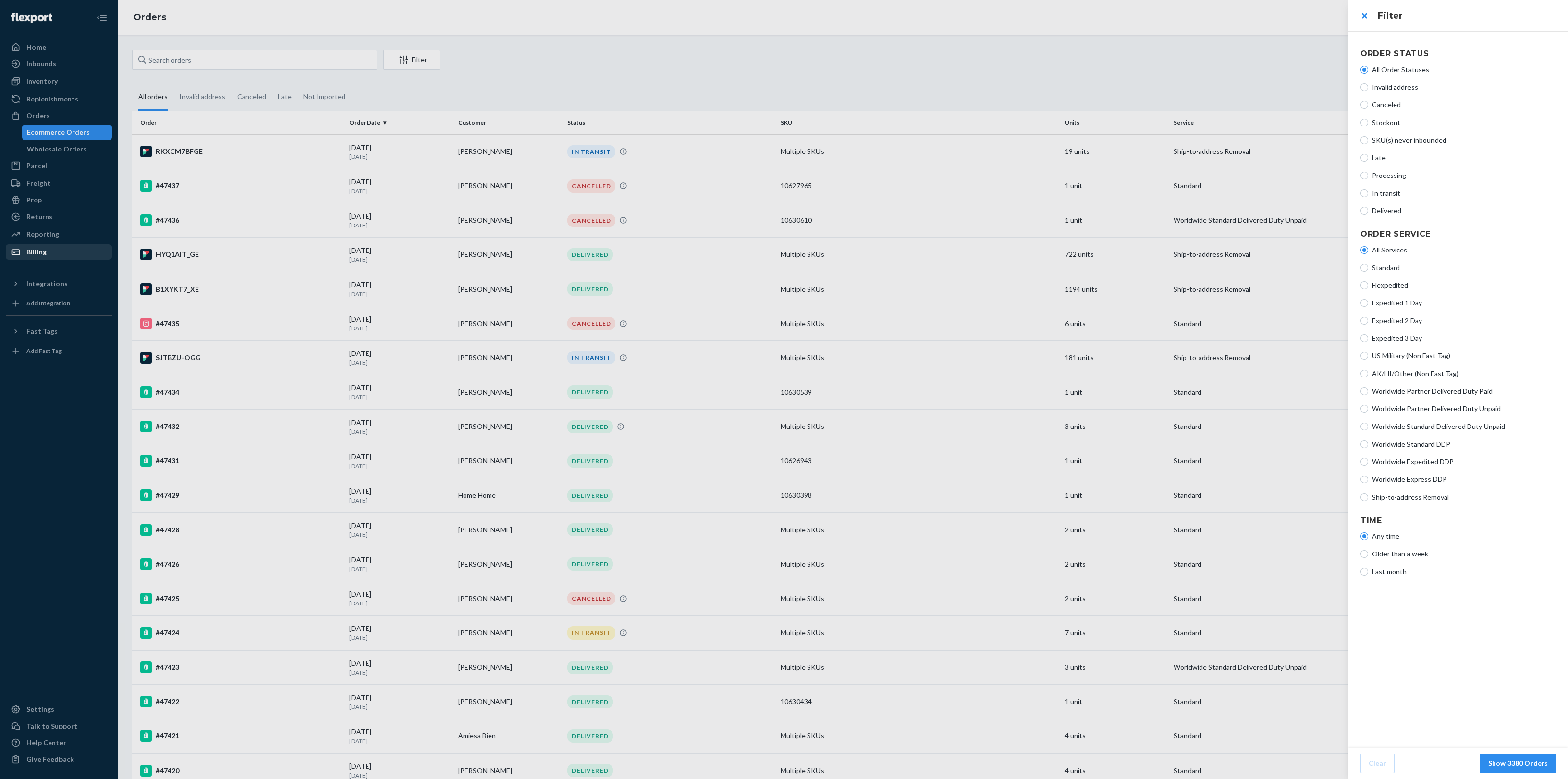
click at [1398, 492] on span "Ship-to-address Removal" at bounding box center [1464, 497] width 184 height 10
click at [1368, 493] on input "Ship-to-address Removal" at bounding box center [1364, 497] width 8 height 8
radio input "true"
radio input "false"
click at [1531, 758] on button "Show 4 Orders" at bounding box center [1524, 763] width 65 height 19
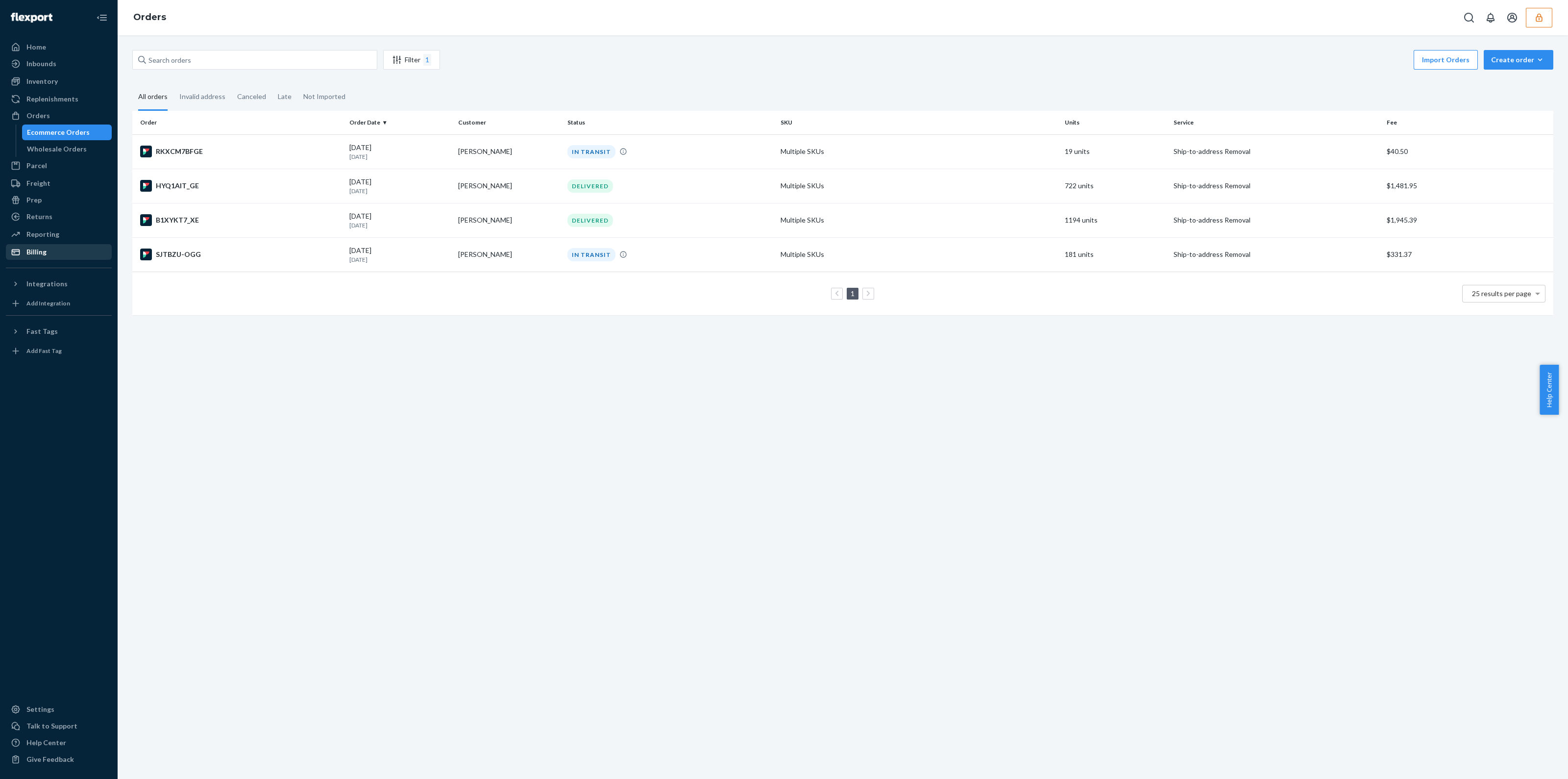
click at [37, 247] on div "Billing" at bounding box center [36, 252] width 20 height 10
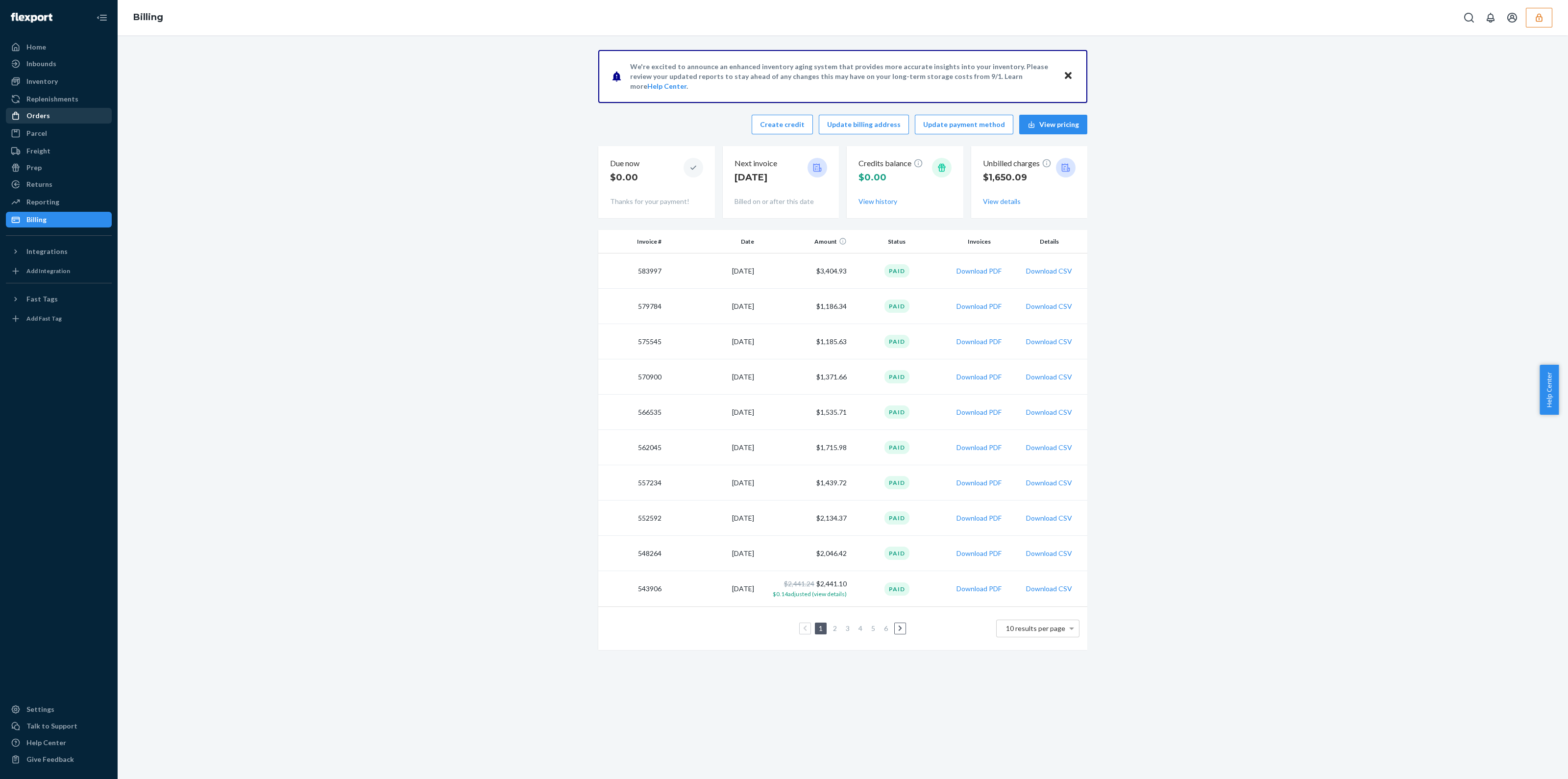
click at [81, 110] on div "Orders" at bounding box center [58, 116] width 104 height 14
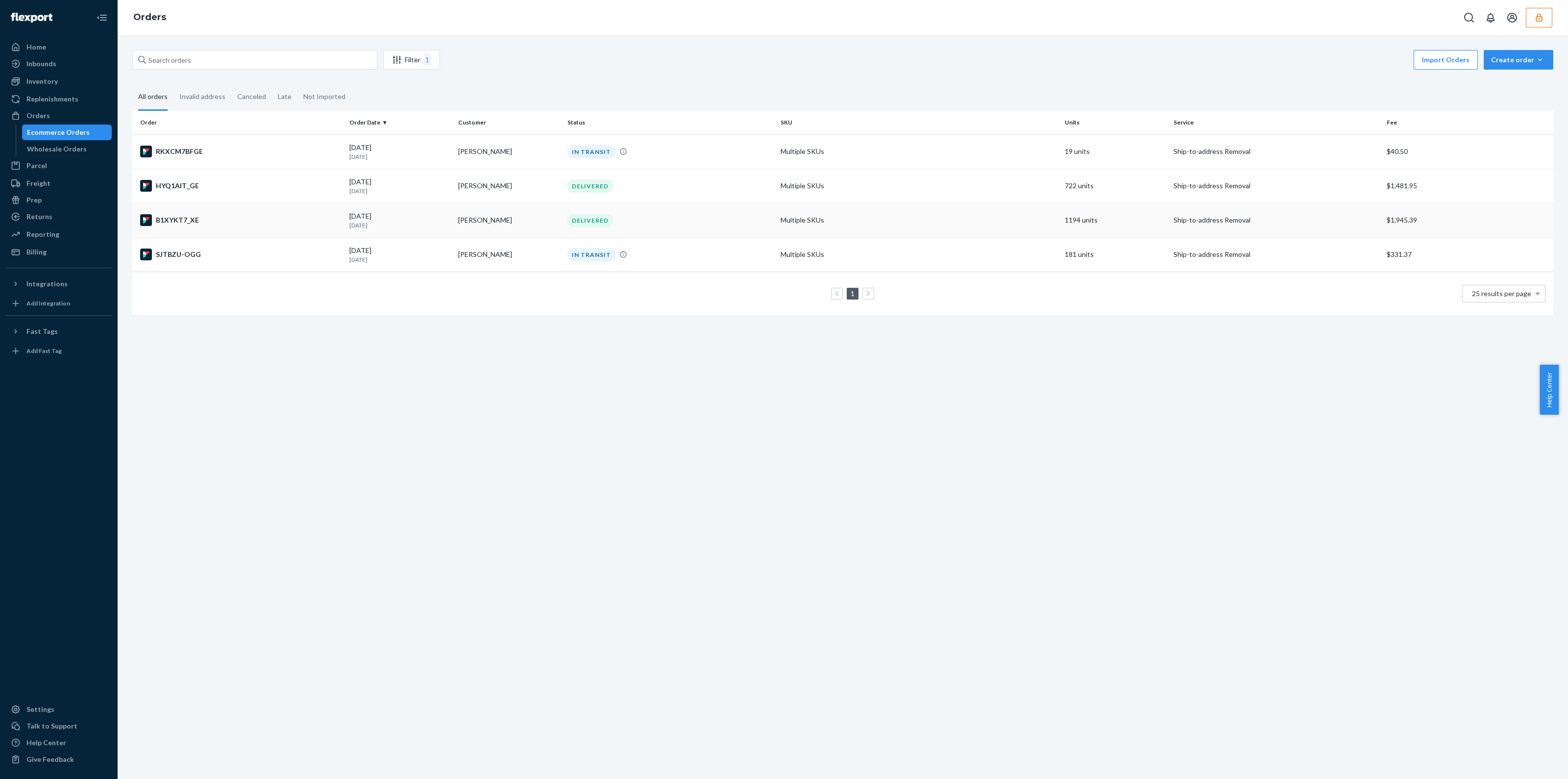
click at [898, 230] on td "Multiple SKUs" at bounding box center [919, 220] width 284 height 34
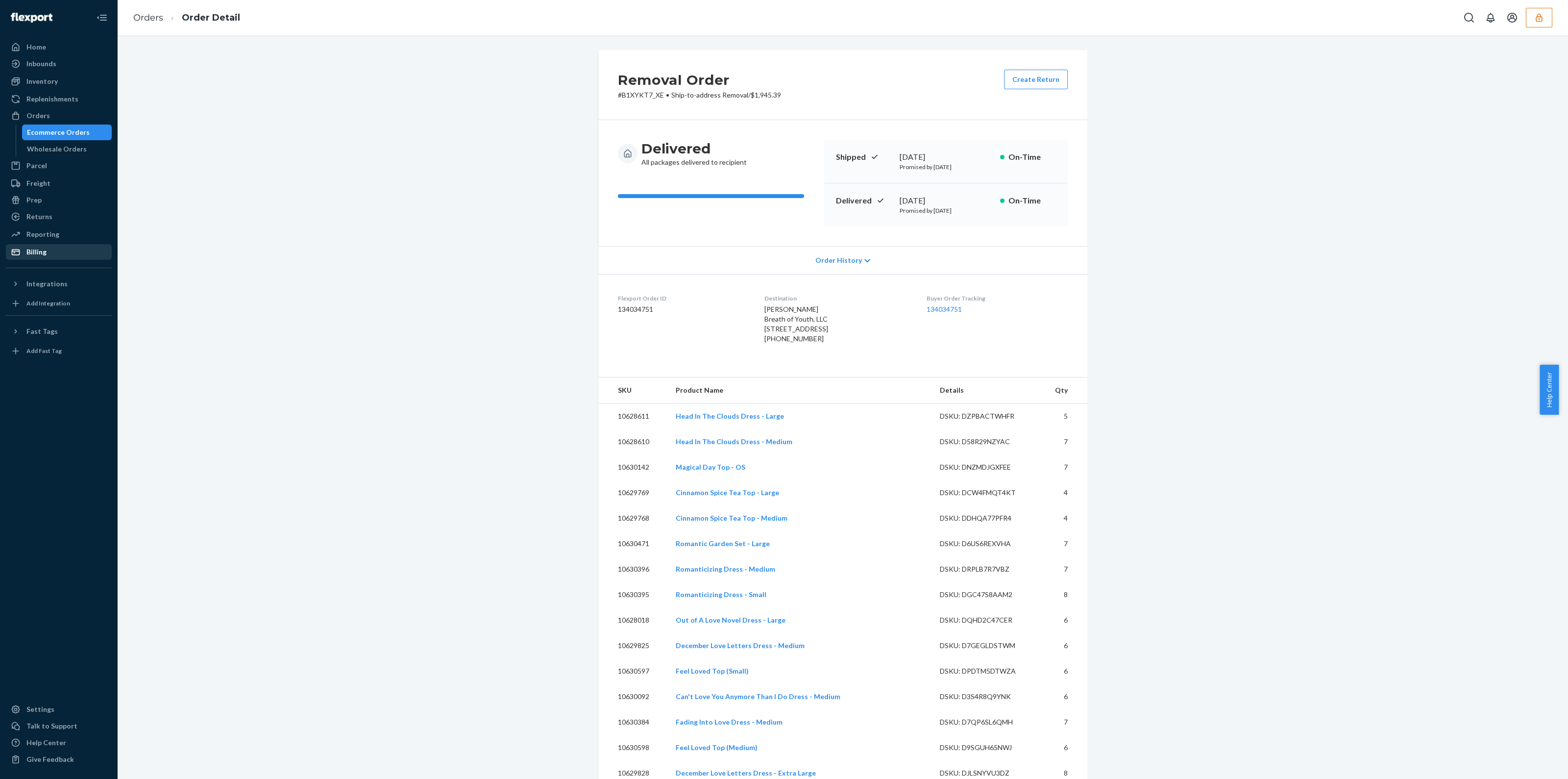
click at [39, 255] on div "Billing" at bounding box center [36, 252] width 20 height 10
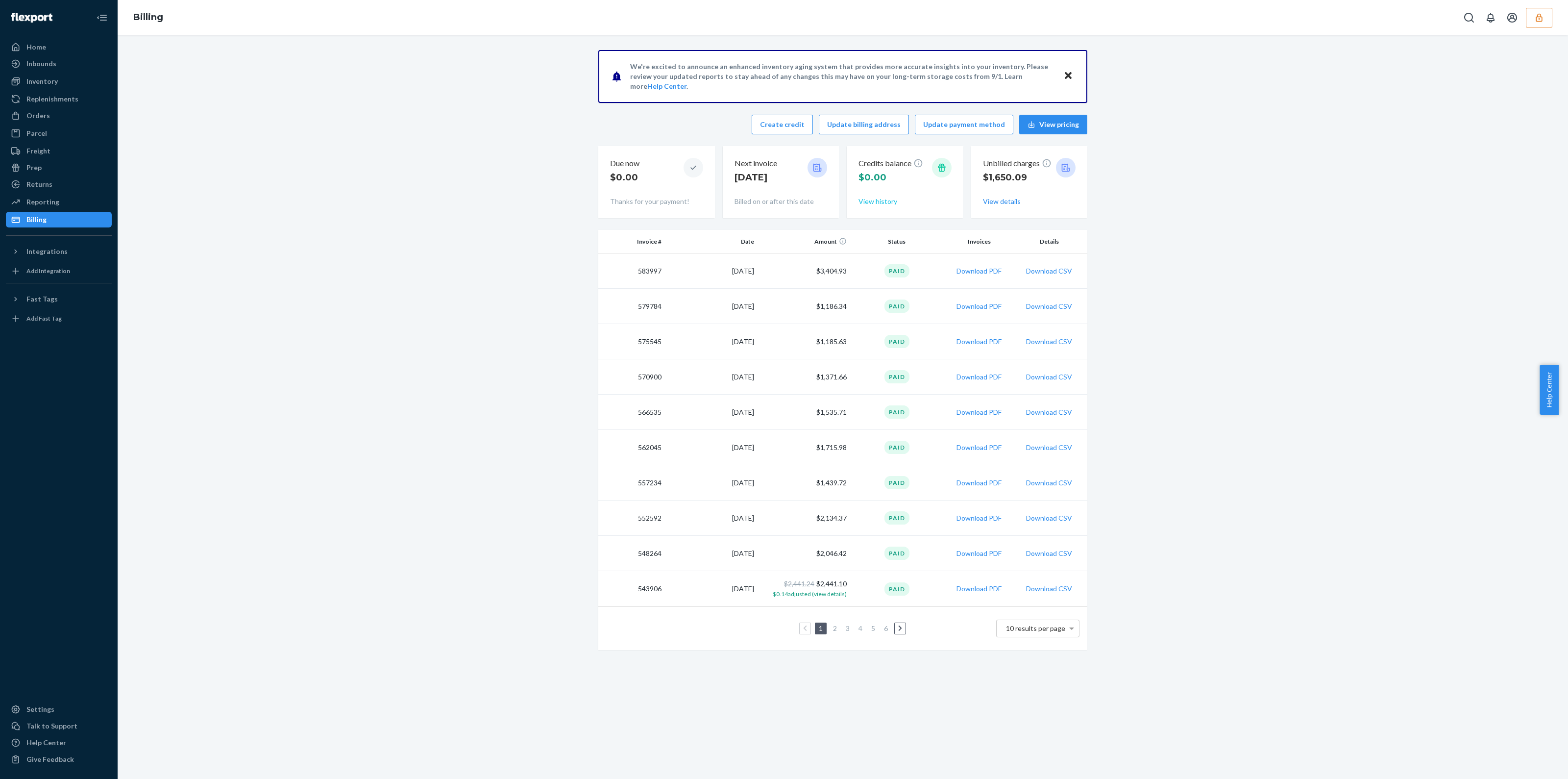
click at [870, 202] on button "View history" at bounding box center [878, 202] width 39 height 10
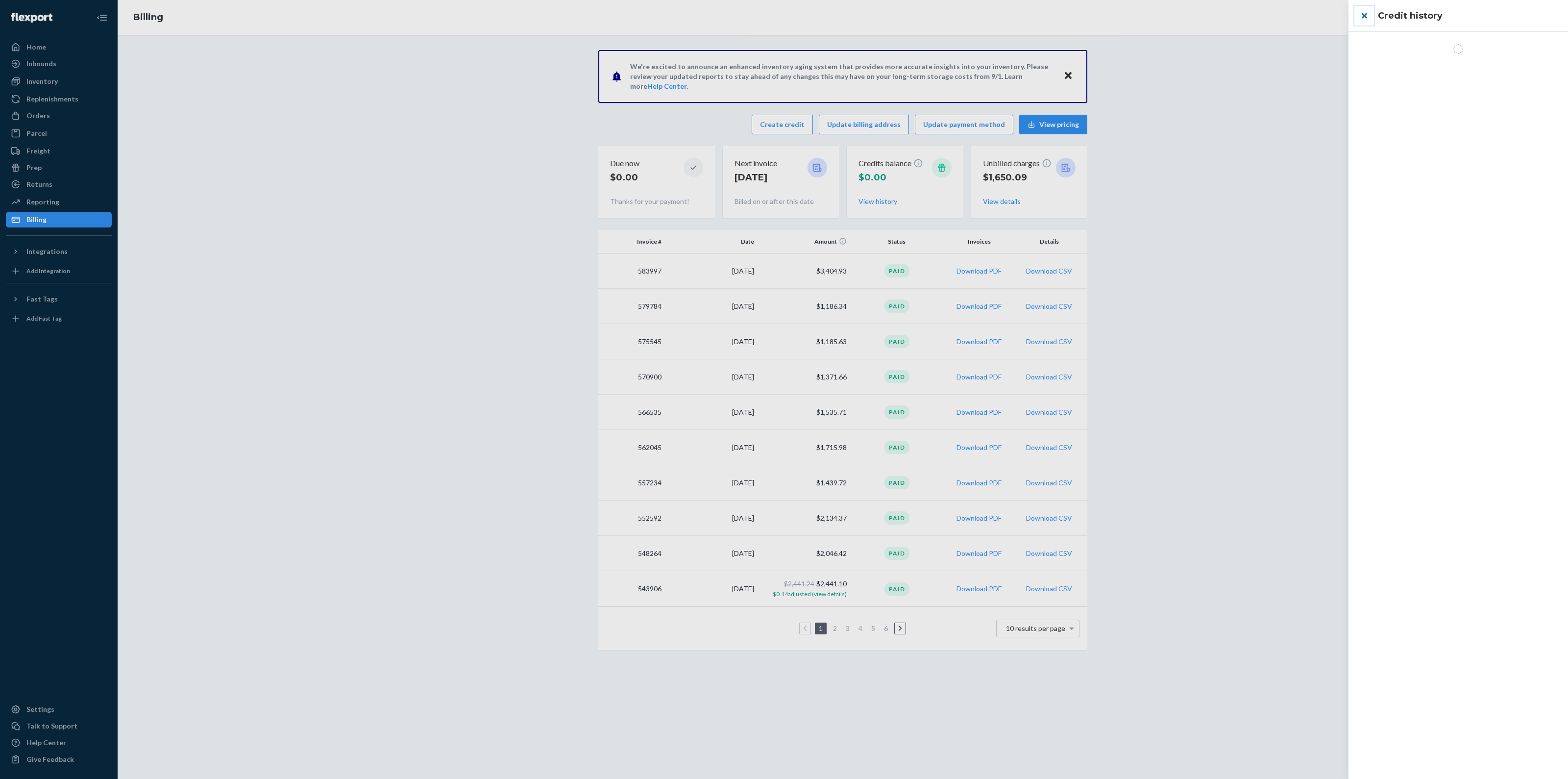
click at [1371, 10] on button "close" at bounding box center [1364, 16] width 19 height 19
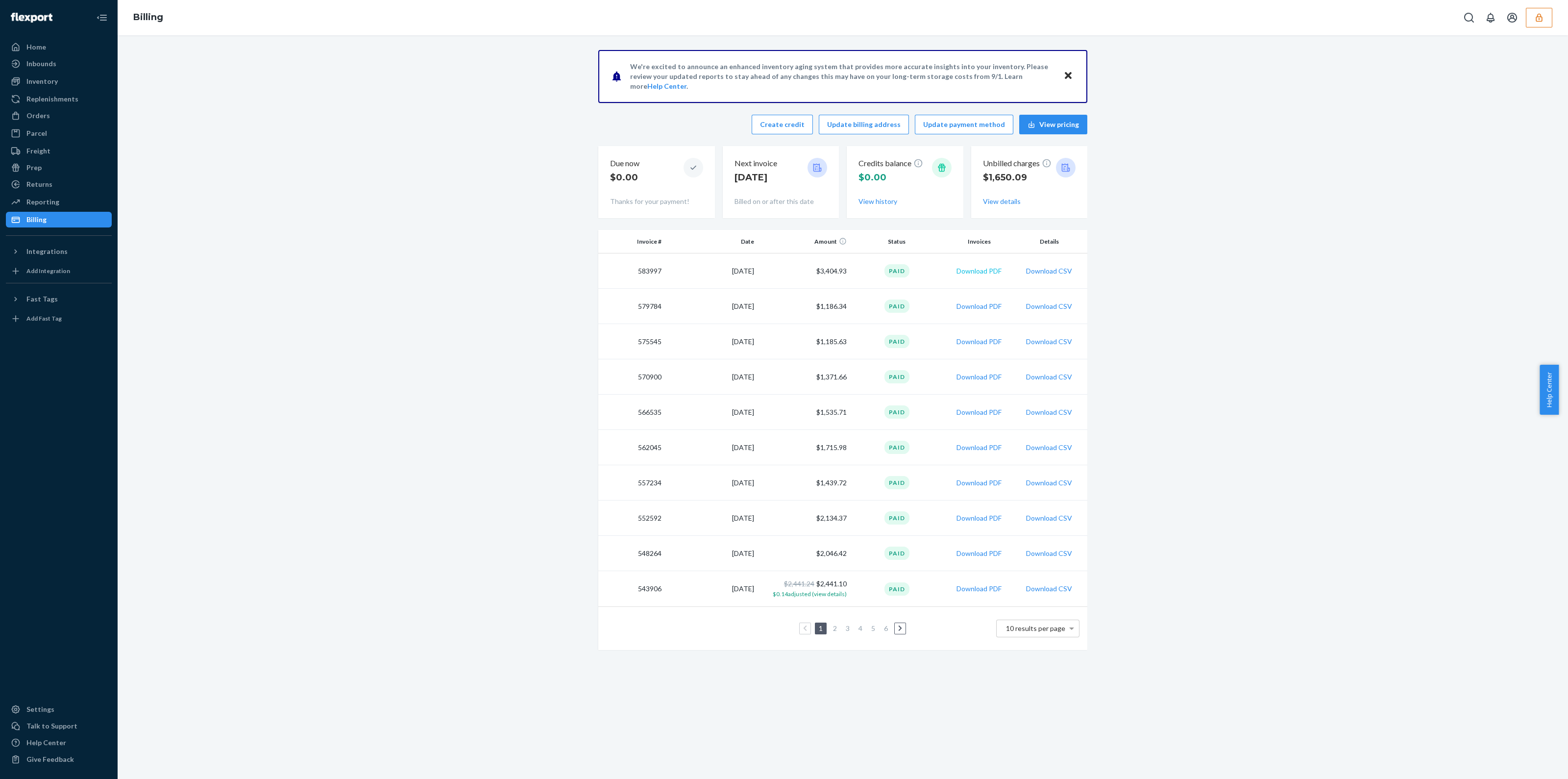
click at [990, 270] on button "Download PDF" at bounding box center [979, 271] width 45 height 10
click at [989, 205] on button "View details" at bounding box center [1002, 202] width 38 height 10
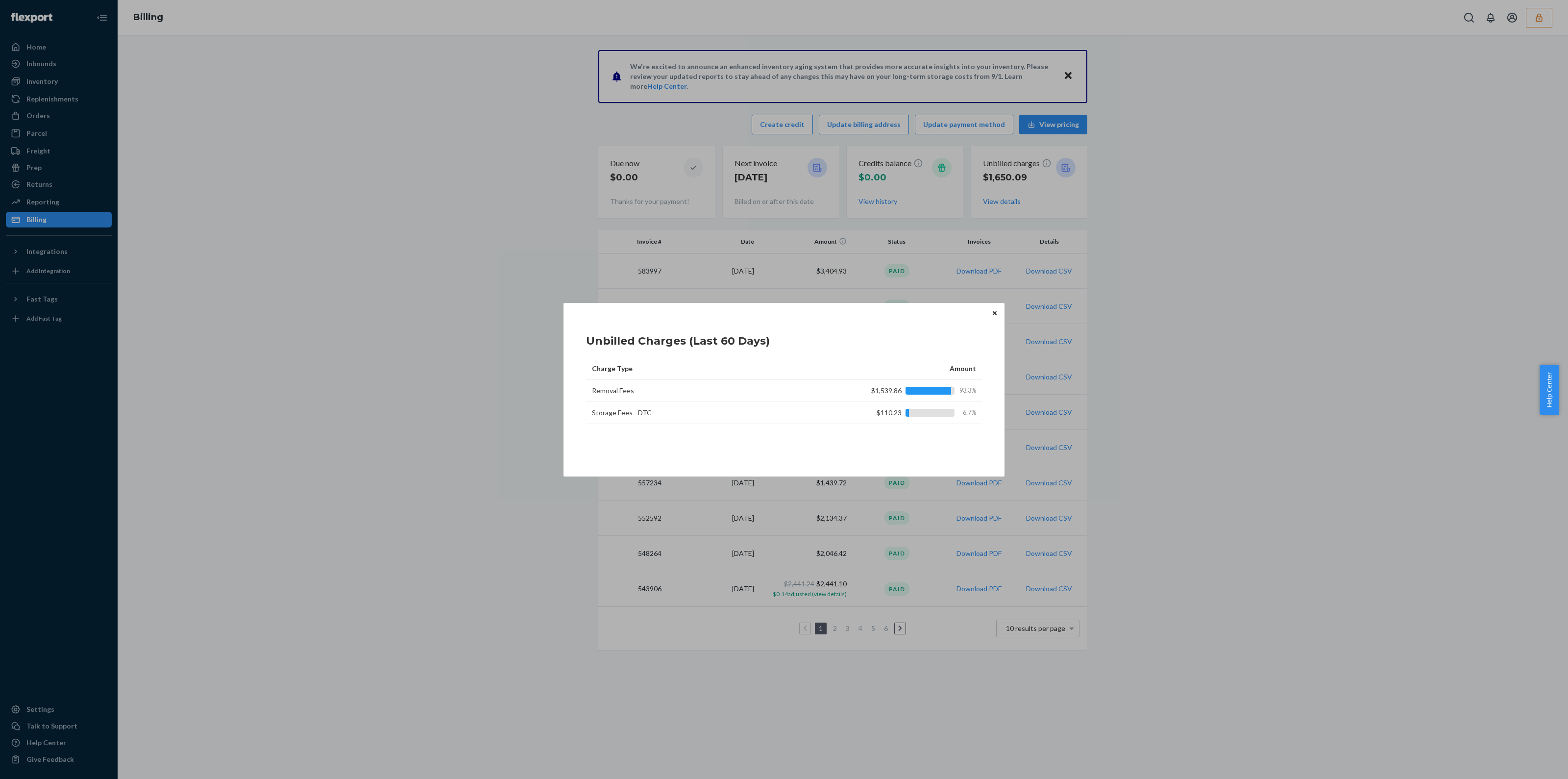
click at [993, 314] on icon "Close" at bounding box center [995, 314] width 4 height 6
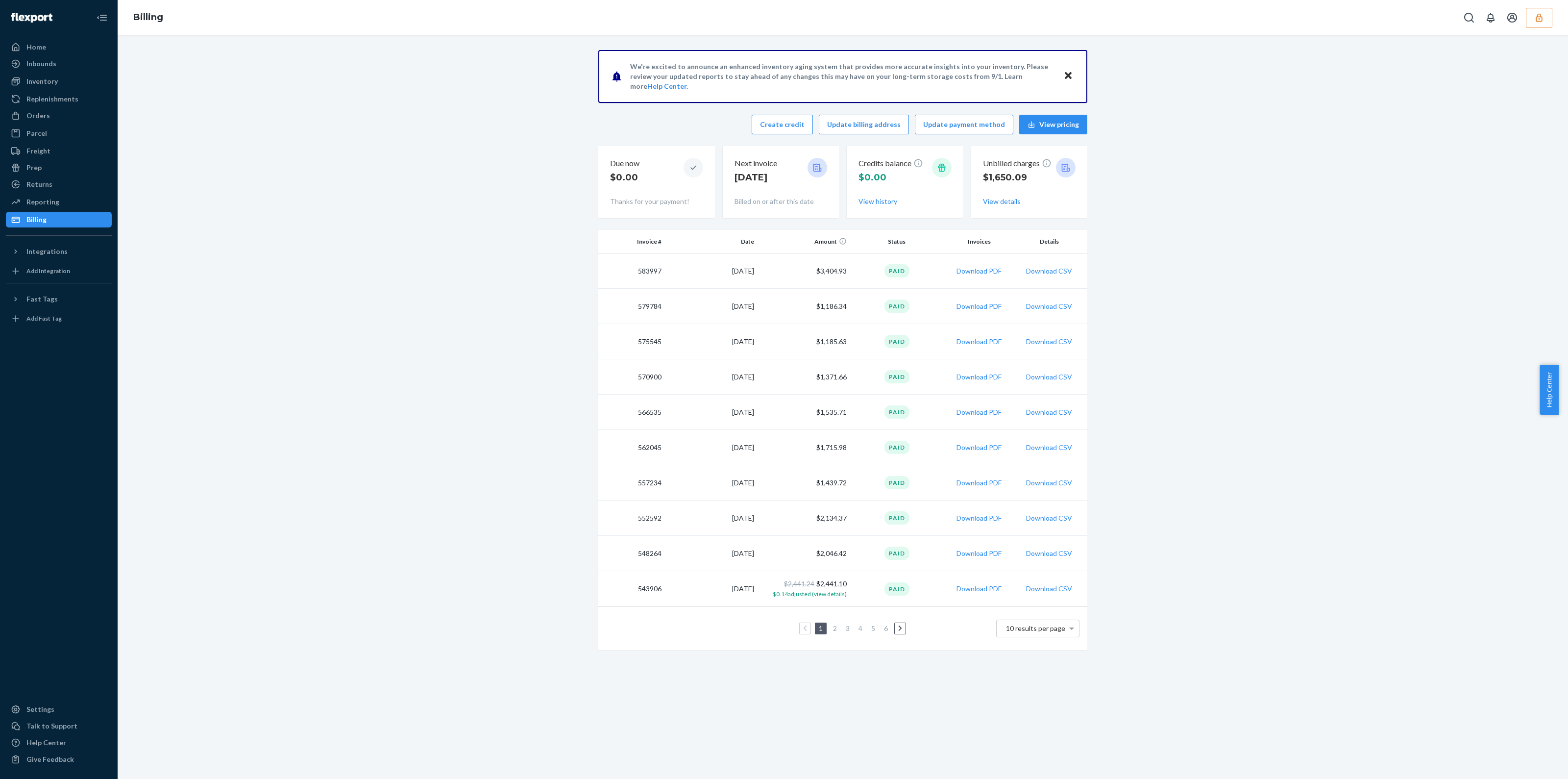
click at [1037, 164] on p "Unbilled charges" at bounding box center [1017, 163] width 69 height 12
click at [1552, 14] on div "Billing" at bounding box center [842, 18] width 1451 height 35
click at [1547, 18] on button "button" at bounding box center [1539, 18] width 26 height 19
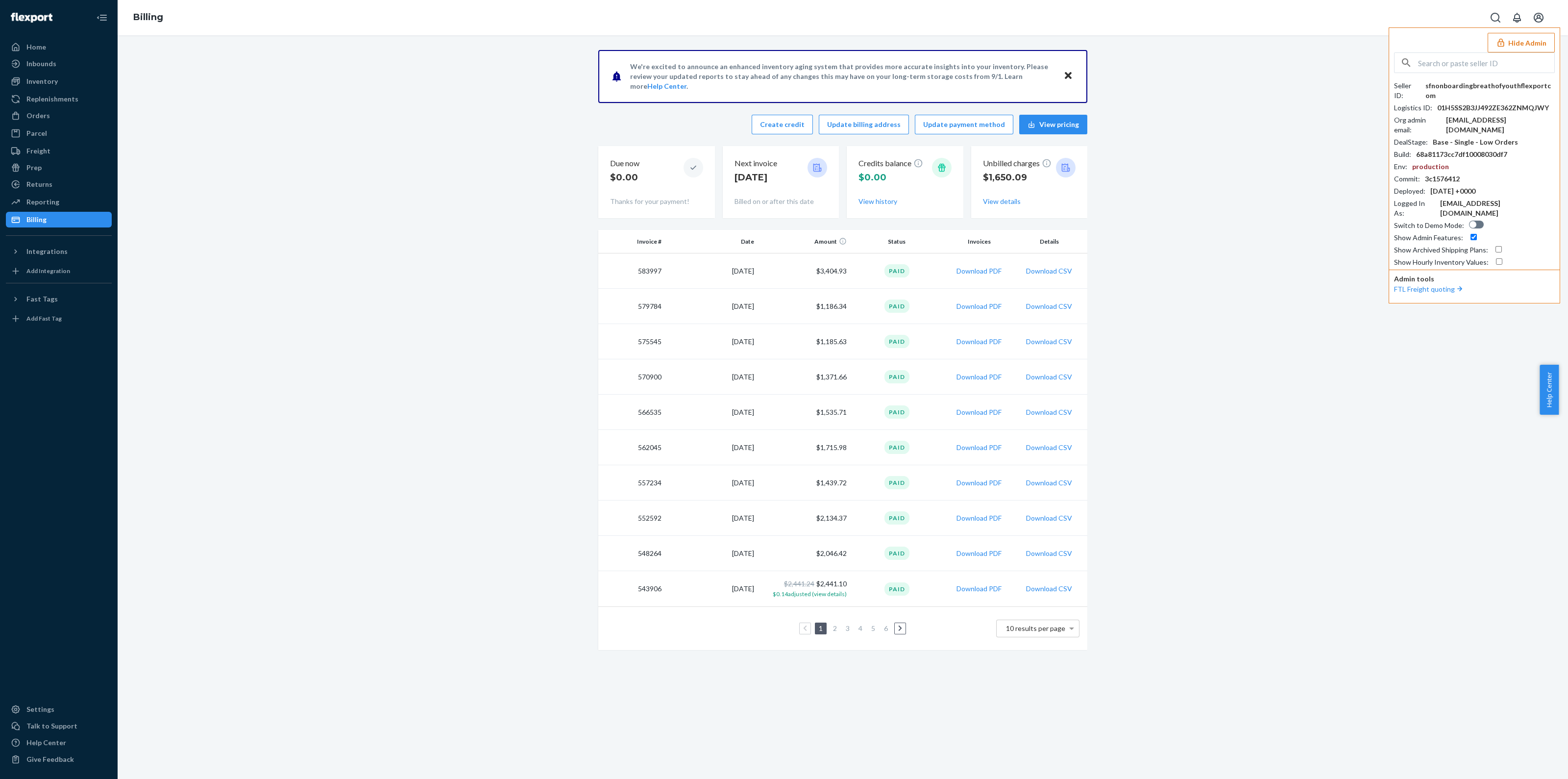
click at [1474, 67] on input "text" at bounding box center [1486, 63] width 136 height 19
paste input "infonutripeepscom"
type input "infonutripeepscom"
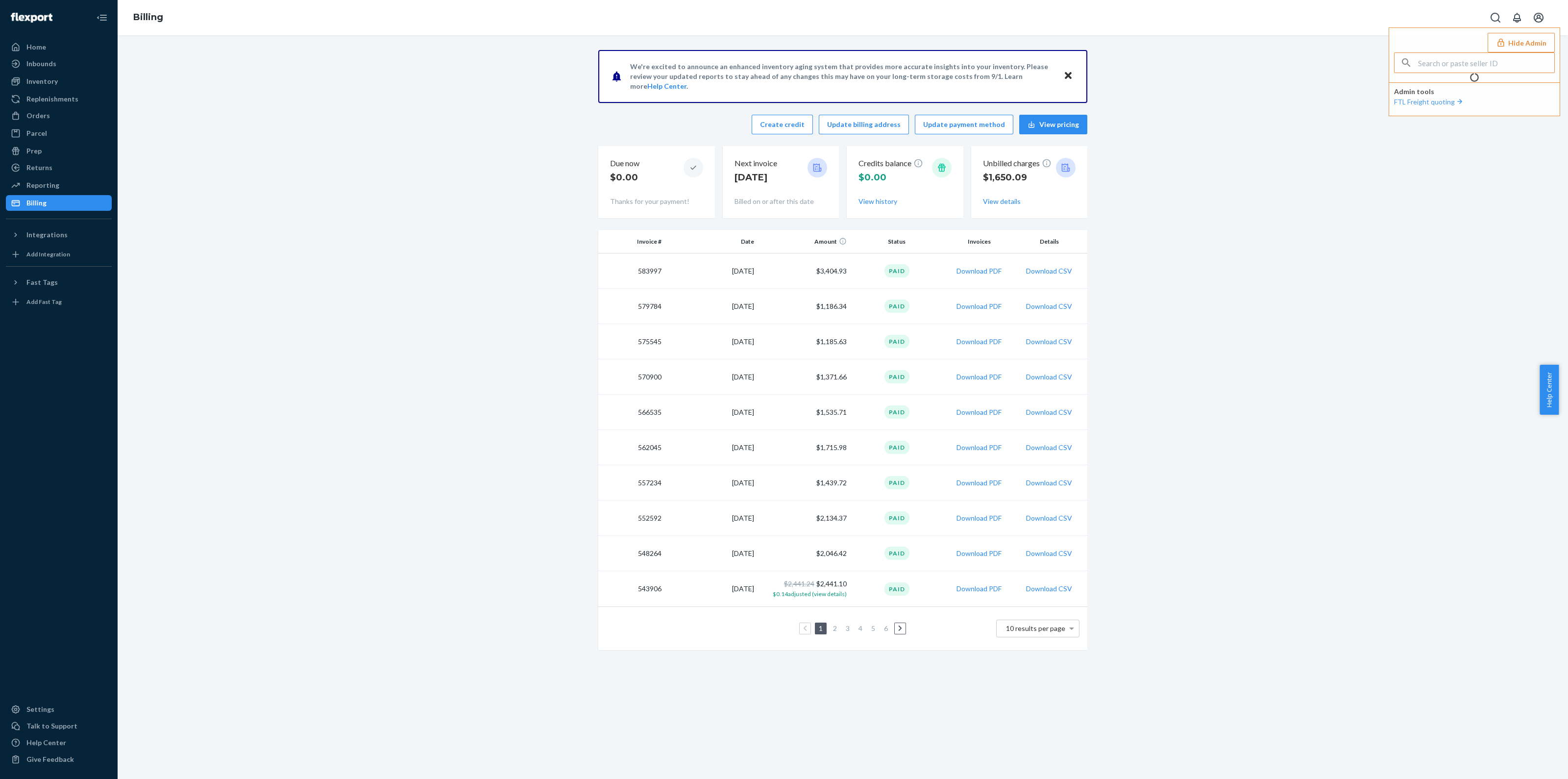
drag, startPoint x: 1340, startPoint y: 363, endPoint x: 1401, endPoint y: 386, distance: 65.2
click at [1363, 372] on div "We're excited to announce an enhanced inventory aging system that provides more…" at bounding box center [842, 353] width 1436 height 606
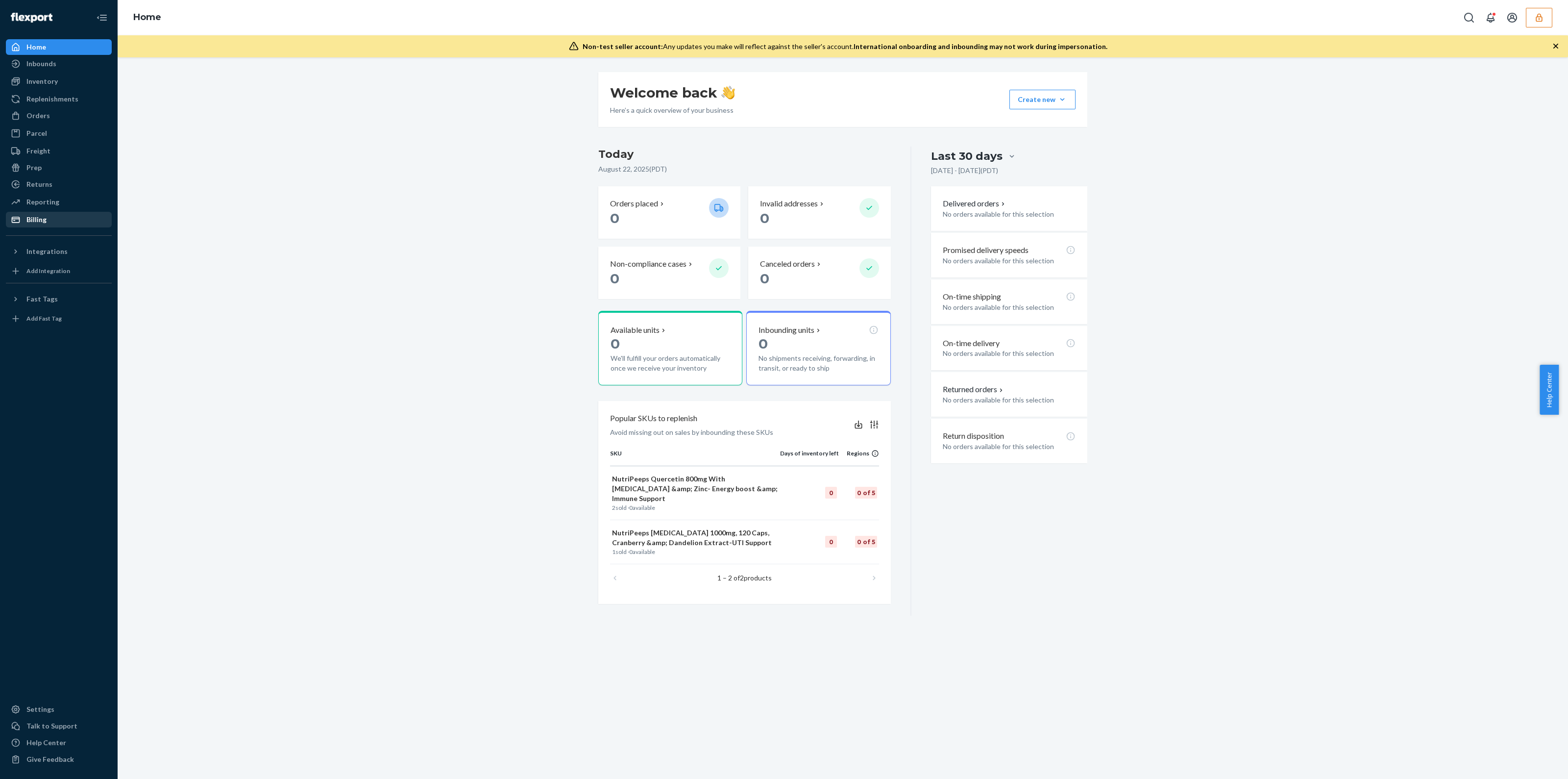
click at [47, 222] on div "Billing" at bounding box center [58, 219] width 104 height 14
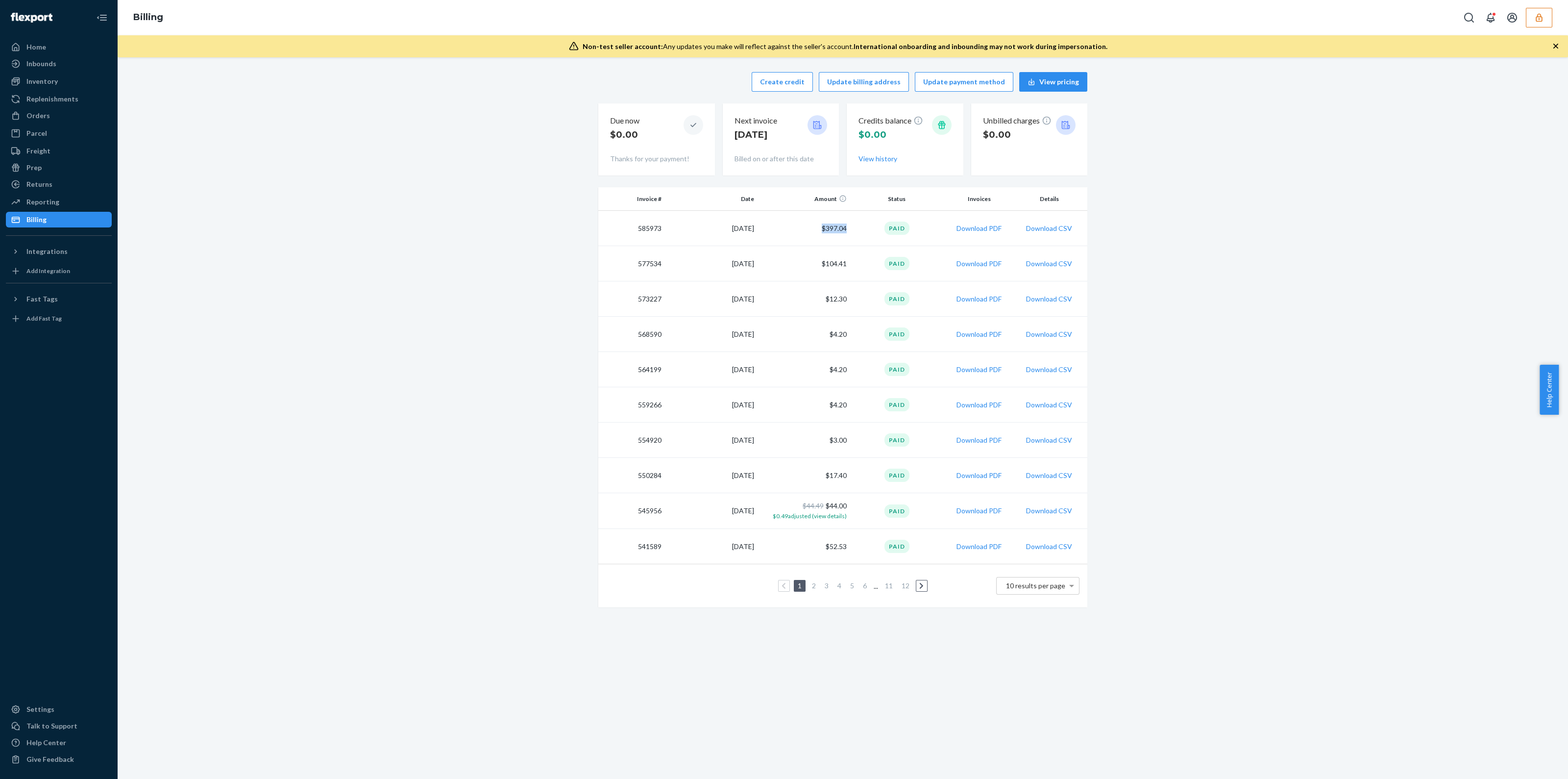
drag, startPoint x: 845, startPoint y: 226, endPoint x: 806, endPoint y: 230, distance: 39.2
click at [806, 230] on tr "585973 8/17/2025 $397.04 Paid Download PDF Download CSV" at bounding box center [842, 228] width 489 height 35
click at [818, 230] on td "$397.04" at bounding box center [804, 228] width 93 height 35
click at [35, 121] on div "Orders" at bounding box center [58, 116] width 104 height 14
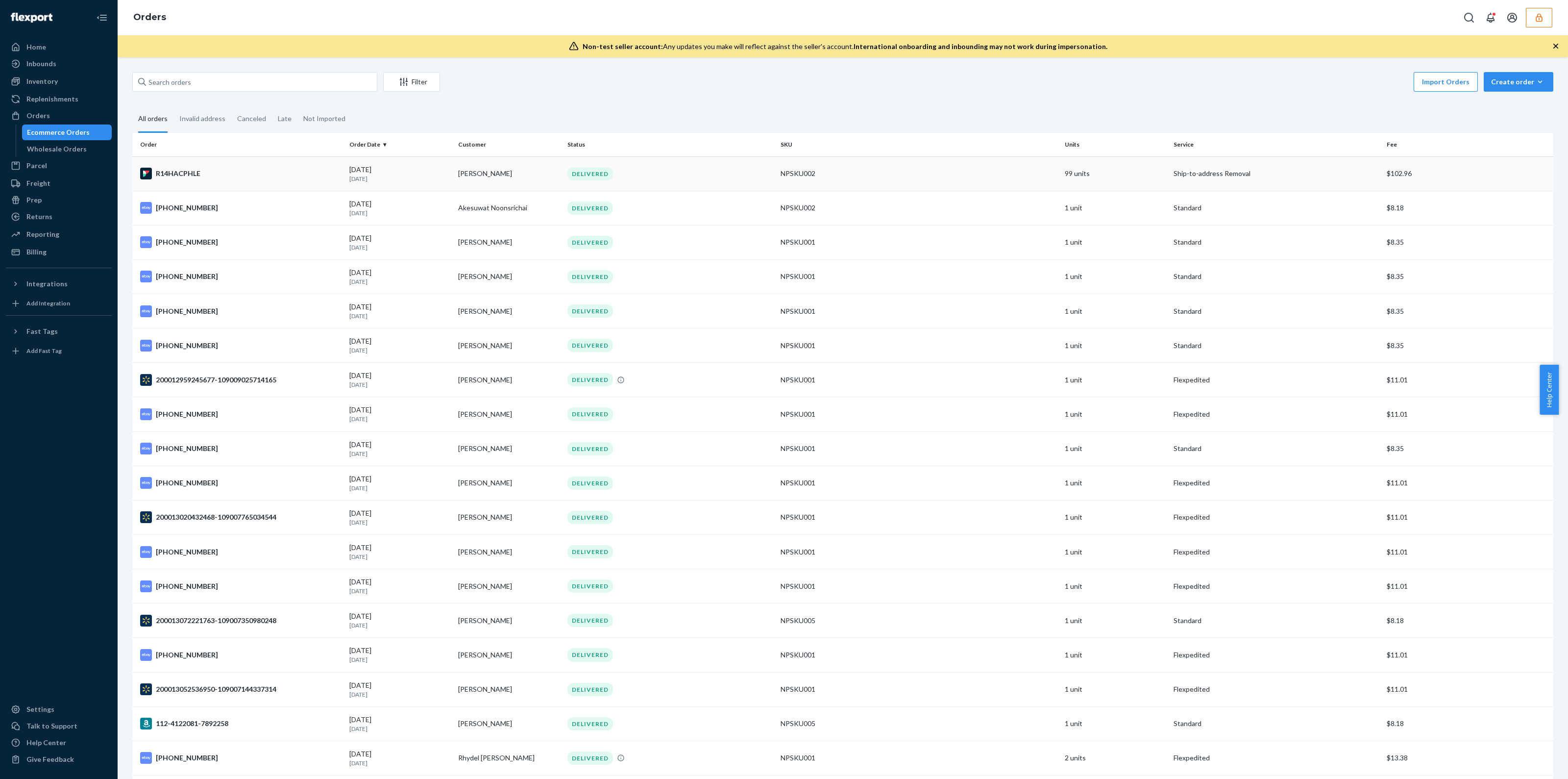
click at [845, 166] on td "NPSKU002" at bounding box center [919, 174] width 284 height 34
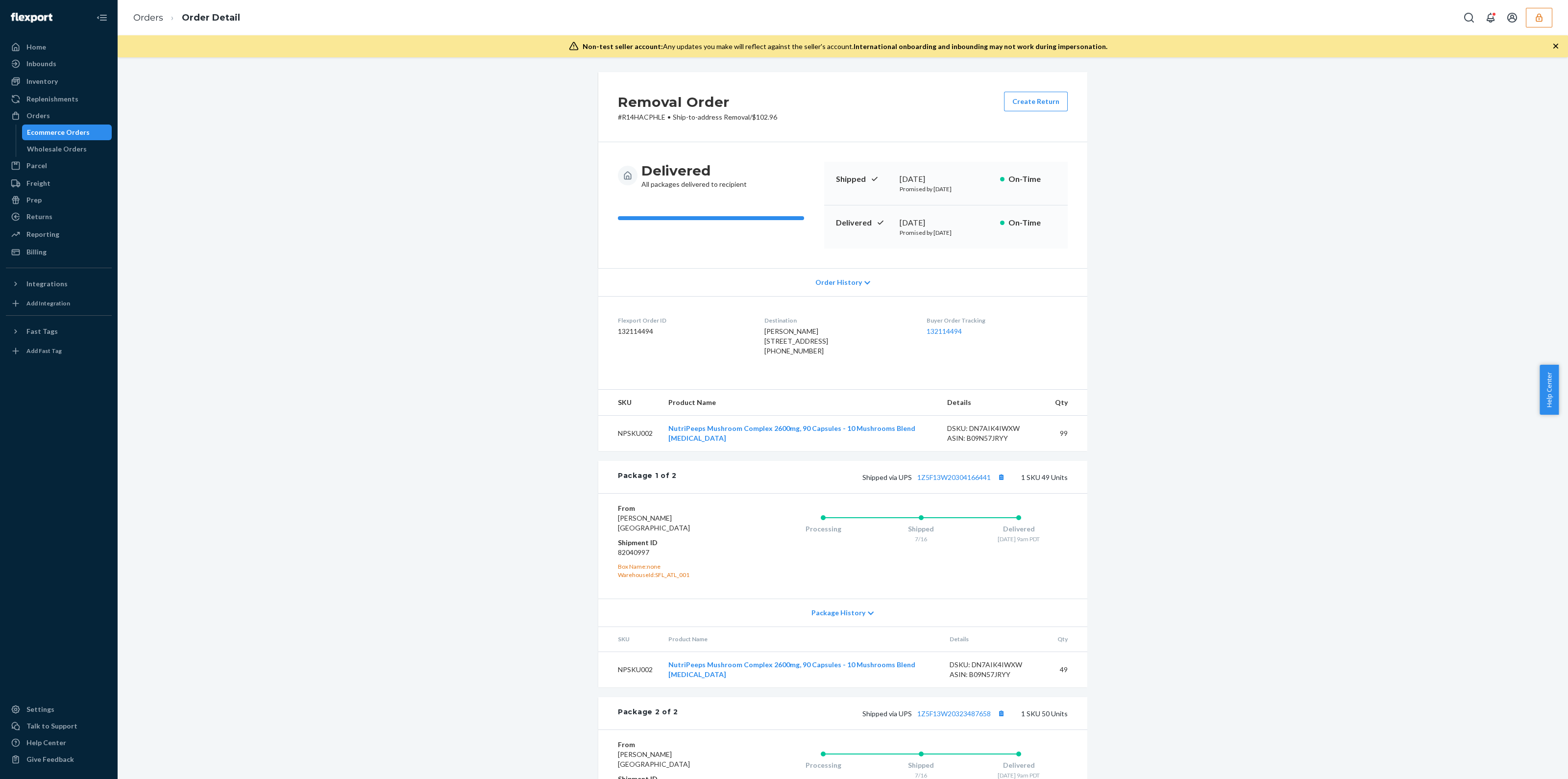
click at [793, 329] on span "Clementina Herrick 2712 116th St SE Everett, WA 98208-6038 US" at bounding box center [796, 336] width 64 height 18
click at [792, 329] on span "Clementina Herrick 2712 116th St SE Everett, WA 98208-6038 US" at bounding box center [796, 336] width 64 height 18
click at [29, 249] on div "Billing" at bounding box center [36, 252] width 20 height 10
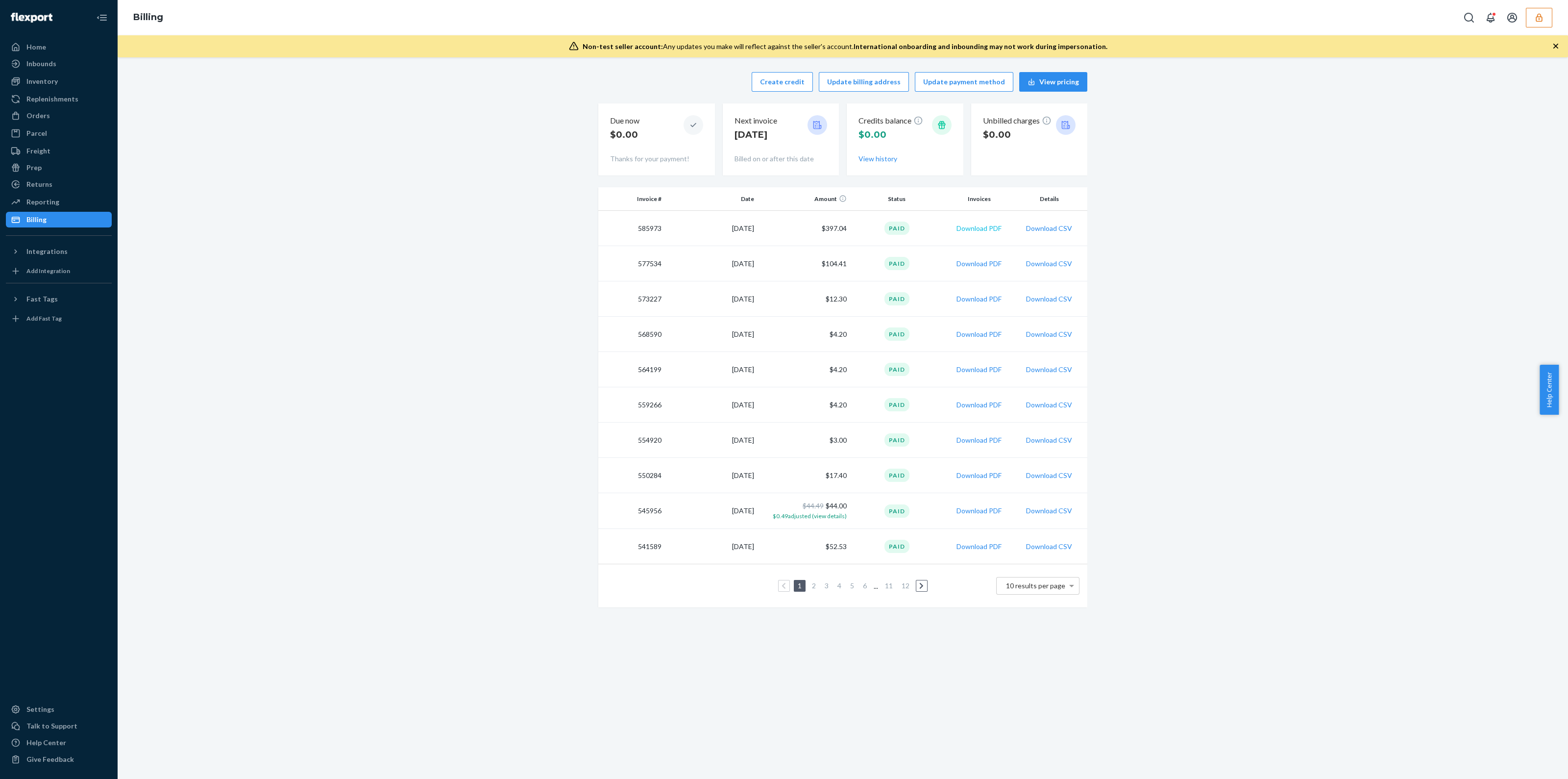
click at [965, 226] on button "Download PDF" at bounding box center [979, 228] width 45 height 10
click at [51, 100] on div "Replenishments" at bounding box center [52, 99] width 52 height 10
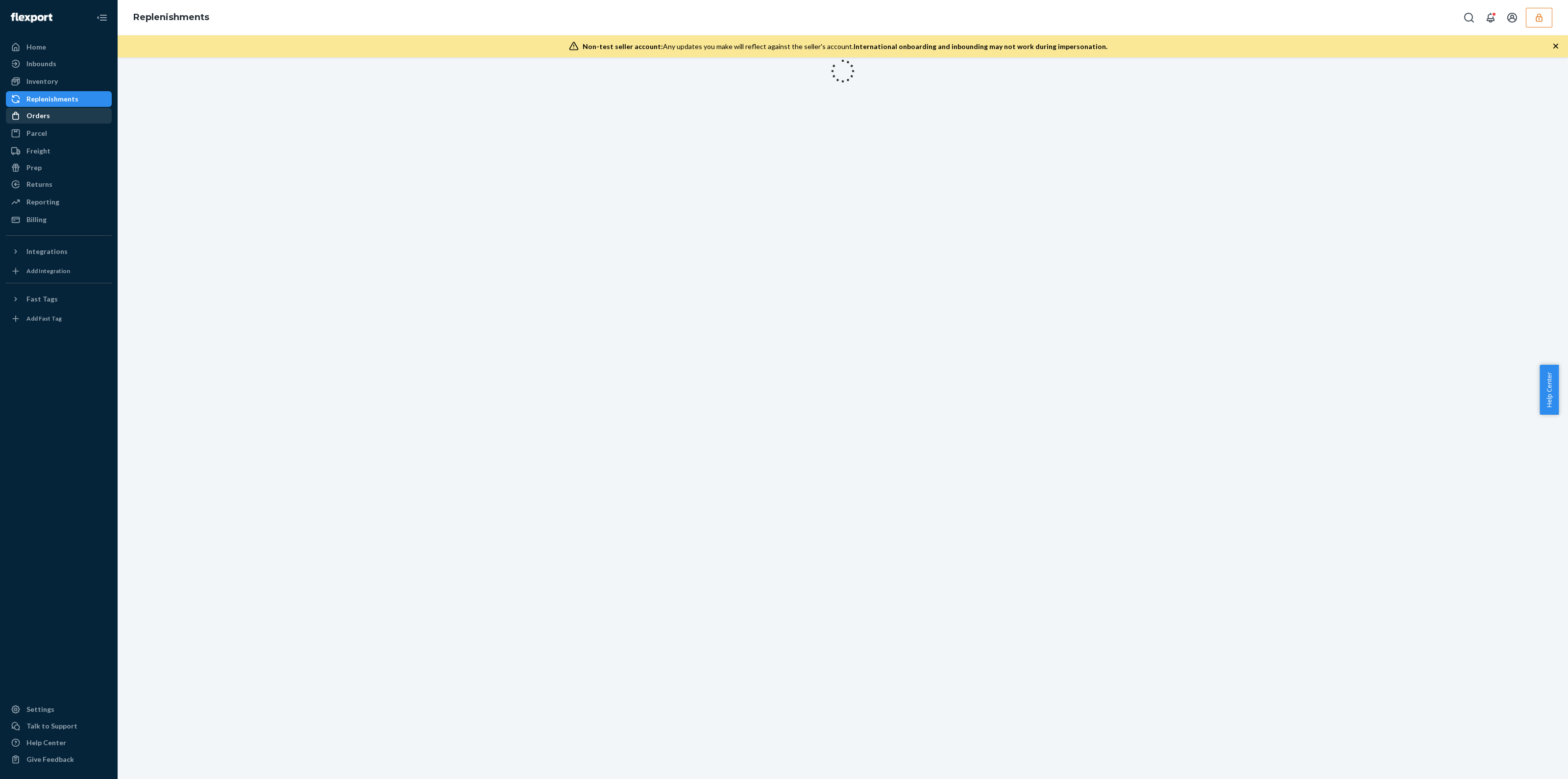
click at [44, 117] on div "Orders" at bounding box center [38, 116] width 24 height 10
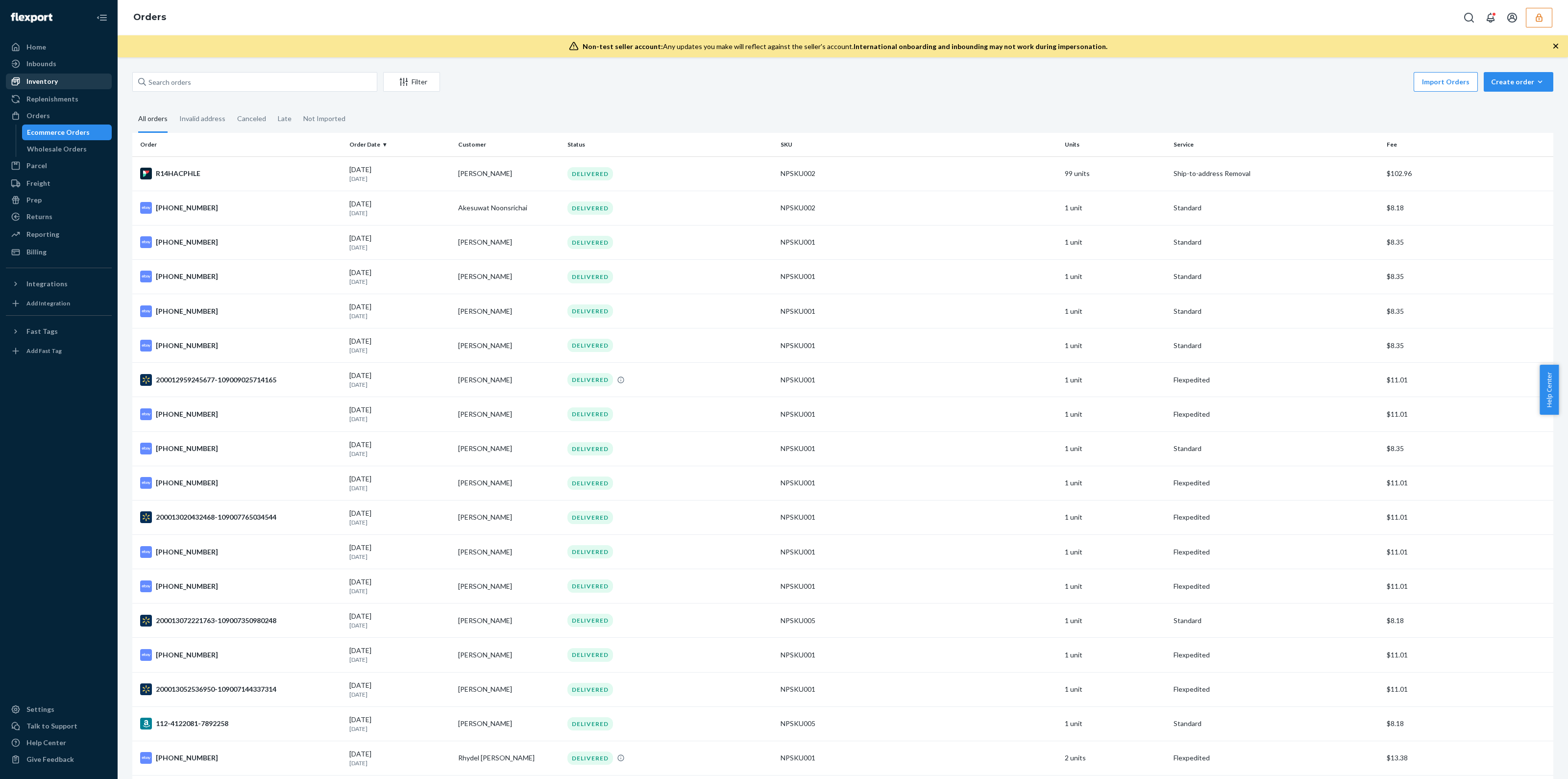
click at [55, 79] on div "Inventory" at bounding box center [42, 82] width 32 height 10
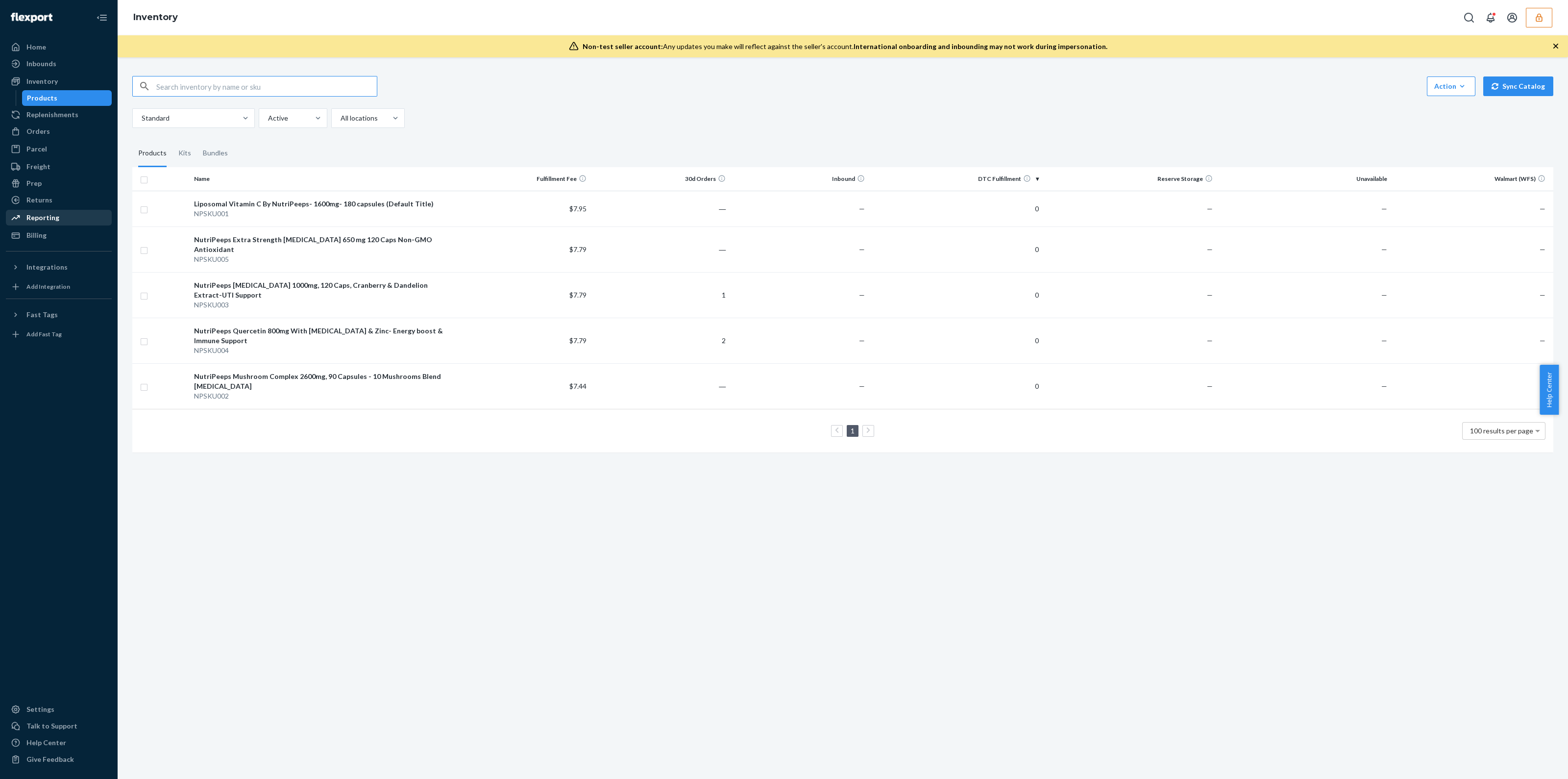
click at [57, 225] on link "Reporting" at bounding box center [59, 218] width 106 height 16
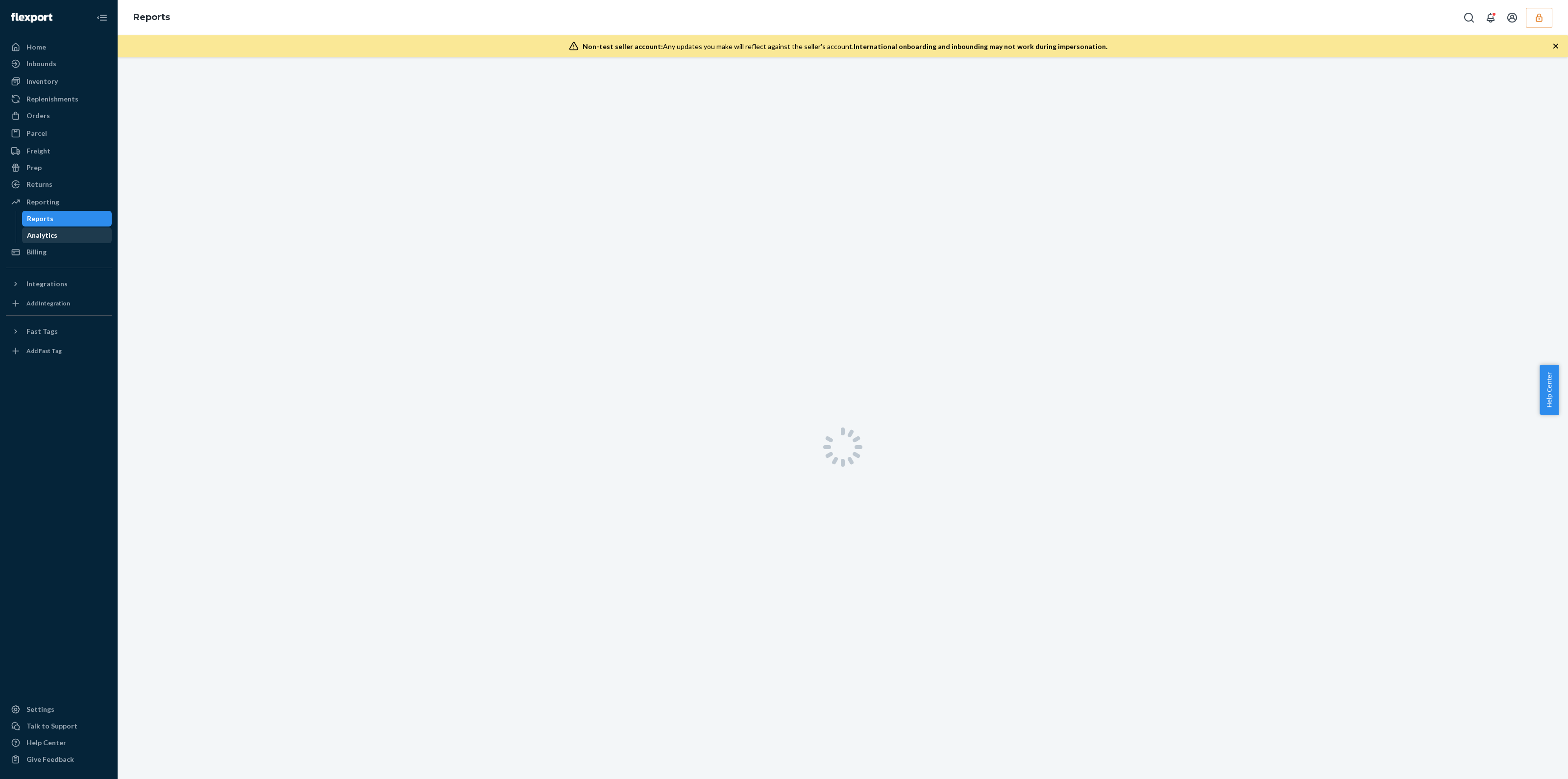
click at [57, 229] on div "Analytics" at bounding box center [67, 235] width 88 height 14
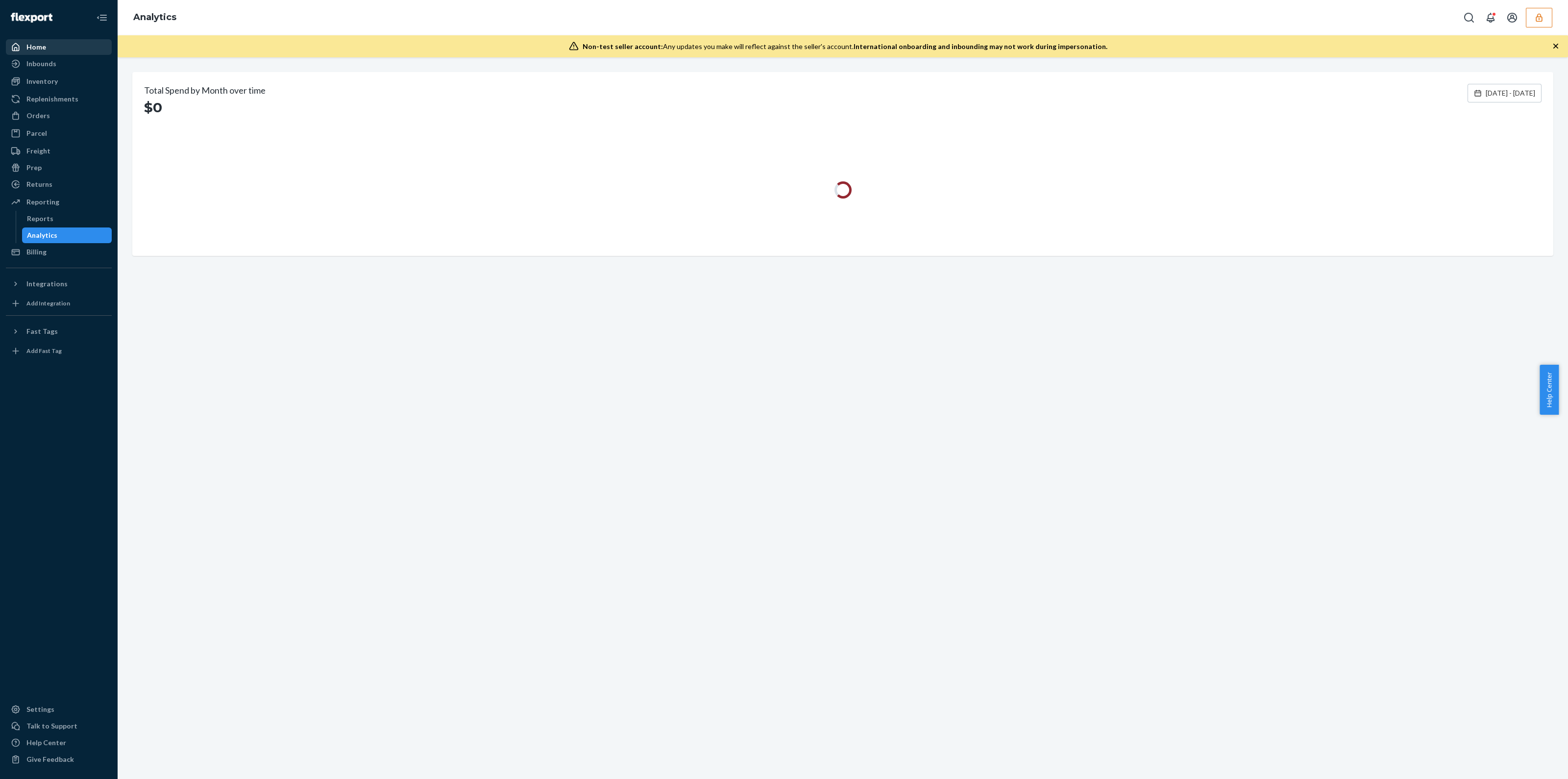
click at [64, 50] on div "Home" at bounding box center [58, 47] width 104 height 14
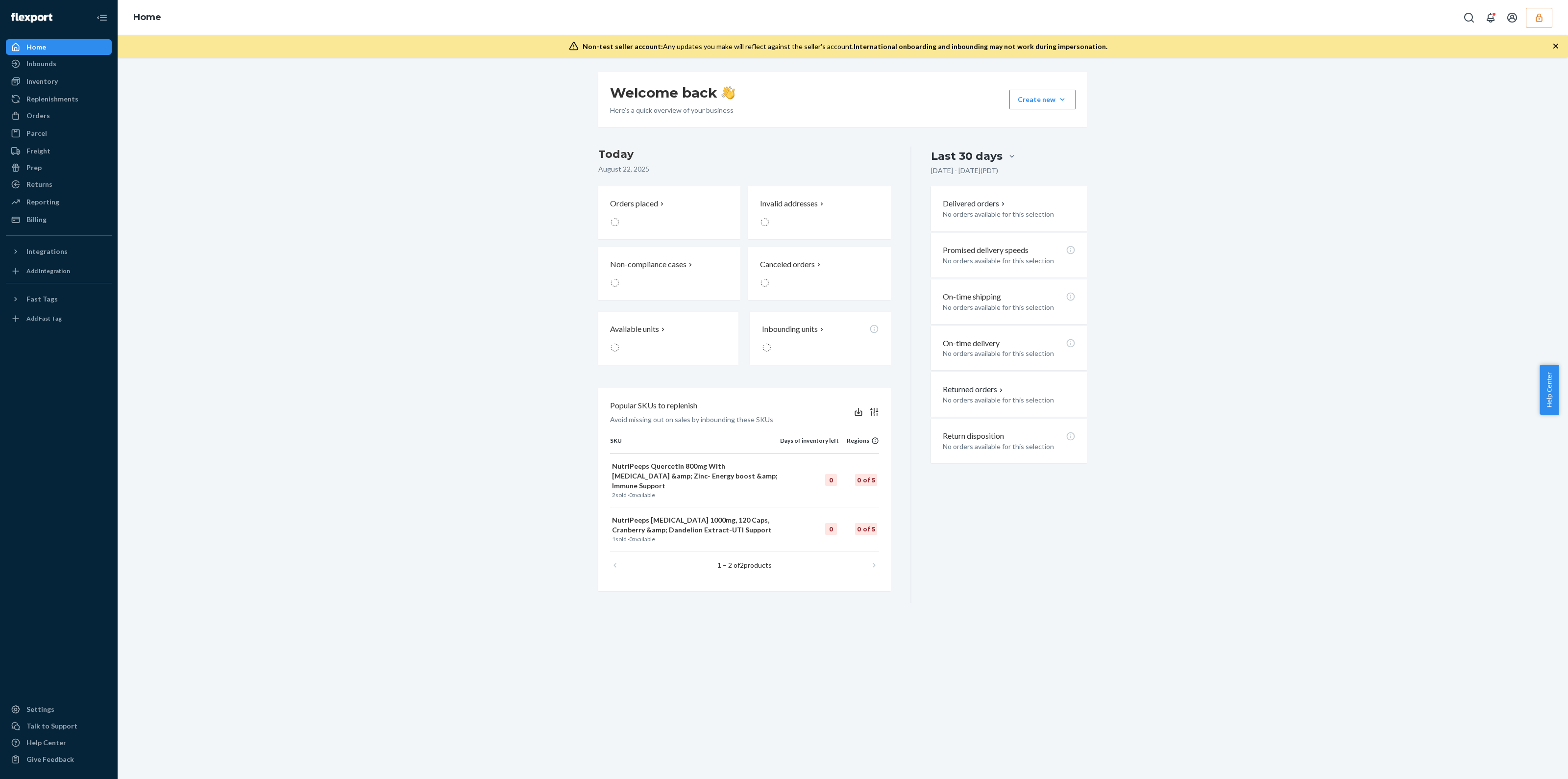
click at [1548, 16] on button "button" at bounding box center [1539, 18] width 26 height 19
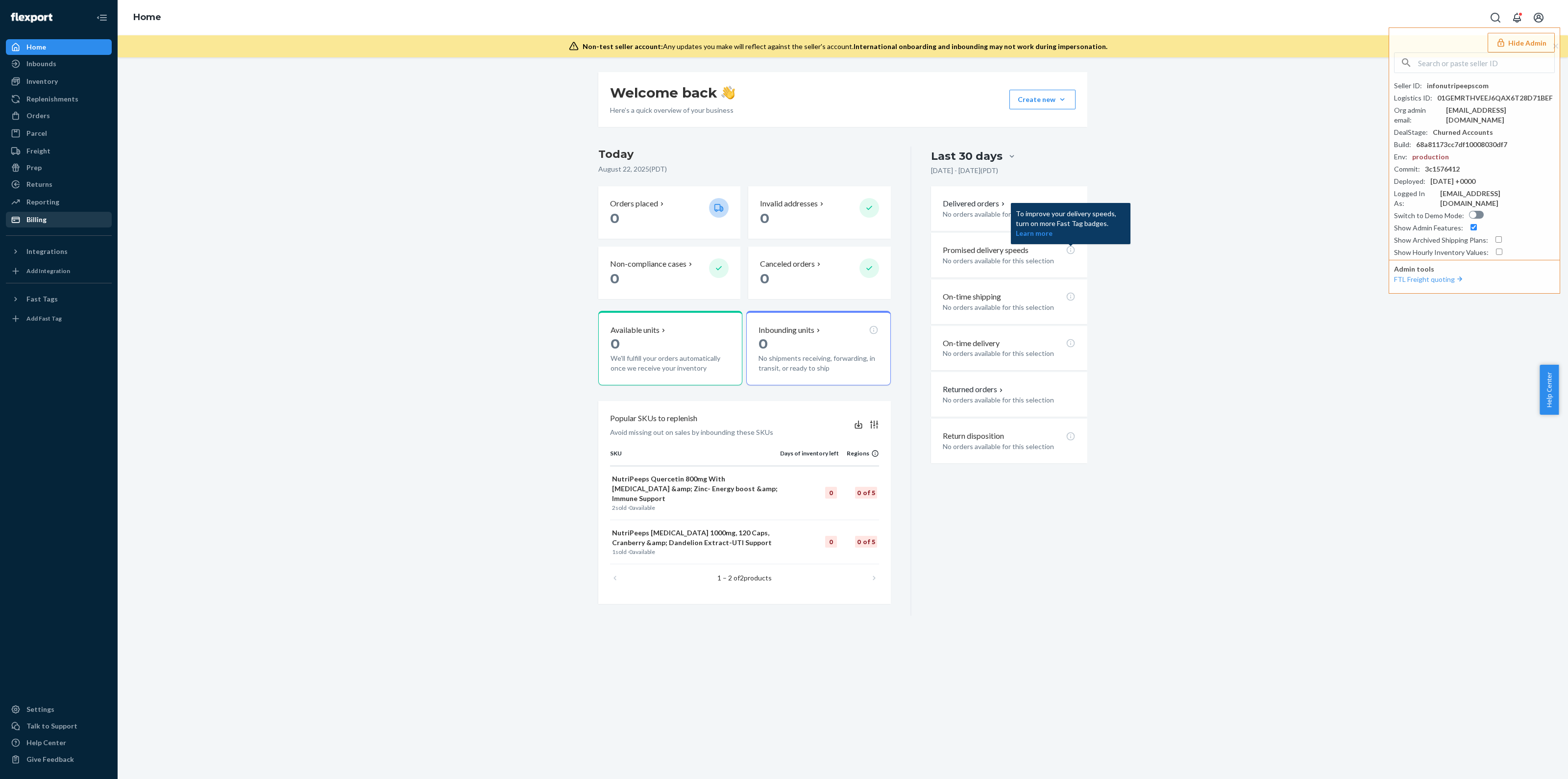
click at [54, 213] on div "Billing" at bounding box center [58, 219] width 104 height 14
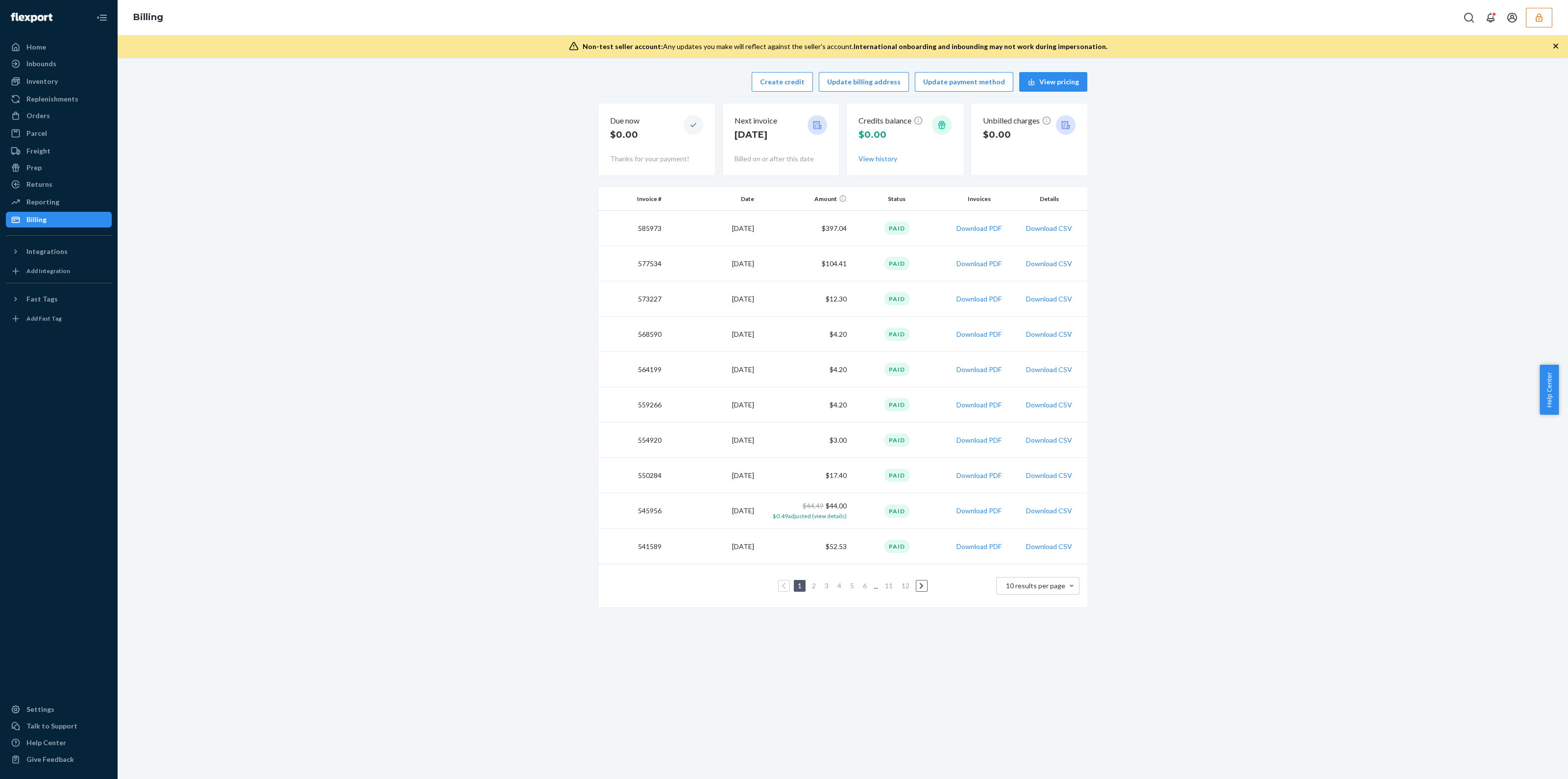
click at [857, 229] on td "Paid" at bounding box center [897, 228] width 93 height 35
click at [824, 229] on td "$397.04" at bounding box center [804, 228] width 93 height 35
click at [825, 229] on td "$397.04" at bounding box center [804, 228] width 93 height 35
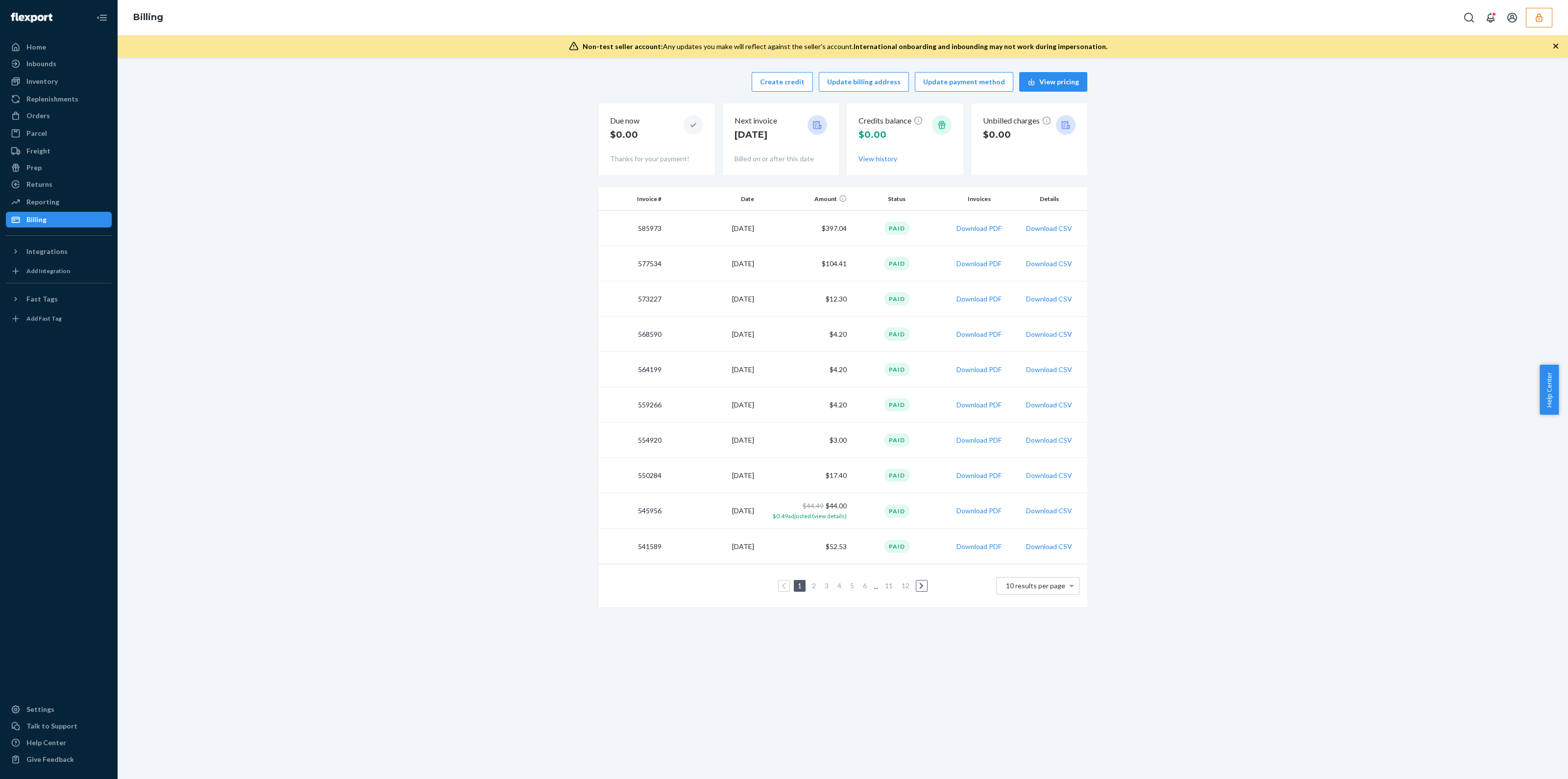
click at [838, 231] on td "$397.04" at bounding box center [804, 228] width 93 height 35
click at [836, 231] on td "$397.04" at bounding box center [804, 228] width 93 height 35
click at [836, 231] on td "$397.04" at bounding box center [804, 228] width 93 height 35
click at [832, 230] on td "$397.04" at bounding box center [804, 228] width 93 height 35
click at [832, 230] on td "$397.04" at bounding box center [804, 228] width 93 height 35
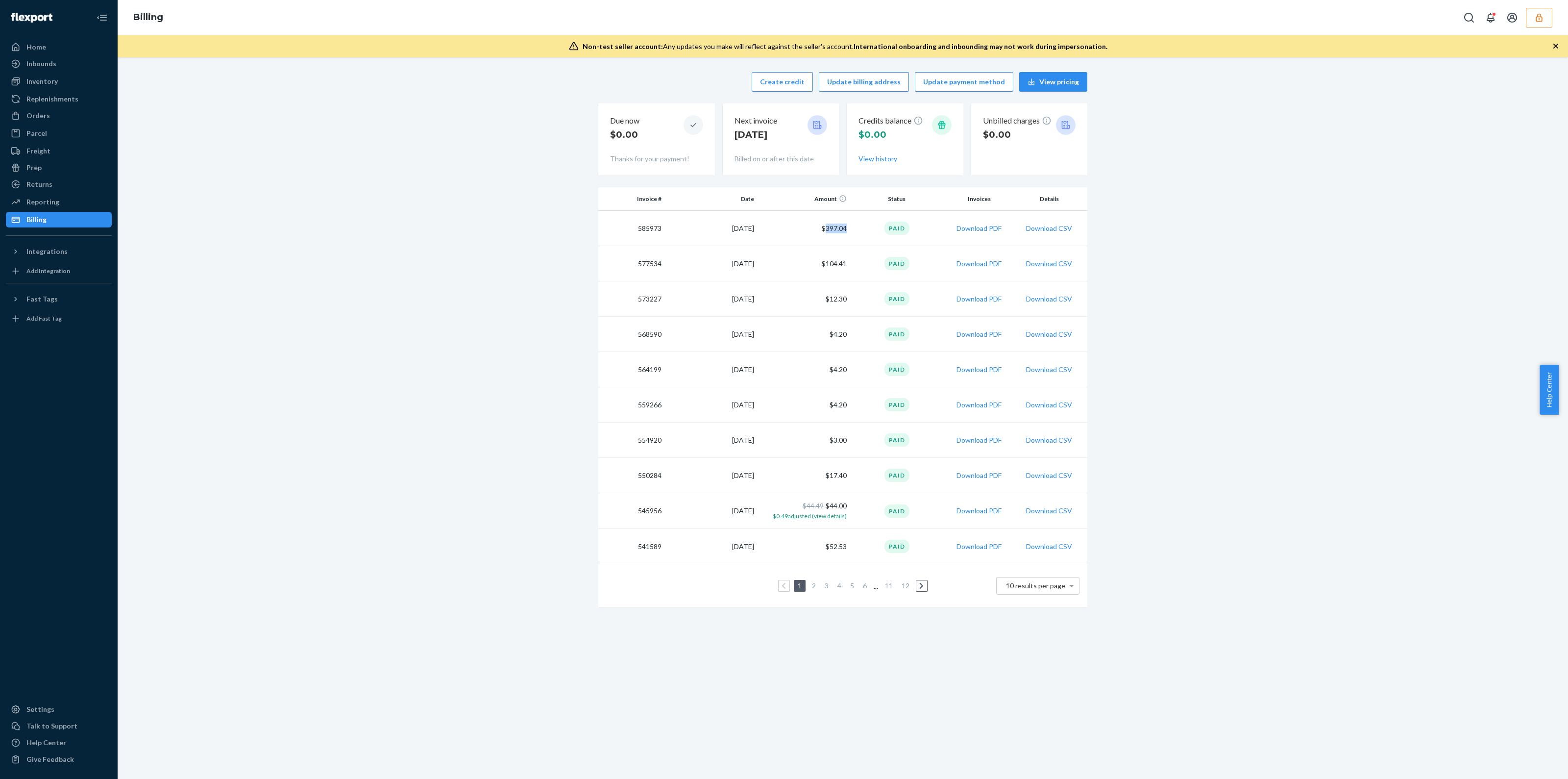
click at [831, 230] on td "$397.04" at bounding box center [804, 228] width 93 height 35
click at [829, 267] on td "$104.41" at bounding box center [804, 264] width 93 height 35
click at [829, 264] on td "$104.41" at bounding box center [804, 264] width 93 height 35
click at [829, 266] on td "$104.41" at bounding box center [804, 264] width 93 height 35
click at [825, 231] on td "$397.04" at bounding box center [804, 228] width 93 height 35
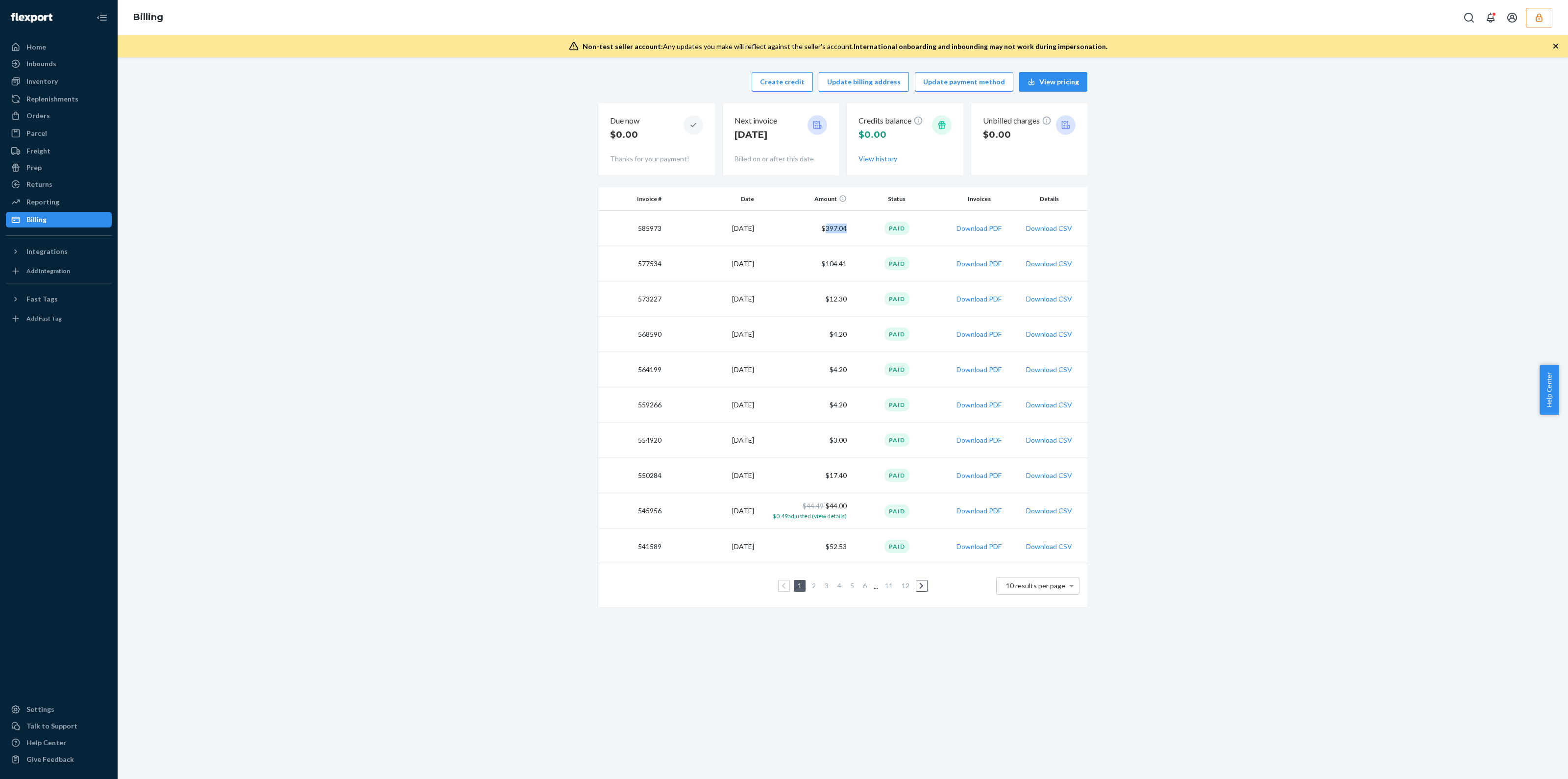
click at [825, 231] on td "$397.04" at bounding box center [804, 228] width 93 height 35
click at [825, 229] on td "$397.04" at bounding box center [804, 228] width 93 height 35
click at [835, 230] on td "$397.04" at bounding box center [804, 228] width 93 height 35
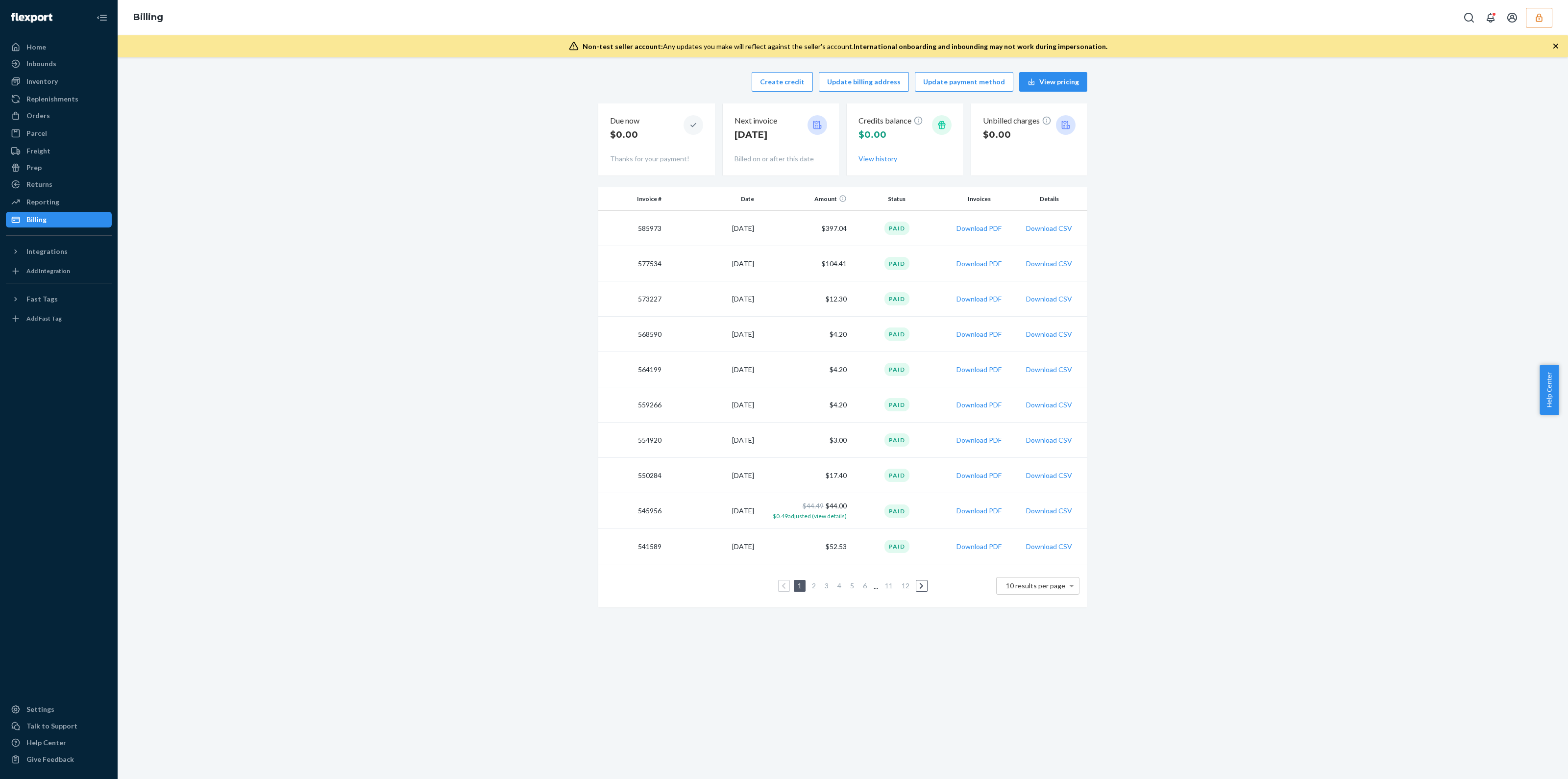
click at [833, 230] on td "$397.04" at bounding box center [804, 228] width 93 height 35
click at [833, 230] on td "$397.04" at bounding box center [804, 228] width 93 height 35
click at [833, 230] on td "$397.04" at bounding box center [804, 228] width 93 height 35
click at [839, 226] on td "$397.04" at bounding box center [804, 228] width 93 height 35
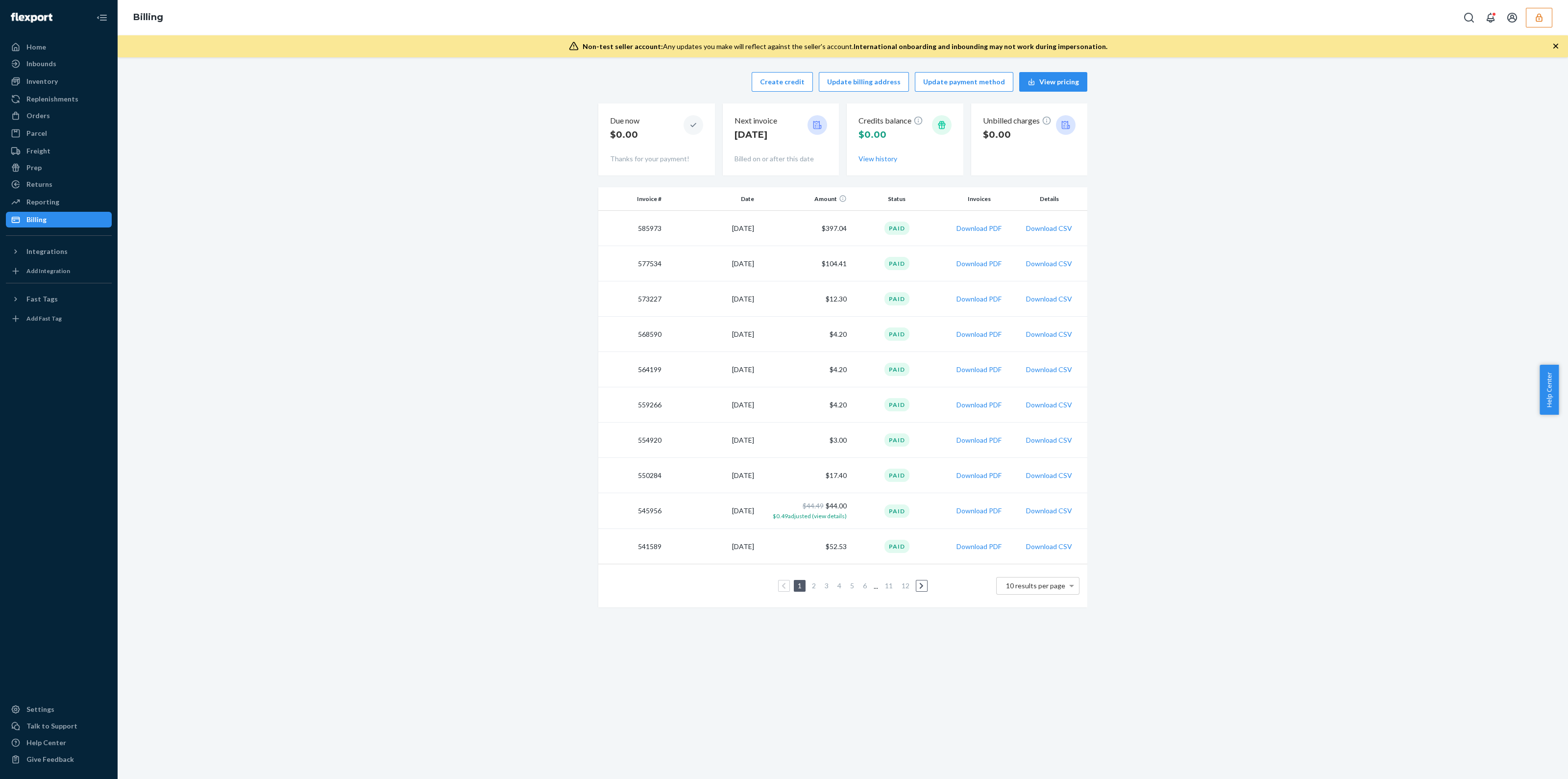
click at [841, 225] on td "$397.04" at bounding box center [804, 228] width 93 height 35
click at [832, 264] on td "$104.41" at bounding box center [804, 264] width 93 height 35
click at [831, 263] on td "$104.41" at bounding box center [804, 264] width 93 height 35
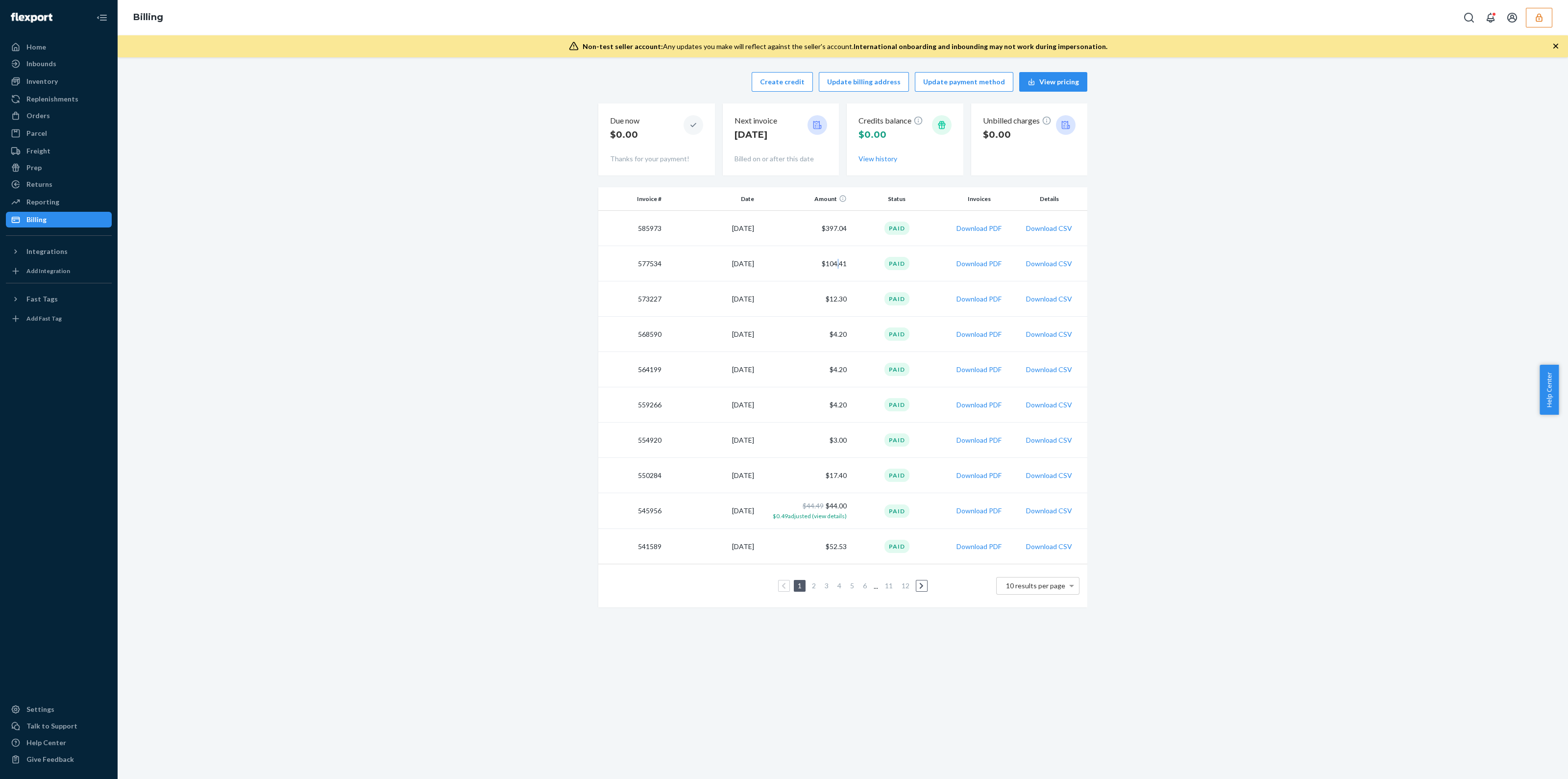
click at [831, 263] on td "$104.41" at bounding box center [804, 264] width 93 height 35
click at [828, 230] on td "$397.04" at bounding box center [804, 228] width 93 height 35
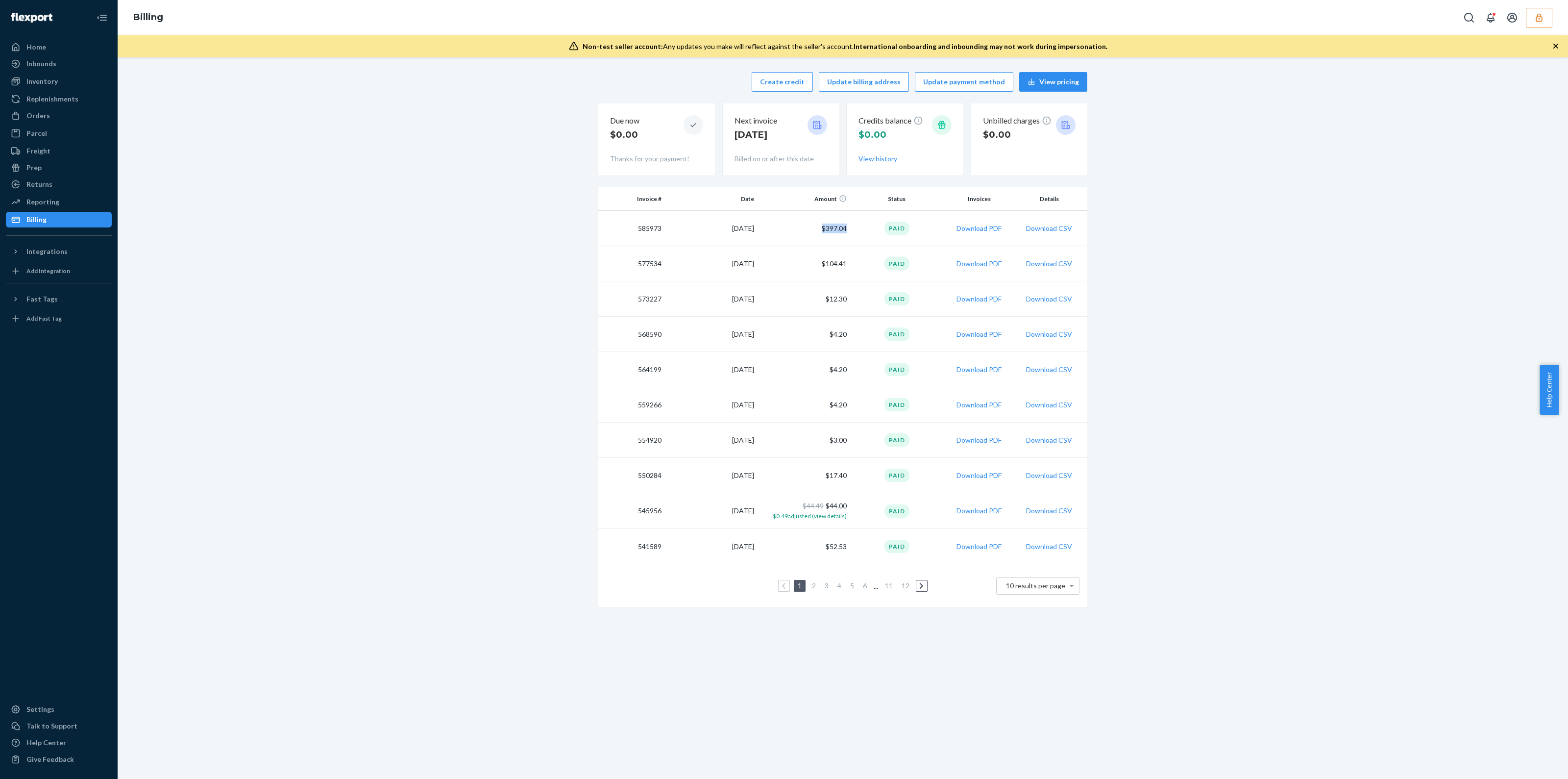
click at [828, 230] on td "$397.04" at bounding box center [804, 228] width 93 height 35
click at [833, 229] on td "$397.04" at bounding box center [804, 228] width 93 height 35
click at [831, 228] on td "$397.04" at bounding box center [804, 228] width 93 height 35
click at [831, 228] on td "$397.04" at bounding box center [804, 228] width 93 height 35
click at [830, 228] on td "$397.04" at bounding box center [804, 228] width 93 height 35
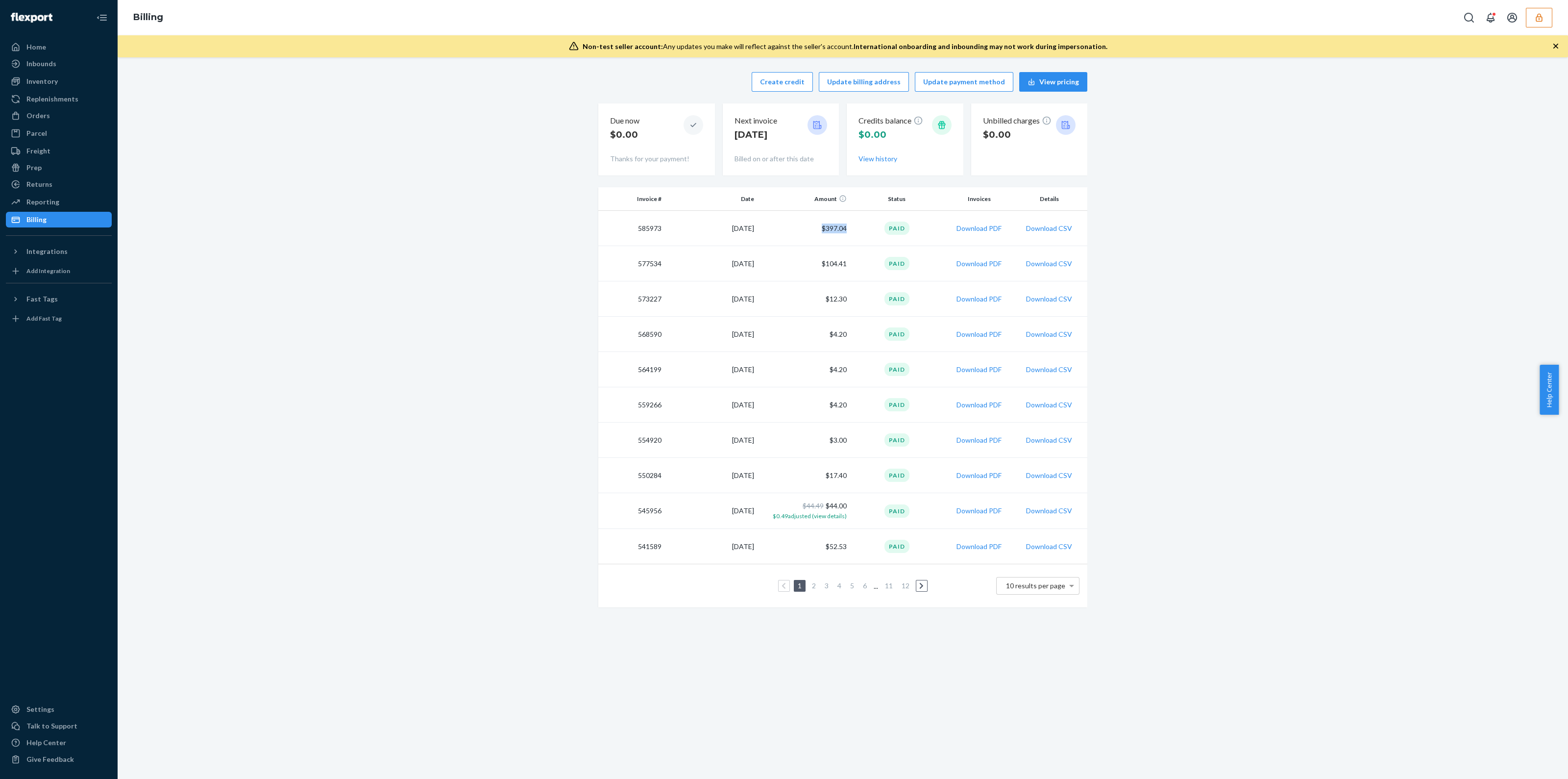
click at [830, 228] on td "$397.04" at bounding box center [804, 228] width 93 height 35
click at [835, 229] on td "$397.04" at bounding box center [804, 228] width 93 height 35
drag, startPoint x: 833, startPoint y: 229, endPoint x: 821, endPoint y: 229, distance: 12.0
click at [821, 229] on td "$397.04" at bounding box center [804, 228] width 93 height 35
click at [819, 230] on td "$397.04" at bounding box center [804, 228] width 93 height 35
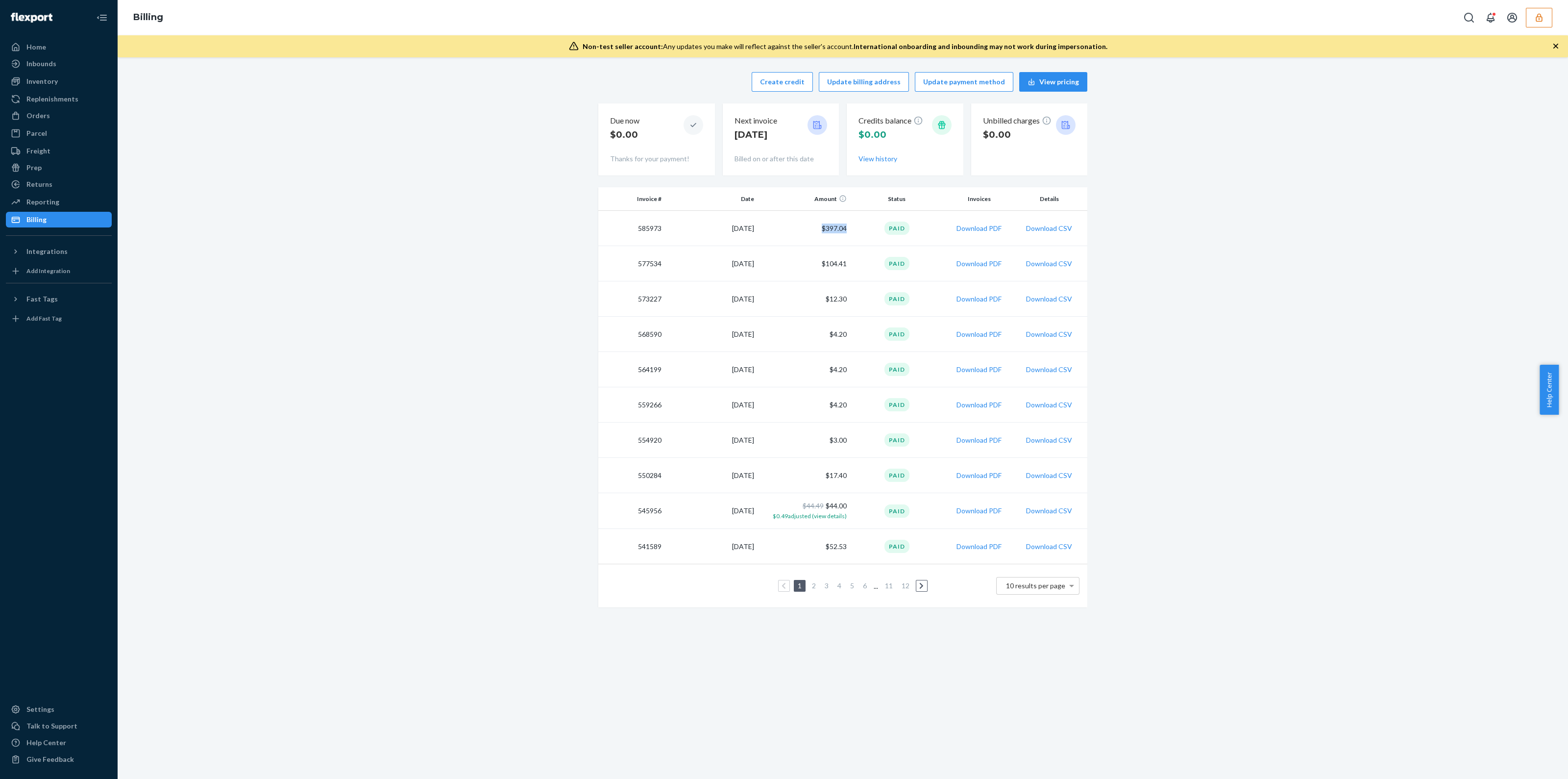
drag, startPoint x: 843, startPoint y: 223, endPoint x: 803, endPoint y: 231, distance: 40.8
click at [803, 231] on td "$397.04" at bounding box center [804, 228] width 93 height 35
click at [803, 231] on td "$397.04" at bounding box center [804, 228] width 93 height 35
click at [841, 267] on td "$104.41" at bounding box center [804, 264] width 93 height 35
drag, startPoint x: 844, startPoint y: 264, endPoint x: 698, endPoint y: 274, distance: 146.3
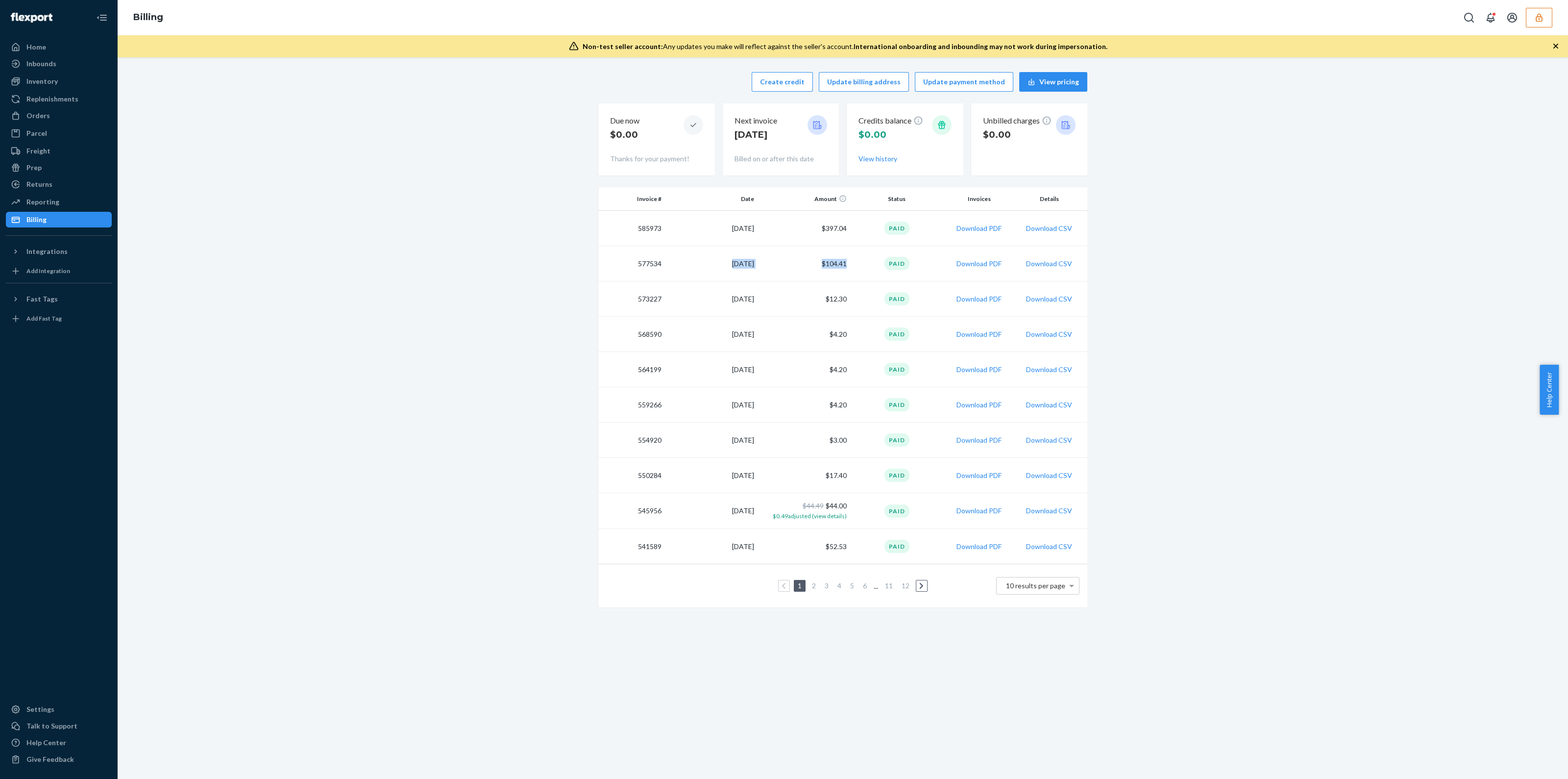
click at [698, 274] on tr "577534 7/20/2025 $104.41 Paid Download PDF Download CSV" at bounding box center [842, 264] width 489 height 35
click at [833, 273] on td "$104.41" at bounding box center [804, 264] width 93 height 35
drag, startPoint x: 841, startPoint y: 266, endPoint x: 816, endPoint y: 269, distance: 25.2
click at [816, 269] on td "$104.41" at bounding box center [804, 264] width 93 height 35
click at [816, 269] on td "$104.41" at bounding box center [804, 264] width 93 height 35
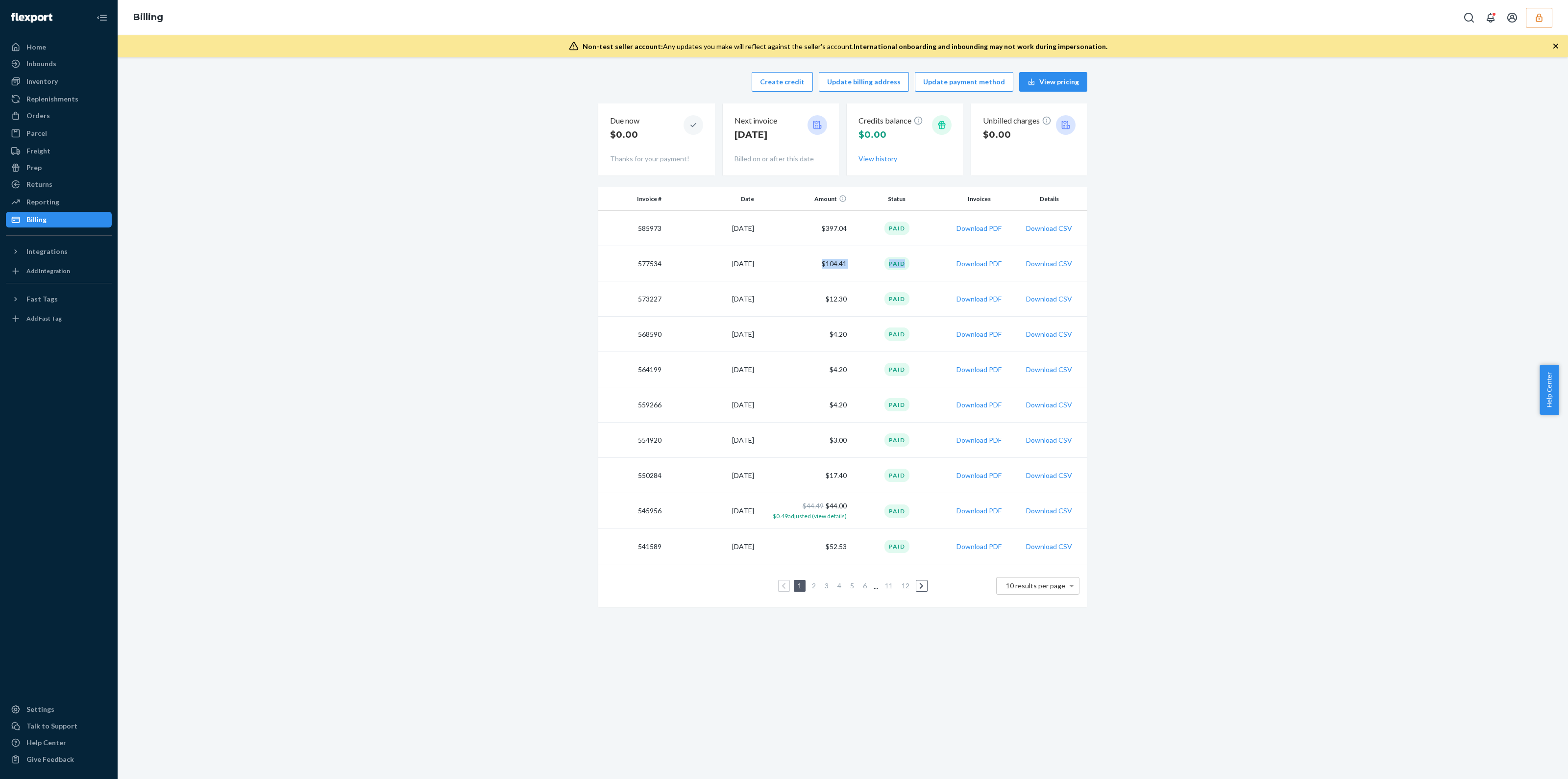
drag, startPoint x: 892, startPoint y: 277, endPoint x: 901, endPoint y: 275, distance: 9.2
click at [906, 278] on tr "577534 7/20/2025 $104.41 Paid Download PDF Download CSV" at bounding box center [842, 264] width 489 height 35
click at [861, 274] on td "Paid" at bounding box center [897, 264] width 93 height 35
drag, startPoint x: 848, startPoint y: 229, endPoint x: 803, endPoint y: 230, distance: 45.0
click at [803, 230] on tr "585973 8/17/2025 $397.04 Paid Download PDF Download CSV" at bounding box center [842, 228] width 489 height 35
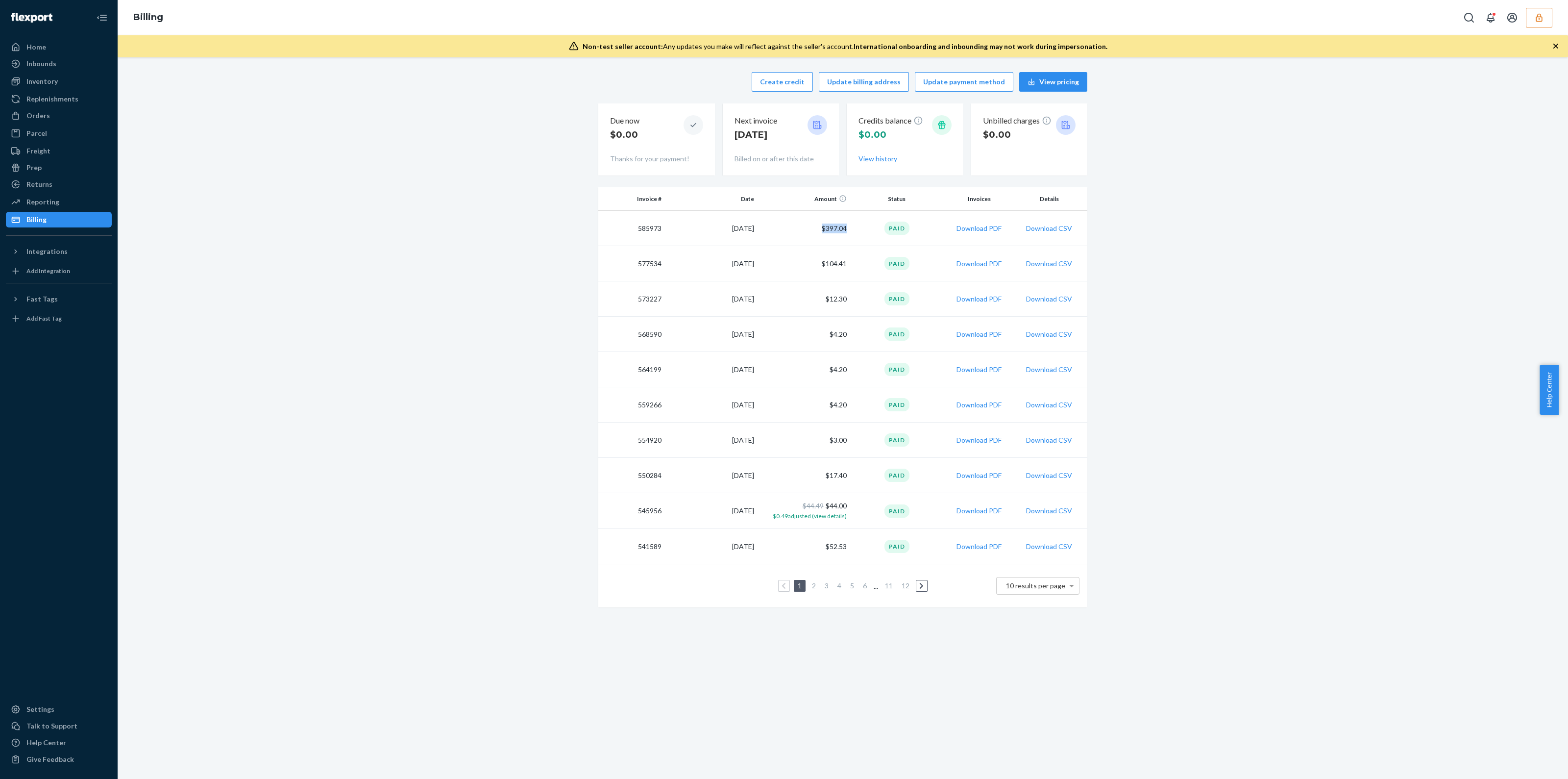
click at [806, 230] on td "$397.04" at bounding box center [804, 228] width 93 height 35
drag, startPoint x: 811, startPoint y: 230, endPoint x: 857, endPoint y: 238, distance: 46.7
click at [857, 238] on tr "585973 8/17/2025 $397.04 Paid Download PDF Download CSV" at bounding box center [842, 228] width 489 height 35
click at [856, 238] on td "Paid" at bounding box center [897, 228] width 93 height 35
drag, startPoint x: 853, startPoint y: 267, endPoint x: 821, endPoint y: 266, distance: 32.0
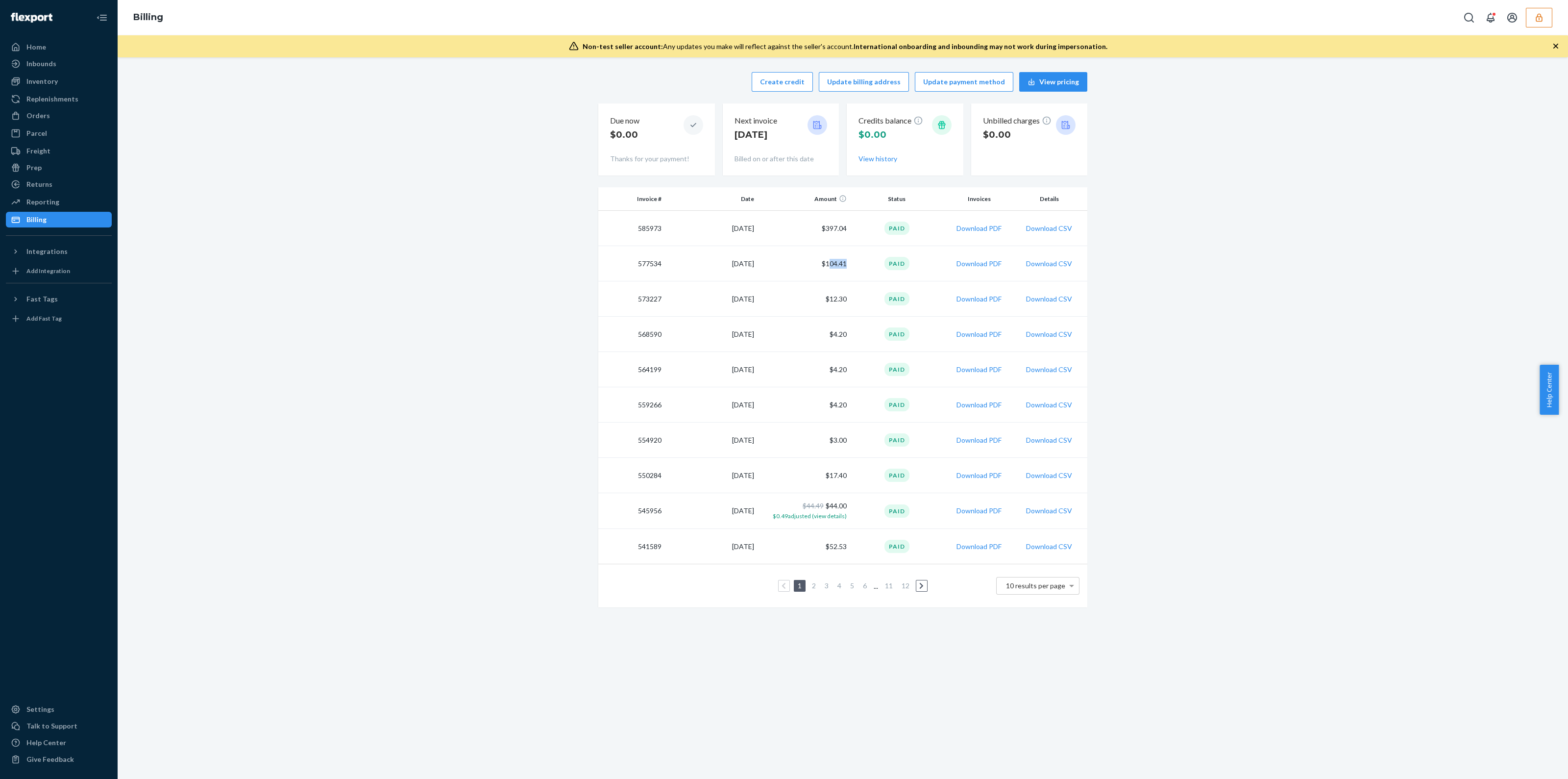
click at [822, 264] on tr "577534 7/20/2025 $104.41 Paid Download PDF Download CSV" at bounding box center [842, 264] width 489 height 35
click at [811, 264] on td "$104.41" at bounding box center [804, 264] width 93 height 35
drag, startPoint x: 811, startPoint y: 265, endPoint x: 855, endPoint y: 264, distance: 44.0
click at [856, 266] on tr "577534 7/20/2025 $104.41 Paid Download PDF Download CSV" at bounding box center [842, 264] width 489 height 35
click at [840, 242] on td "$397.04" at bounding box center [804, 228] width 93 height 35
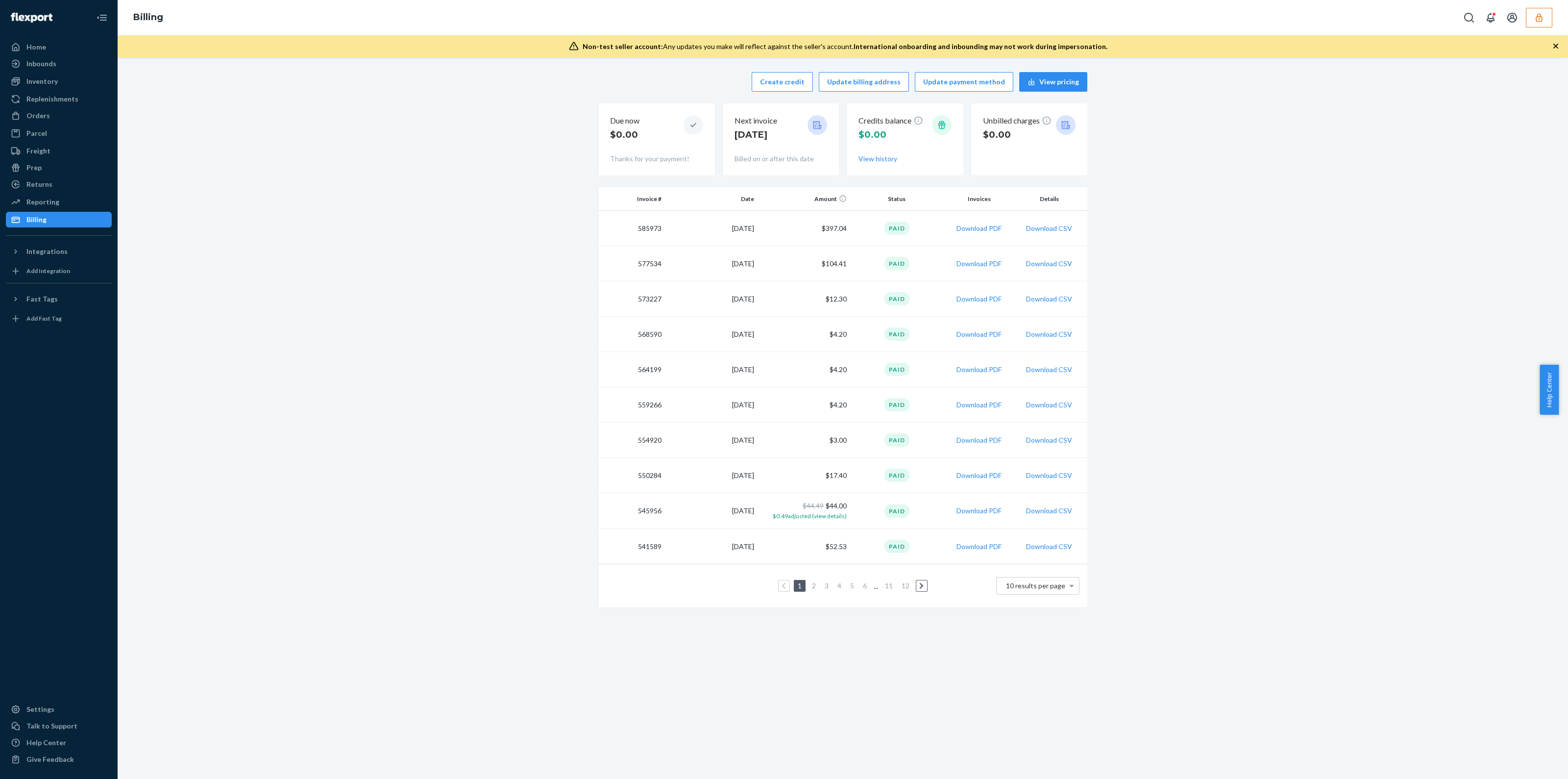
click at [816, 230] on td "$397.04" at bounding box center [804, 228] width 93 height 35
drag, startPoint x: 816, startPoint y: 230, endPoint x: 845, endPoint y: 234, distance: 29.3
click at [845, 234] on td "$397.04" at bounding box center [804, 228] width 93 height 35
click at [850, 235] on td "Paid" at bounding box center [897, 228] width 93 height 35
click at [646, 225] on td "585973" at bounding box center [632, 228] width 67 height 35
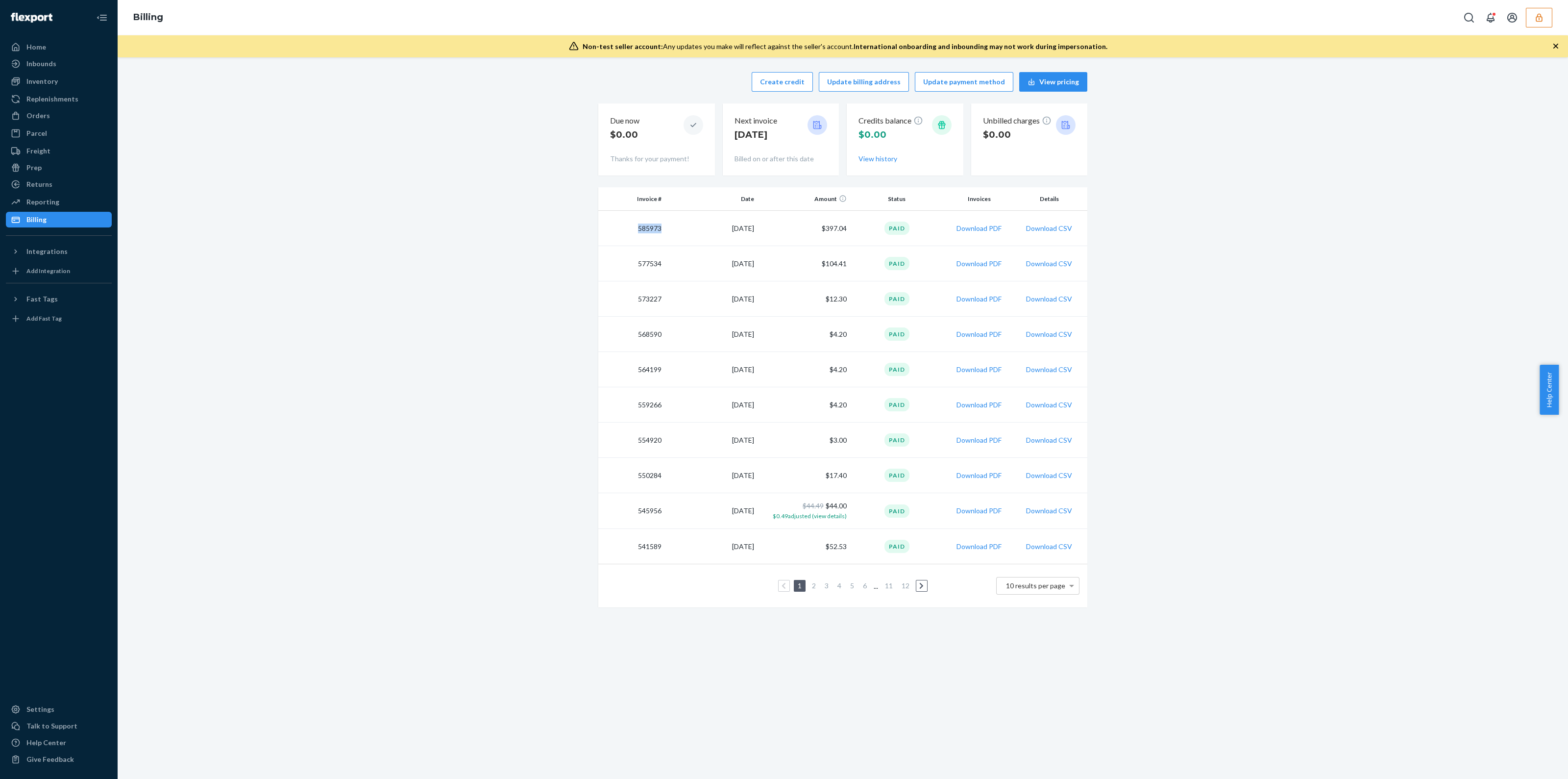
click at [646, 225] on td "585973" at bounding box center [632, 228] width 67 height 35
copy td "585973"
drag, startPoint x: 570, startPoint y: 277, endPoint x: 577, endPoint y: 273, distance: 8.1
click at [571, 277] on div "Create credit Update billing address Update payment method View pricing Due now…" at bounding box center [842, 340] width 1436 height 547
click at [1546, 19] on button "button" at bounding box center [1539, 18] width 26 height 19
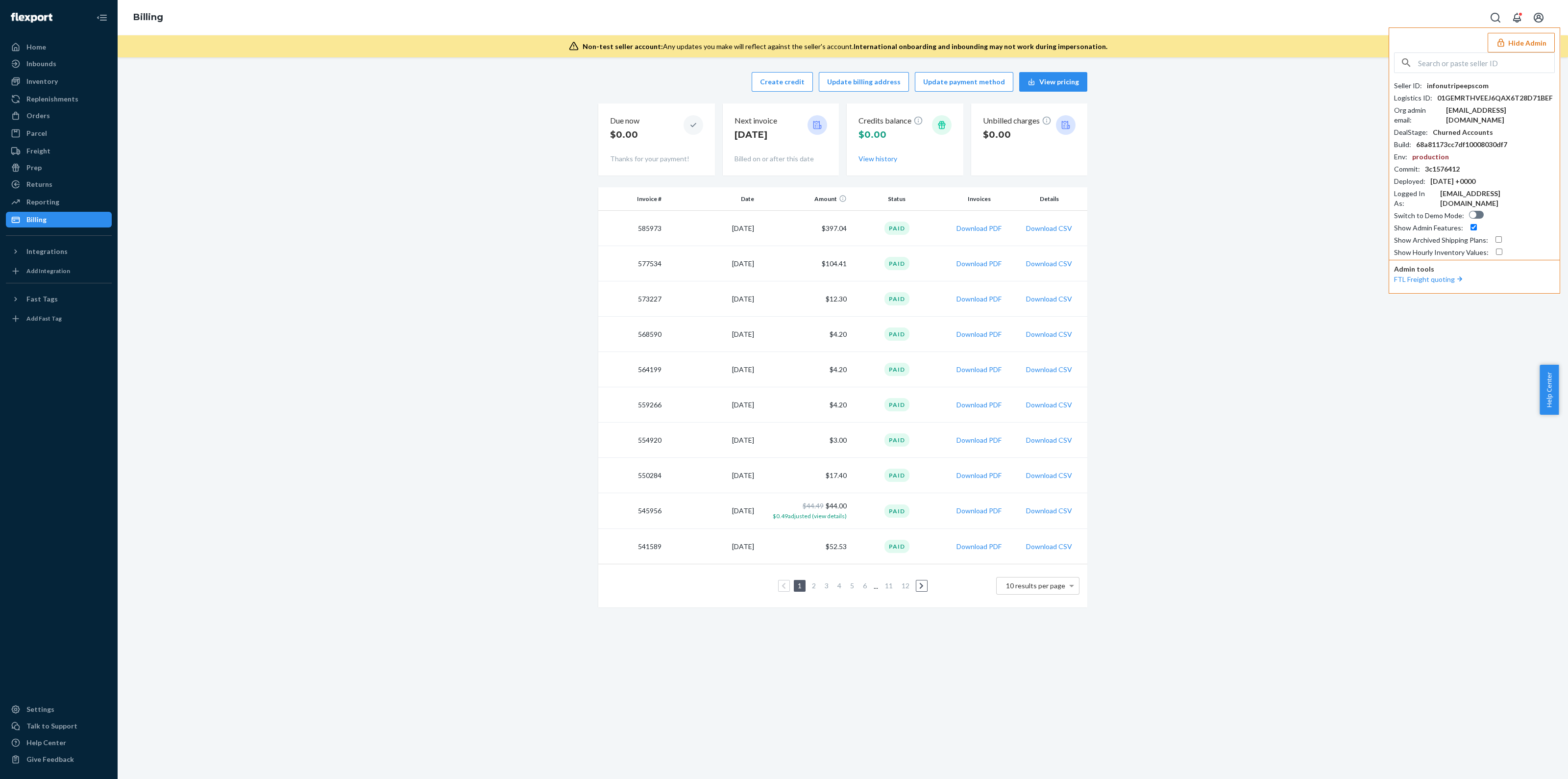
drag, startPoint x: 1431, startPoint y: 74, endPoint x: 1430, endPoint y: 65, distance: 9.1
click at [1431, 74] on div "Seller ID : infonutripeepscom Logistics ID : 01GEMRTHVEEJ6QAX6T28D71BEF Org adm…" at bounding box center [1474, 155] width 161 height 205
click at [1429, 62] on input "text" at bounding box center [1486, 63] width 136 height 19
paste input "jneumanhealthsupplyamericacom"
type input "jneumanhealthsupplyamericacom"
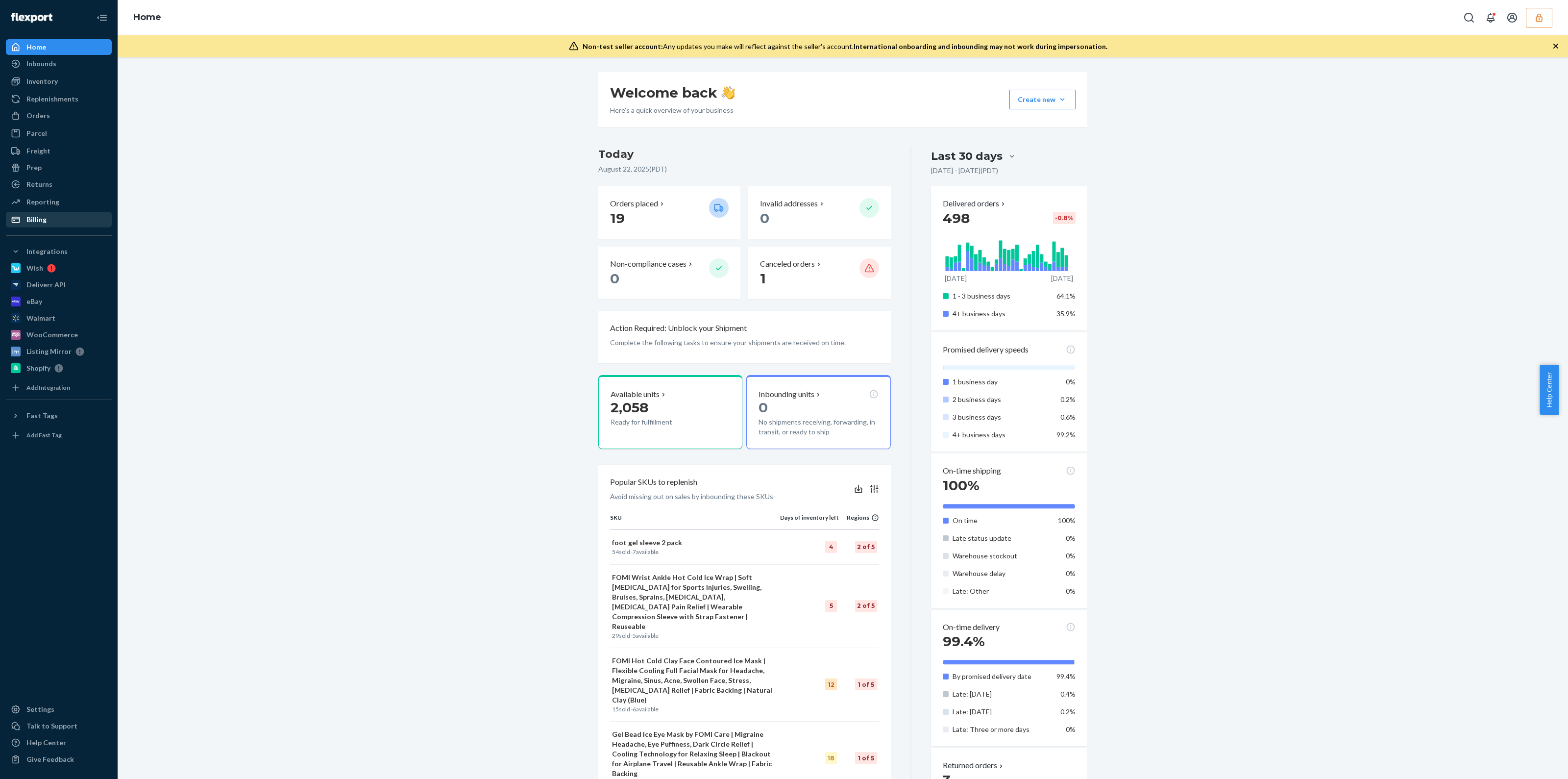
drag, startPoint x: 37, startPoint y: 217, endPoint x: 30, endPoint y: 219, distance: 7.3
click at [37, 217] on div "Billing" at bounding box center [36, 220] width 20 height 10
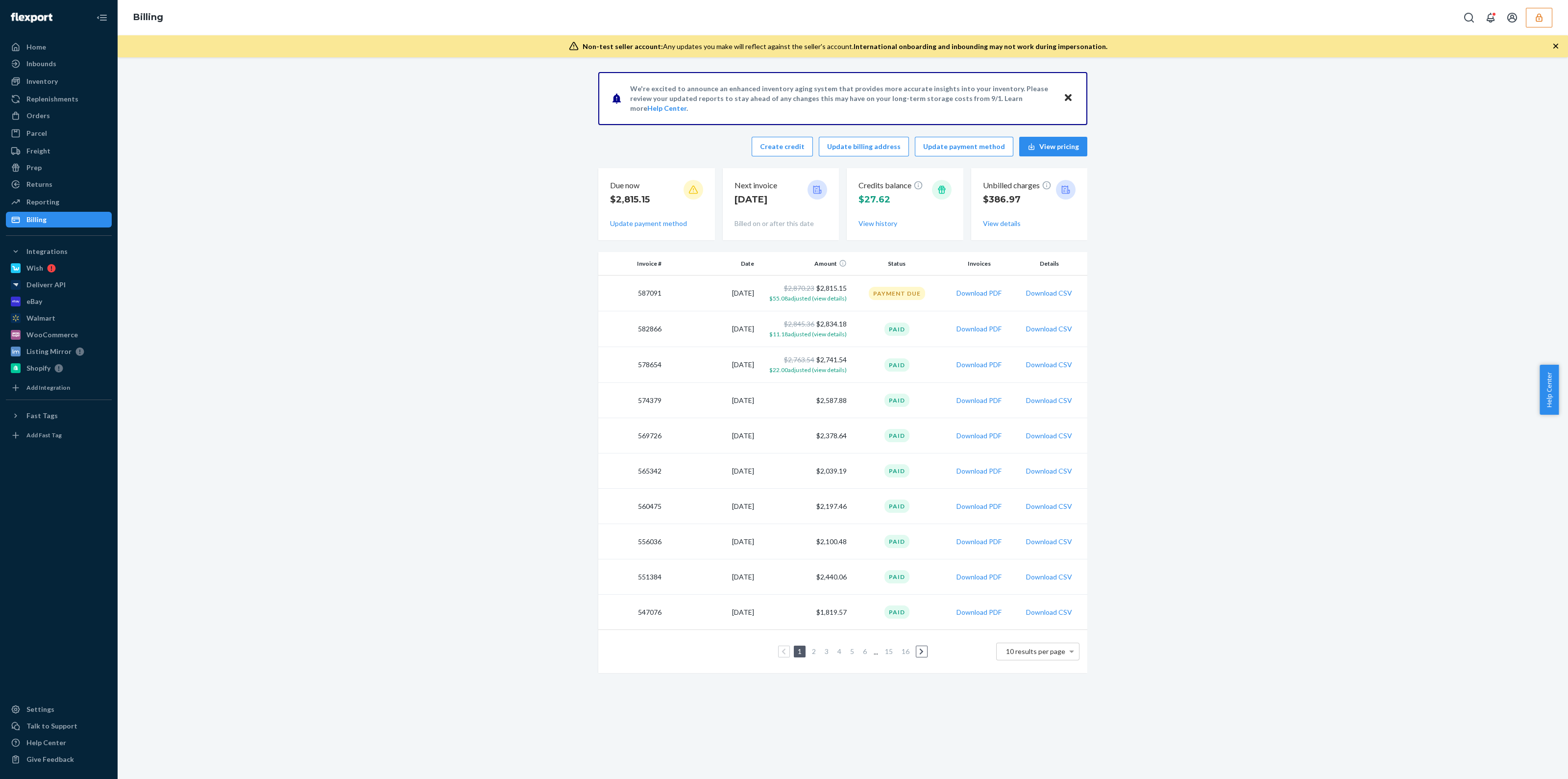
click at [885, 291] on div "Payment Due" at bounding box center [897, 294] width 57 height 13
click at [855, 286] on td "Payment Due" at bounding box center [897, 293] width 93 height 36
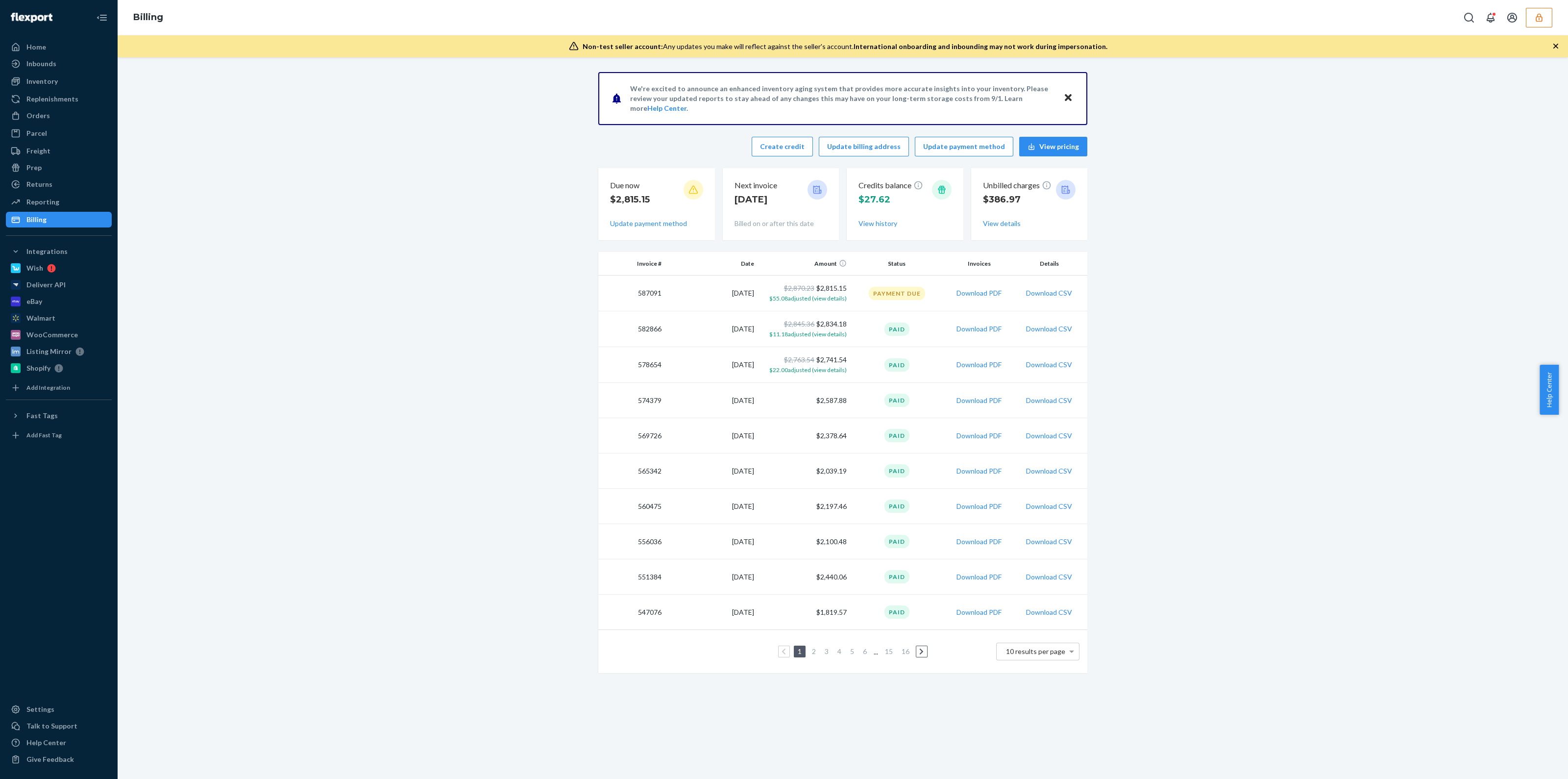
click at [645, 295] on td "587091" at bounding box center [632, 293] width 67 height 36
copy td "587091"
click at [648, 292] on td "587091" at bounding box center [632, 293] width 67 height 36
click at [648, 293] on td "587091" at bounding box center [632, 293] width 67 height 36
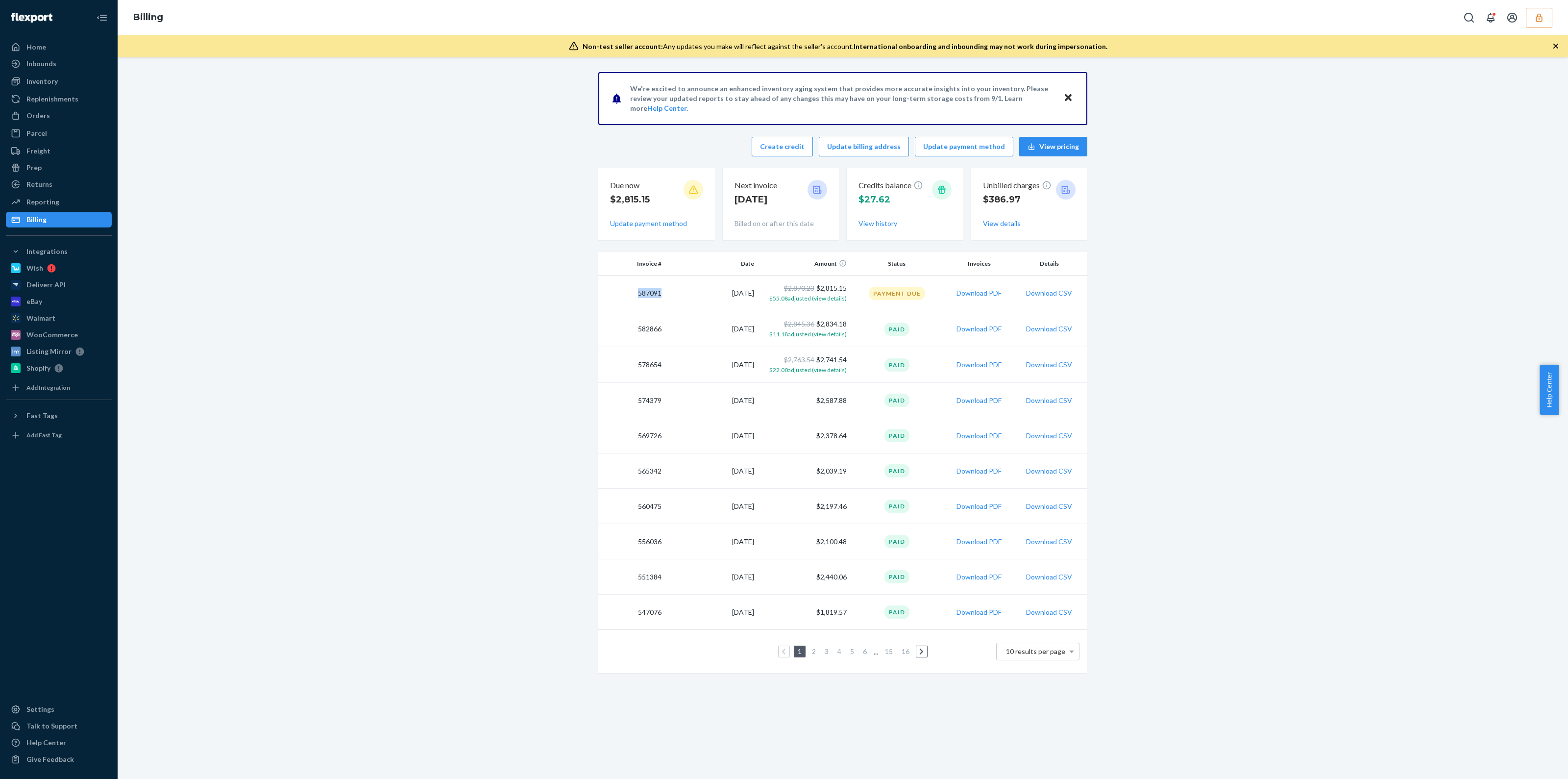
click at [648, 293] on td "587091" at bounding box center [632, 293] width 67 height 36
click at [649, 293] on td "587091" at bounding box center [632, 293] width 67 height 36
click at [1534, 22] on icon "button" at bounding box center [1539, 18] width 10 height 10
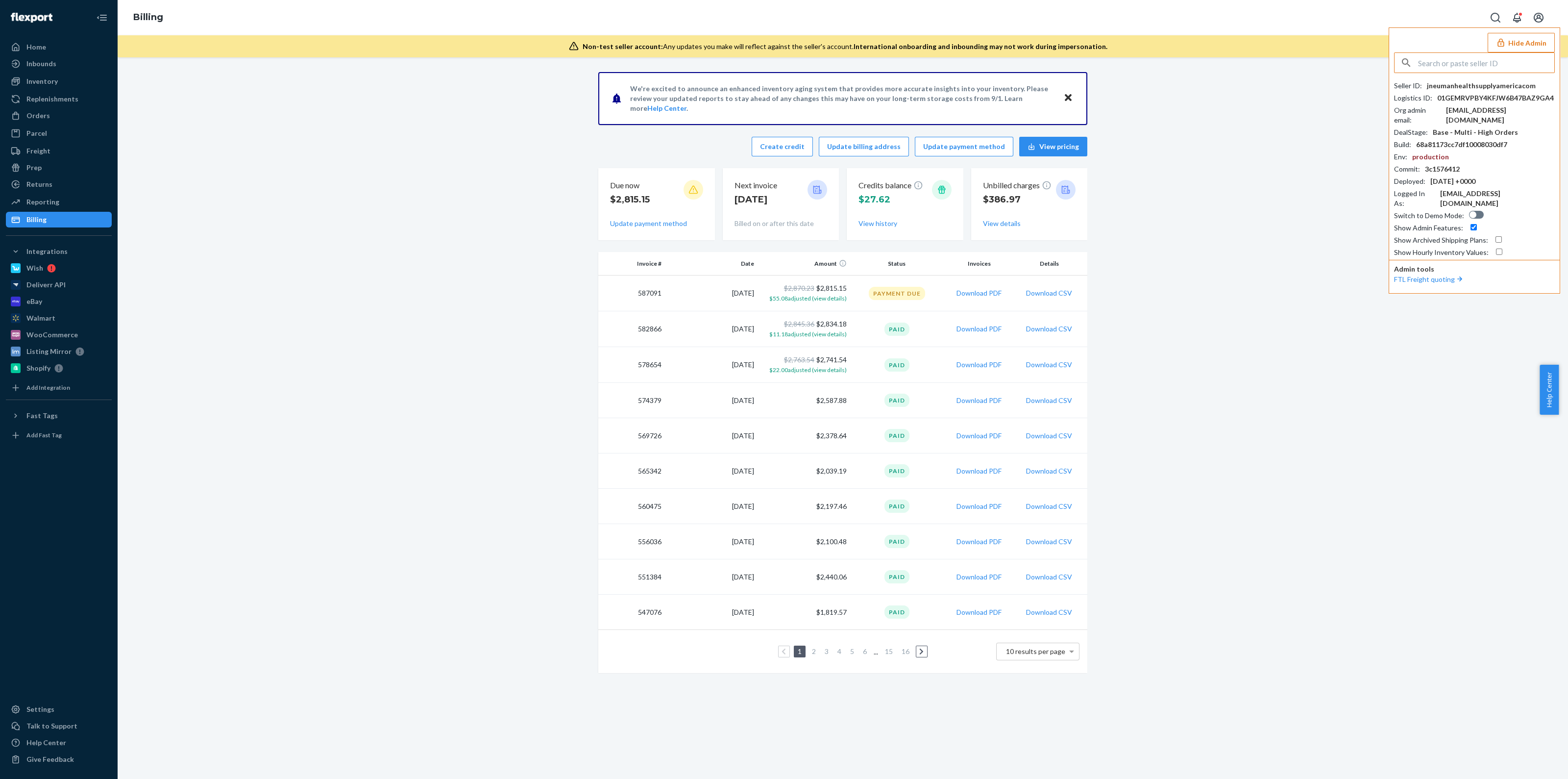
click at [1469, 85] on div "jneumanhealthsupplyamericacom" at bounding box center [1481, 86] width 109 height 10
click at [1483, 84] on div "jneumanhealthsupplyamericacom" at bounding box center [1481, 86] width 109 height 10
click at [1470, 72] on div at bounding box center [1474, 63] width 161 height 21
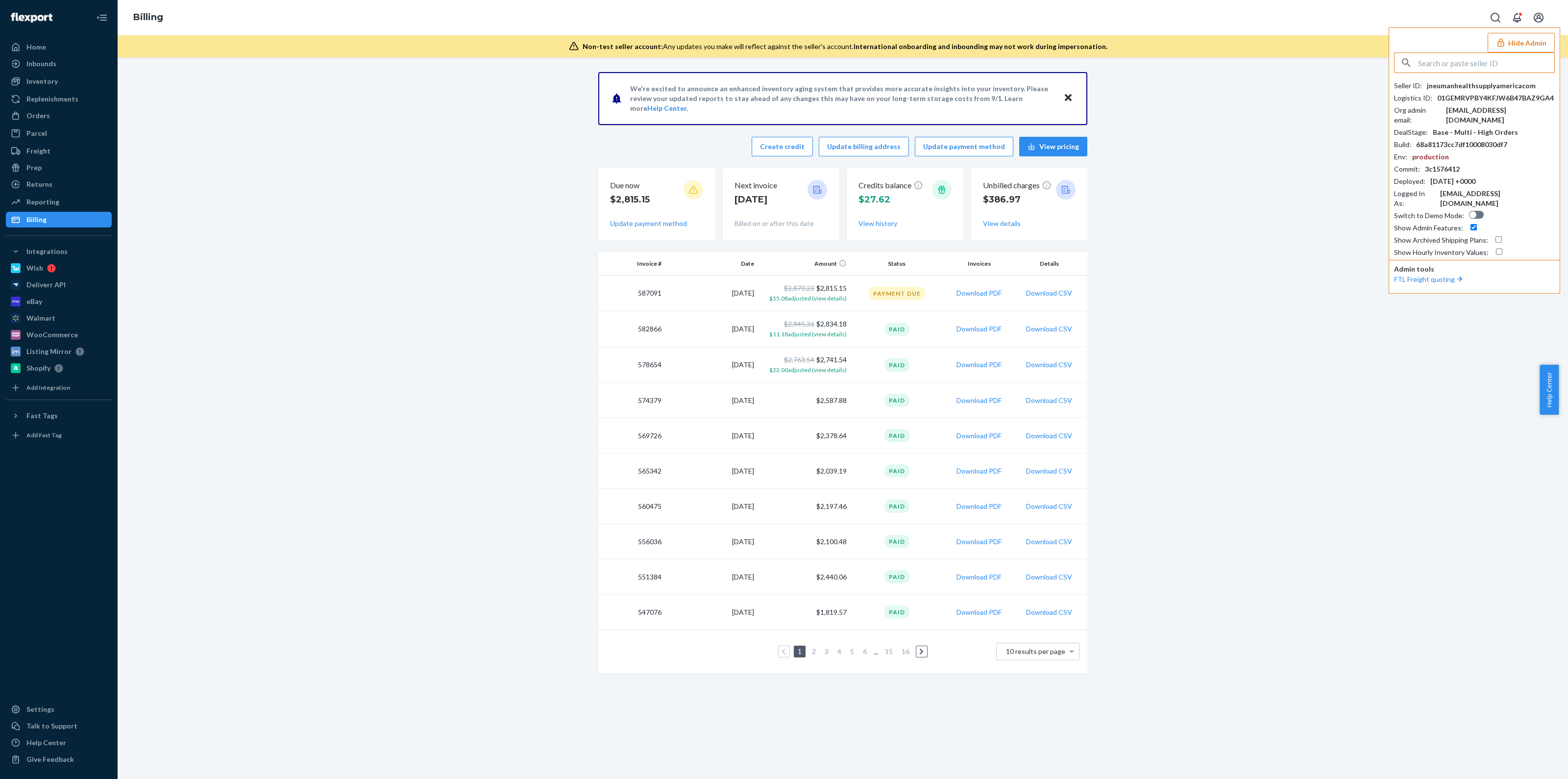
paste input "infofontradegroupcom"
type input "infofontradegroupcom"
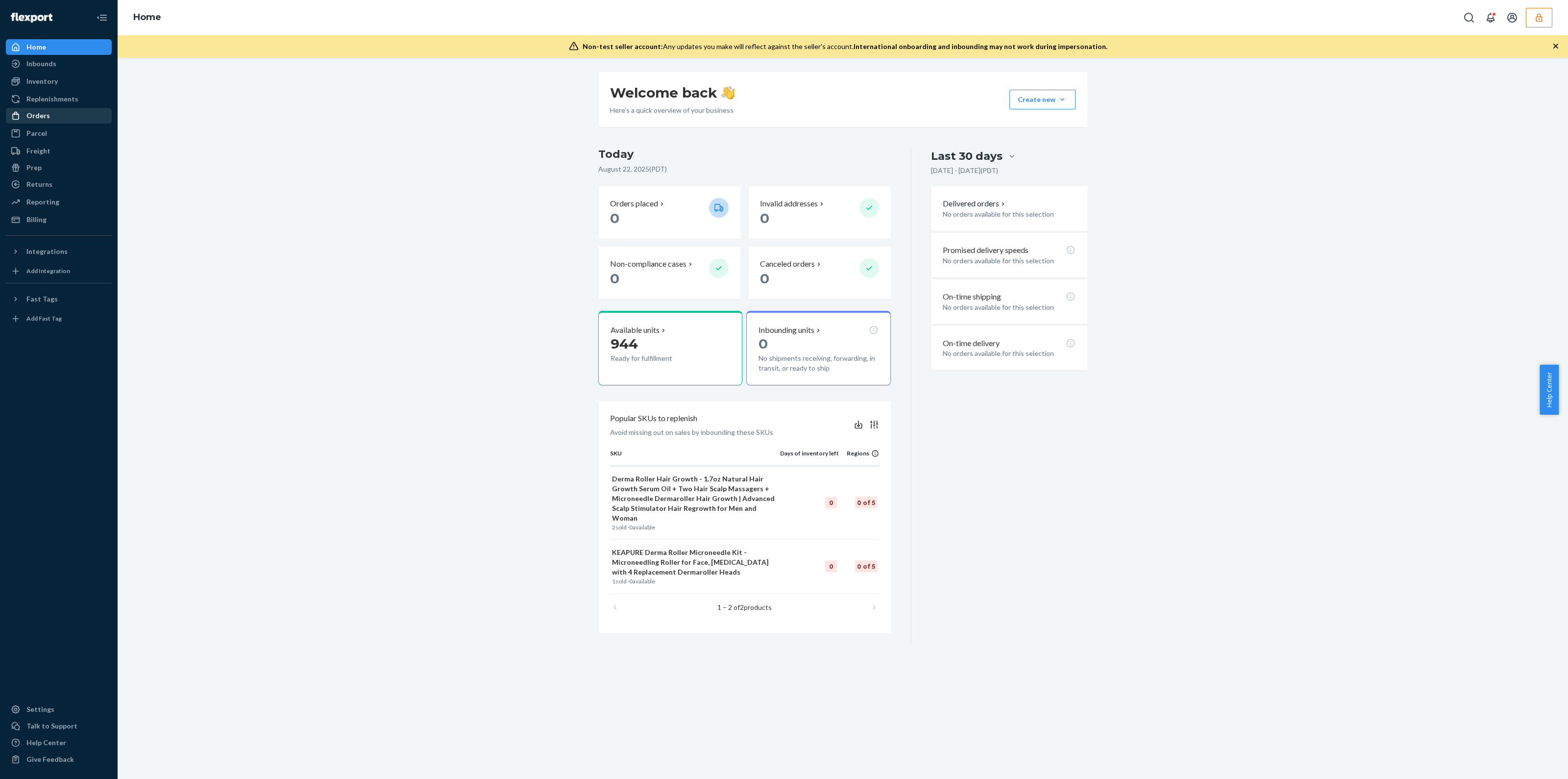
click at [35, 118] on div "Orders" at bounding box center [38, 116] width 24 height 10
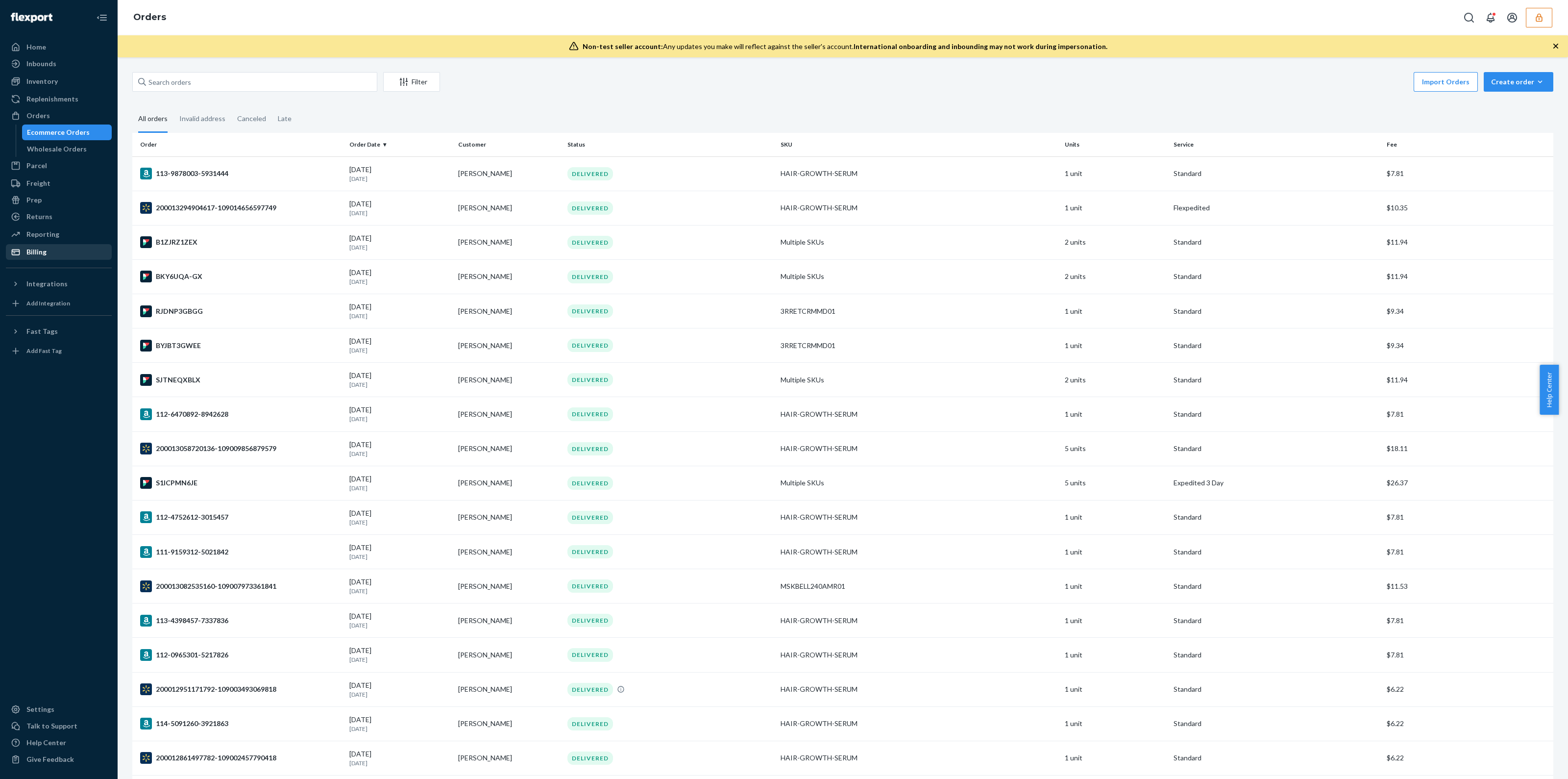
click at [32, 253] on div "Billing" at bounding box center [36, 252] width 20 height 10
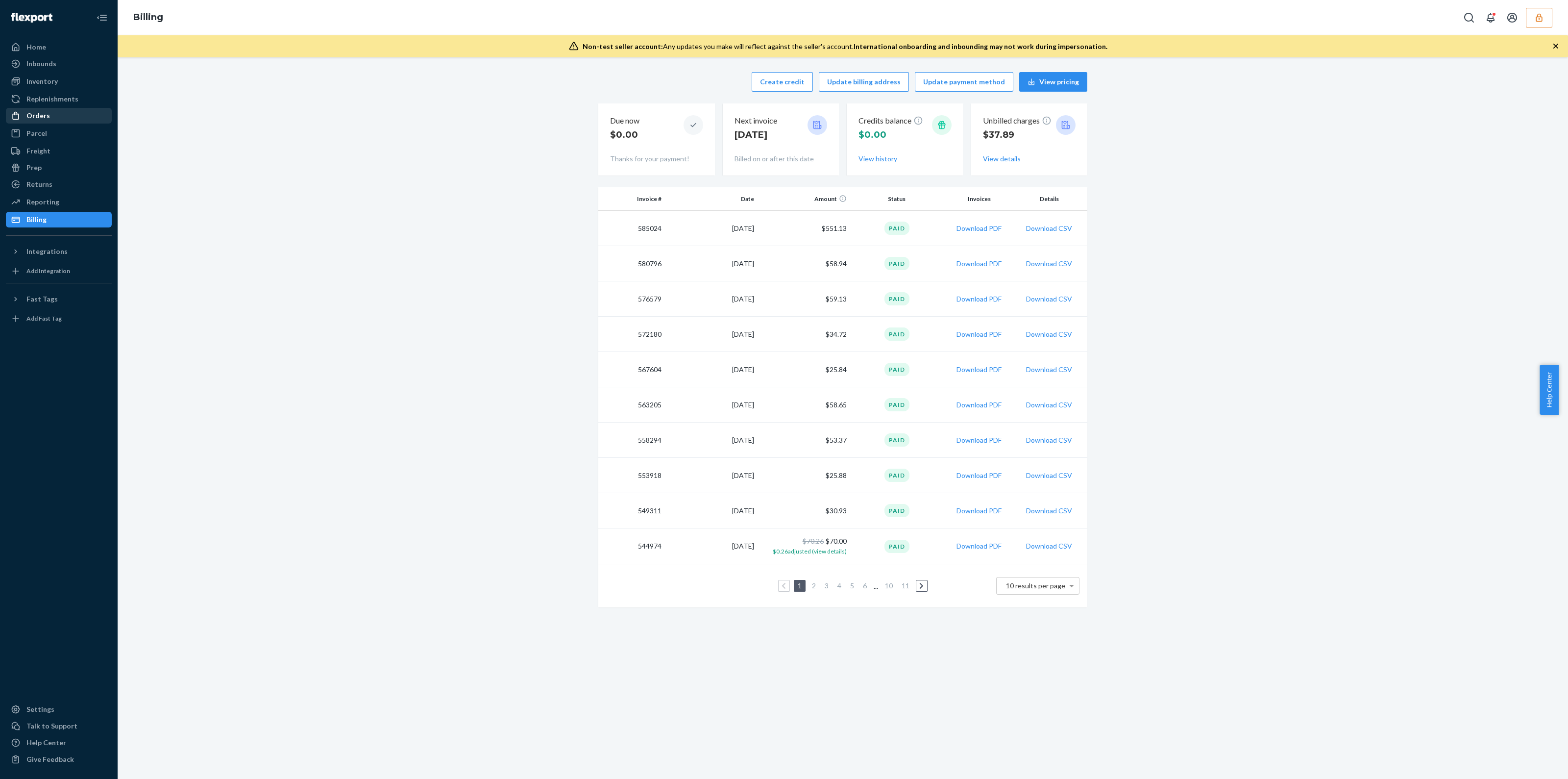
click at [57, 118] on div "Orders" at bounding box center [58, 116] width 104 height 14
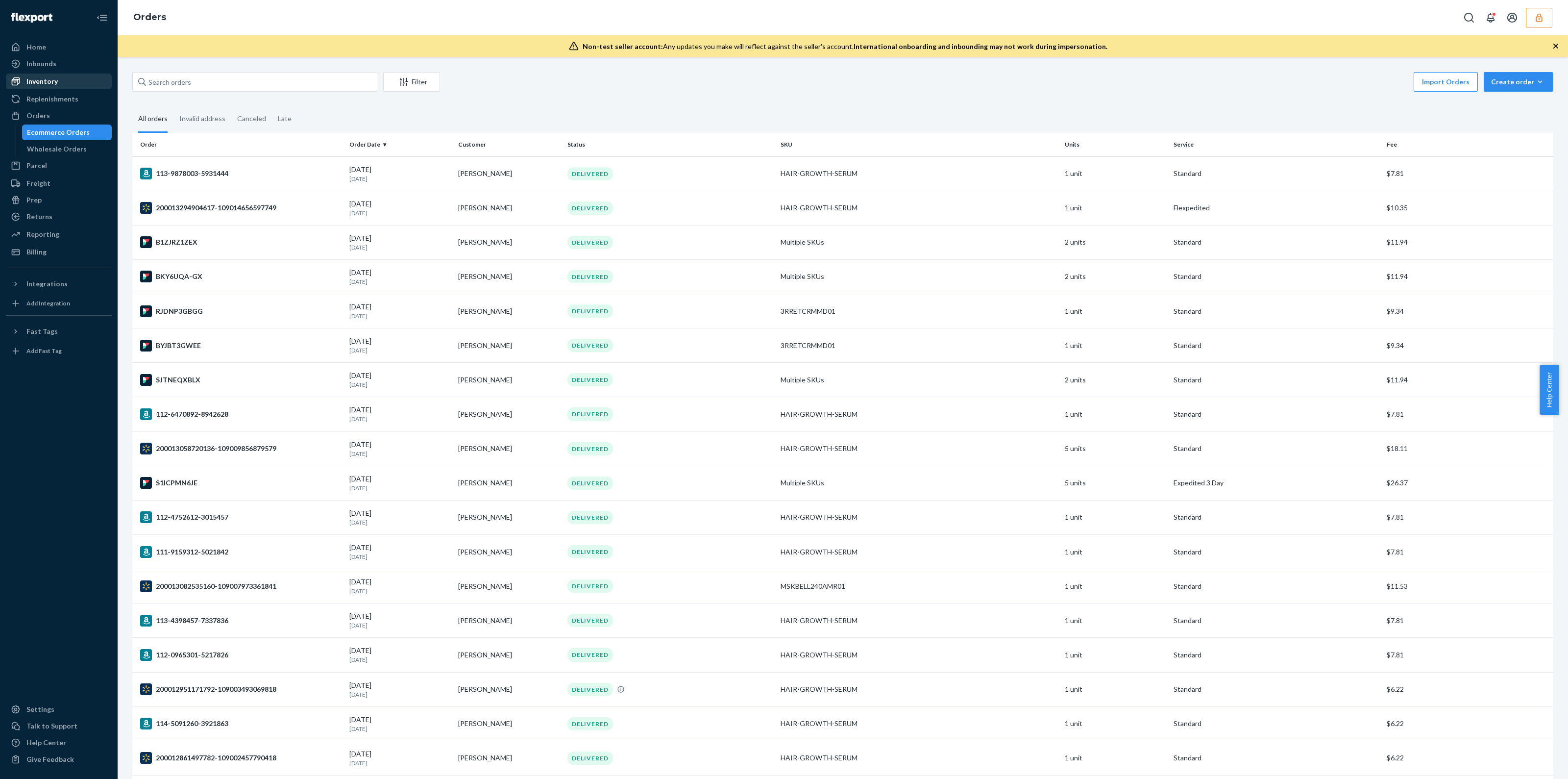
click at [60, 80] on div "Inventory" at bounding box center [58, 81] width 104 height 14
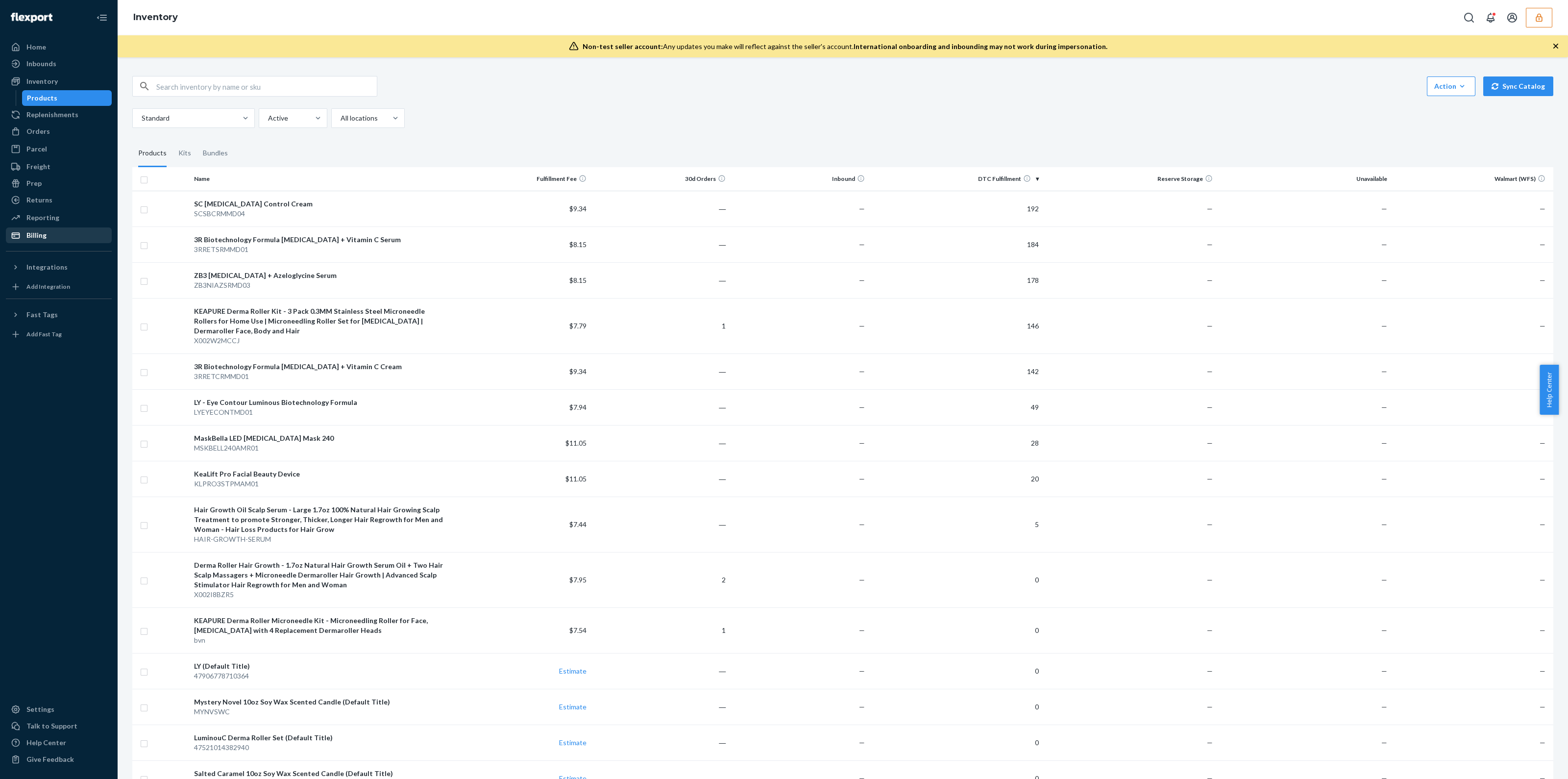
click at [46, 237] on div "Billing" at bounding box center [58, 235] width 104 height 14
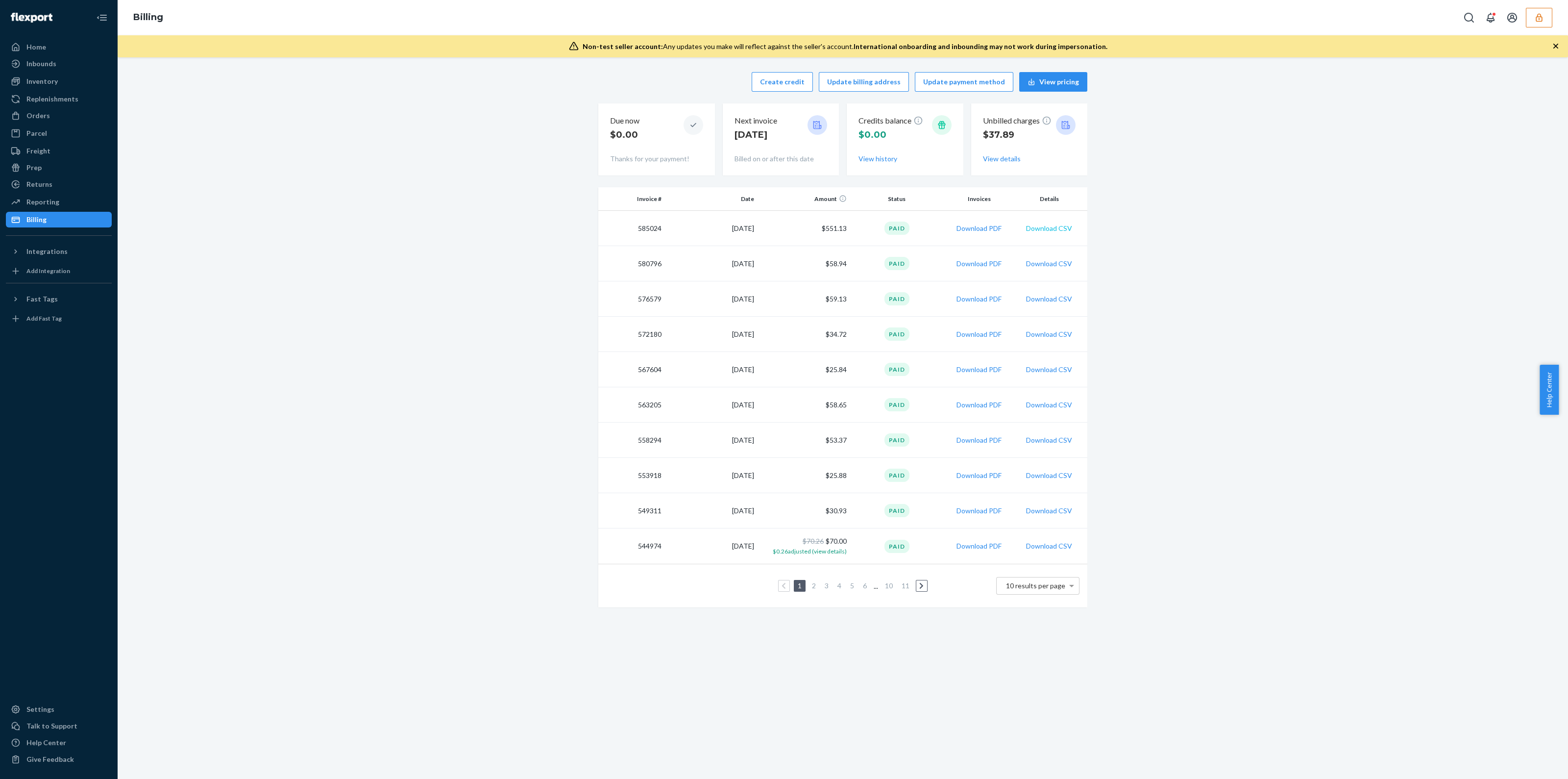
click at [1037, 225] on button "Download CSV" at bounding box center [1049, 228] width 46 height 10
click at [1541, 21] on icon "button" at bounding box center [1539, 18] width 6 height 9
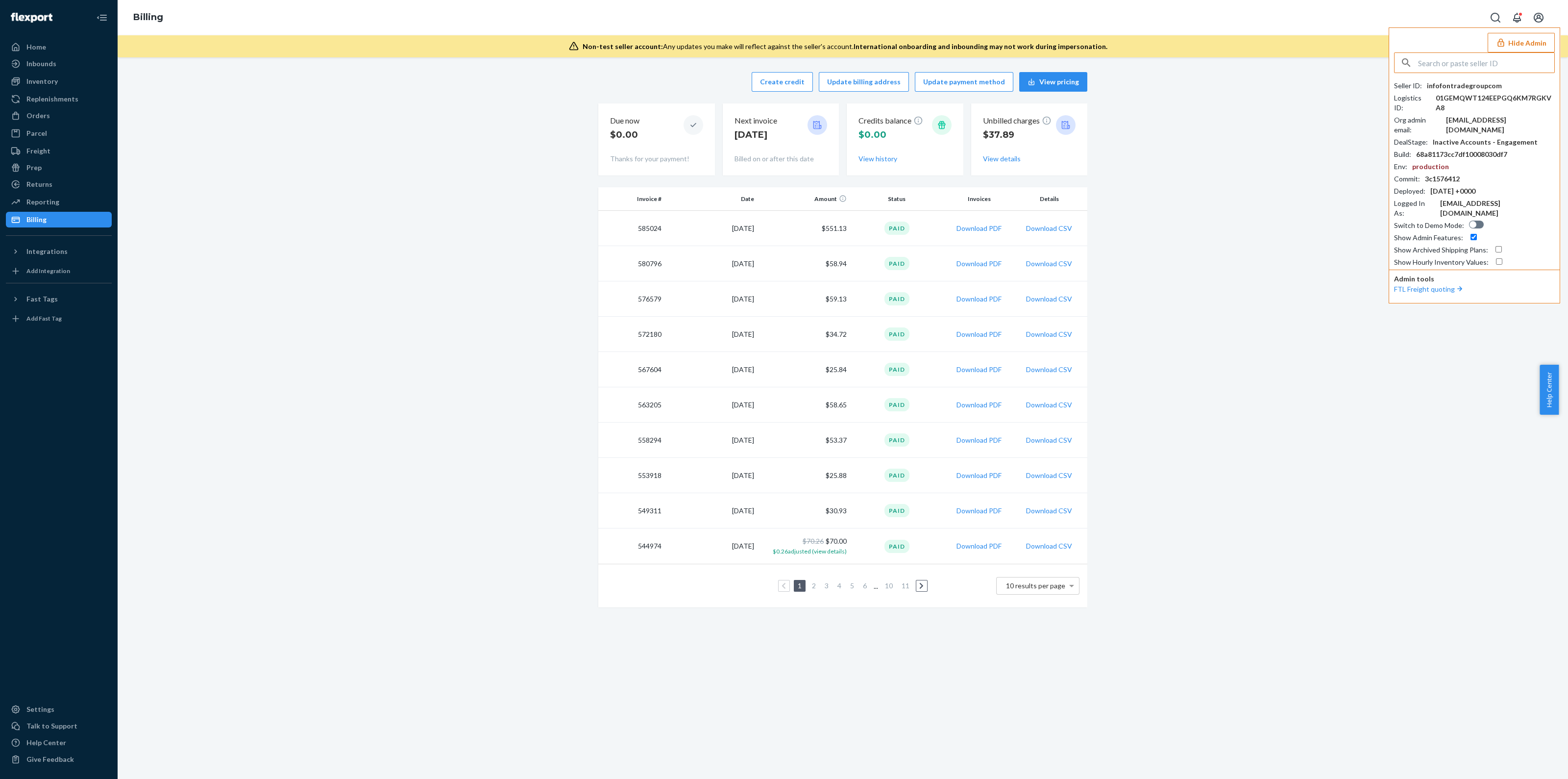
click at [1444, 72] on input "text" at bounding box center [1486, 63] width 136 height 19
type input "infostellalifecom"
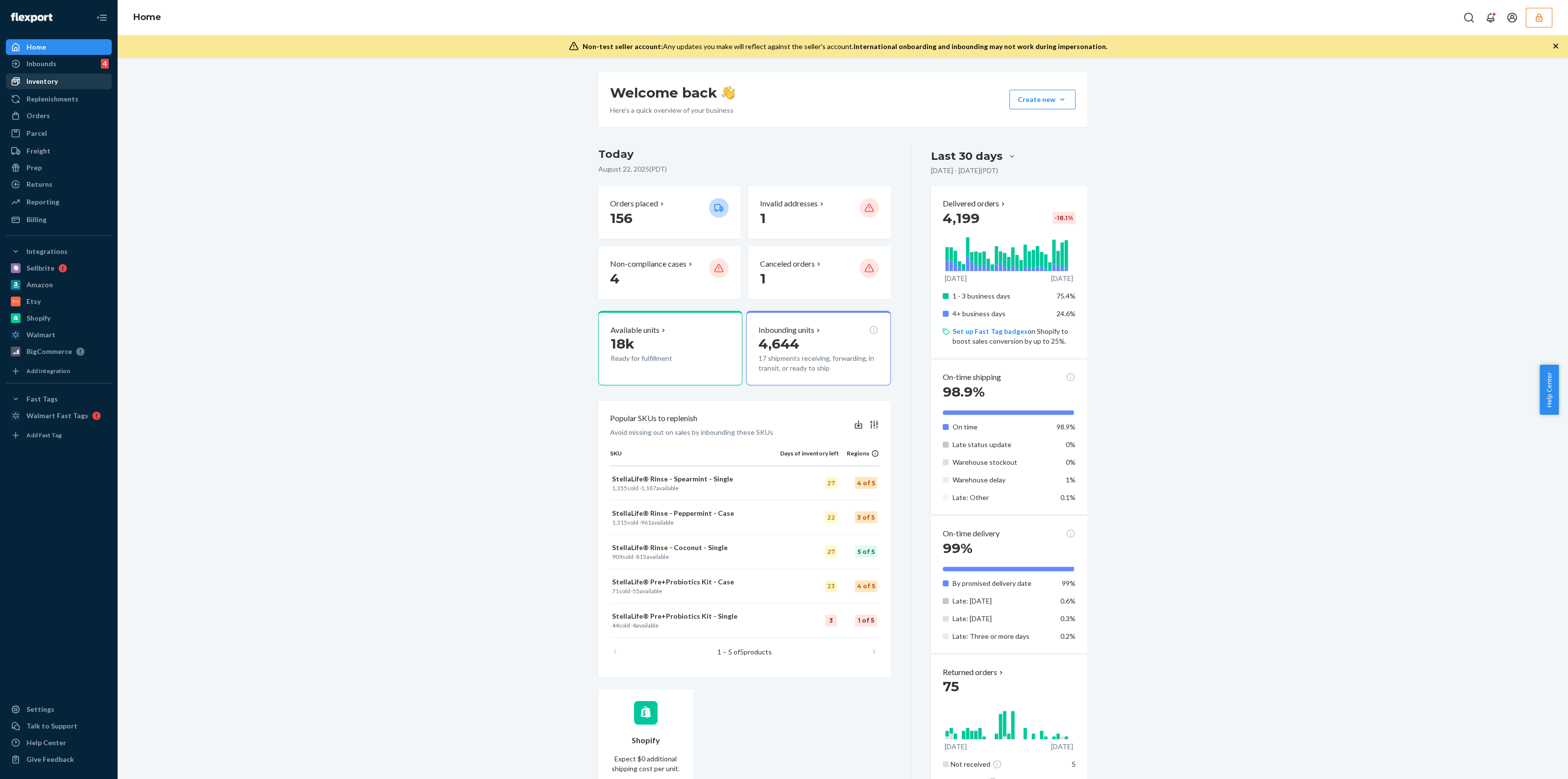
click at [49, 77] on div "Inventory" at bounding box center [42, 82] width 32 height 10
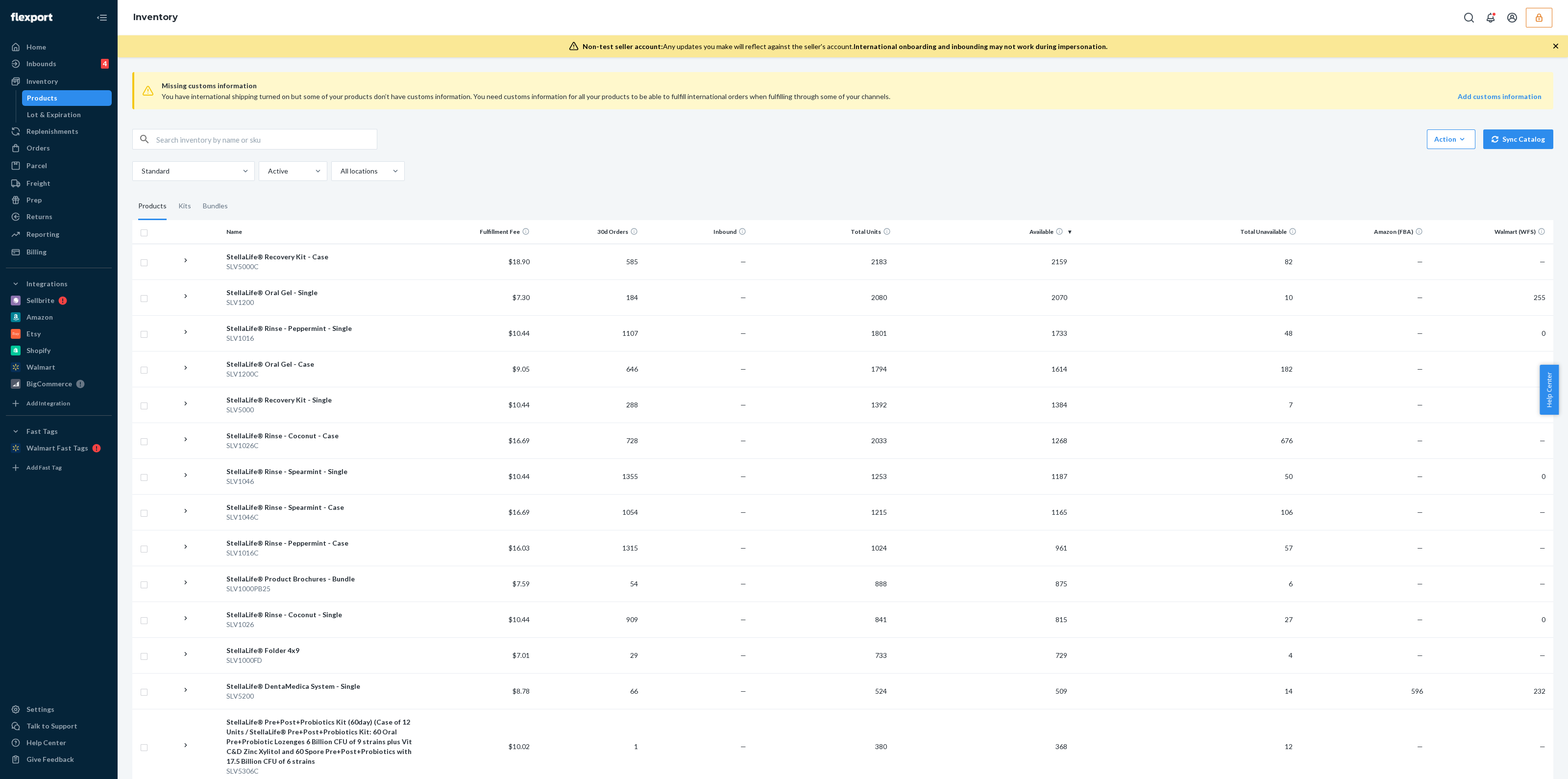
click at [270, 158] on div "Action Create product Create kit or bundle Bulk create products Bulk update pro…" at bounding box center [842, 155] width 1421 height 52
click at [273, 137] on input "text" at bounding box center [267, 139] width 220 height 19
paste input "SLV1200"
type input "SLV1200"
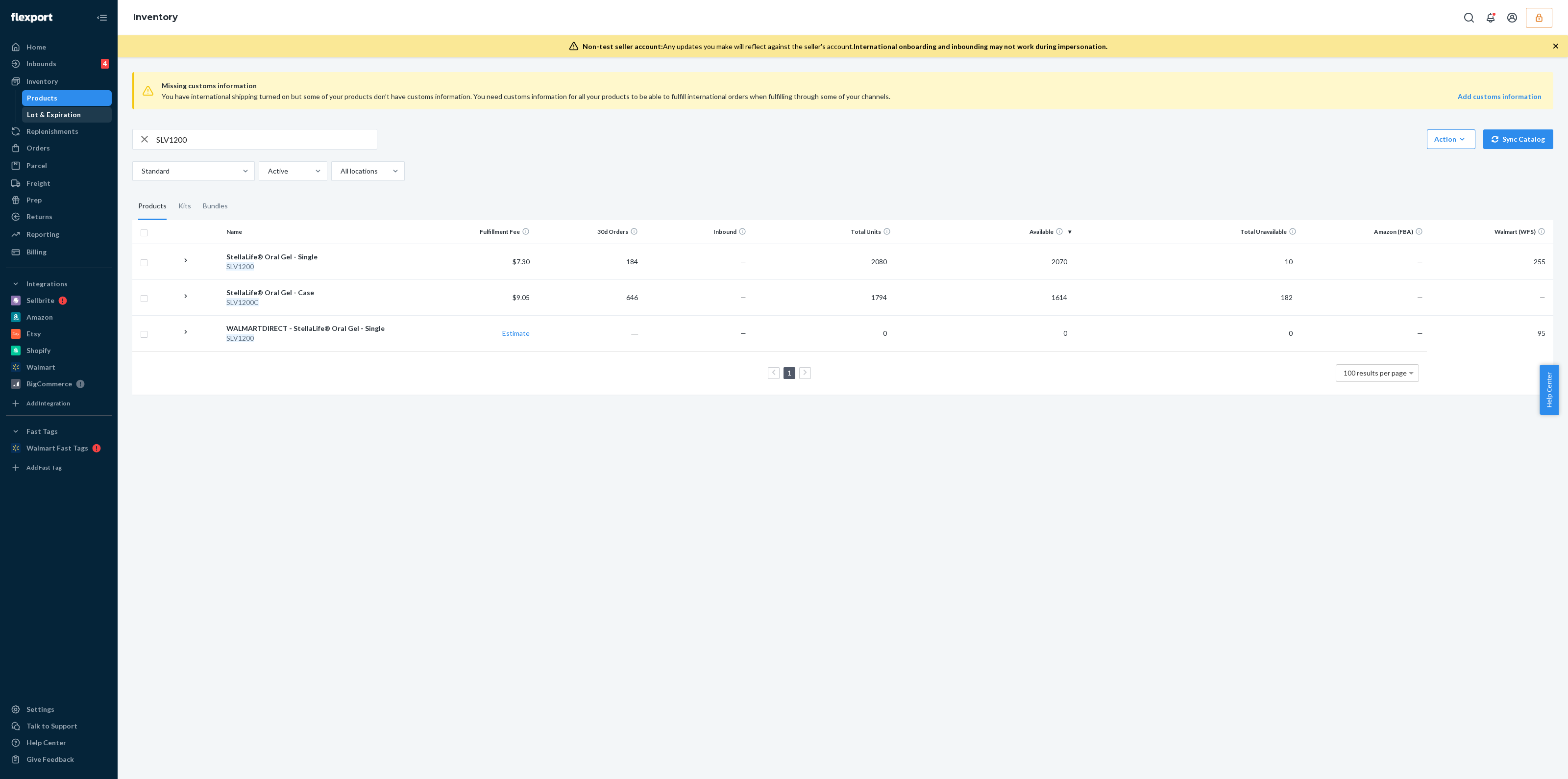
click at [46, 118] on div "Lot & Expiration" at bounding box center [54, 115] width 54 height 10
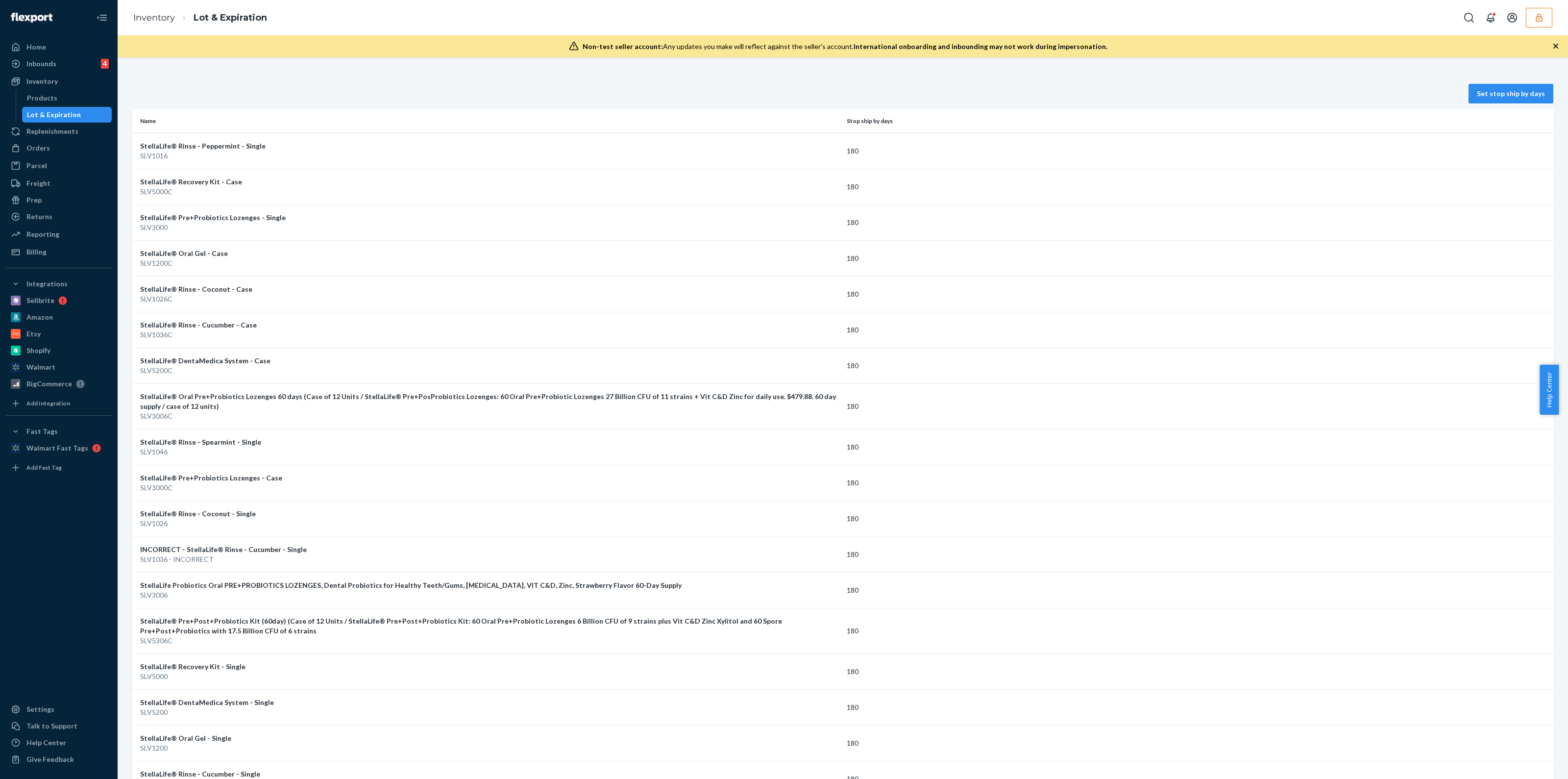
click at [1554, 38] on div "Non-test seller account: Any updates you make will reflect against the seller's…" at bounding box center [842, 46] width 1451 height 22
click at [1555, 45] on icon "button" at bounding box center [1556, 46] width 5 height 5
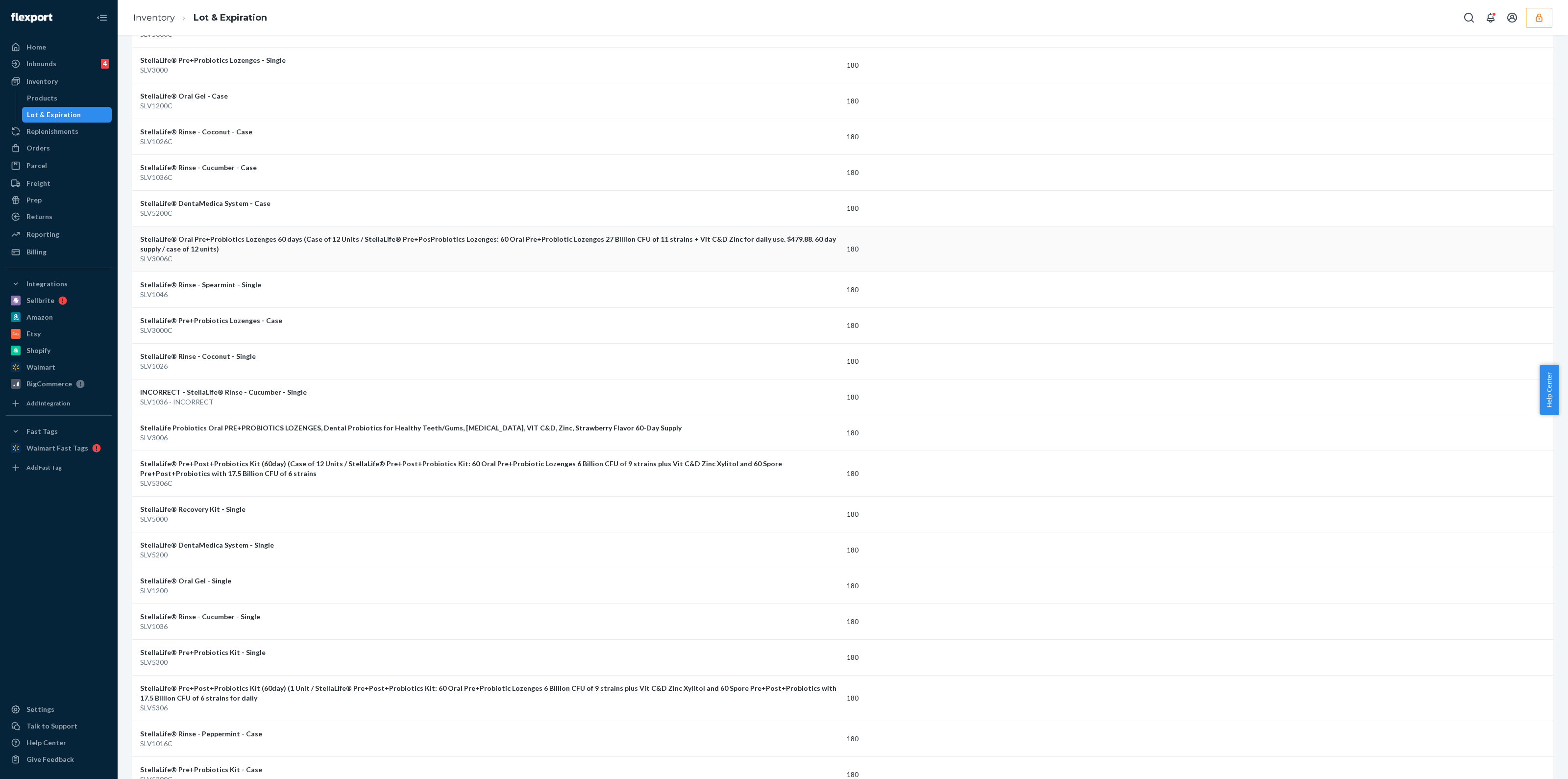
scroll to position [220, 0]
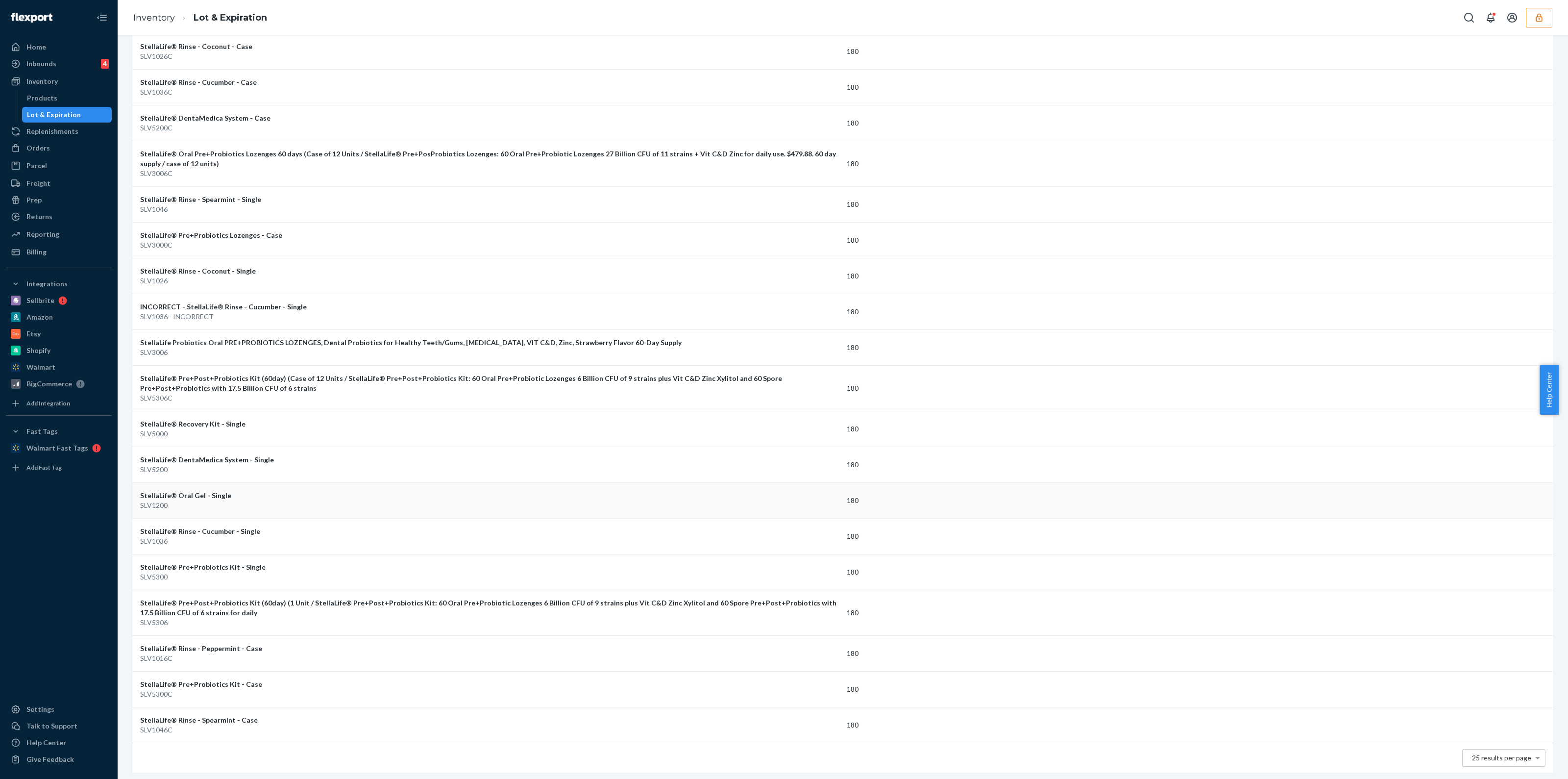
click at [259, 501] on div "SLV1200" at bounding box center [489, 506] width 699 height 10
click at [182, 492] on div "StellaLife® Oral Gel - Single" at bounding box center [489, 496] width 699 height 10
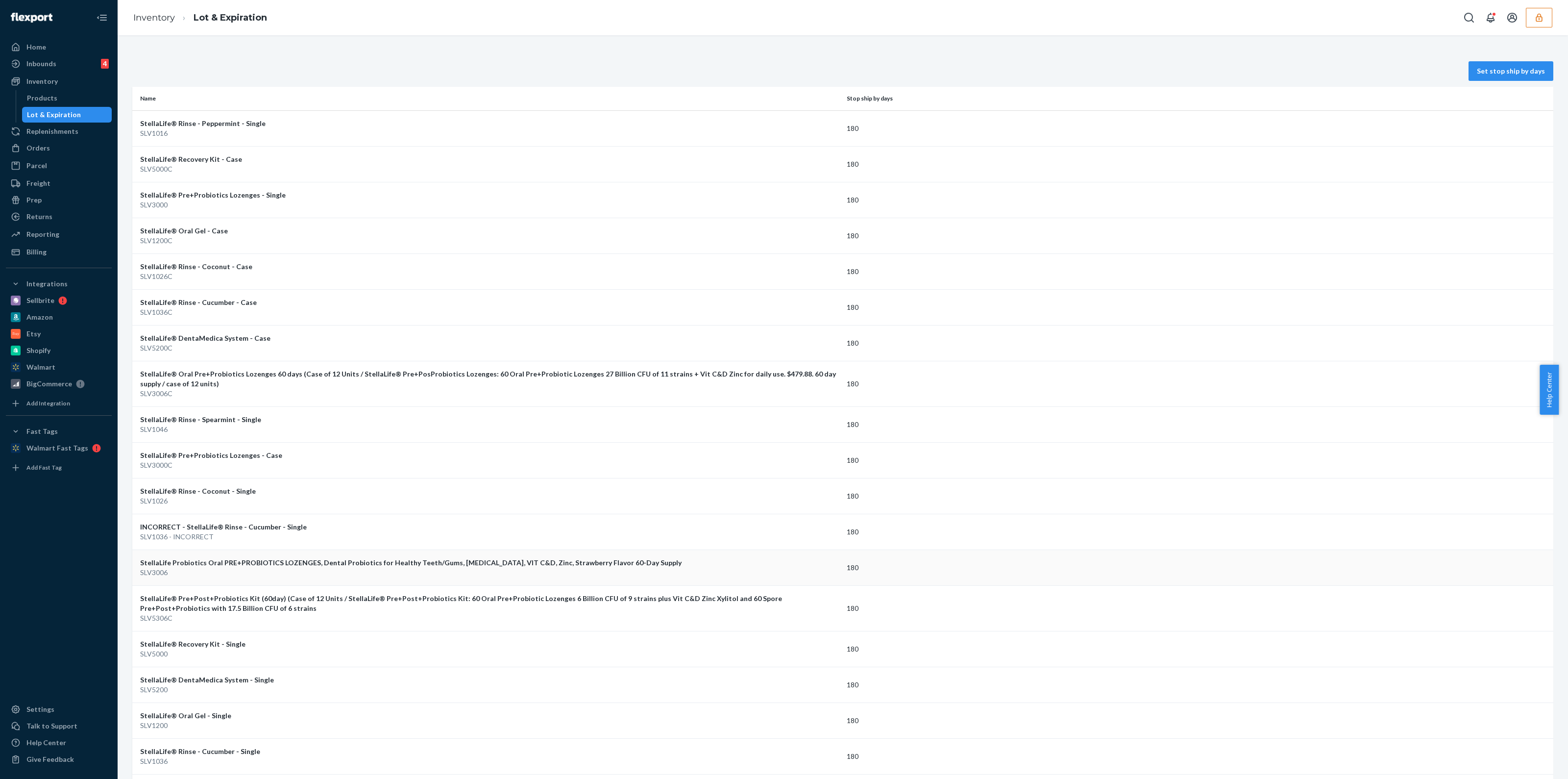
scroll to position [0, 0]
click at [201, 715] on div "StellaLife® Oral Gel - Single" at bounding box center [489, 716] width 699 height 10
click at [248, 235] on div "StellaLife® Oral Gel - Case" at bounding box center [489, 231] width 699 height 10
click at [32, 90] on div "Inventory Products Lot & Expiration" at bounding box center [59, 98] width 106 height 49
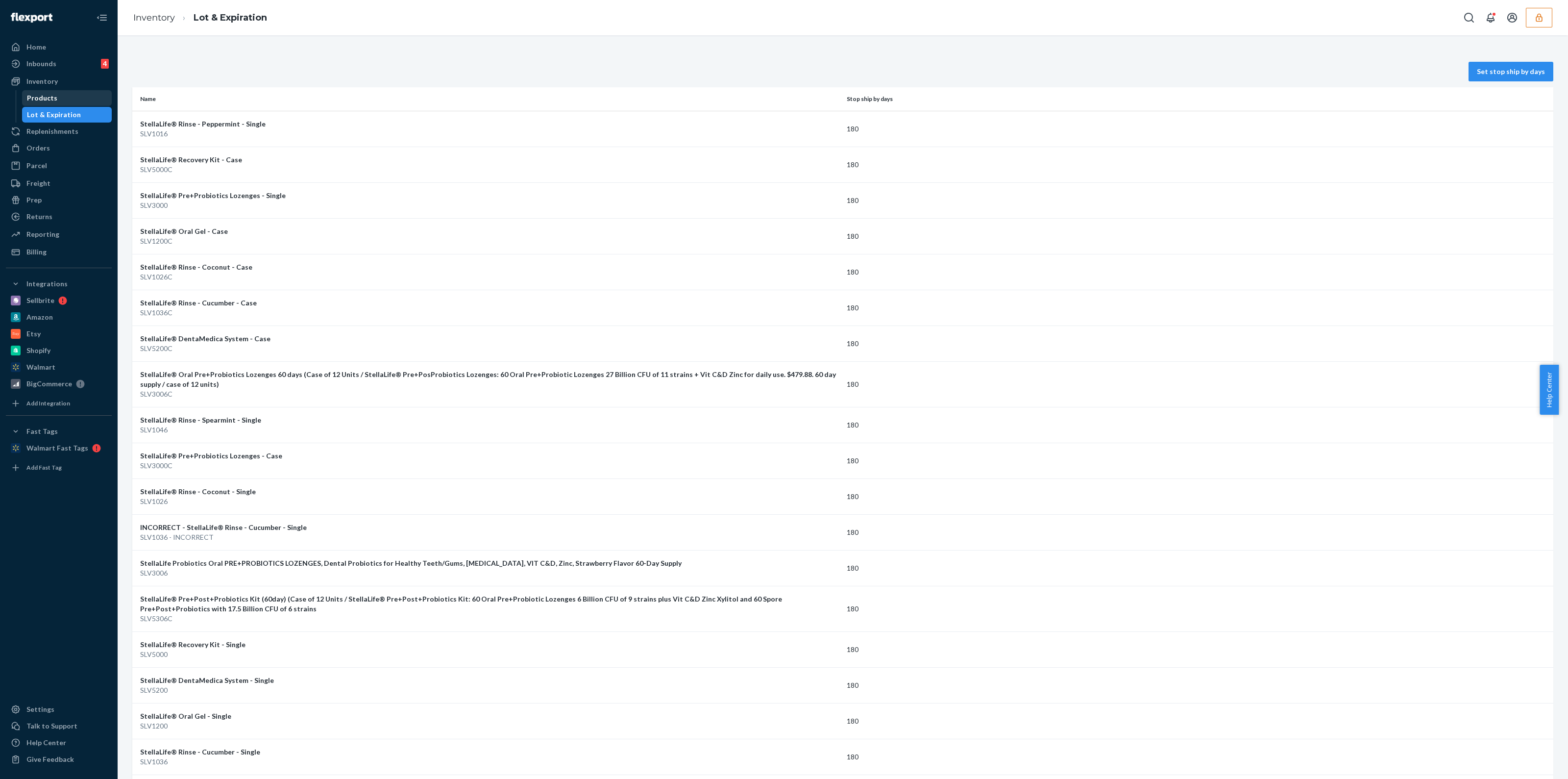
click at [32, 90] on link "Products" at bounding box center [67, 98] width 90 height 16
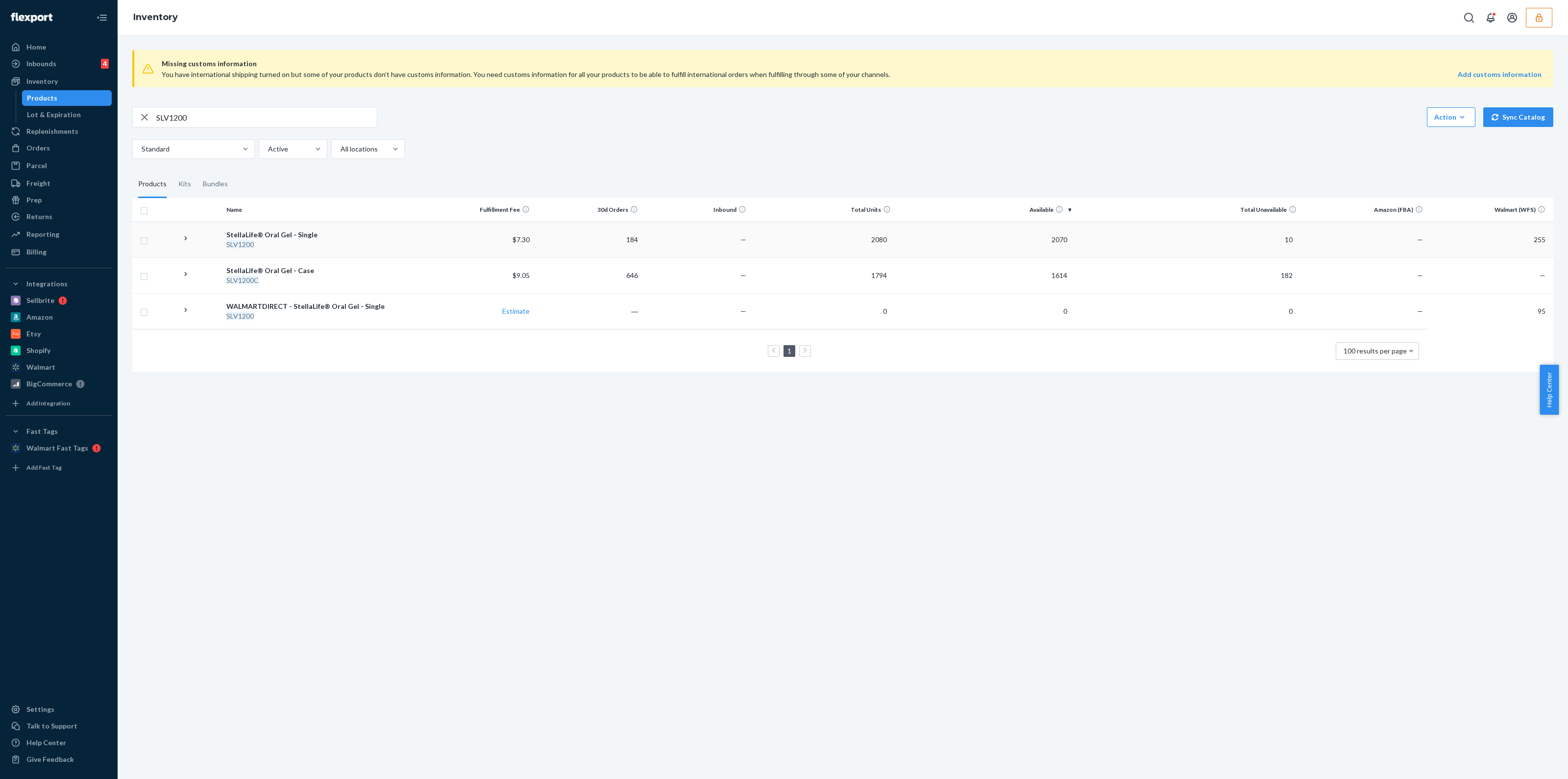
drag, startPoint x: 843, startPoint y: 250, endPoint x: 835, endPoint y: 250, distance: 8.0
click at [835, 250] on td "2080" at bounding box center [822, 239] width 144 height 36
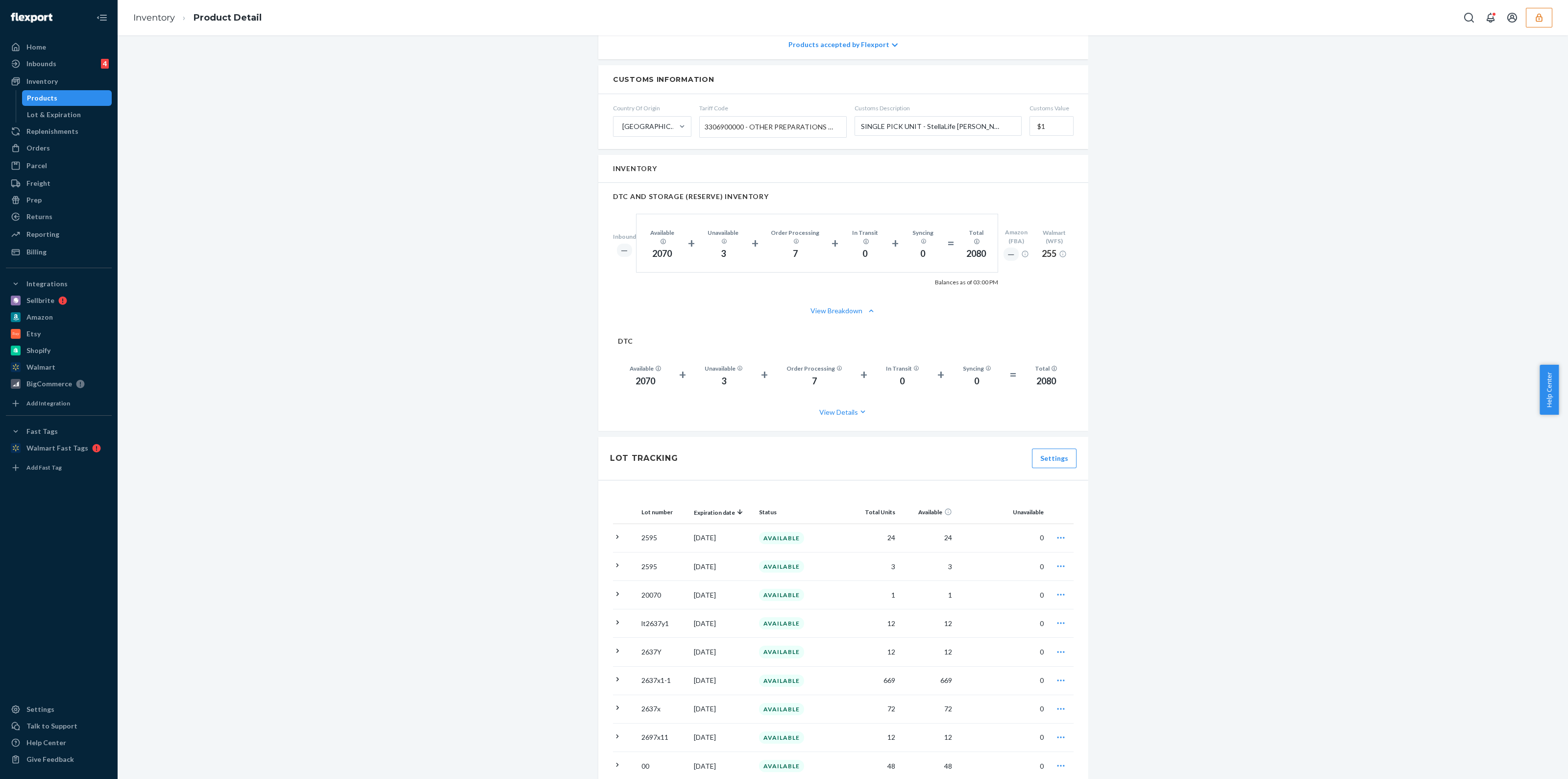
scroll to position [613, 0]
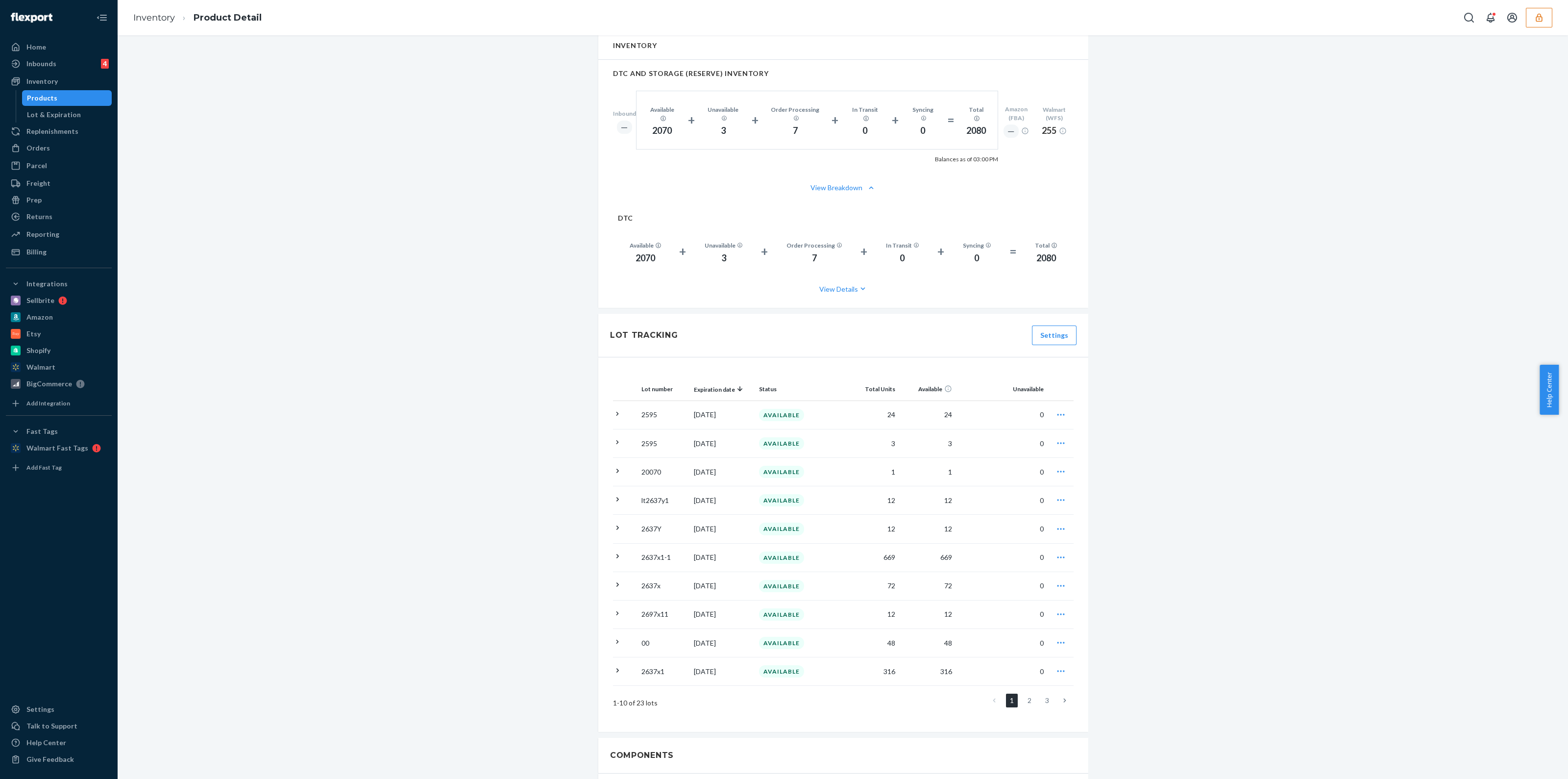
click at [613, 409] on icon at bounding box center [617, 414] width 9 height 9
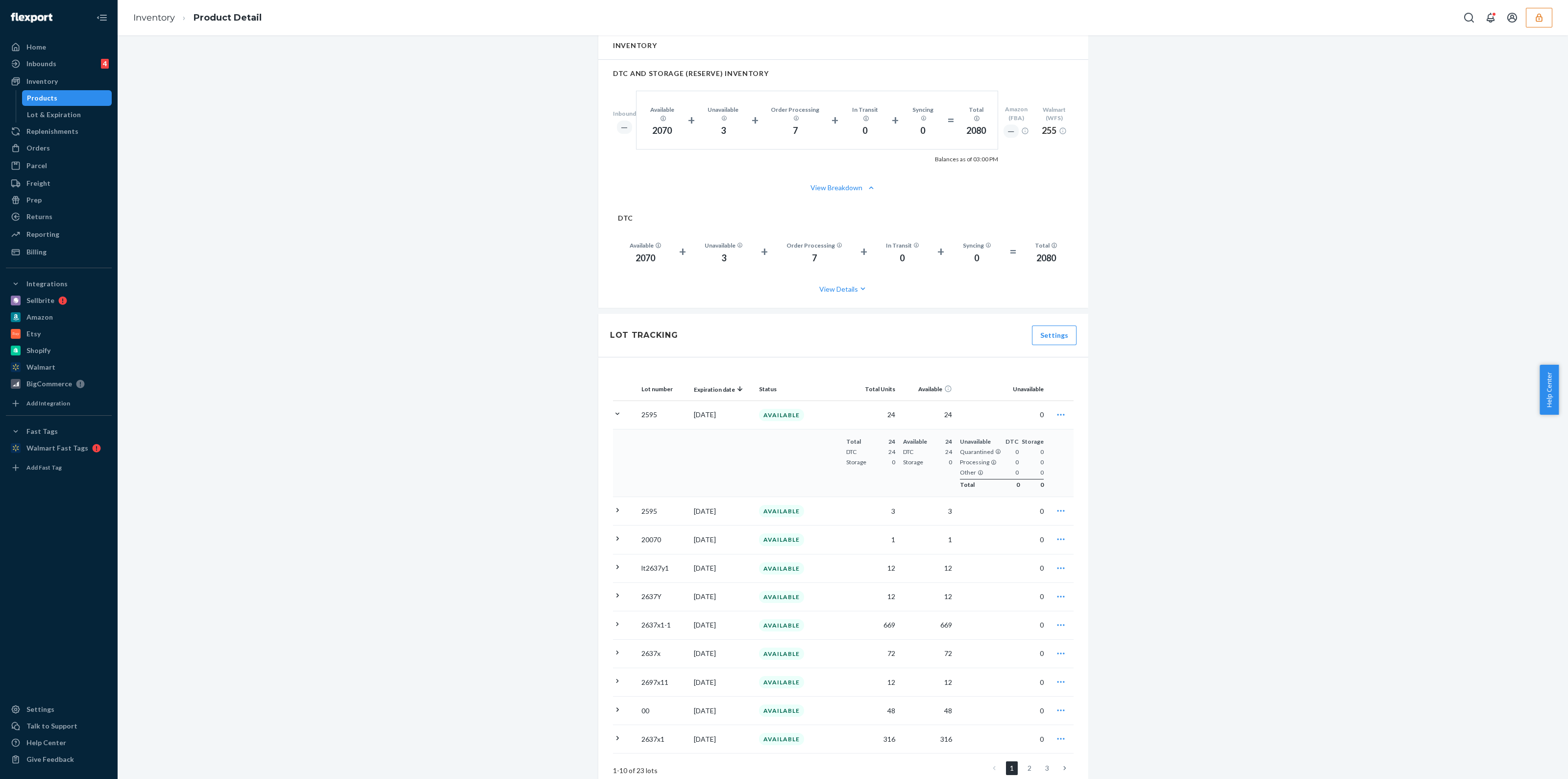
click at [613, 409] on icon at bounding box center [617, 414] width 9 height 9
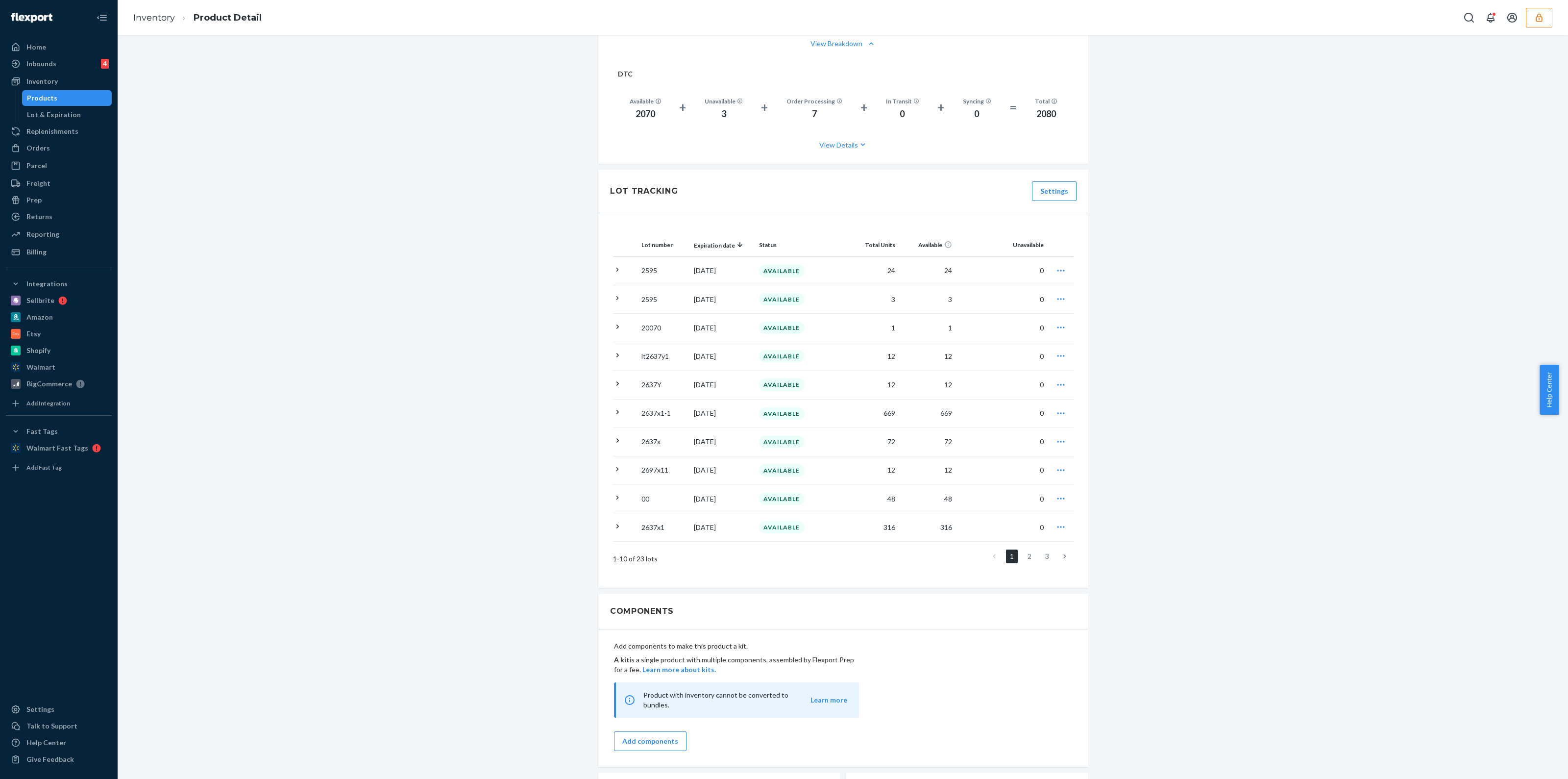
scroll to position [573, 0]
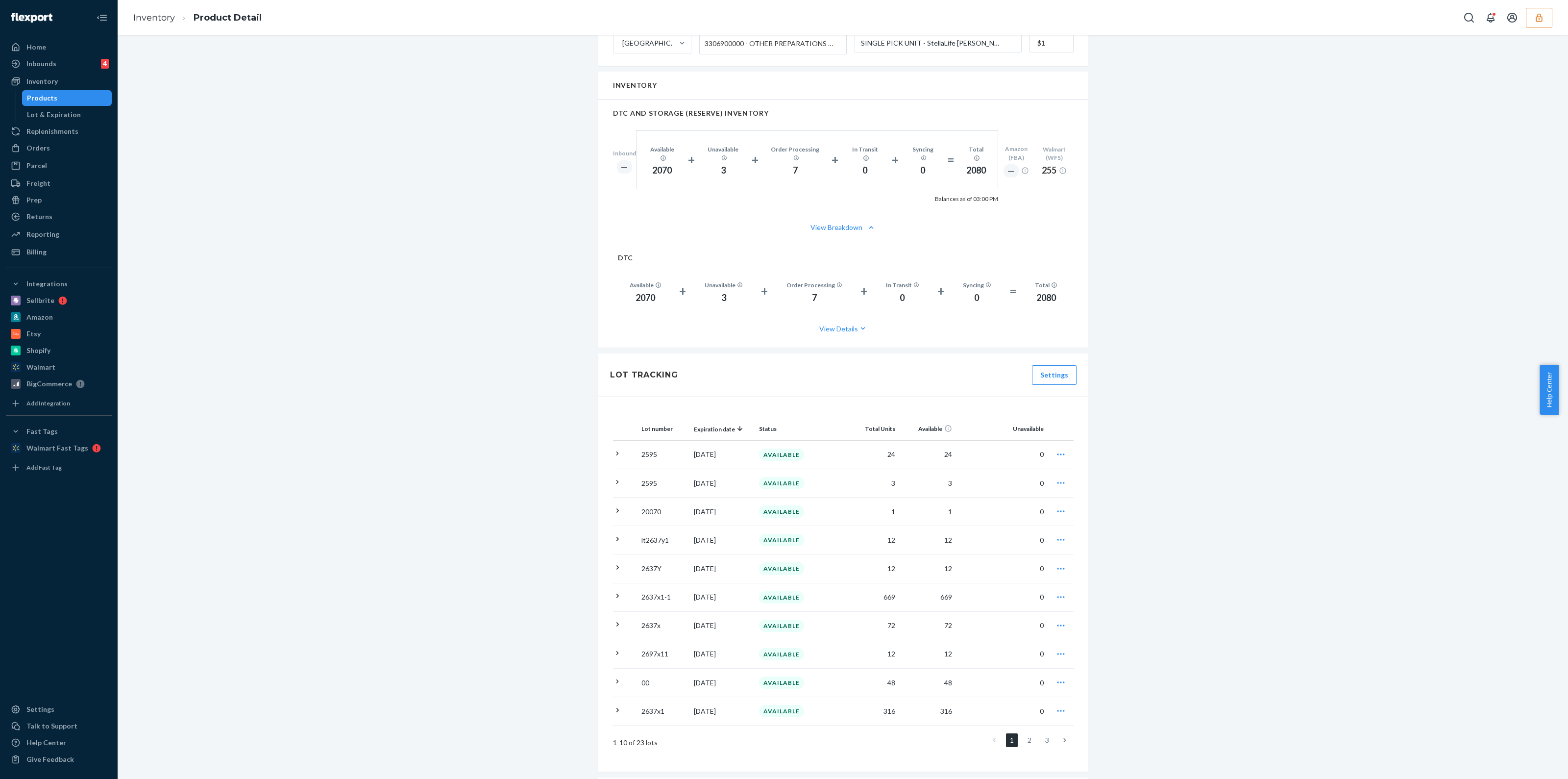
click at [1056, 449] on icon "button" at bounding box center [1061, 454] width 10 height 10
click at [1136, 503] on div "StellaLife® Oral Gel - Single Actions Add components Hide Request removal Creat…" at bounding box center [842, 354] width 1436 height 1754
drag, startPoint x: 1531, startPoint y: 31, endPoint x: 1536, endPoint y: 26, distance: 7.1
click at [1531, 31] on div "Inventory Product Detail" at bounding box center [842, 18] width 1451 height 35
click at [1538, 24] on button "button" at bounding box center [1539, 18] width 26 height 19
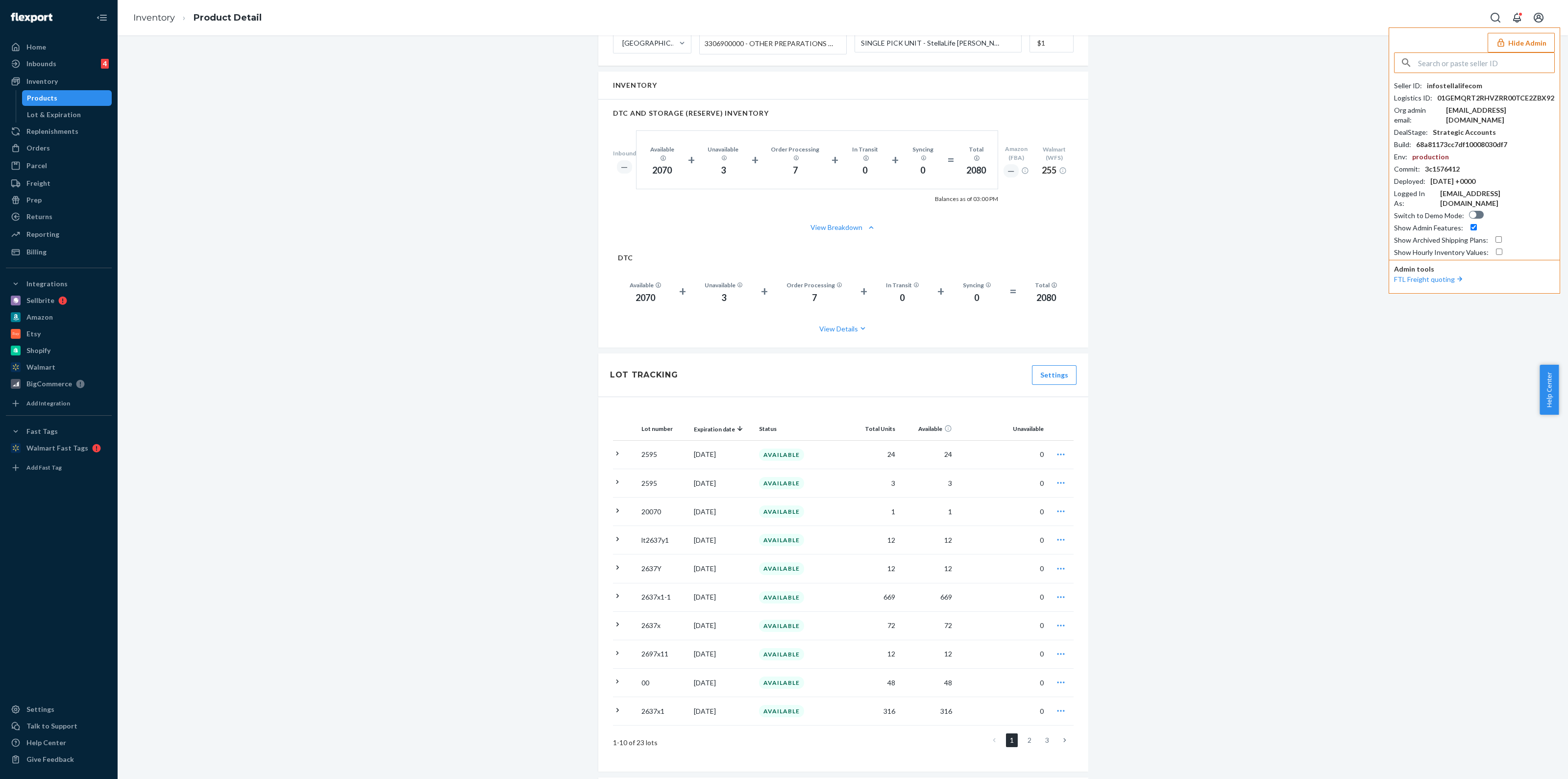
click at [1460, 65] on input "text" at bounding box center [1486, 63] width 136 height 19
type input "andrewrogueendeavorcom"
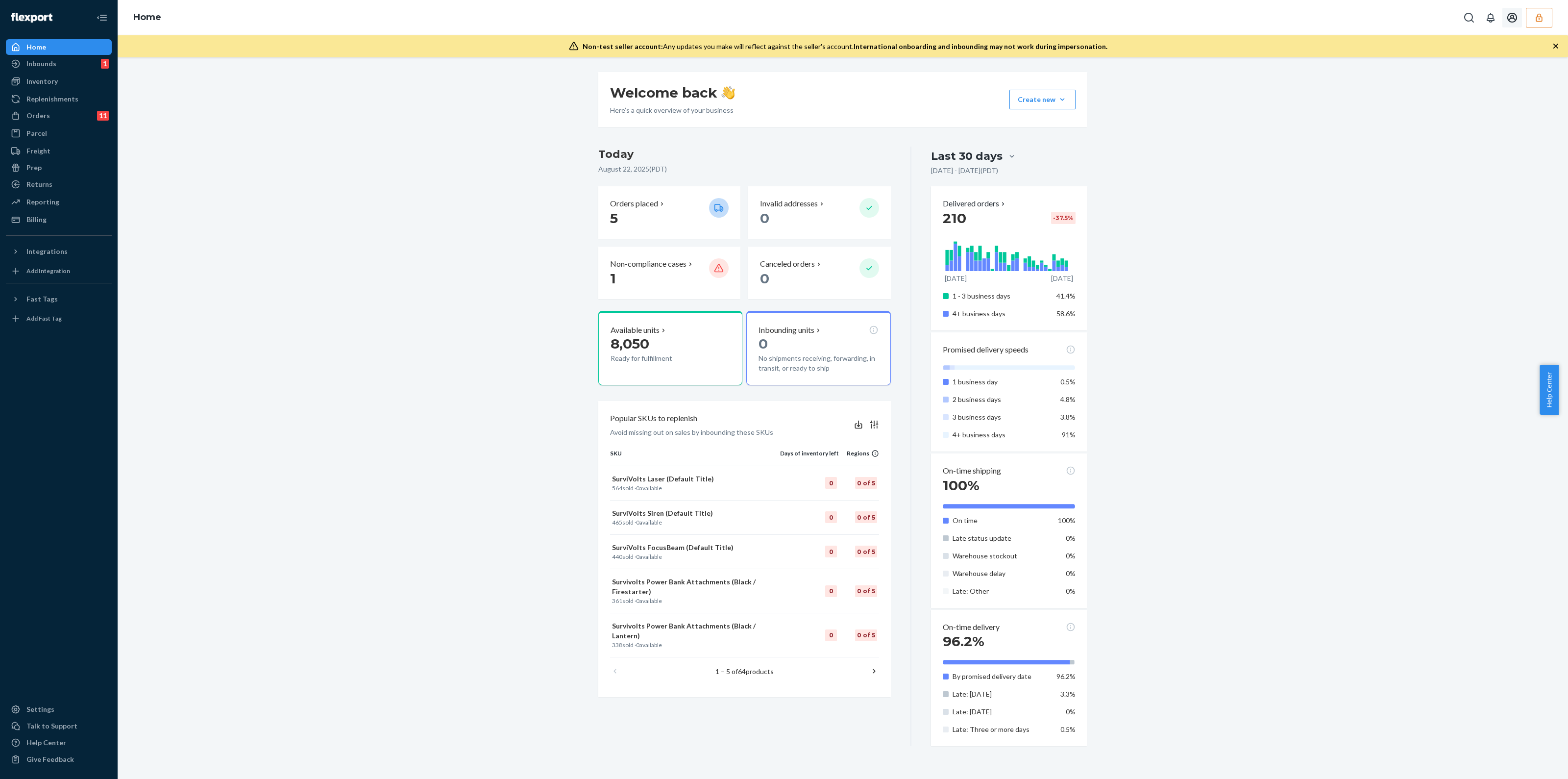
click at [1544, 18] on button "button" at bounding box center [1539, 18] width 26 height 19
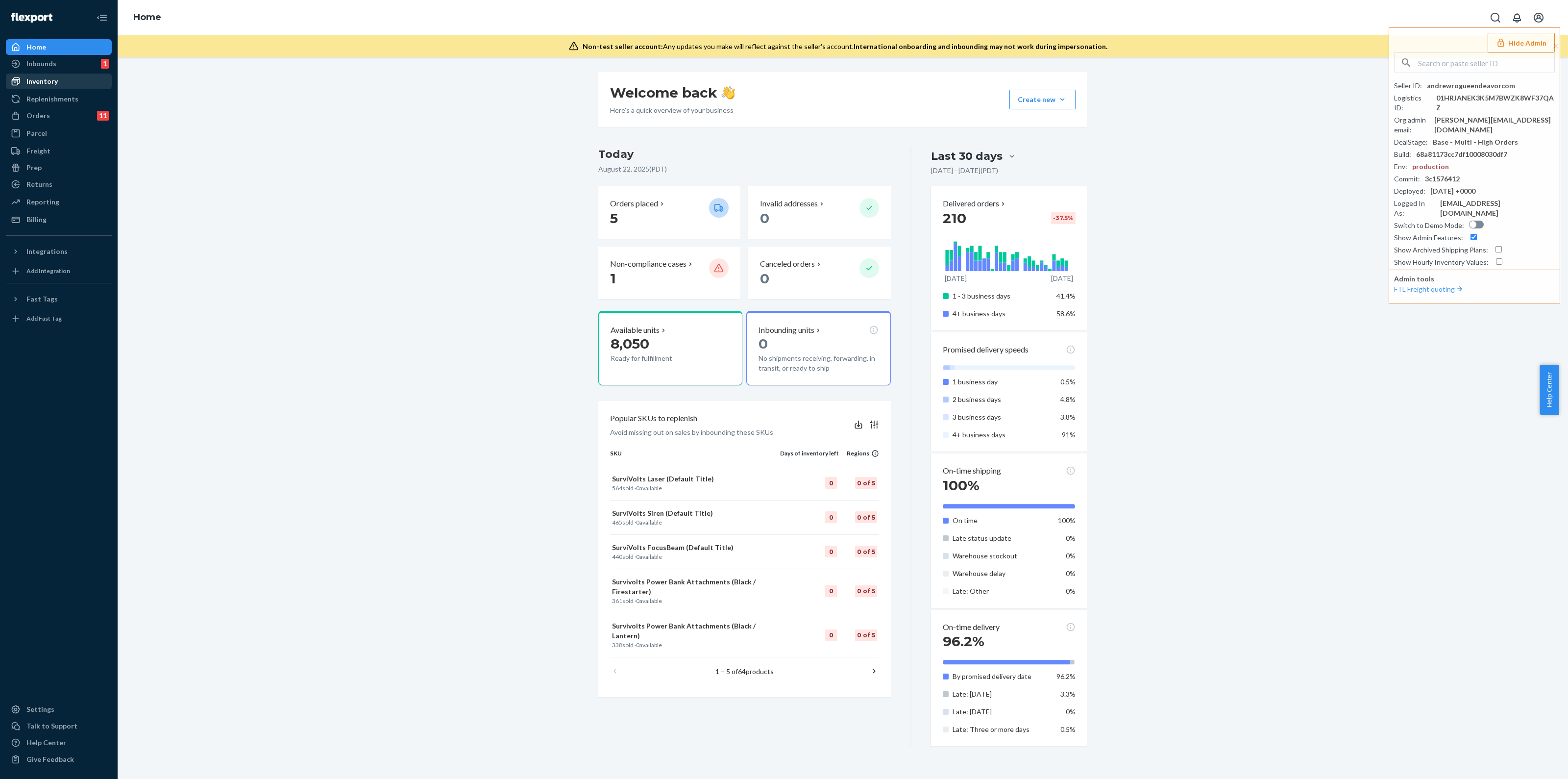
click at [58, 76] on div "Inventory" at bounding box center [58, 81] width 104 height 14
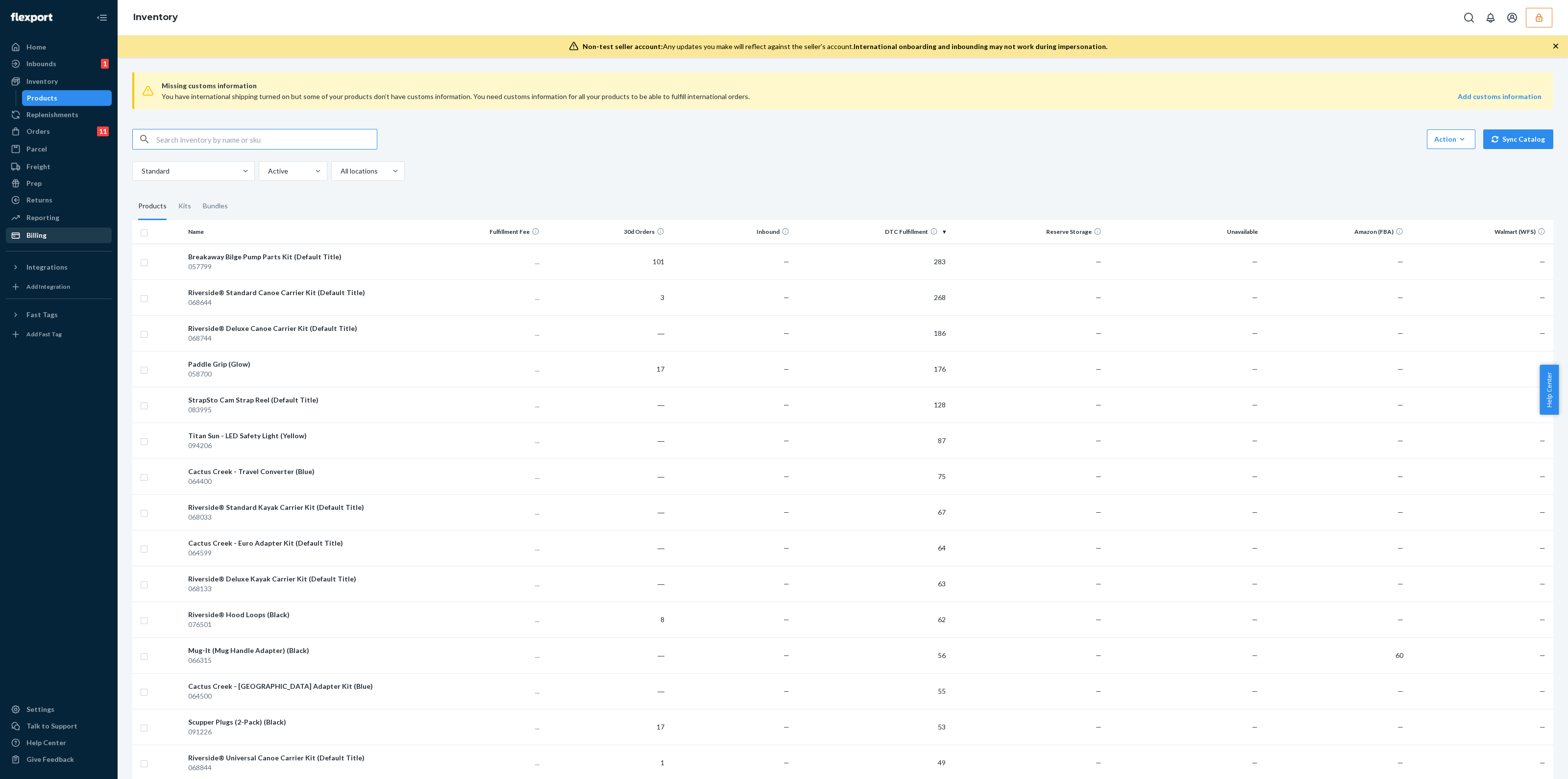
click at [35, 238] on div "Billing" at bounding box center [36, 235] width 20 height 10
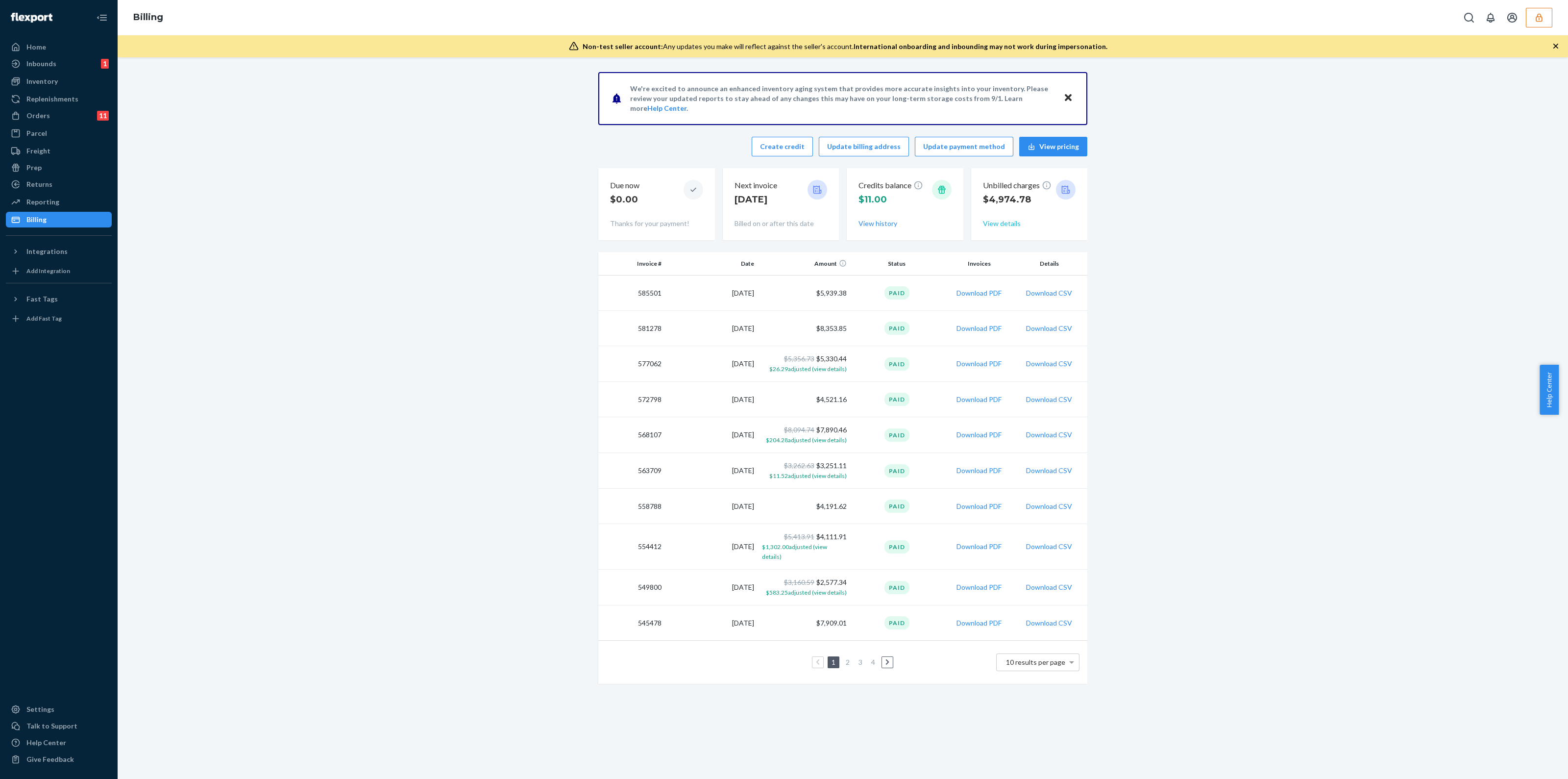
click at [1010, 224] on button "View details" at bounding box center [1002, 224] width 38 height 10
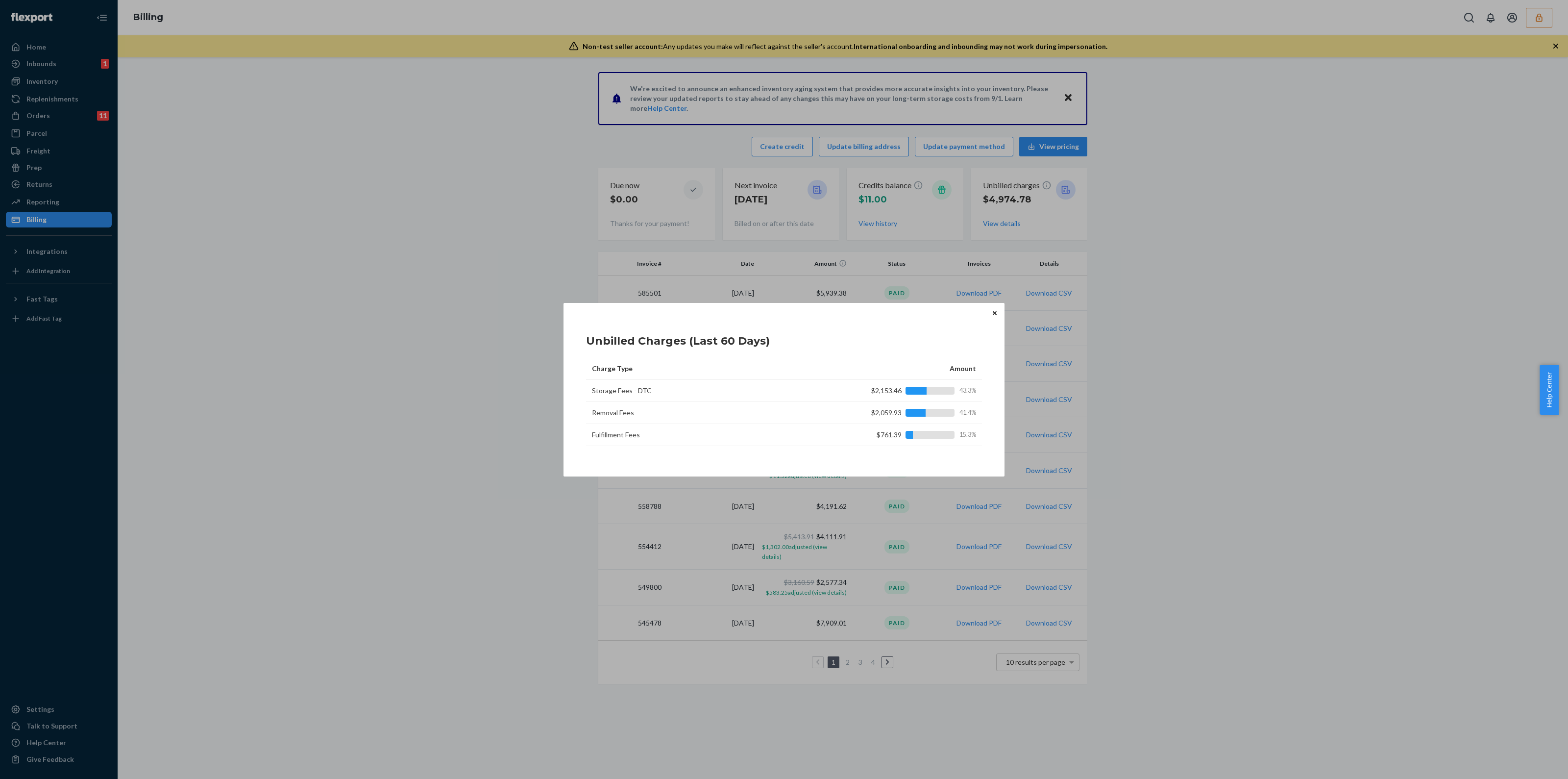
click at [997, 313] on button "Close" at bounding box center [995, 314] width 10 height 11
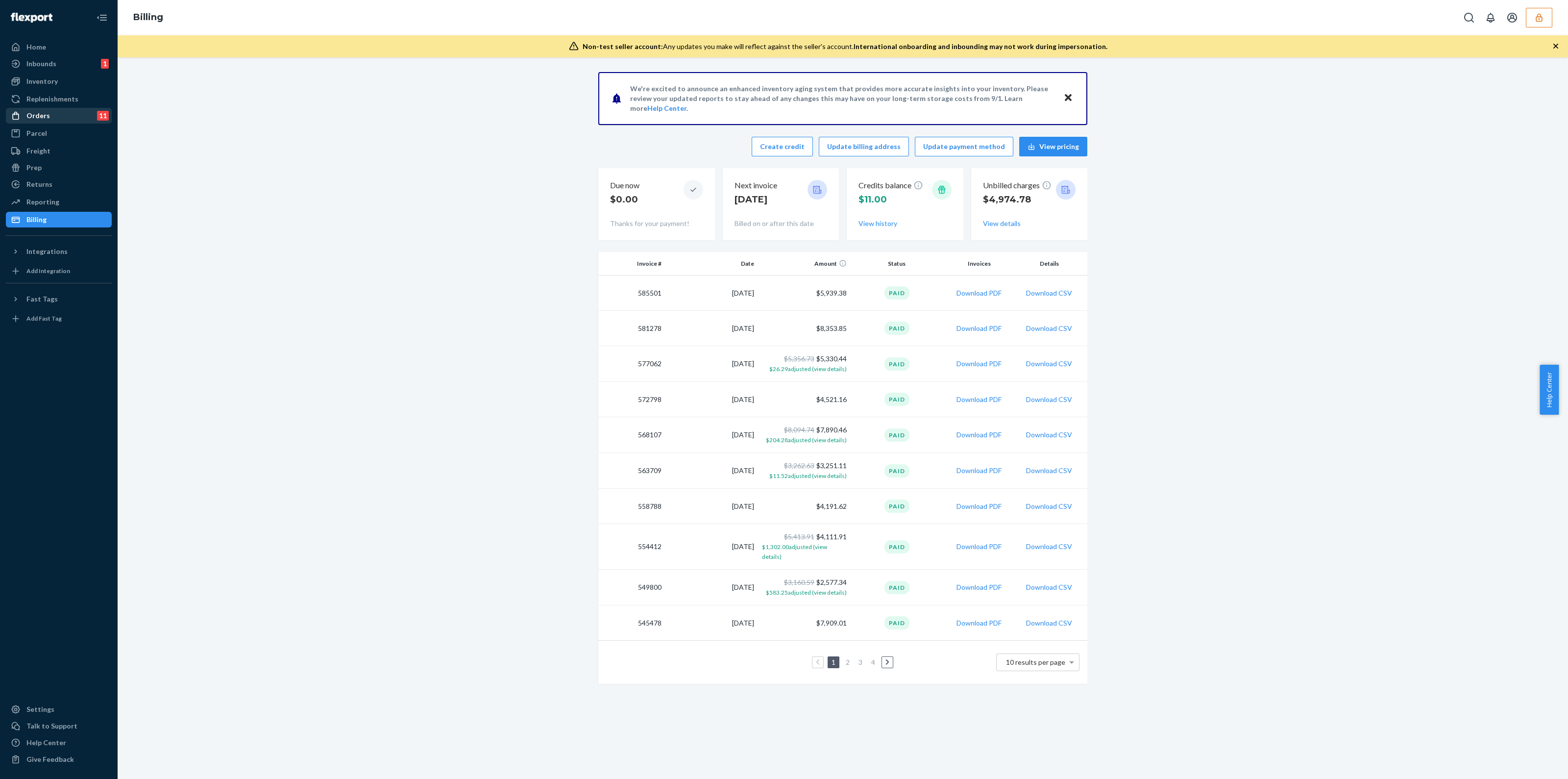
click at [57, 115] on div "Orders 11" at bounding box center [58, 116] width 104 height 14
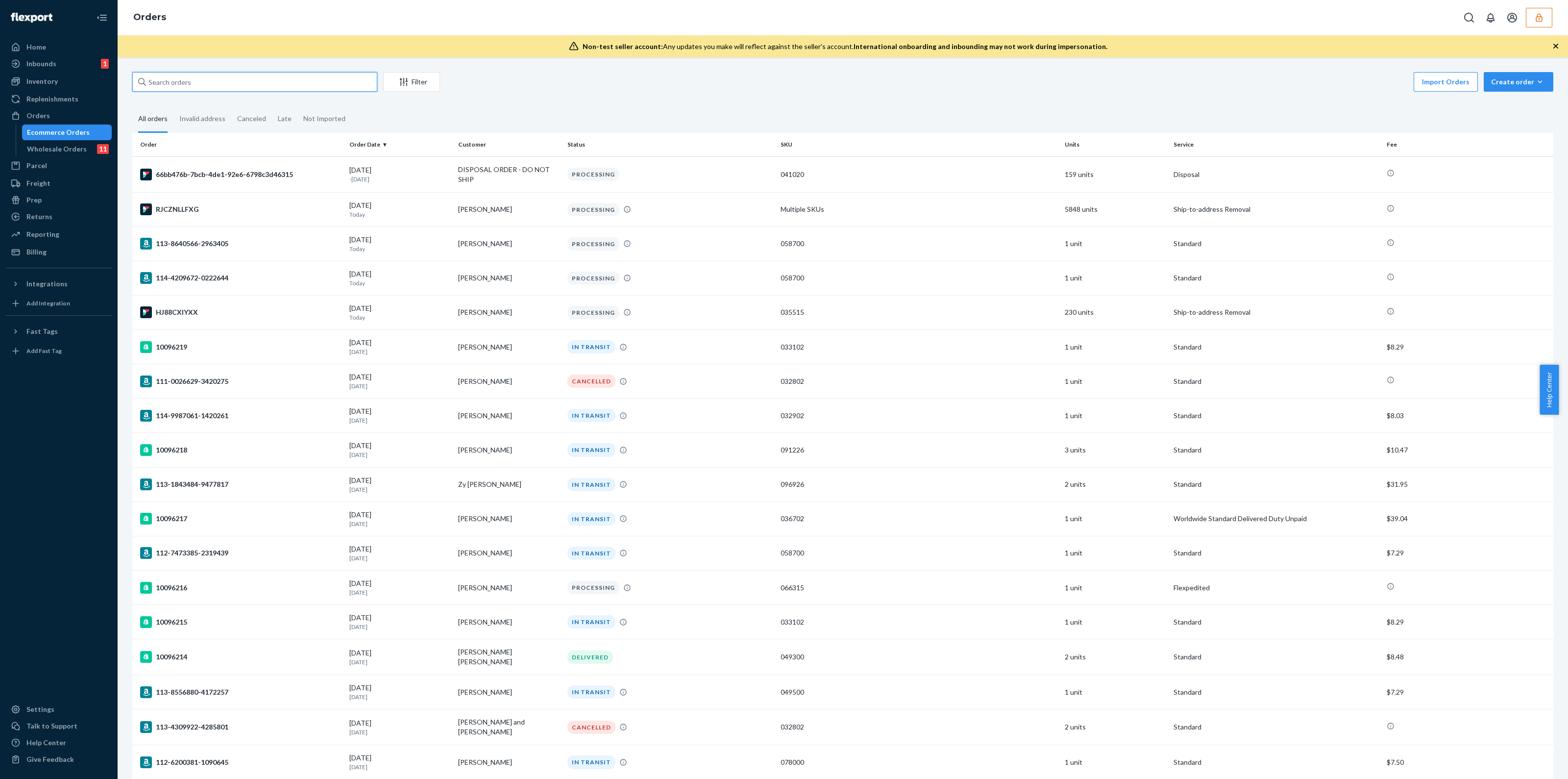
click at [190, 81] on input "text" at bounding box center [254, 82] width 245 height 19
type input "removal"
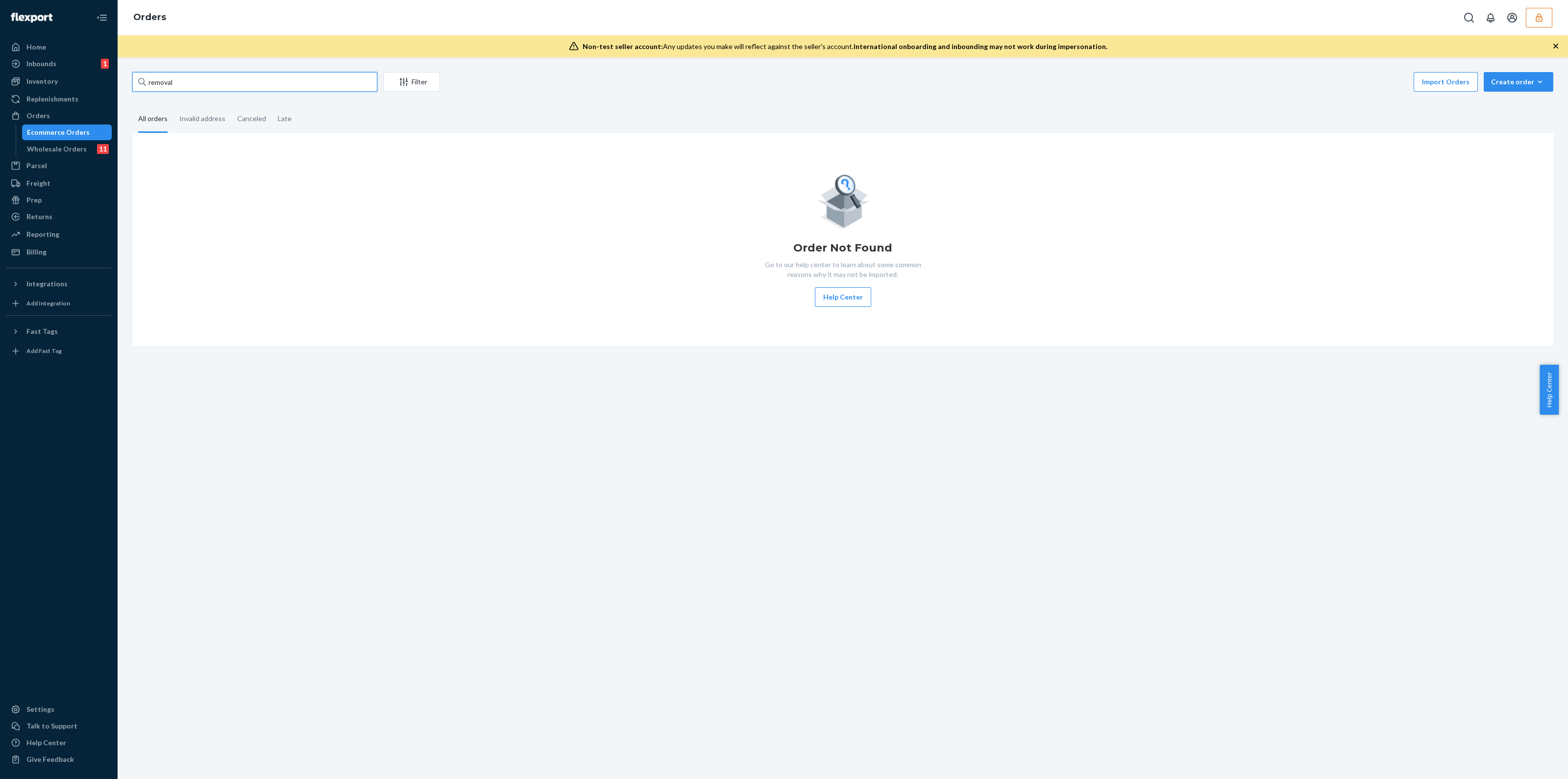
click at [194, 84] on input "removal" at bounding box center [254, 82] width 245 height 19
drag, startPoint x: 296, startPoint y: 86, endPoint x: 0, endPoint y: 74, distance: 296.2
click at [0, 97] on div "Home Inbounds 1 Shipping Plans Problems 1 Inventory Products Replenishments Ord…" at bounding box center [784, 389] width 1568 height 779
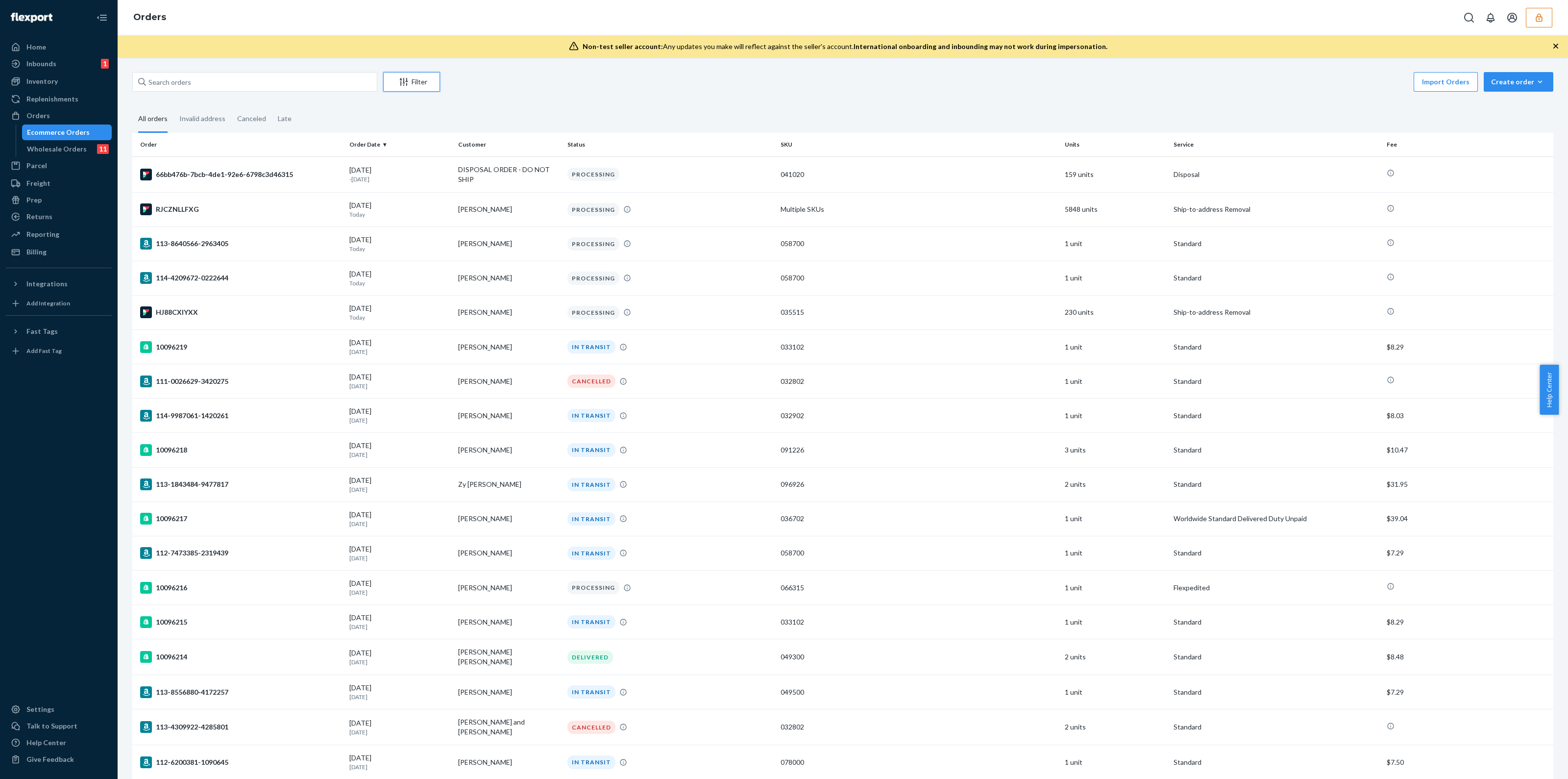
click at [411, 82] on div "Filter" at bounding box center [411, 82] width 56 height 10
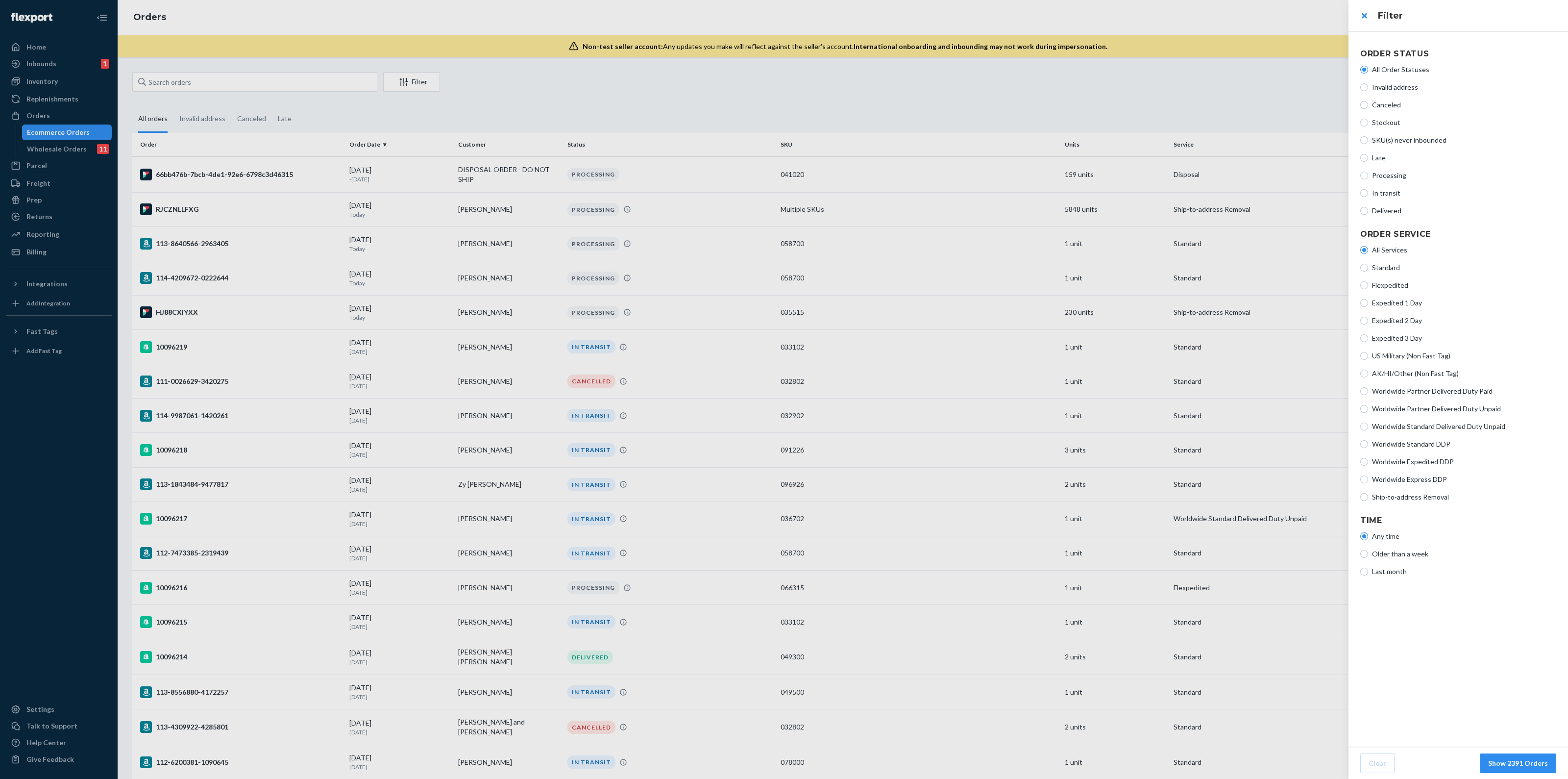
click at [1393, 492] on div "All Services Standard Flexpedited Expedited 1 Day Expedited 2 Day Expedited 3 D…" at bounding box center [1458, 373] width 196 height 265
click at [1392, 492] on span "Ship-to-address Removal" at bounding box center [1464, 497] width 184 height 10
click at [1368, 493] on input "Ship-to-address Removal" at bounding box center [1364, 497] width 8 height 8
radio input "true"
radio input "false"
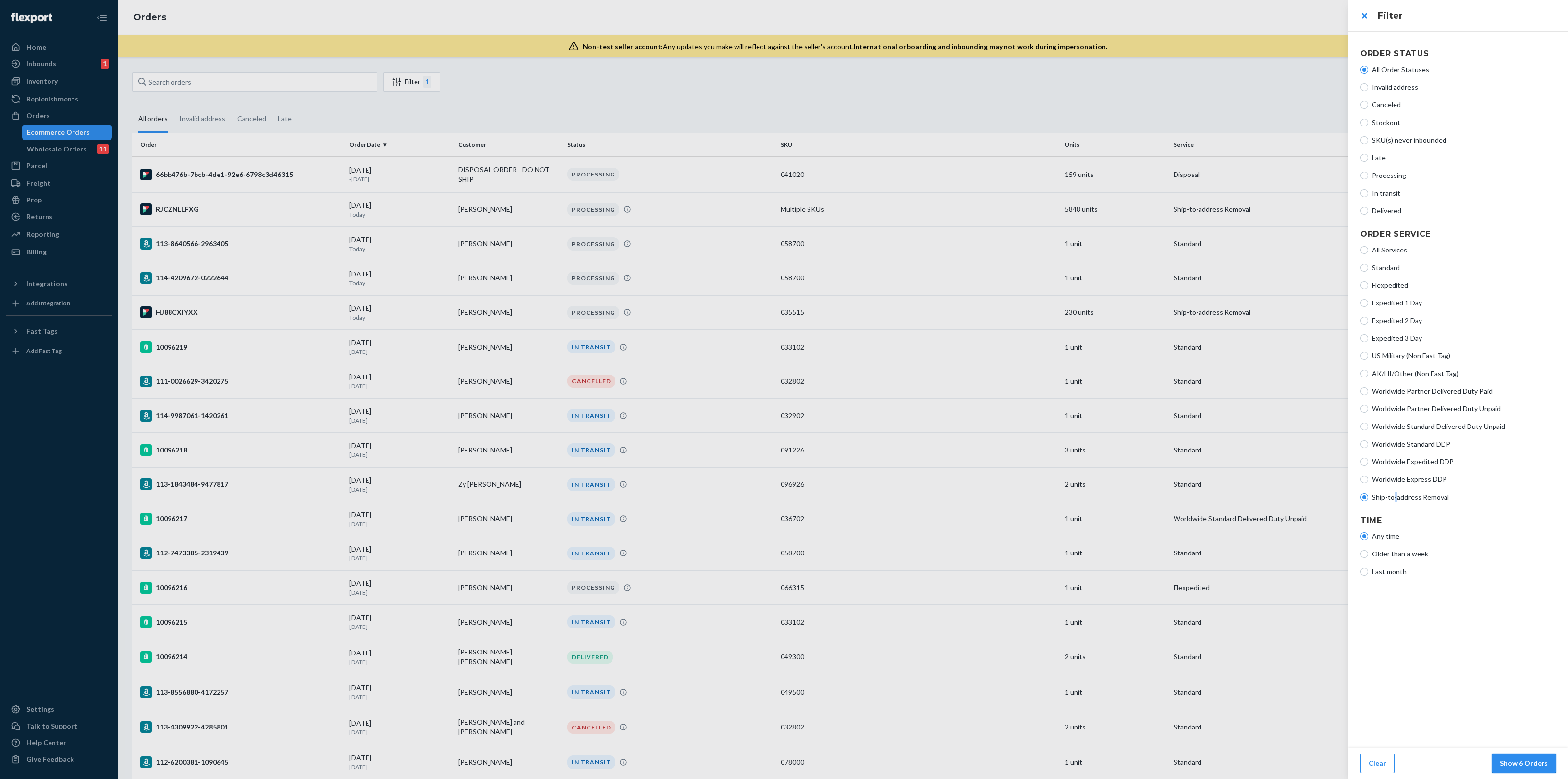
click at [1525, 768] on button "Show 6 Orders" at bounding box center [1524, 763] width 65 height 19
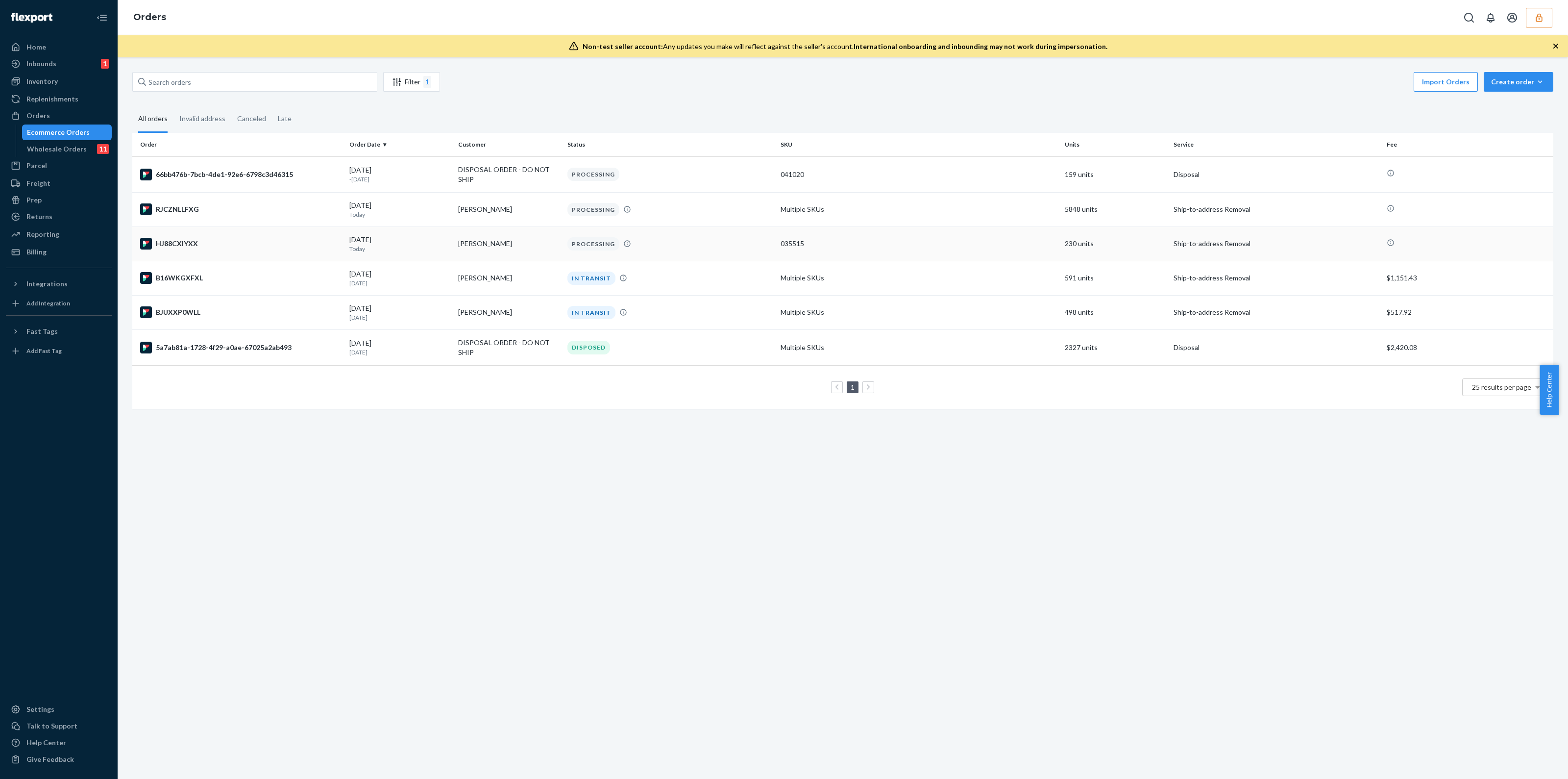
drag, startPoint x: 371, startPoint y: 205, endPoint x: 434, endPoint y: 238, distance: 71.1
click at [434, 238] on tbody "66bb476b-7bcb-4de1-92e6-6798c3d46315 [DATE] -[DATE] DISPOSAL ORDER - DO NOT SHI…" at bounding box center [842, 261] width 1421 height 210
drag, startPoint x: 312, startPoint y: 471, endPoint x: 194, endPoint y: 280, distance: 224.5
click at [312, 470] on div "Filter 1 Import Orders Create order Ecommerce order Removal order All orders In…" at bounding box center [842, 418] width 1451 height 722
click at [57, 50] on div "Home" at bounding box center [58, 47] width 104 height 14
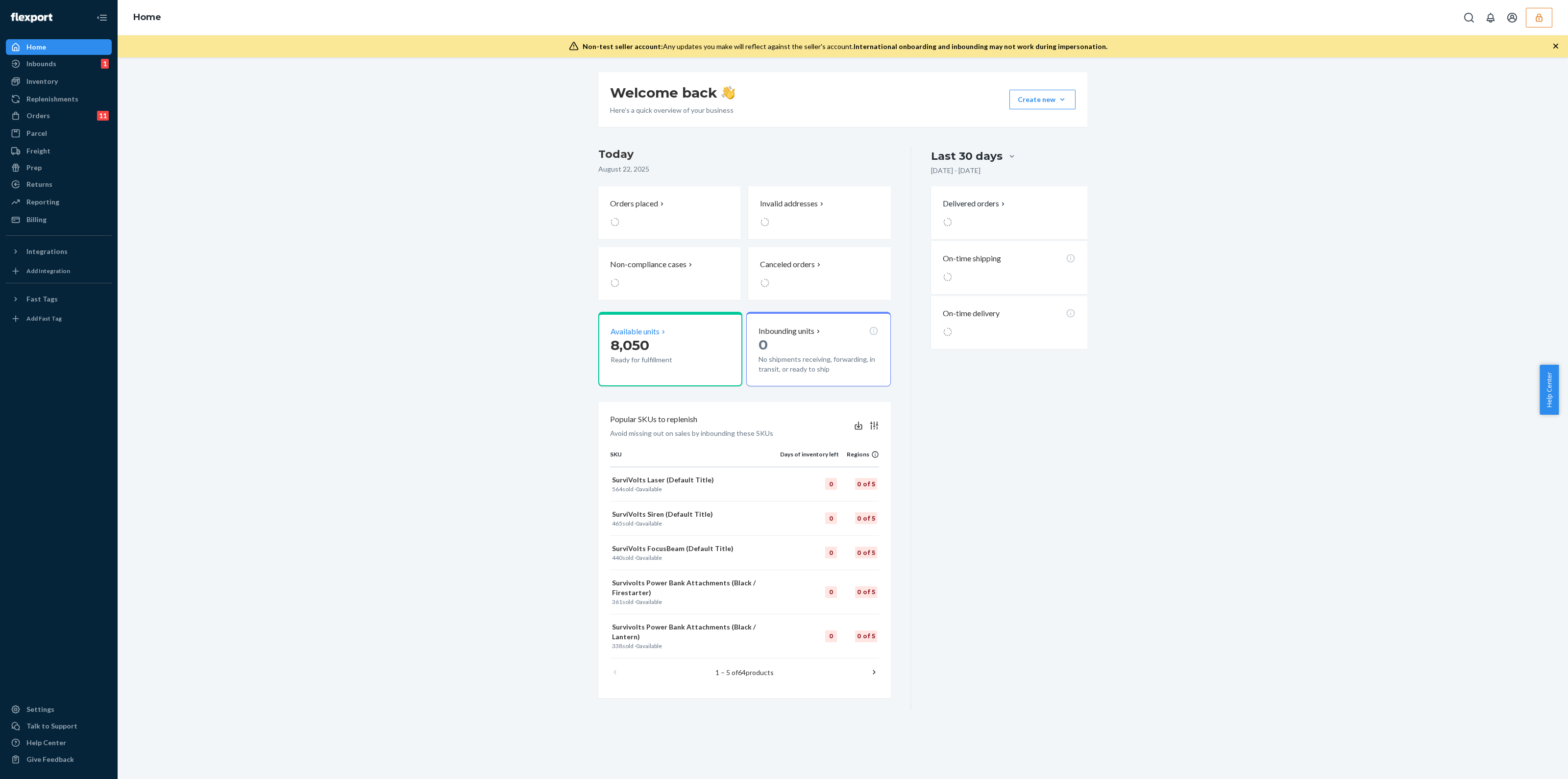
click at [618, 345] on span "8,050" at bounding box center [630, 345] width 39 height 16
